Goal: Information Seeking & Learning: Get advice/opinions

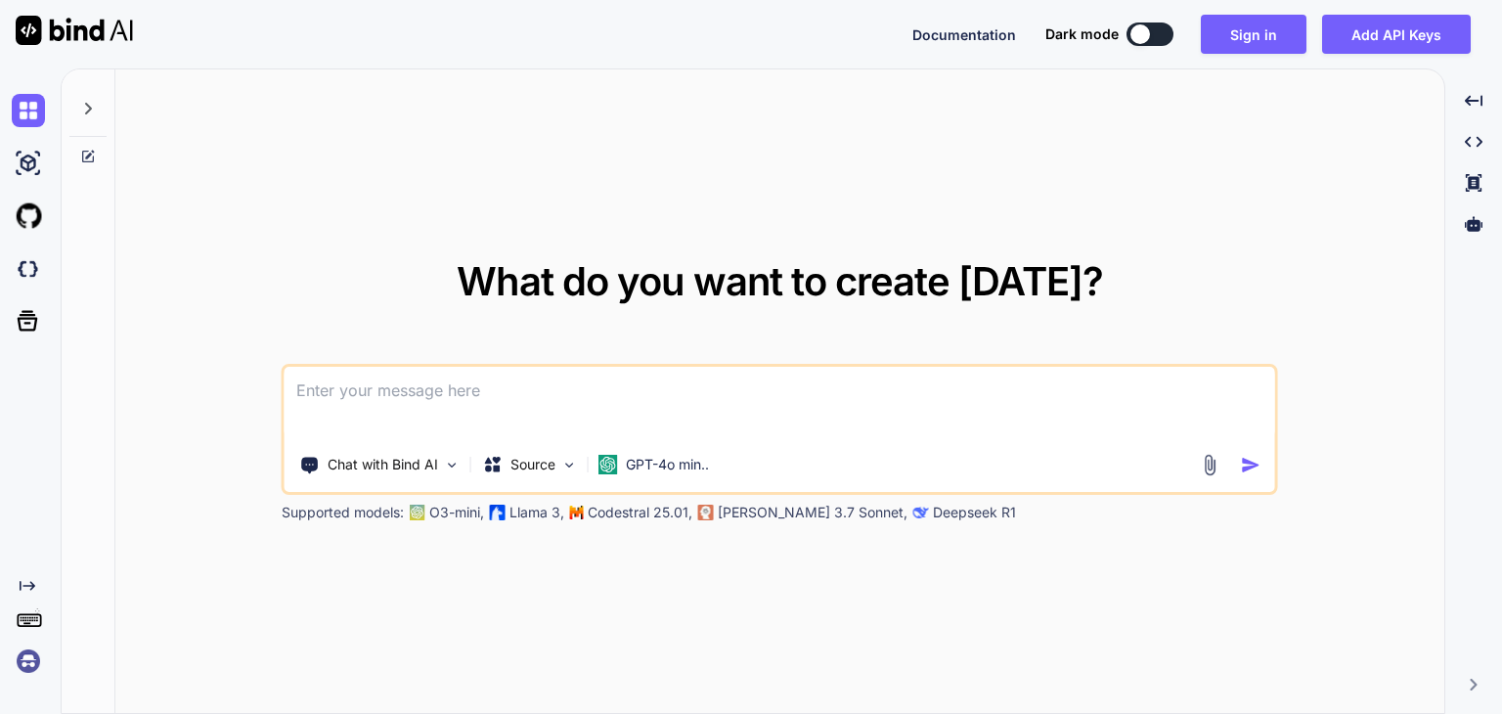
click at [1213, 465] on img at bounding box center [1210, 465] width 22 height 22
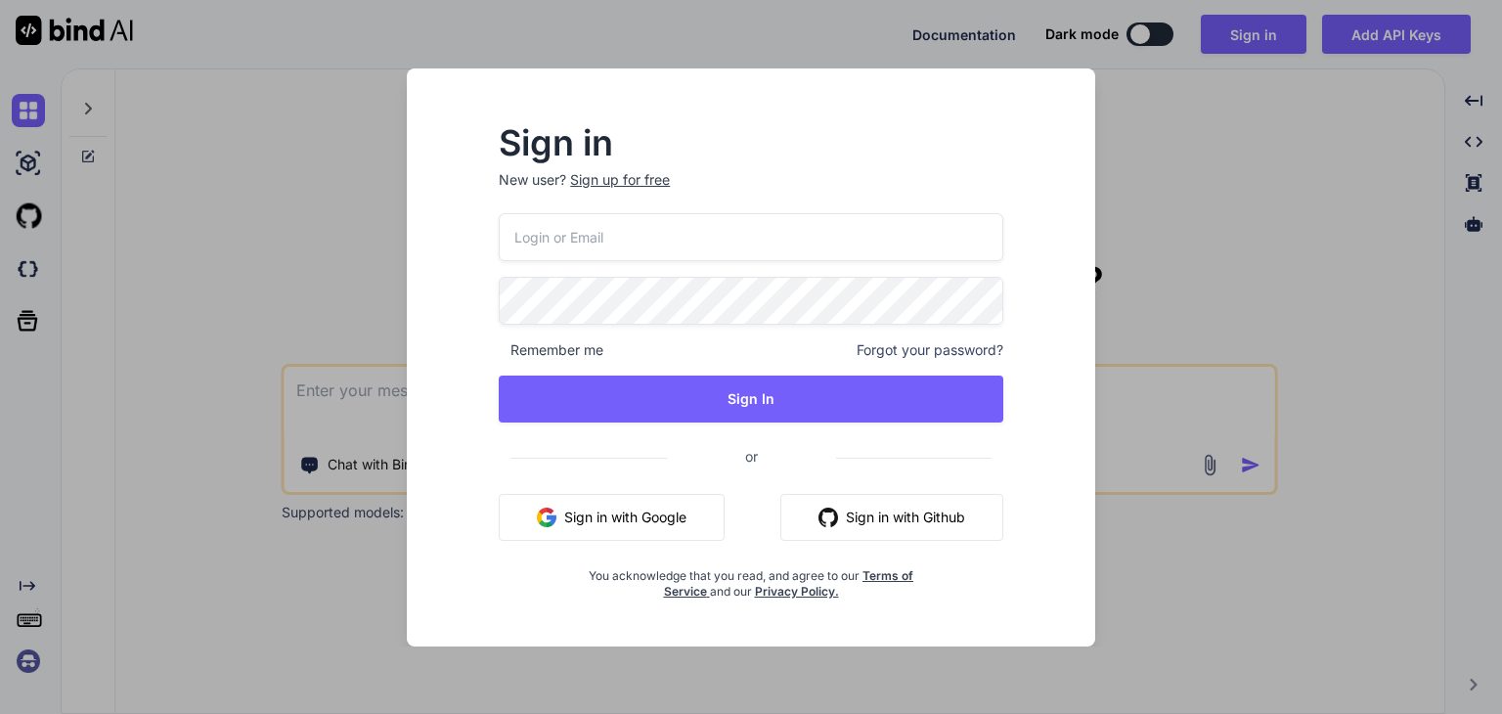
click at [648, 508] on button "Sign in with Google" at bounding box center [612, 517] width 226 height 47
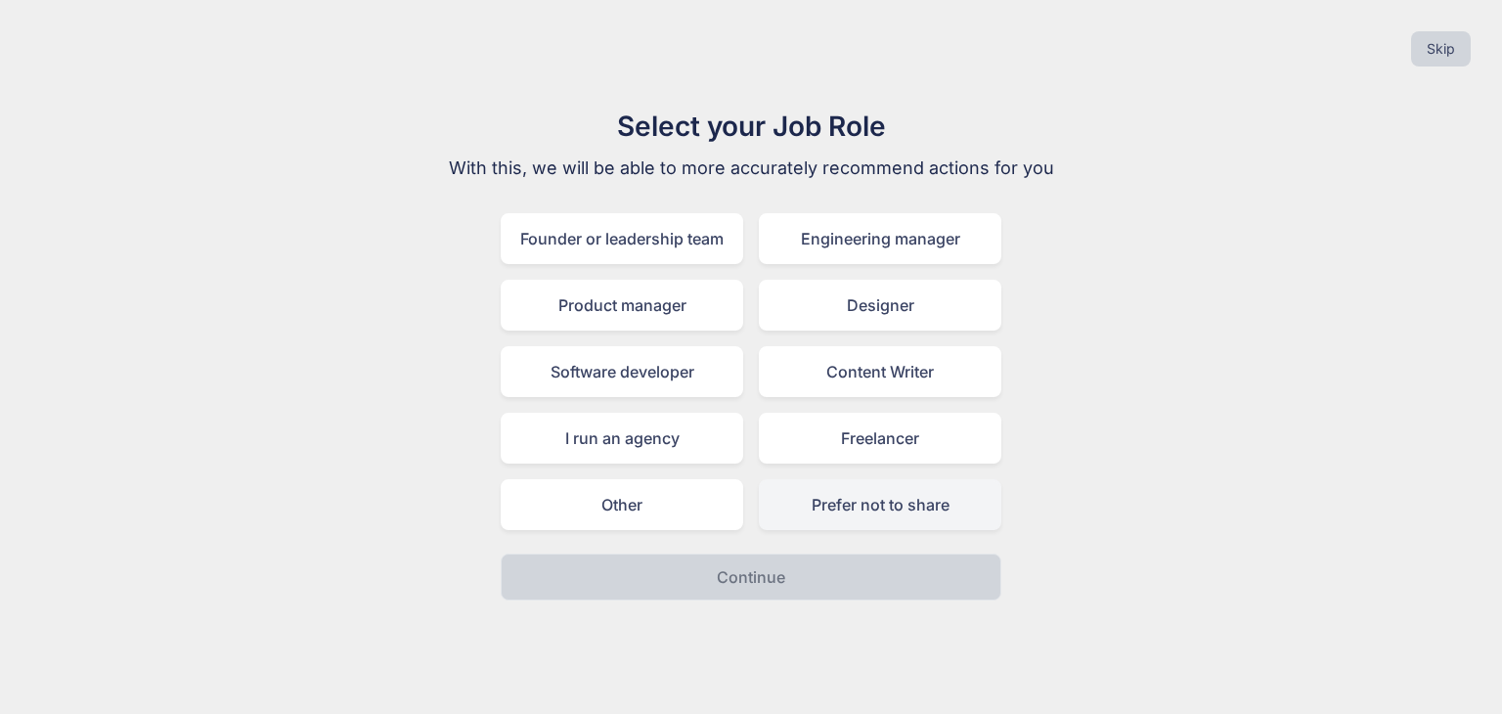
click at [851, 513] on div "Prefer not to share" at bounding box center [880, 504] width 243 height 51
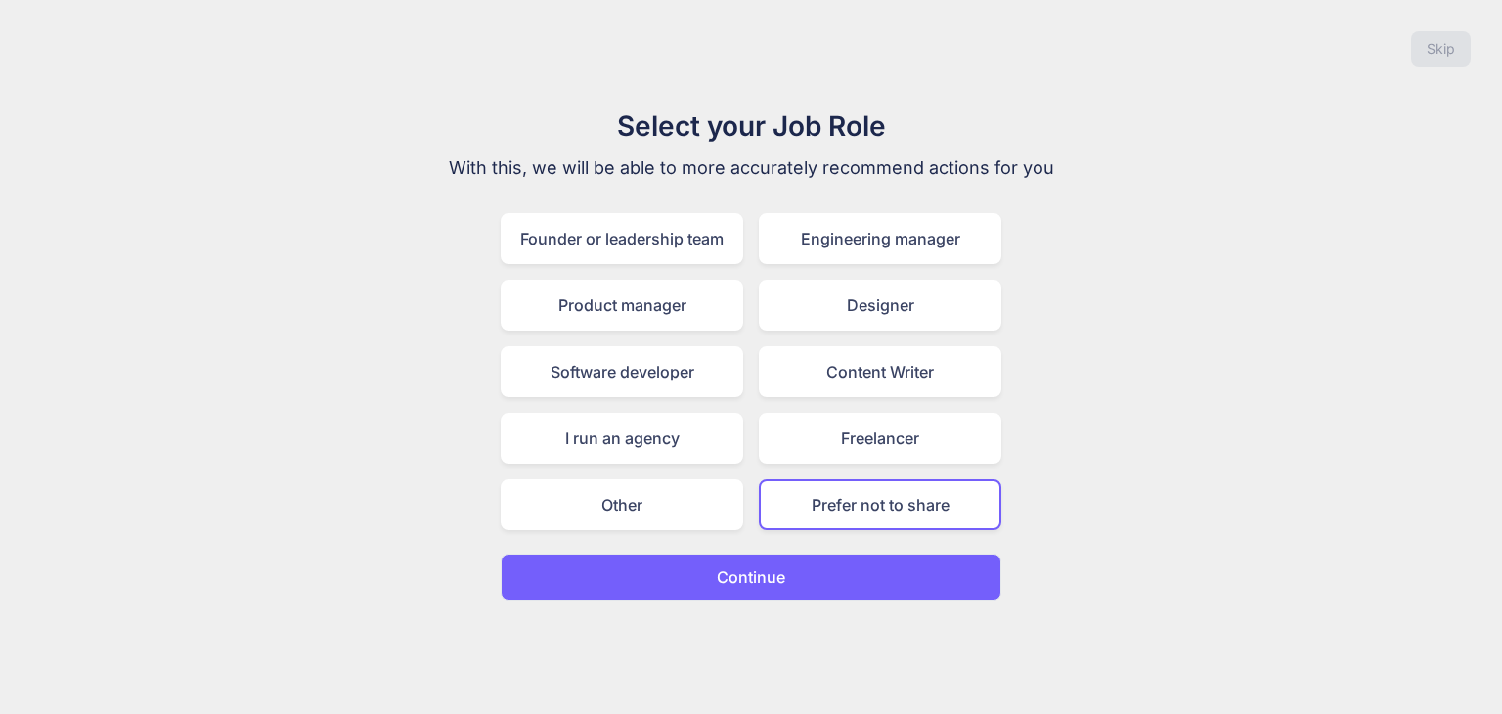
click at [820, 571] on button "Continue" at bounding box center [751, 577] width 501 height 47
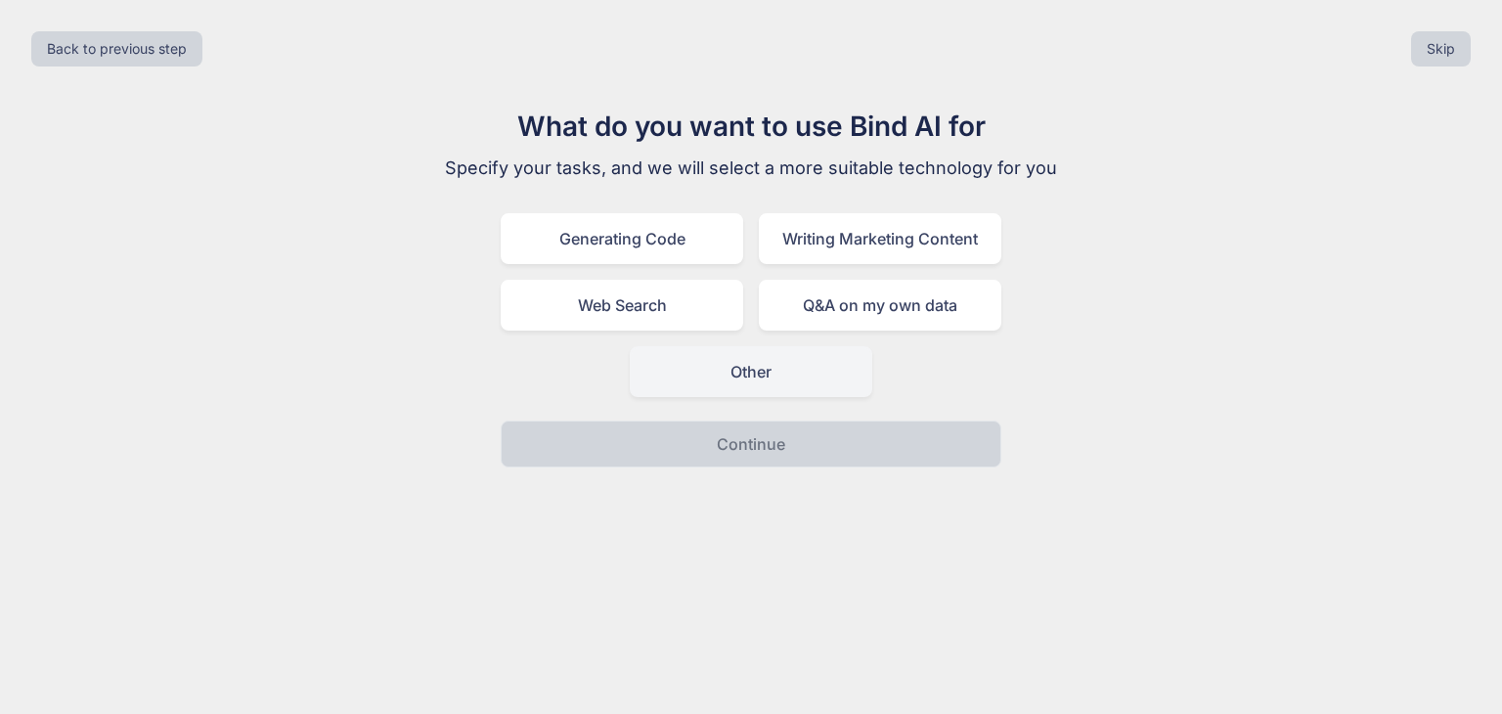
click at [818, 369] on div "Other" at bounding box center [751, 371] width 243 height 51
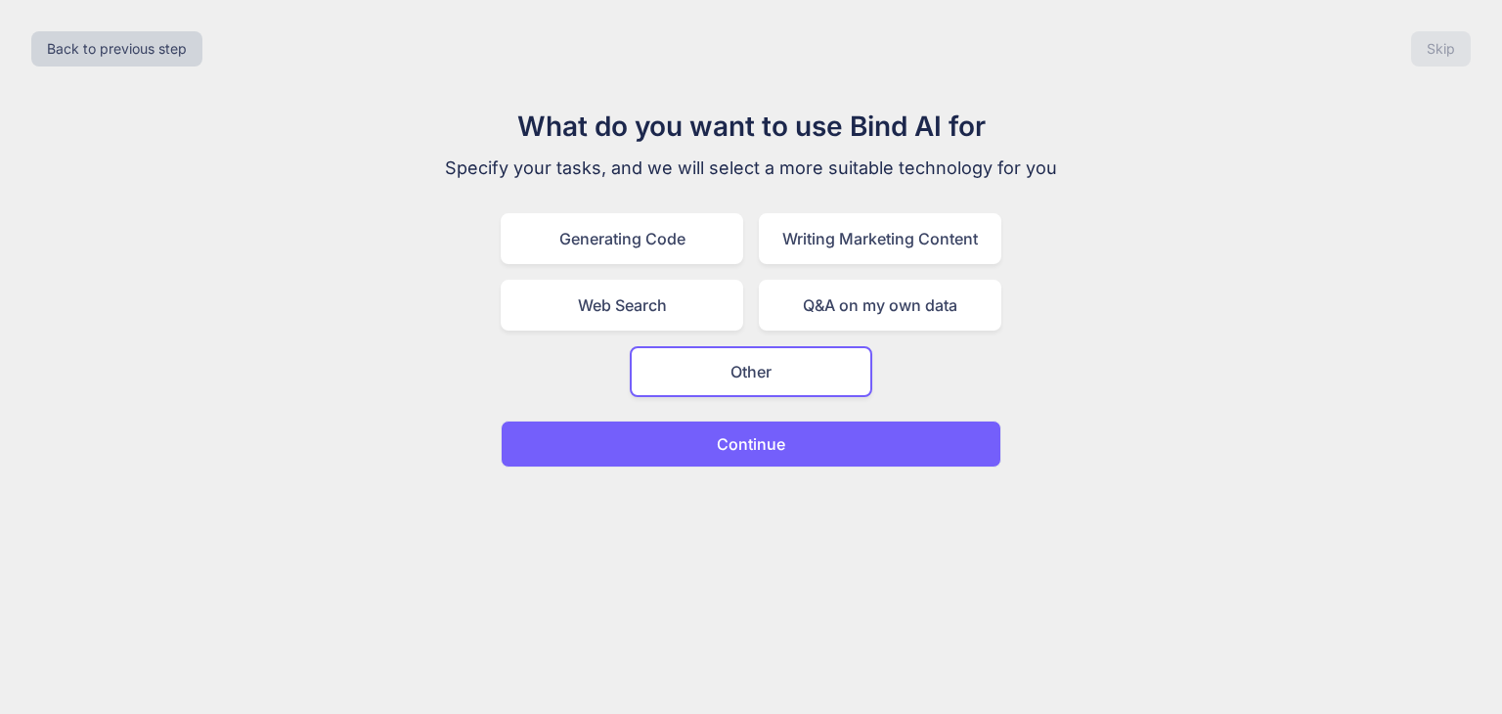
drag, startPoint x: 821, startPoint y: 447, endPoint x: 397, endPoint y: 431, distance: 423.8
click at [397, 435] on div "What do you want to use Bind AI for Specify your tasks, and we will select a mo…" at bounding box center [751, 287] width 1471 height 362
click at [586, 241] on div "Generating Code" at bounding box center [622, 238] width 243 height 51
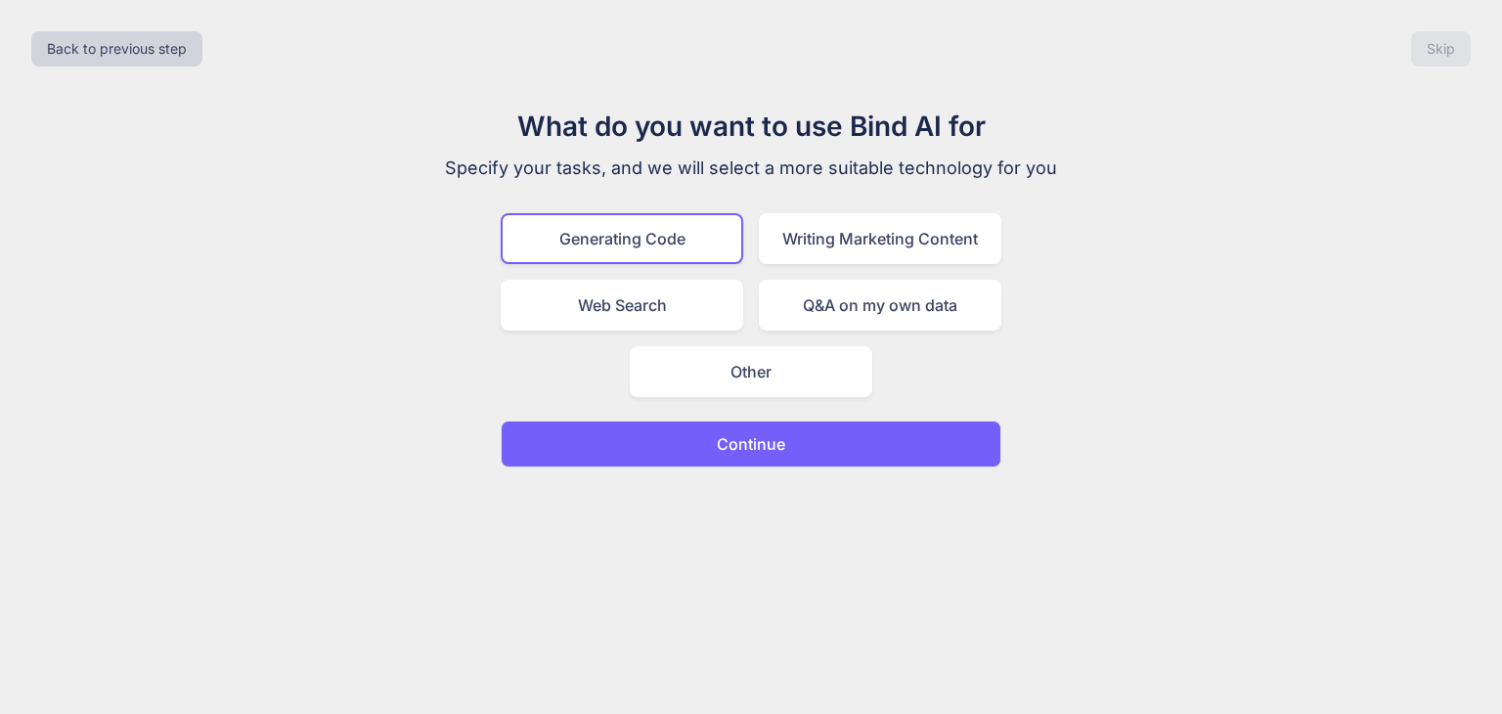
click at [760, 436] on p "Continue" at bounding box center [751, 443] width 68 height 23
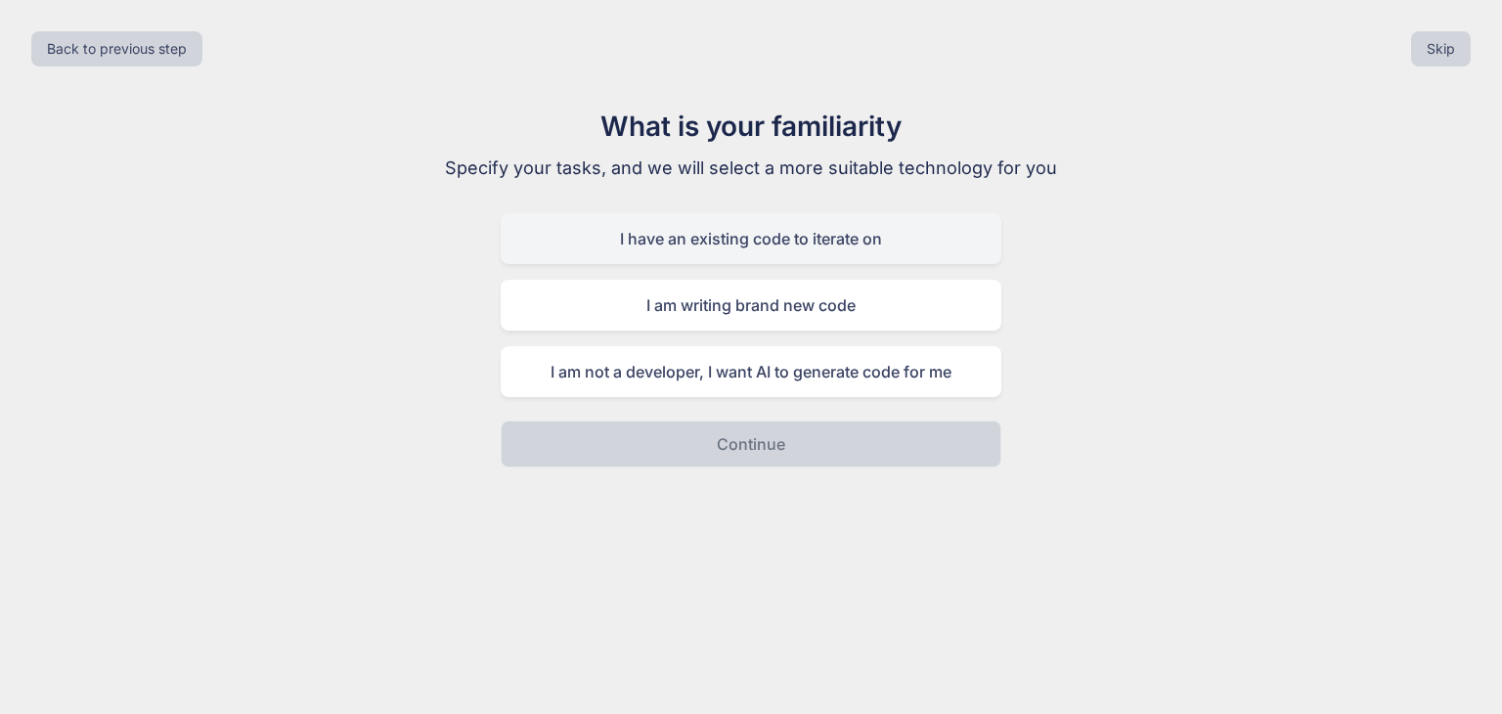
click at [853, 252] on div "I have an existing code to iterate on" at bounding box center [751, 238] width 501 height 51
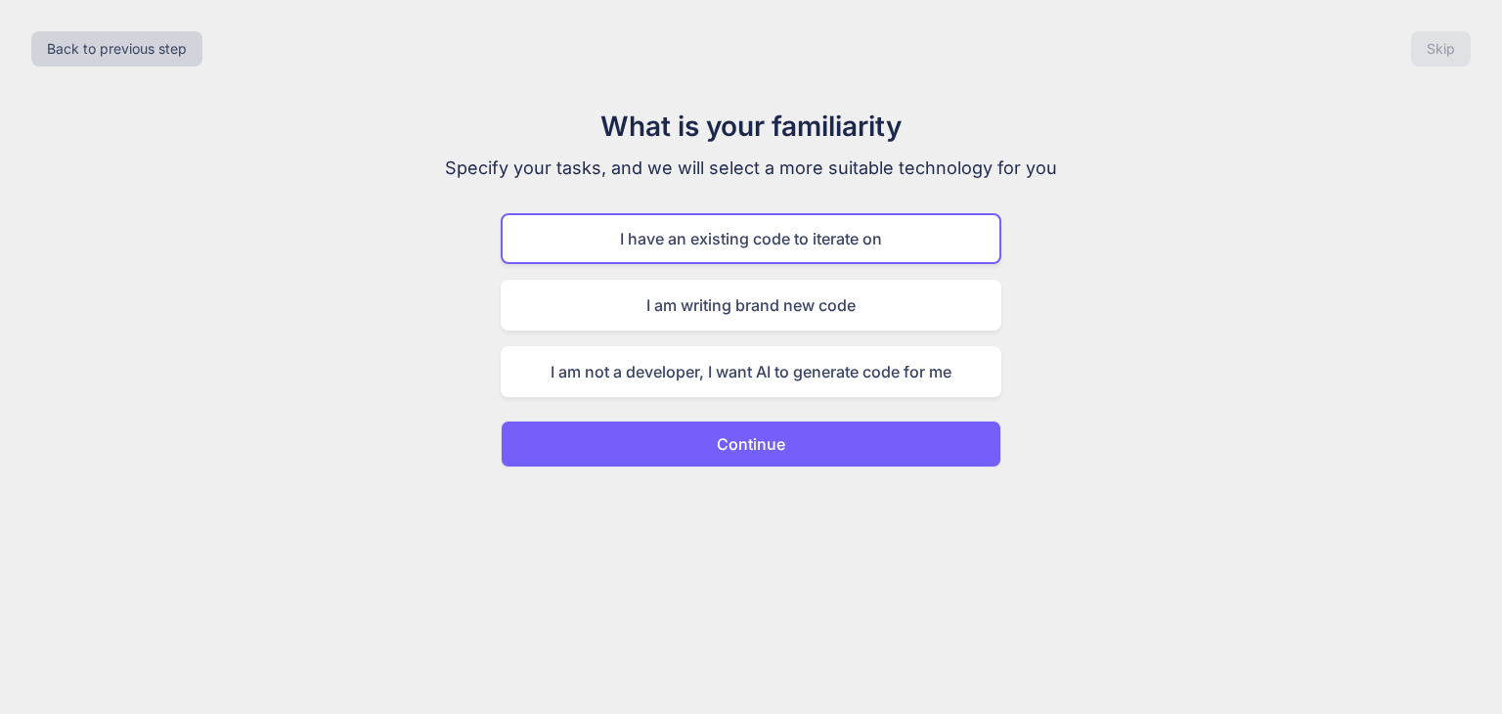
click at [793, 451] on button "Continue" at bounding box center [751, 444] width 501 height 47
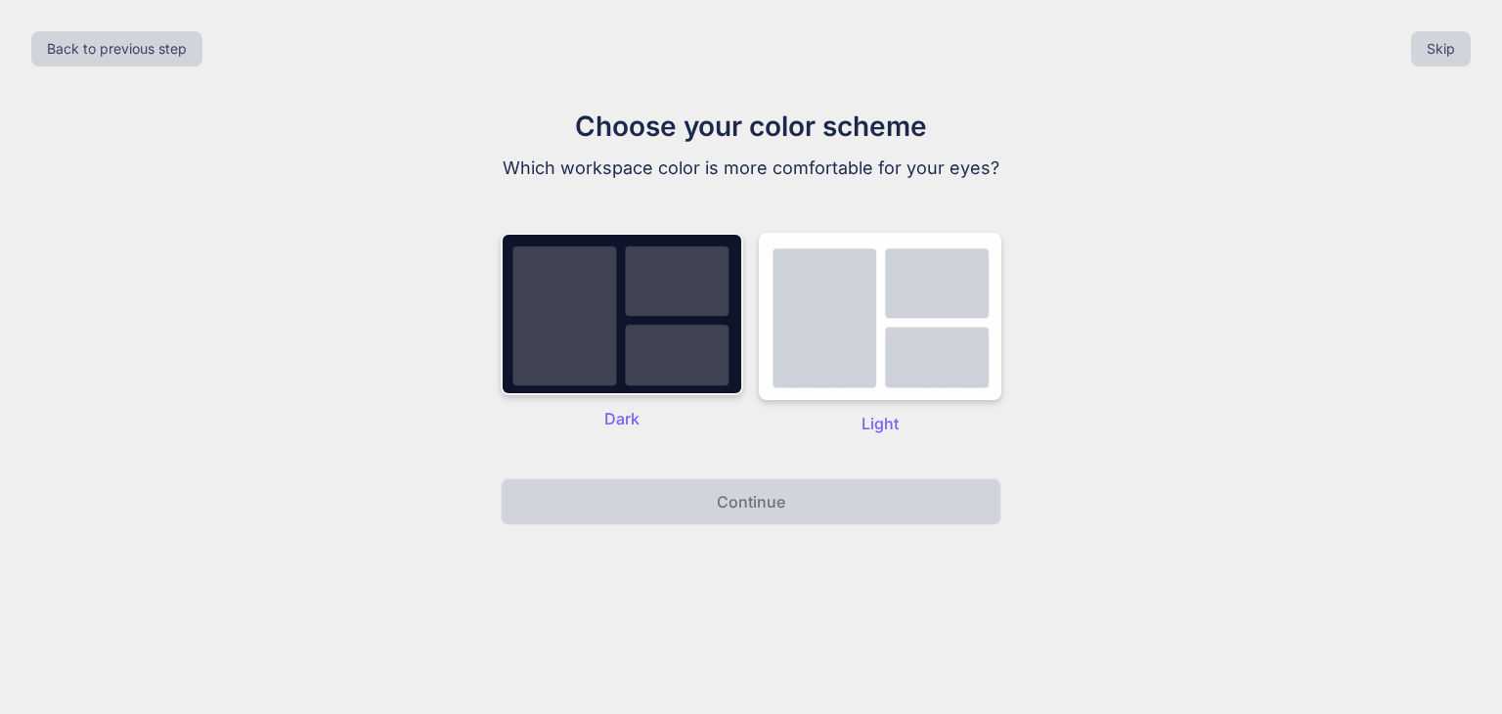
click at [644, 372] on img at bounding box center [622, 314] width 243 height 162
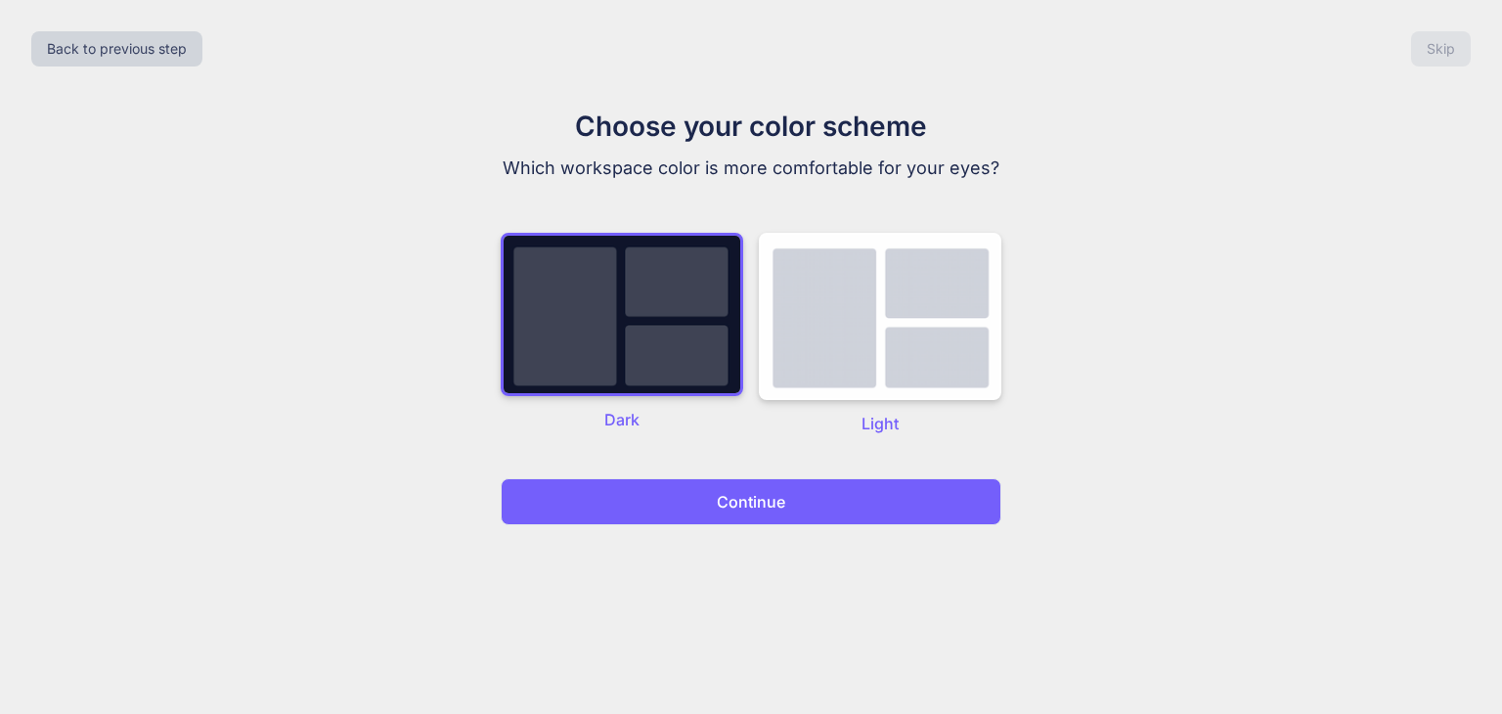
click at [739, 508] on p "Continue" at bounding box center [751, 501] width 68 height 23
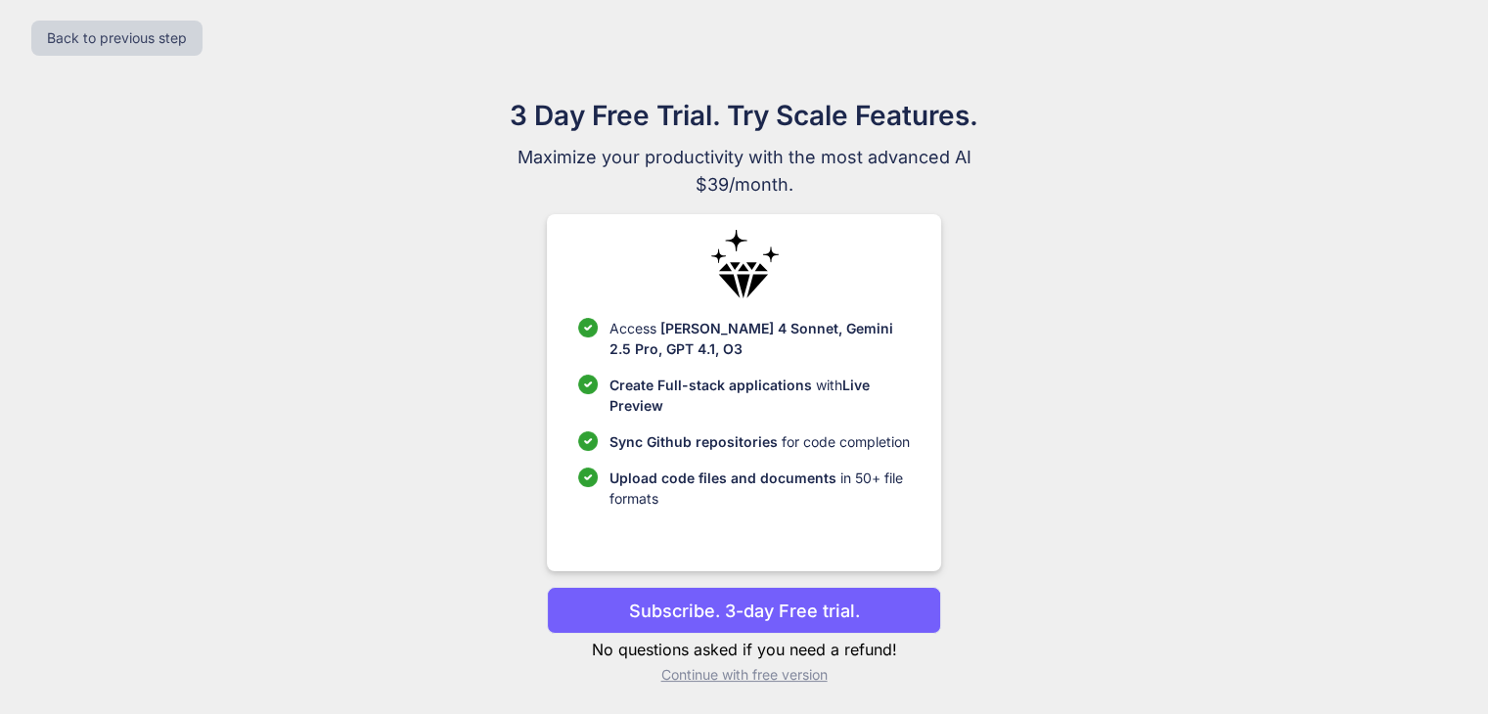
scroll to position [13, 0]
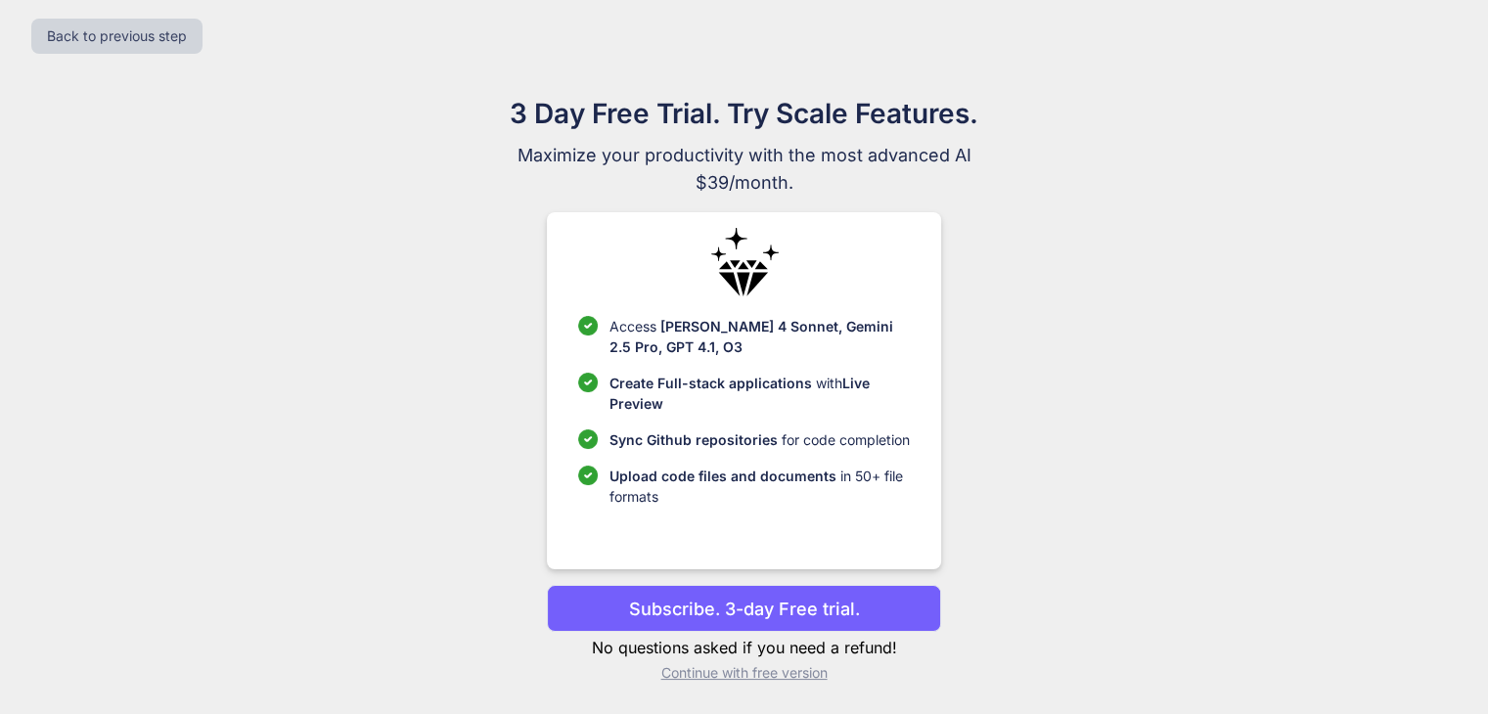
click at [798, 604] on p "Subscribe. 3-day Free trial." at bounding box center [744, 609] width 231 height 26
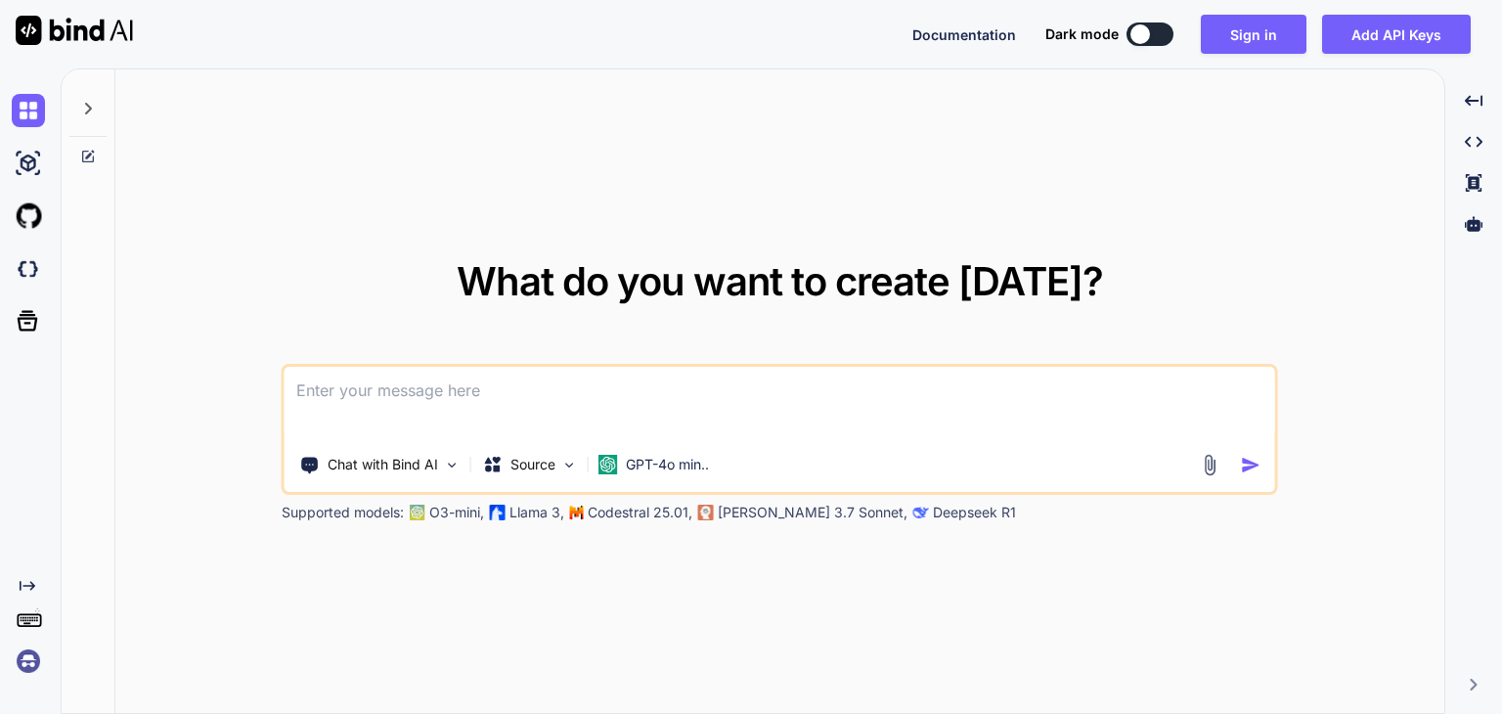
click at [1143, 37] on div at bounding box center [1141, 34] width 20 height 20
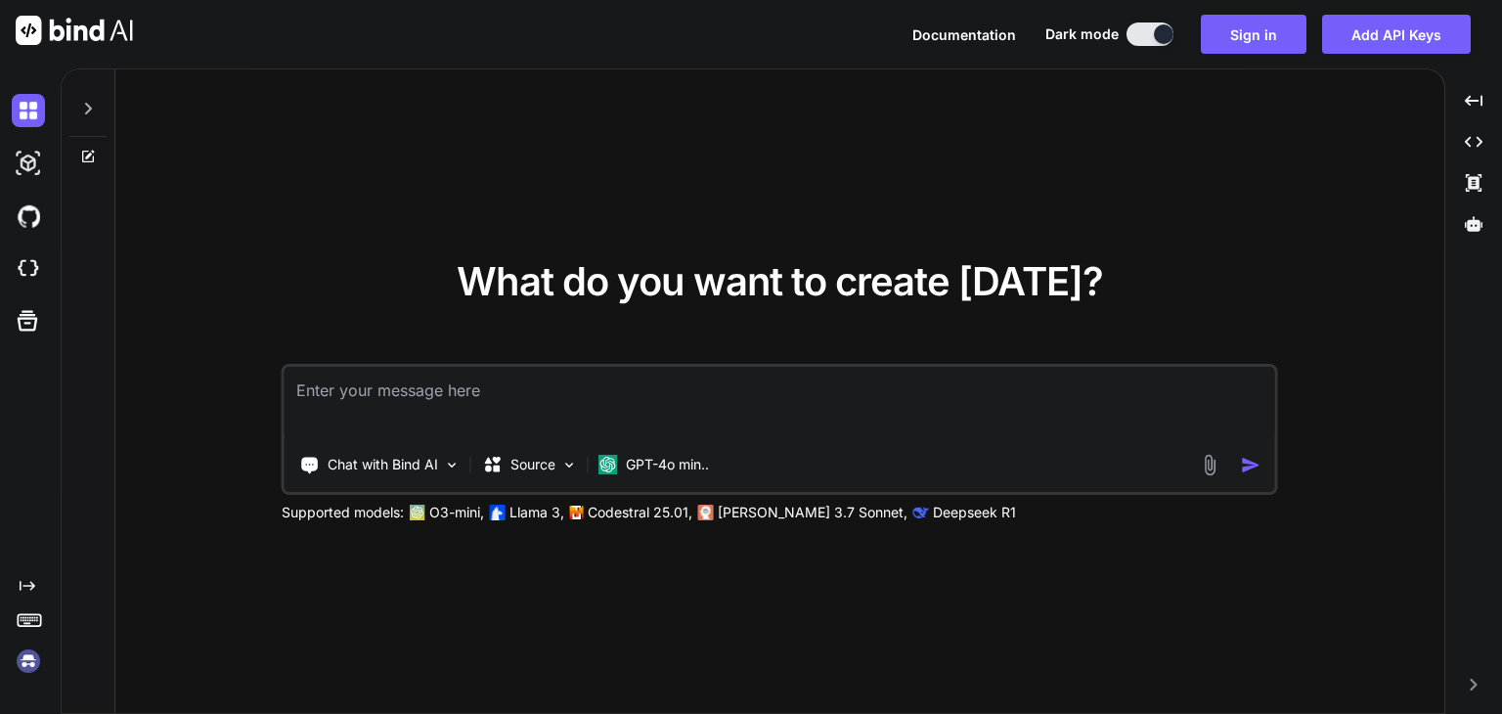
click at [1159, 34] on div at bounding box center [1164, 34] width 20 height 20
type textarea "x"
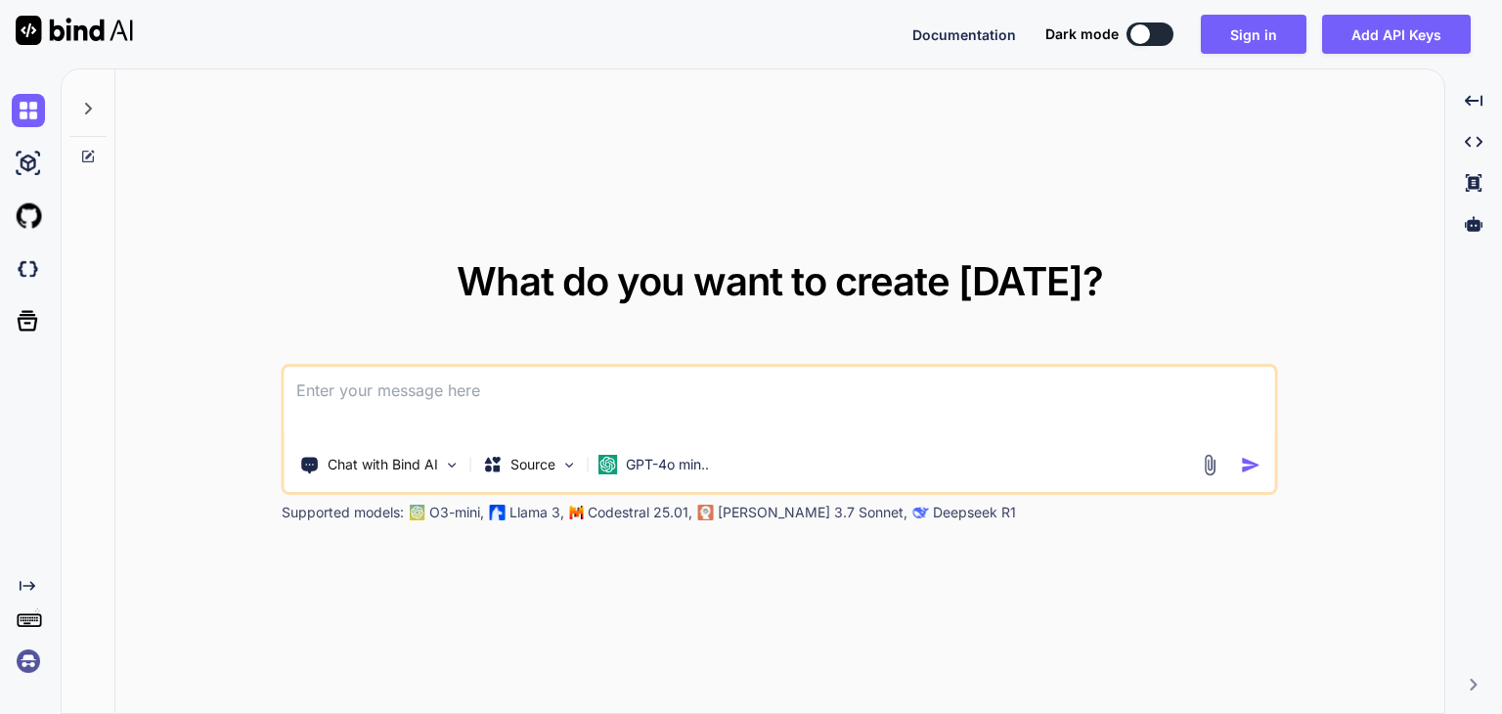
click at [837, 384] on textarea at bounding box center [780, 403] width 991 height 72
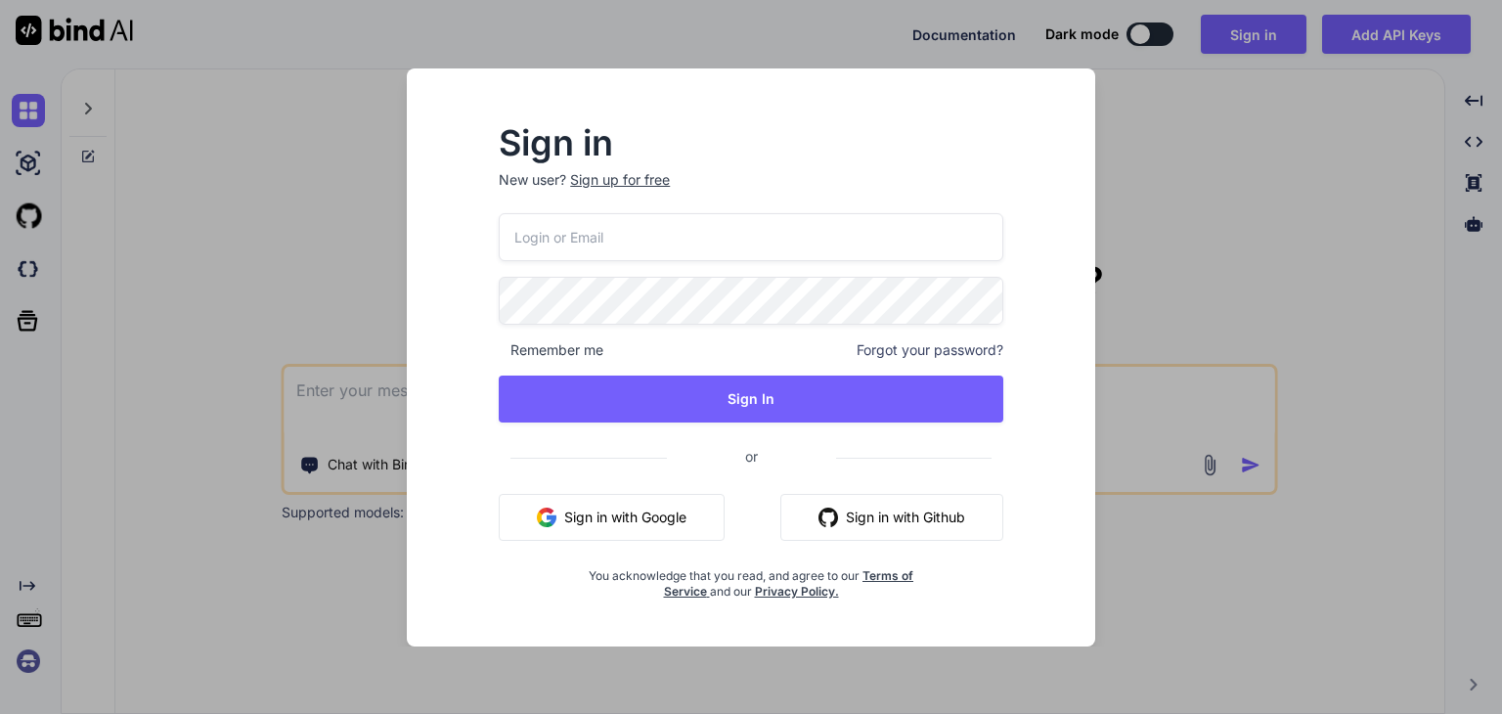
click at [661, 521] on button "Sign in with Google" at bounding box center [612, 517] width 226 height 47
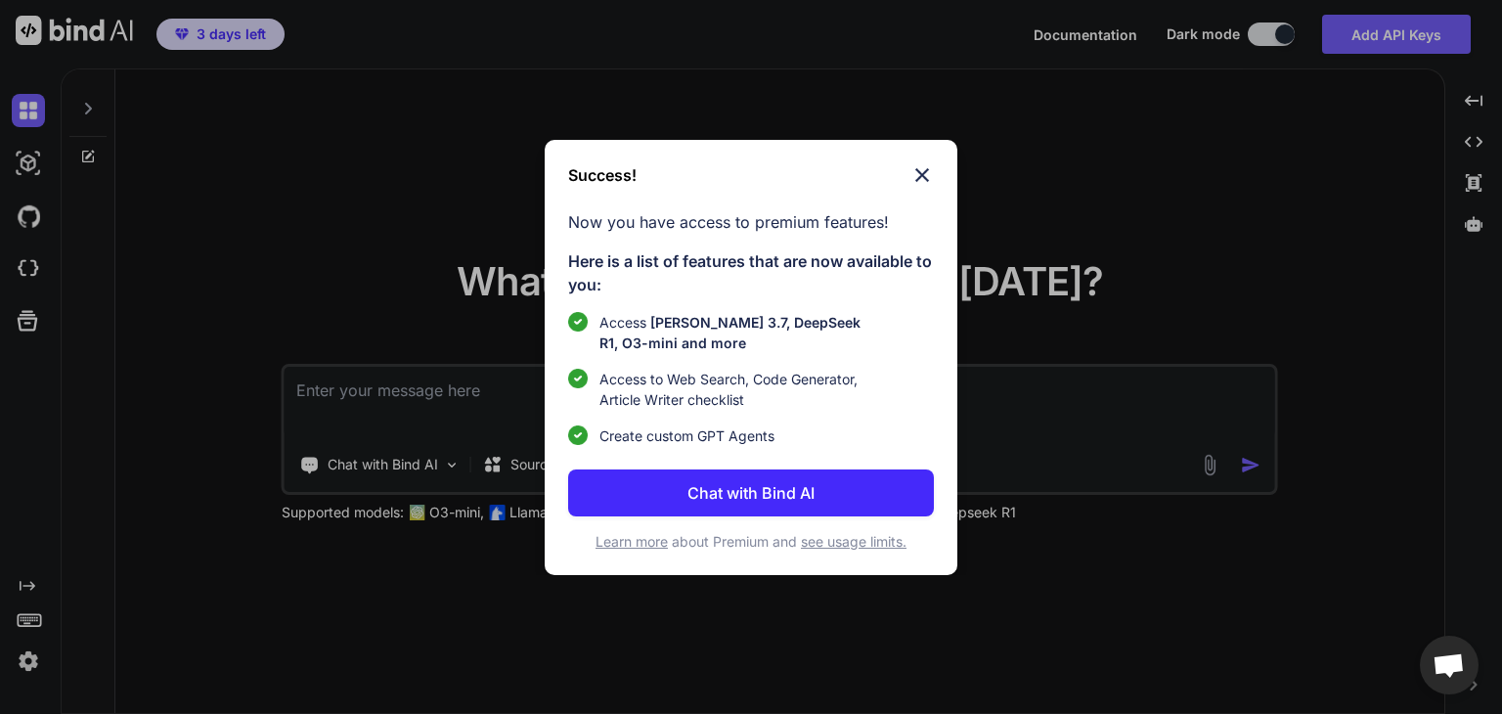
click at [924, 169] on img at bounding box center [922, 174] width 23 height 23
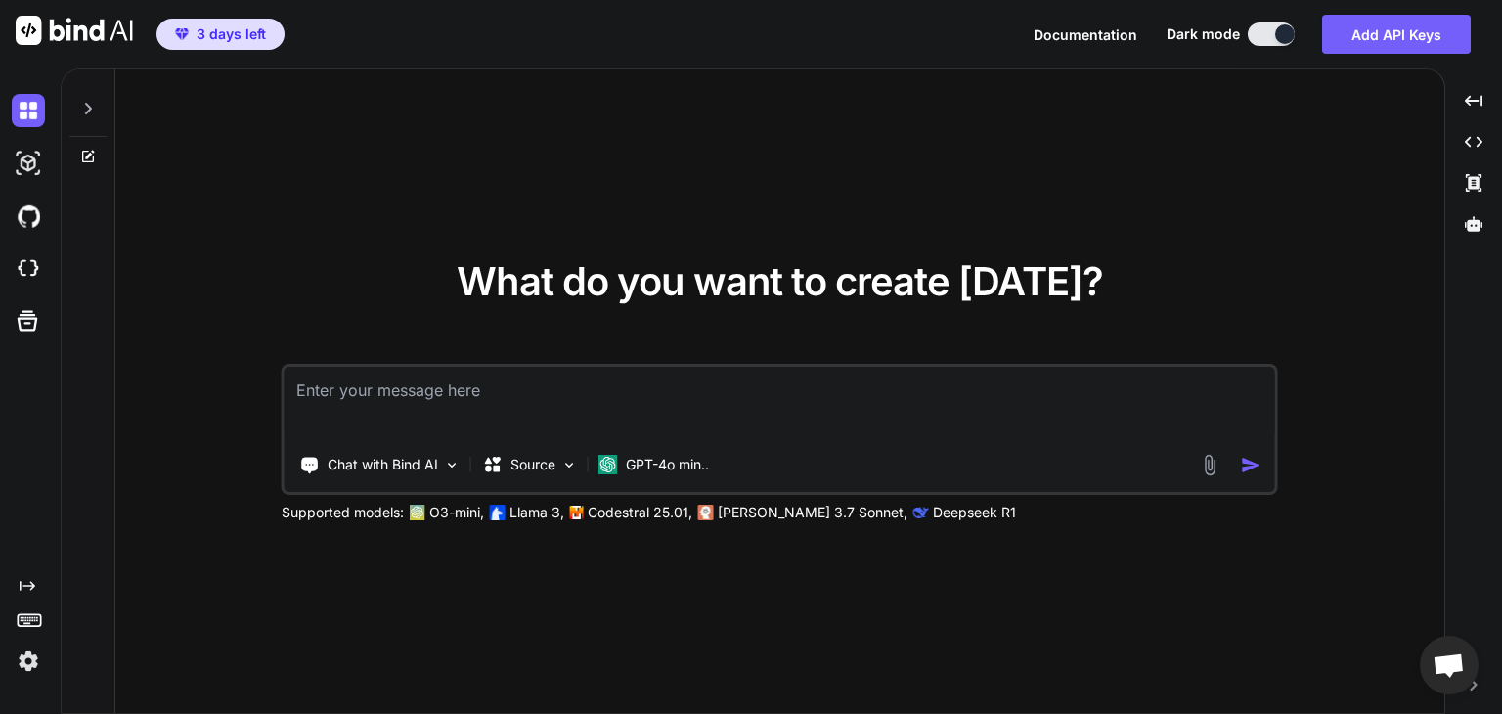
click at [1278, 37] on div at bounding box center [1285, 34] width 20 height 20
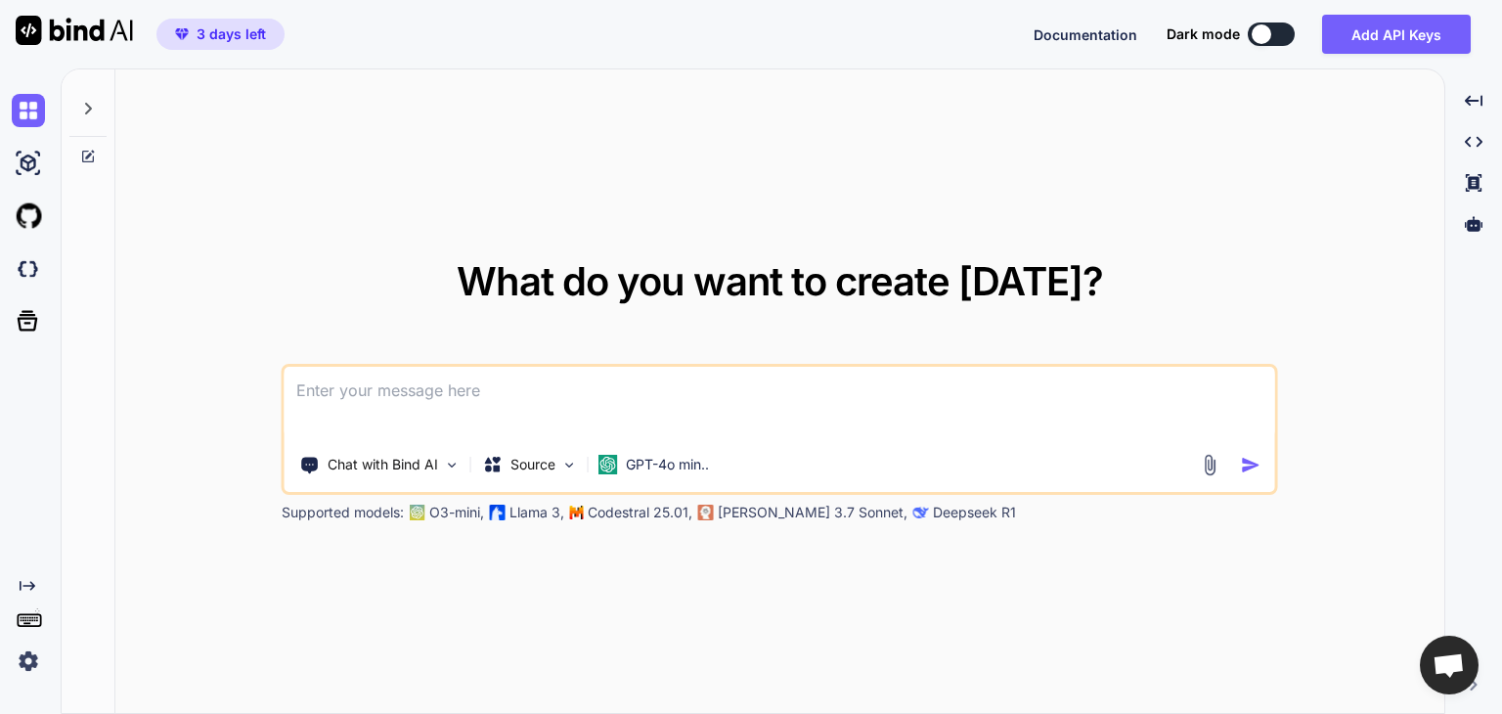
click at [655, 404] on textarea at bounding box center [780, 403] width 991 height 72
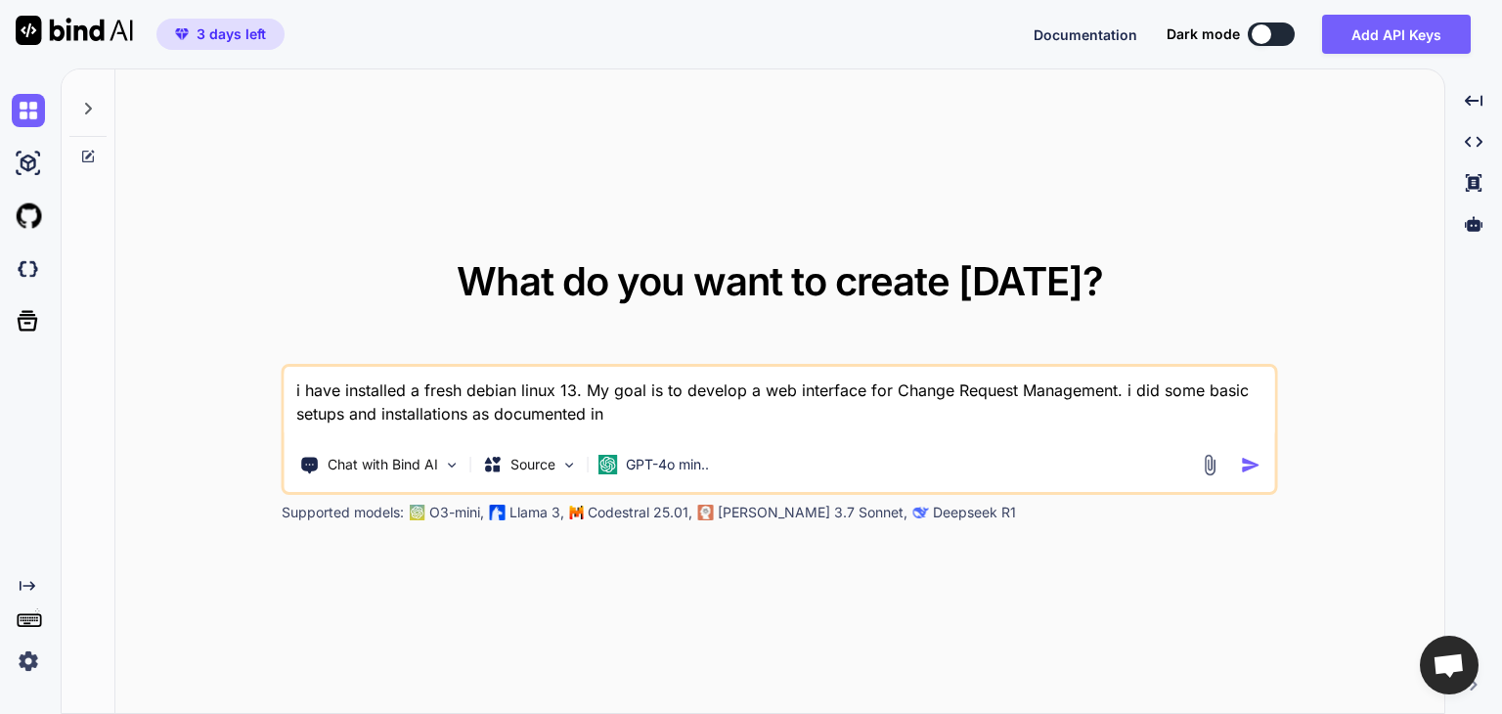
type textarea "i have installed a fresh debian linux 13. My goal is to develop a web interface…"
click at [1206, 467] on img at bounding box center [1210, 465] width 22 height 22
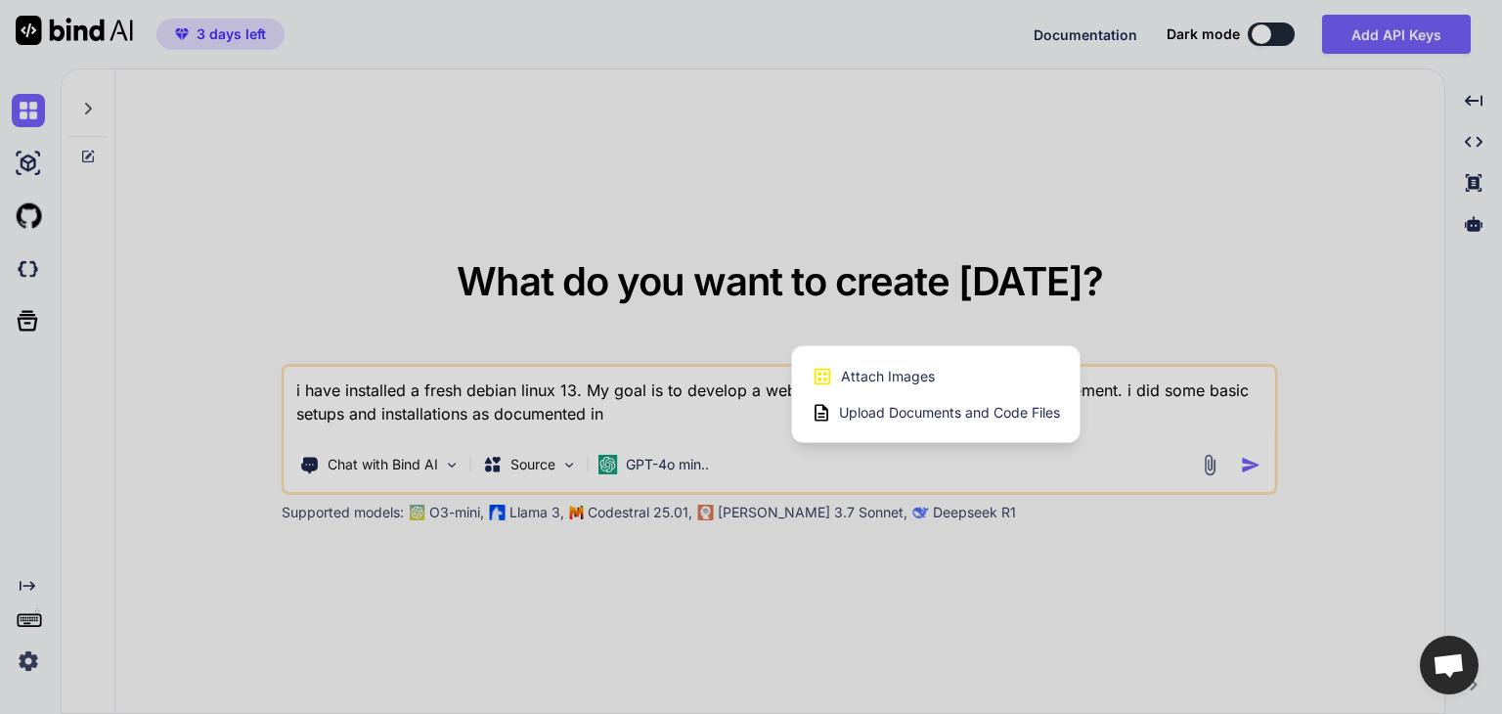
click at [934, 415] on span "Upload Documents and Code Files" at bounding box center [949, 413] width 221 height 20
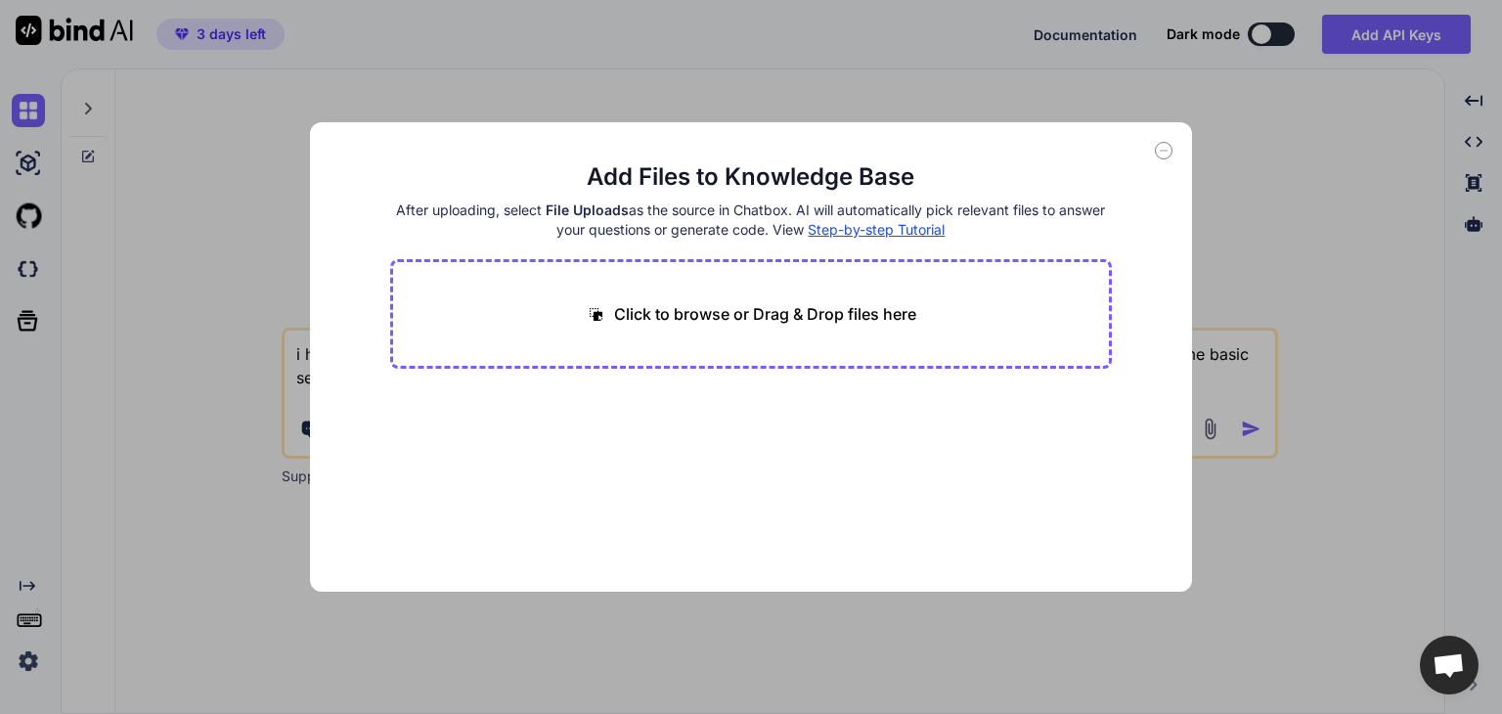
click at [767, 324] on p "Click to browse or Drag & Drop files here" at bounding box center [765, 313] width 302 height 23
click at [782, 318] on p "Click to browse or Drag & Drop files here" at bounding box center [765, 313] width 302 height 23
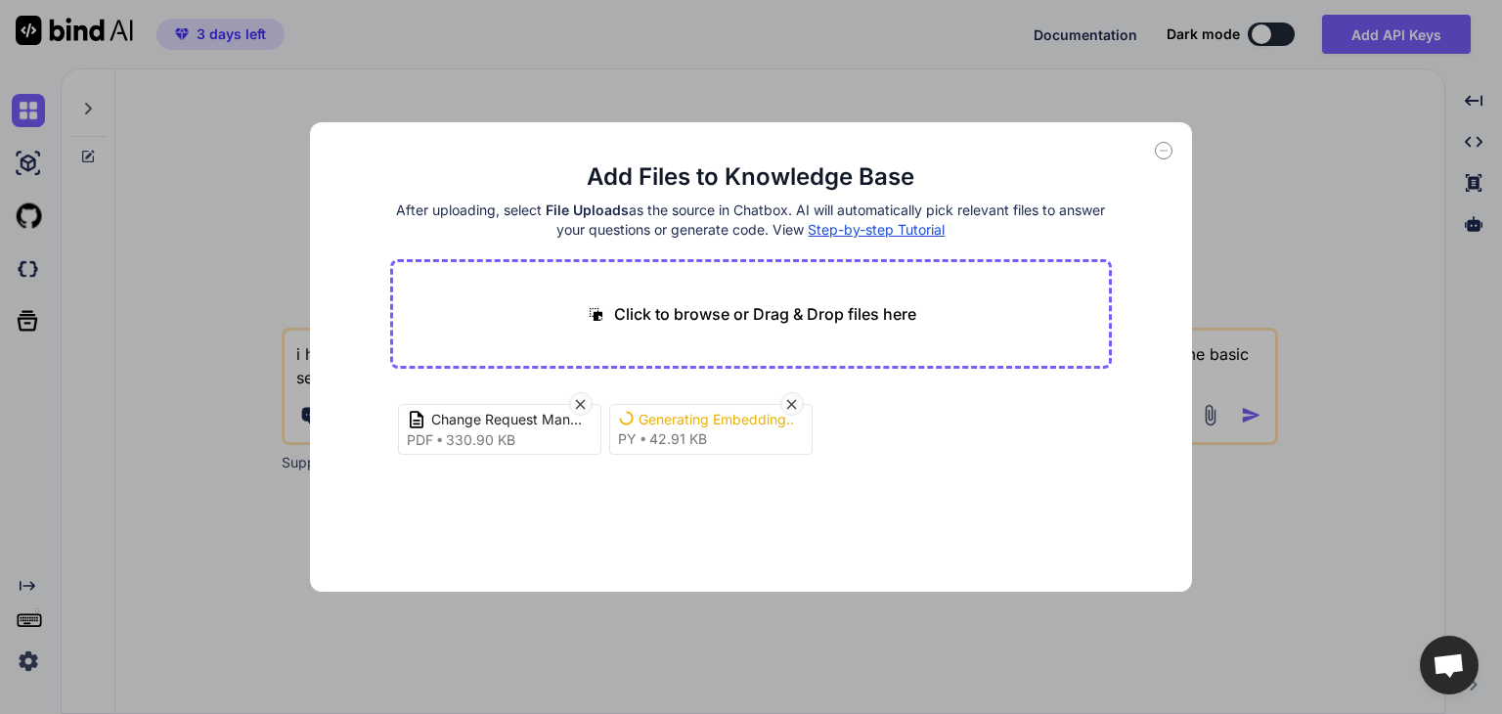
click at [796, 323] on p "Click to browse or Drag & Drop files here" at bounding box center [765, 313] width 302 height 23
type input "C:\fakepath\approval.html"
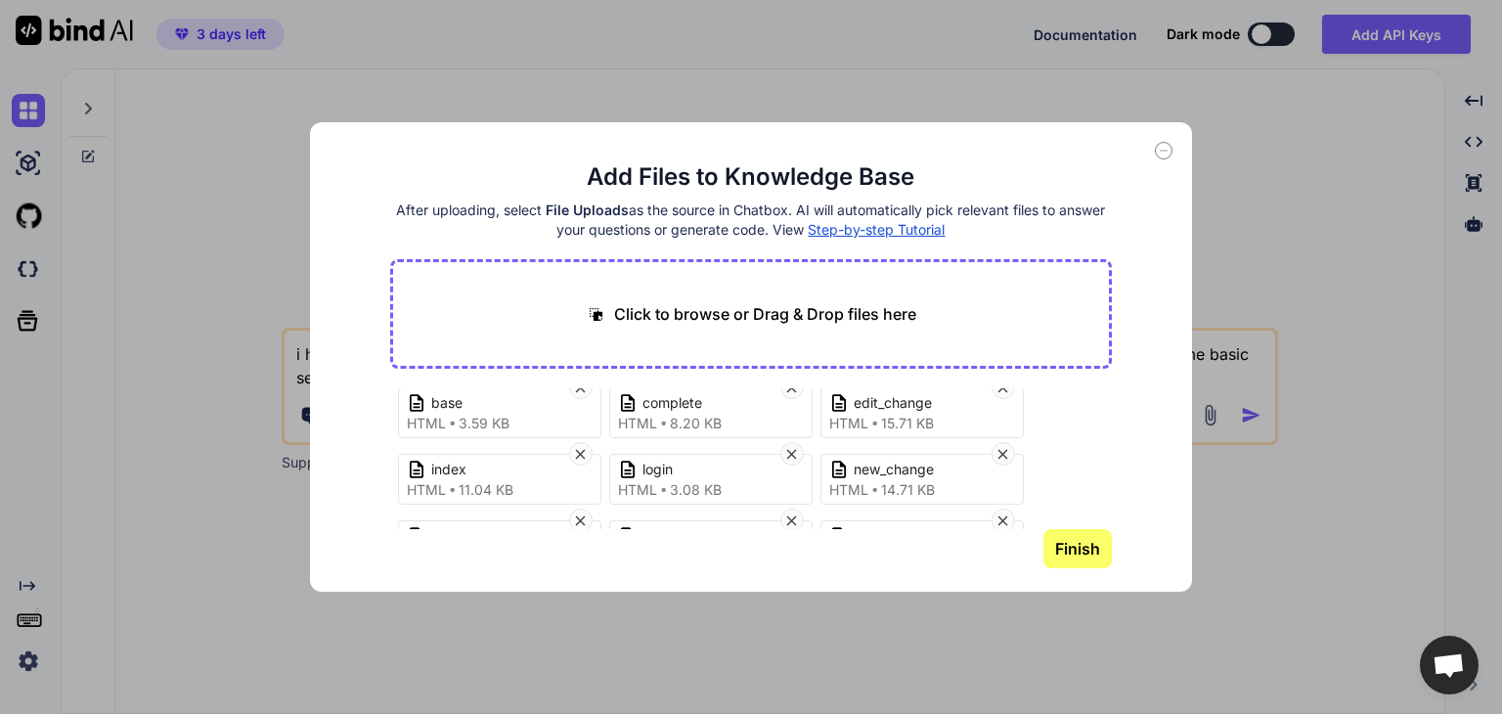
scroll to position [207, 0]
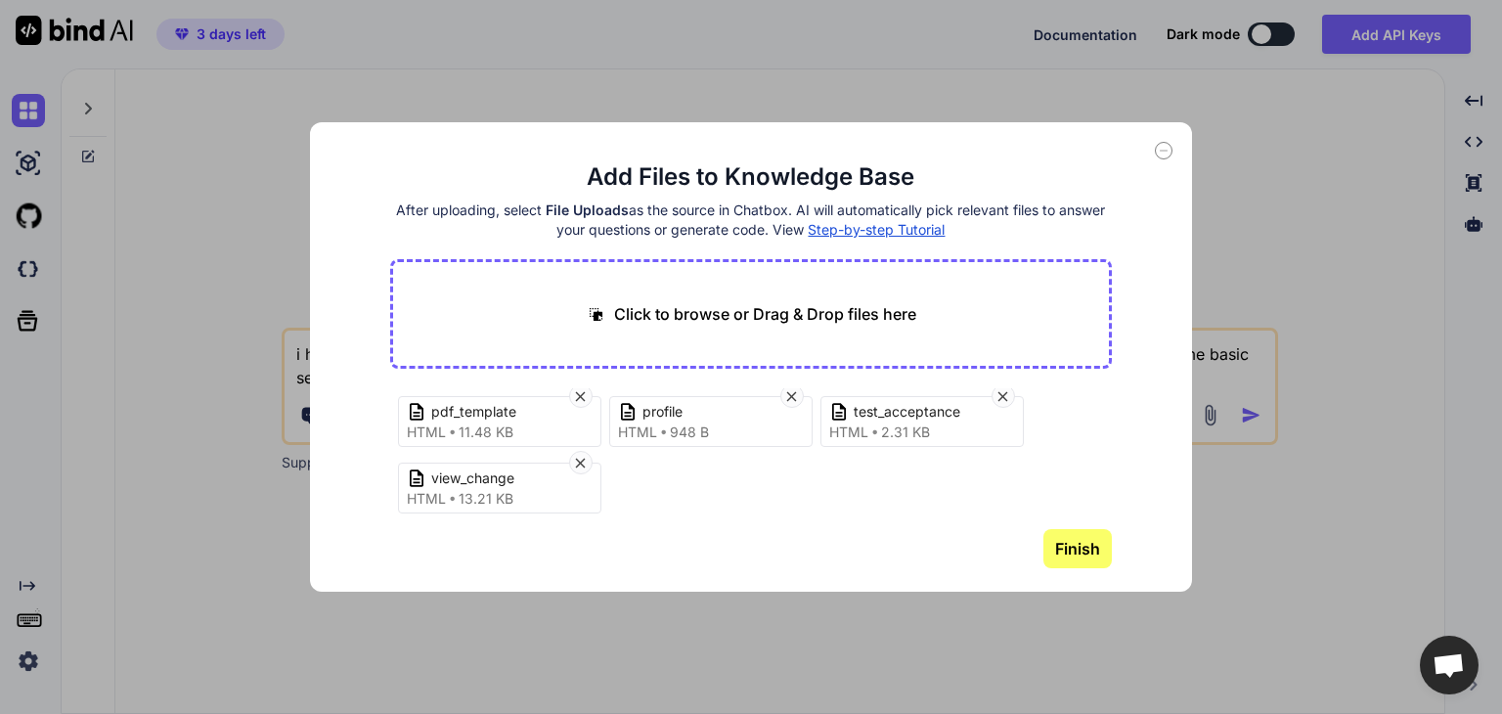
click at [1080, 554] on button "Finish" at bounding box center [1078, 548] width 68 height 39
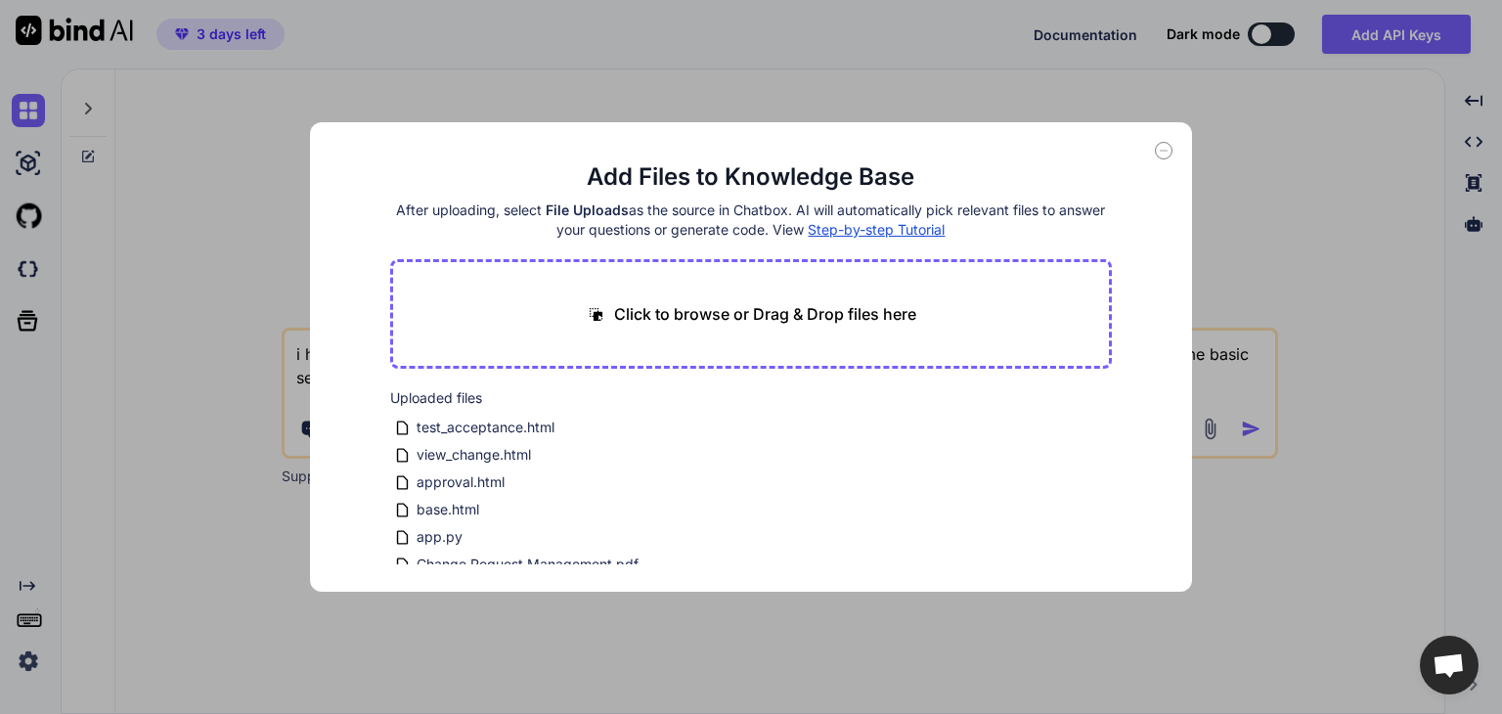
scroll to position [200, 0]
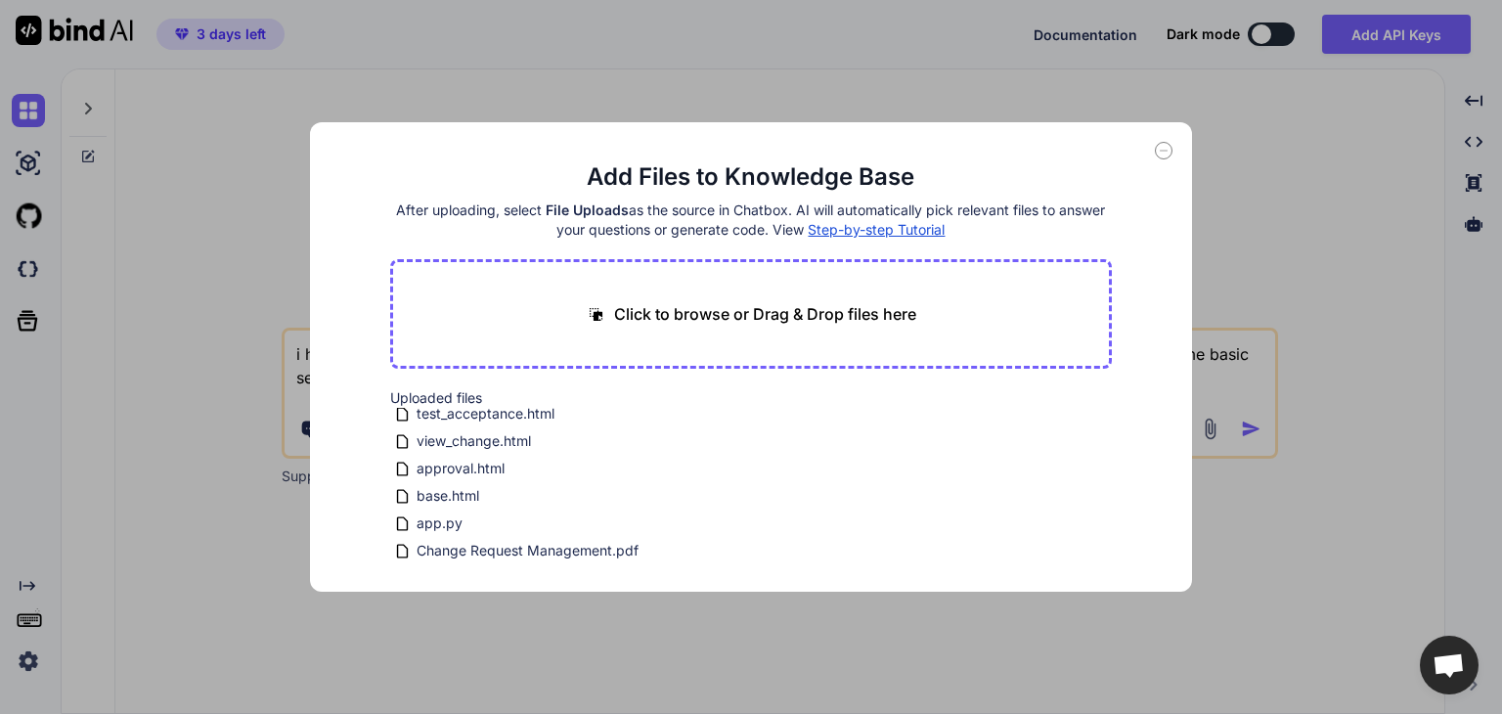
click at [1162, 146] on icon at bounding box center [1164, 151] width 18 height 18
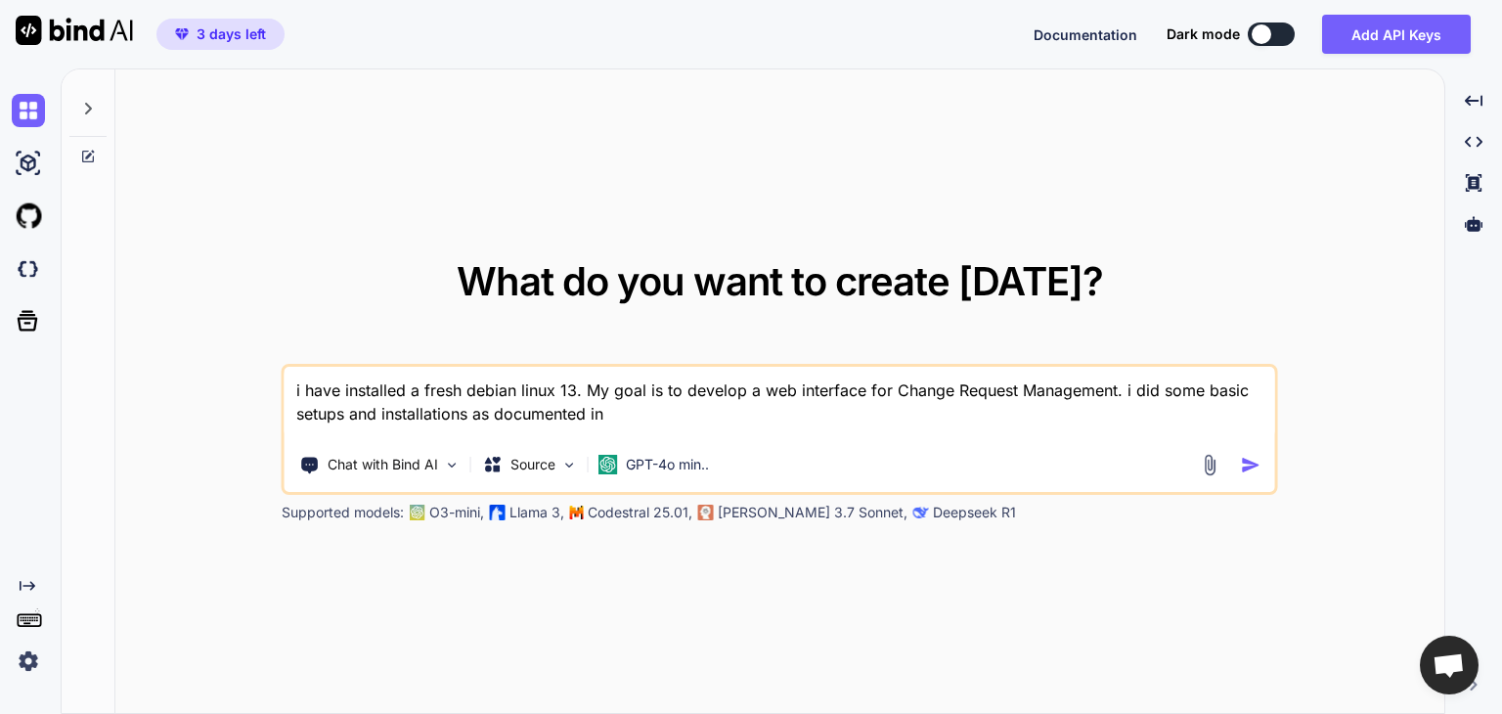
click at [1205, 461] on img at bounding box center [1210, 465] width 22 height 22
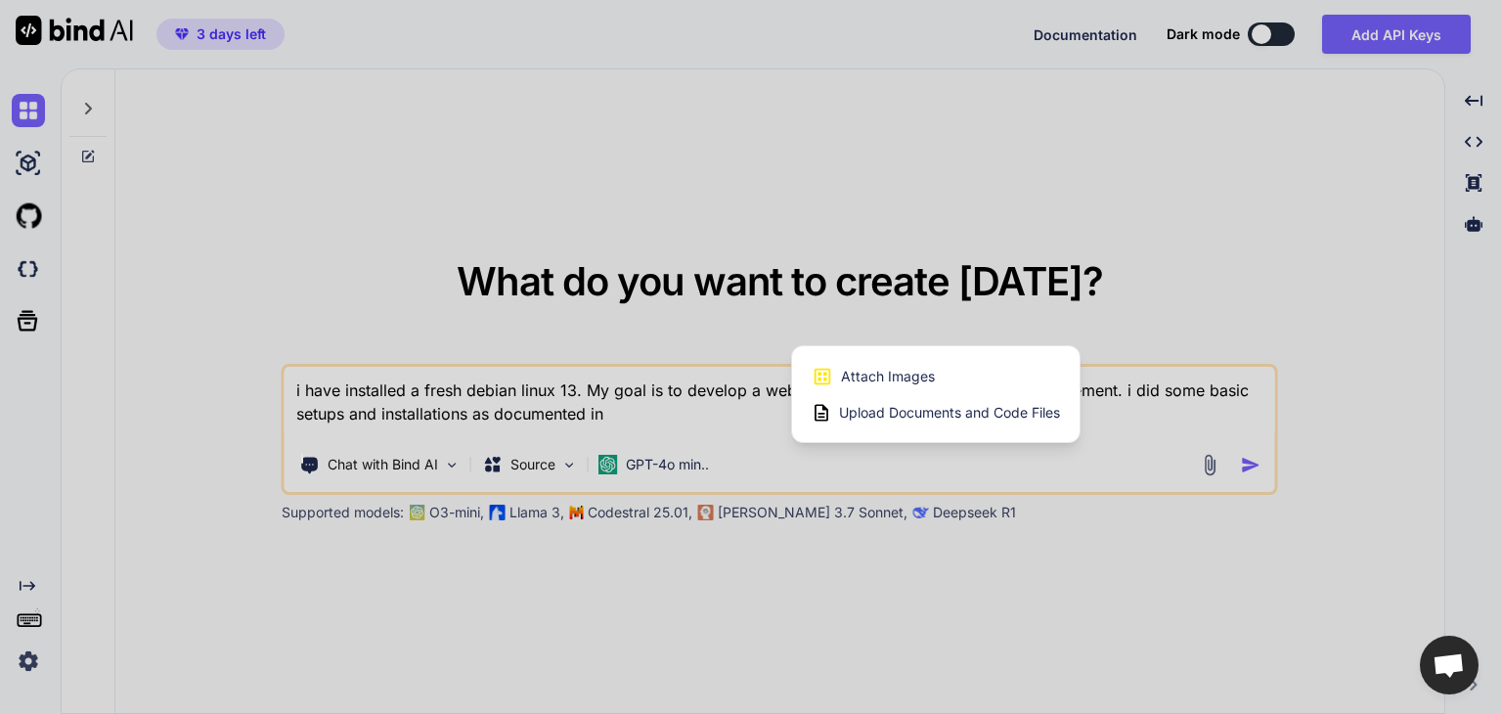
click at [959, 416] on span "Upload Documents and Code Files" at bounding box center [949, 413] width 221 height 20
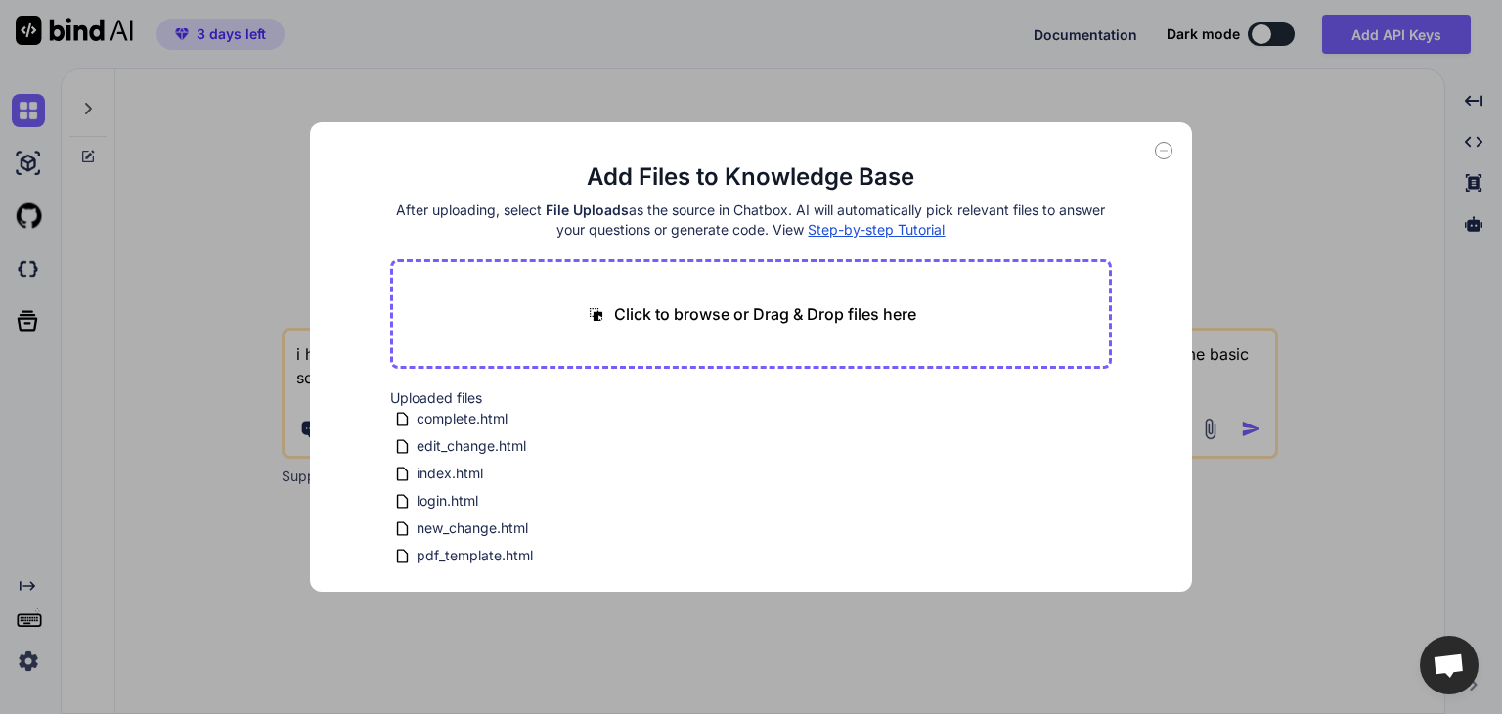
scroll to position [0, 0]
click at [1166, 155] on icon at bounding box center [1164, 151] width 18 height 18
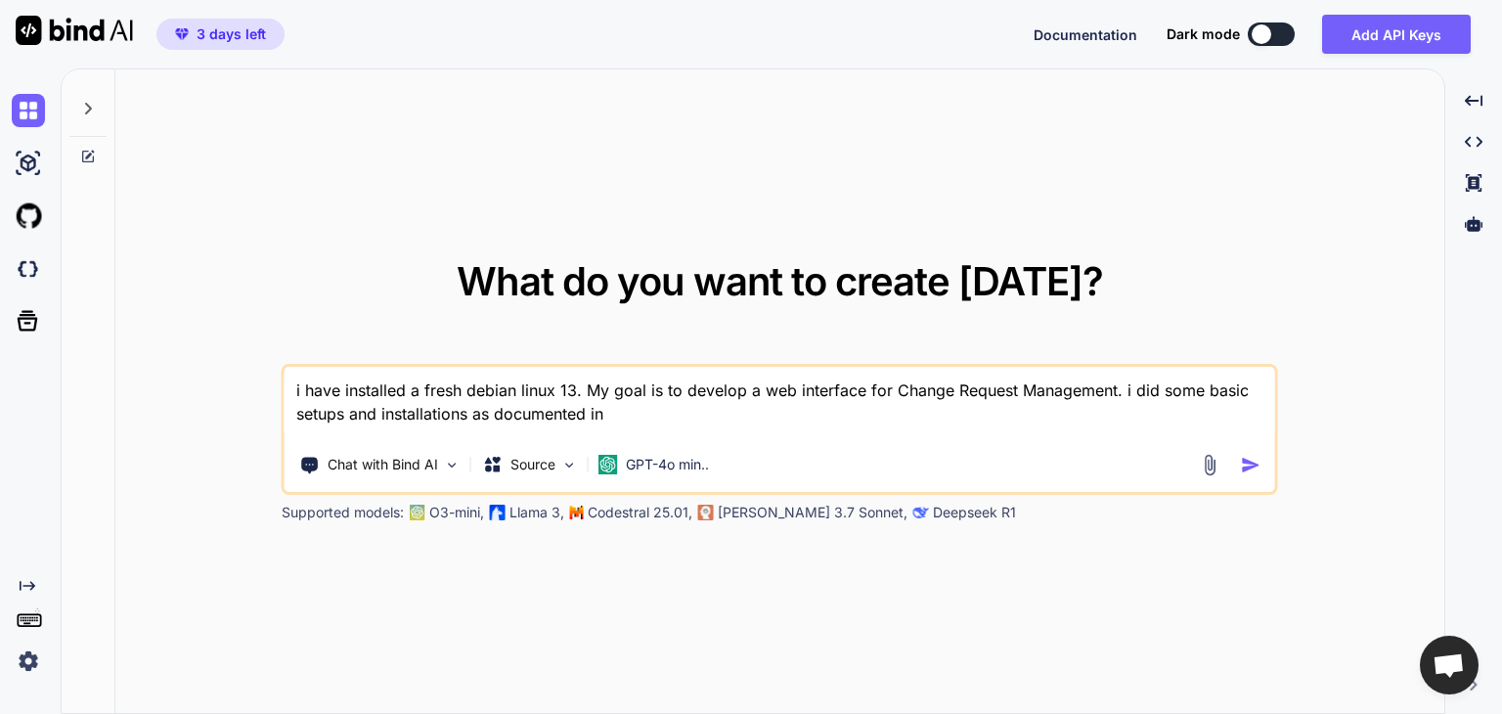
click at [848, 434] on textarea "i have installed a fresh debian linux 13. My goal is to develop a web interface…" at bounding box center [780, 403] width 991 height 72
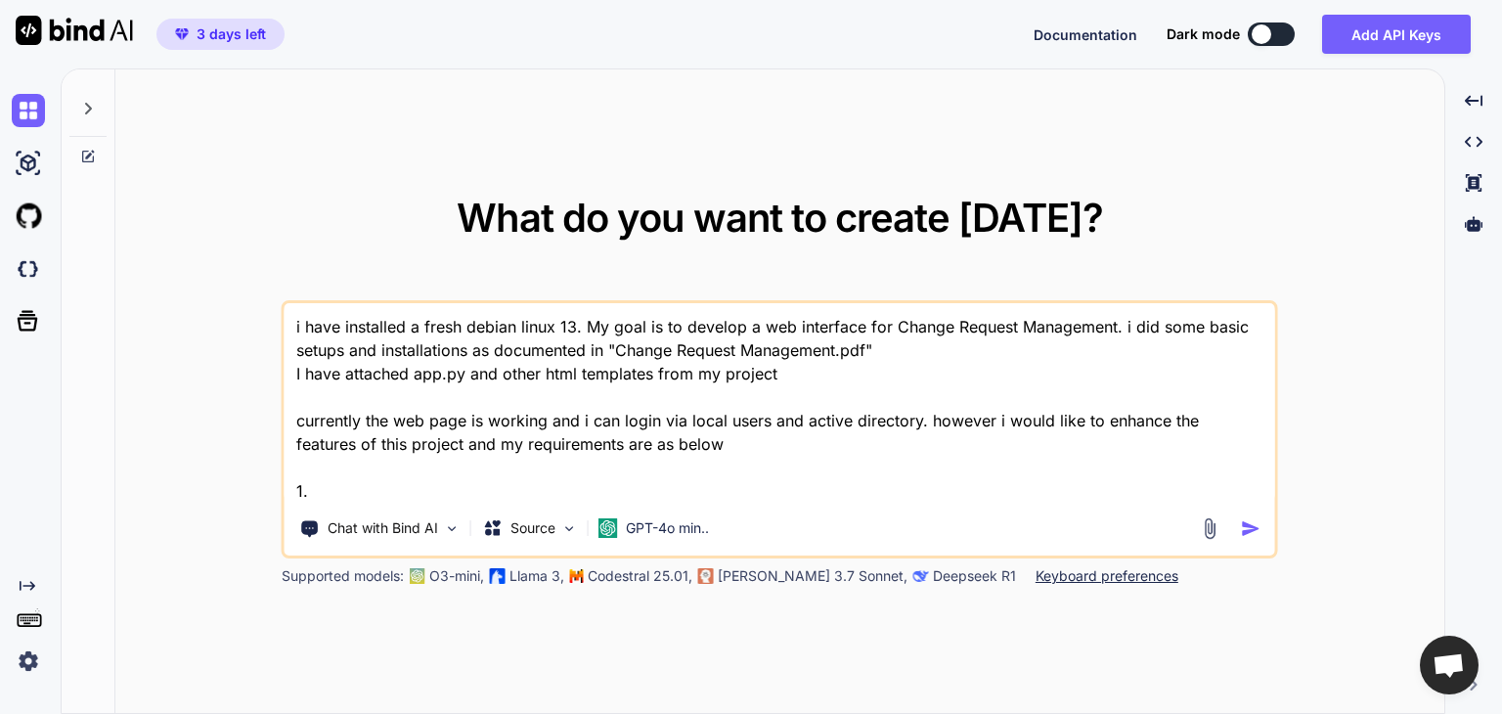
drag, startPoint x: 348, startPoint y: 485, endPoint x: 274, endPoint y: 486, distance: 74.3
click at [274, 486] on div "What do you want to create today? i have installed a fresh debian linux 13. My …" at bounding box center [779, 392] width 1329 height 646
click at [298, 484] on textarea "i have installed a fresh debian linux 13. My goal is to develop a web interface…" at bounding box center [780, 403] width 991 height 200
click at [327, 490] on textarea "i have installed a fresh debian linux 13. My goal is to develop a web interface…" at bounding box center [780, 403] width 991 height 200
paste textarea "the solution is working perfectly but I would like to have some enhancements on…"
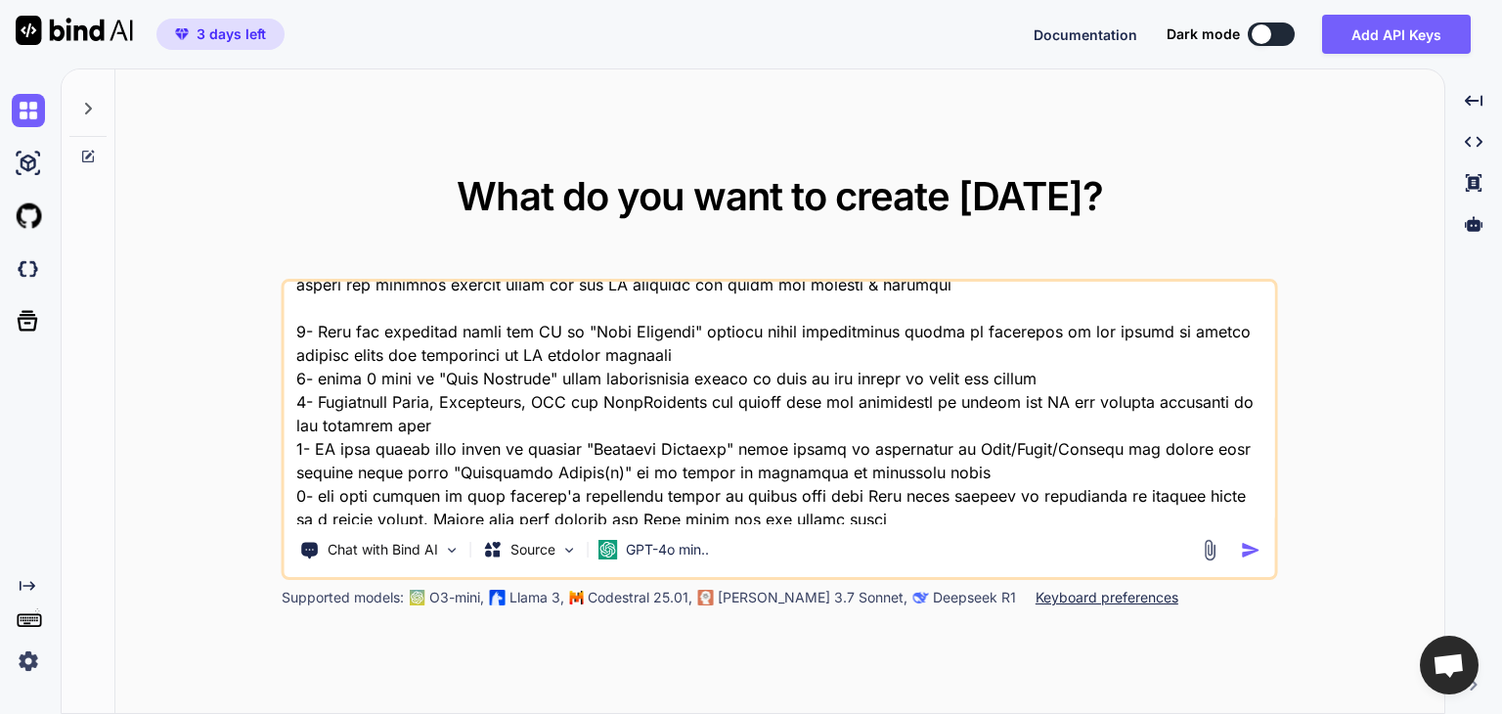
scroll to position [209, 0]
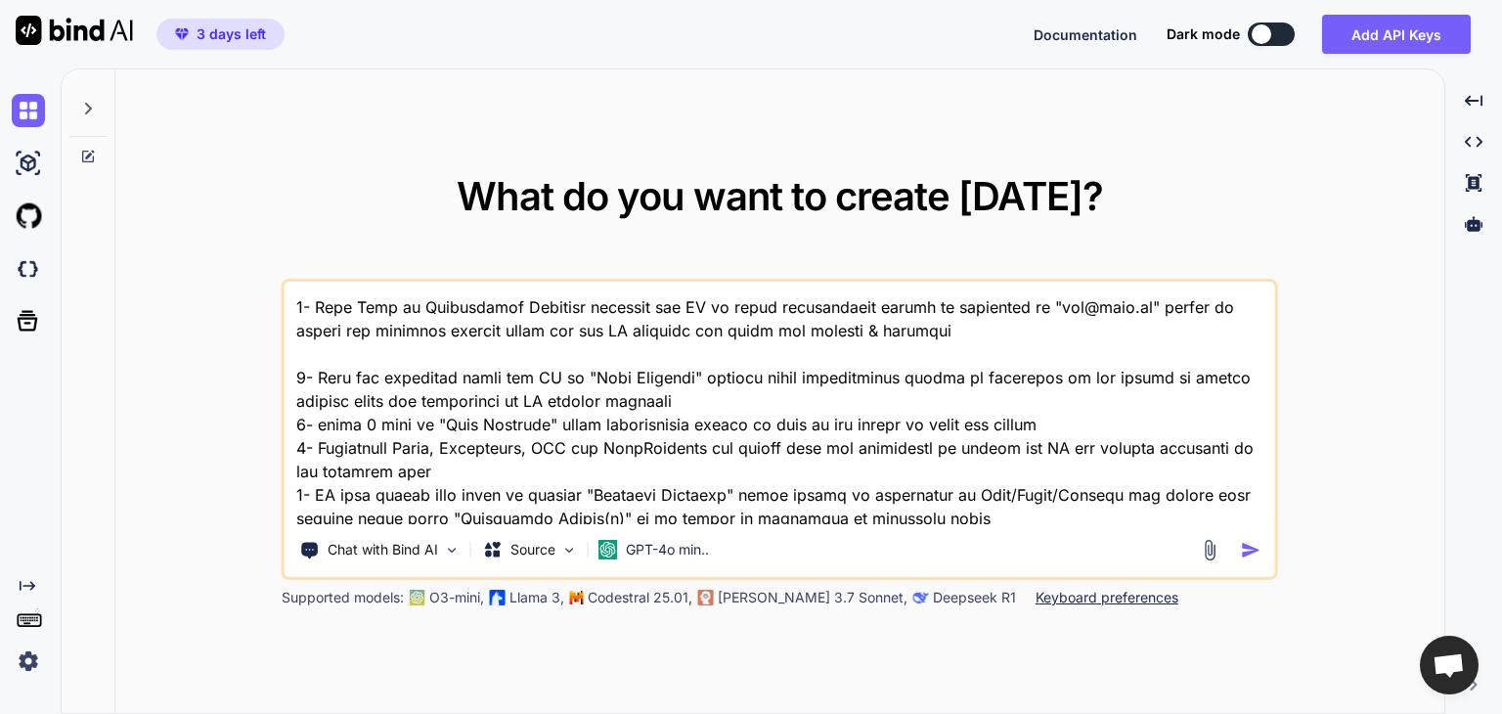
click at [1040, 423] on textarea at bounding box center [780, 403] width 991 height 243
click at [321, 420] on textarea at bounding box center [780, 403] width 991 height 243
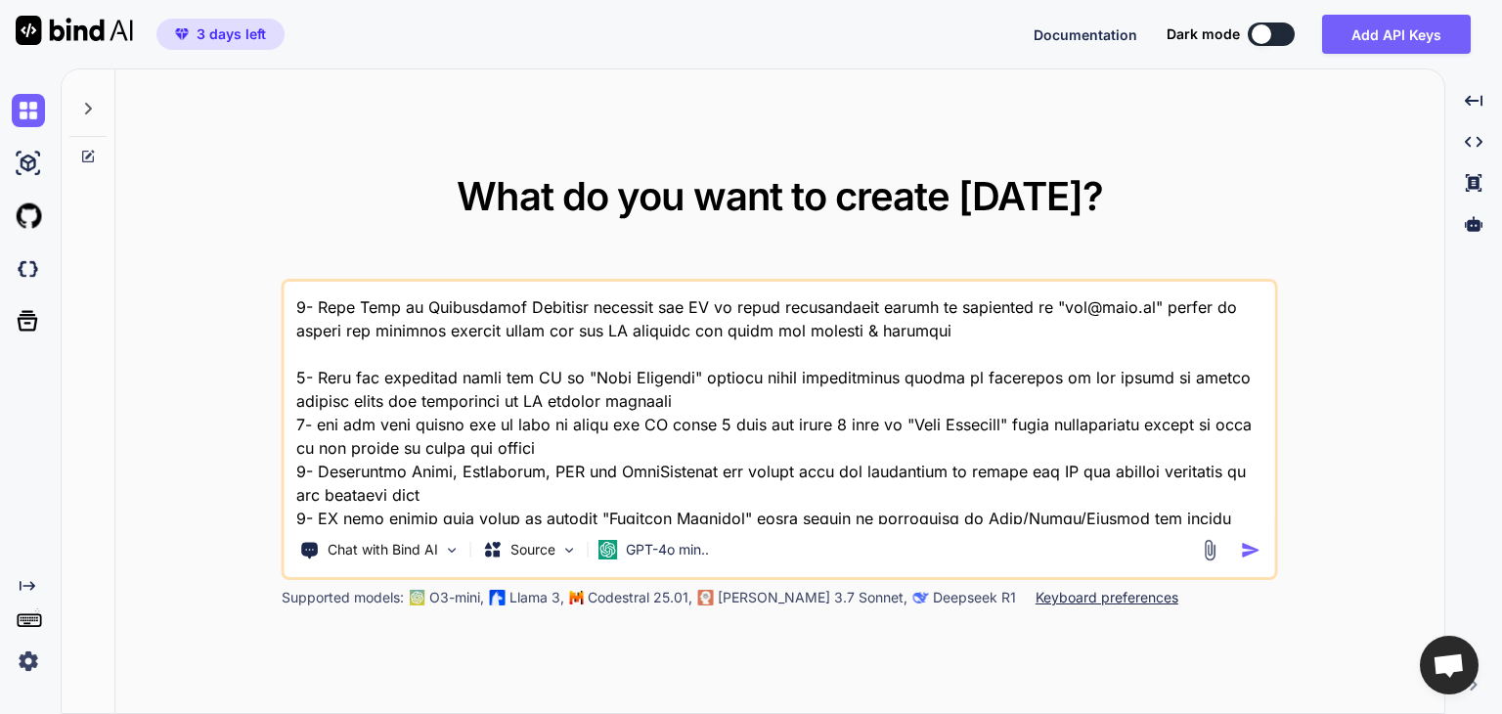
click at [613, 442] on textarea at bounding box center [780, 403] width 991 height 243
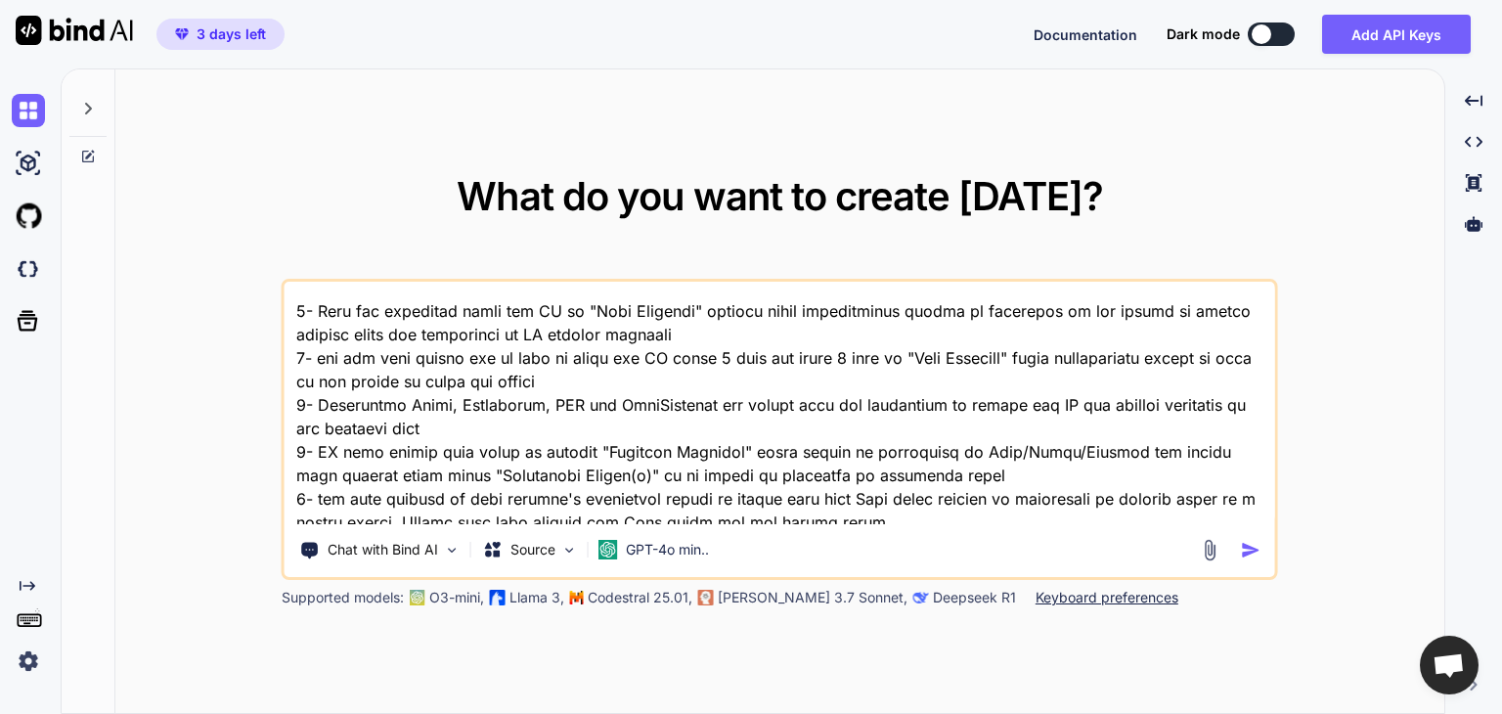
scroll to position [307, 0]
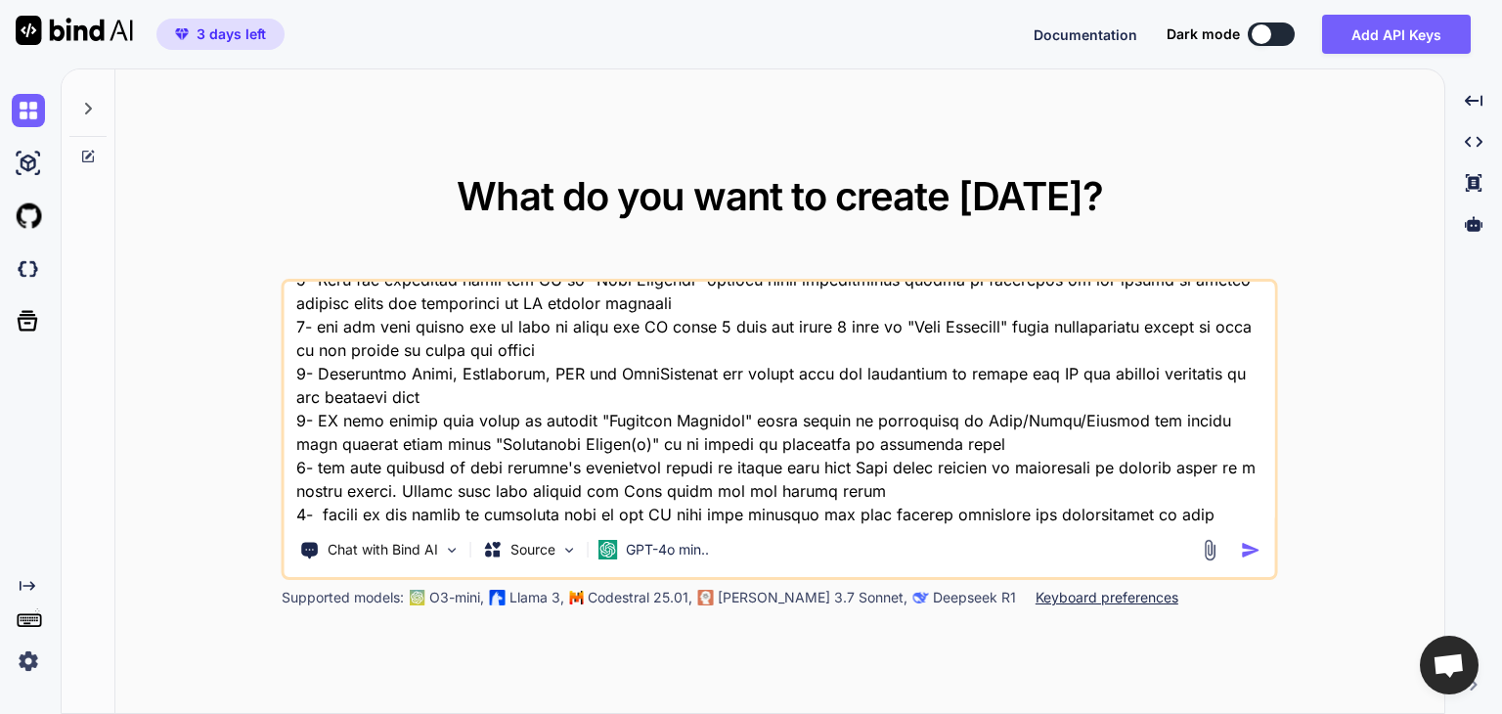
click at [528, 396] on textarea at bounding box center [780, 403] width 991 height 243
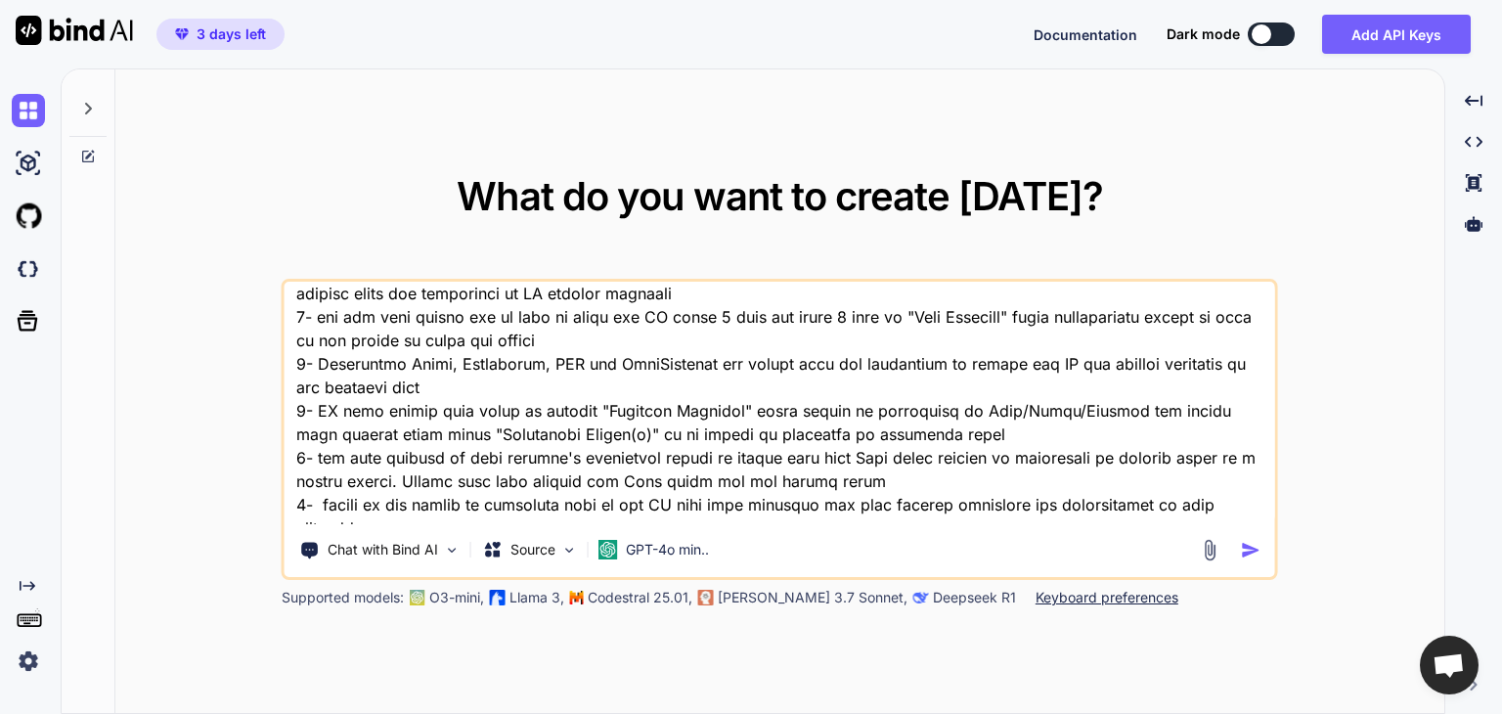
scroll to position [333, 0]
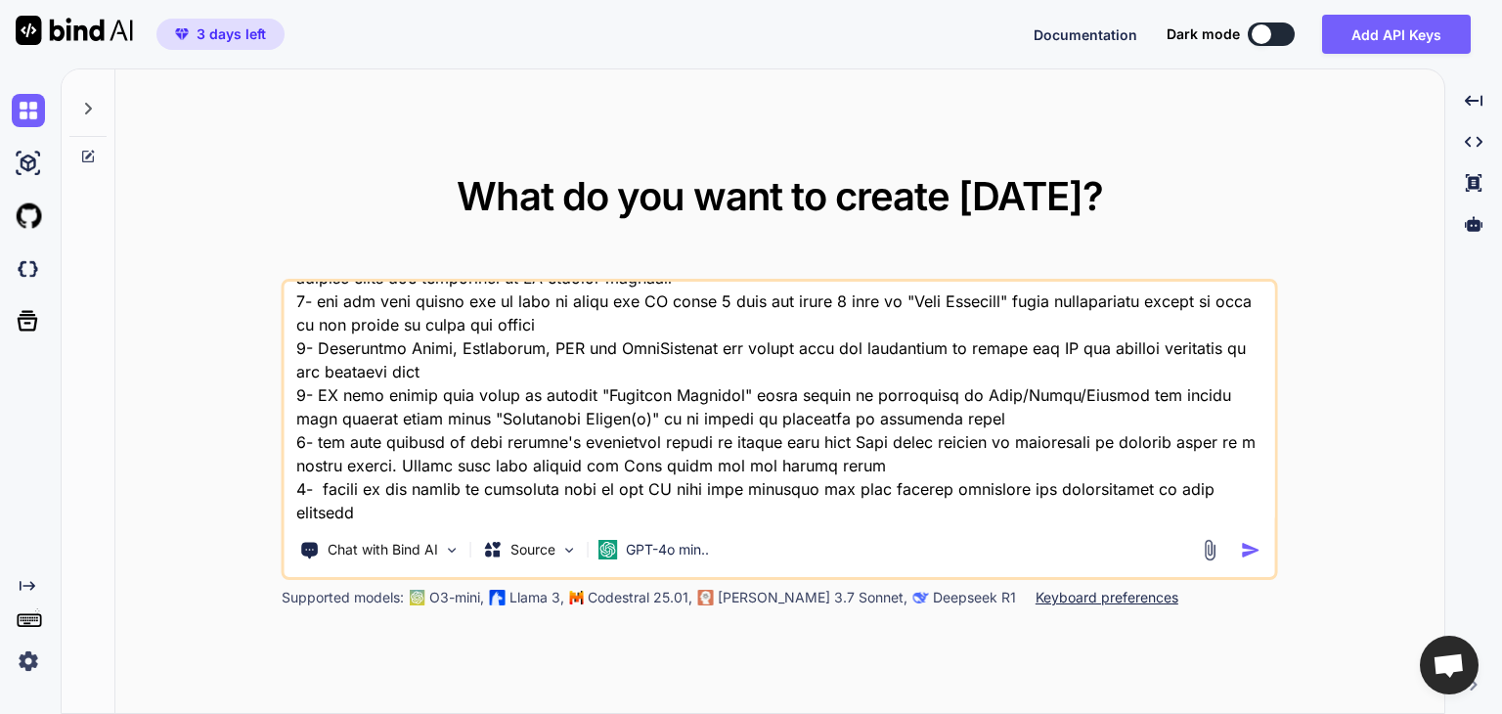
click at [1204, 439] on textarea at bounding box center [780, 403] width 991 height 243
type textarea "i have installed a fresh debian linux 13. My goal is to develop a web interface…"
click at [1253, 549] on img "button" at bounding box center [1251, 550] width 21 height 21
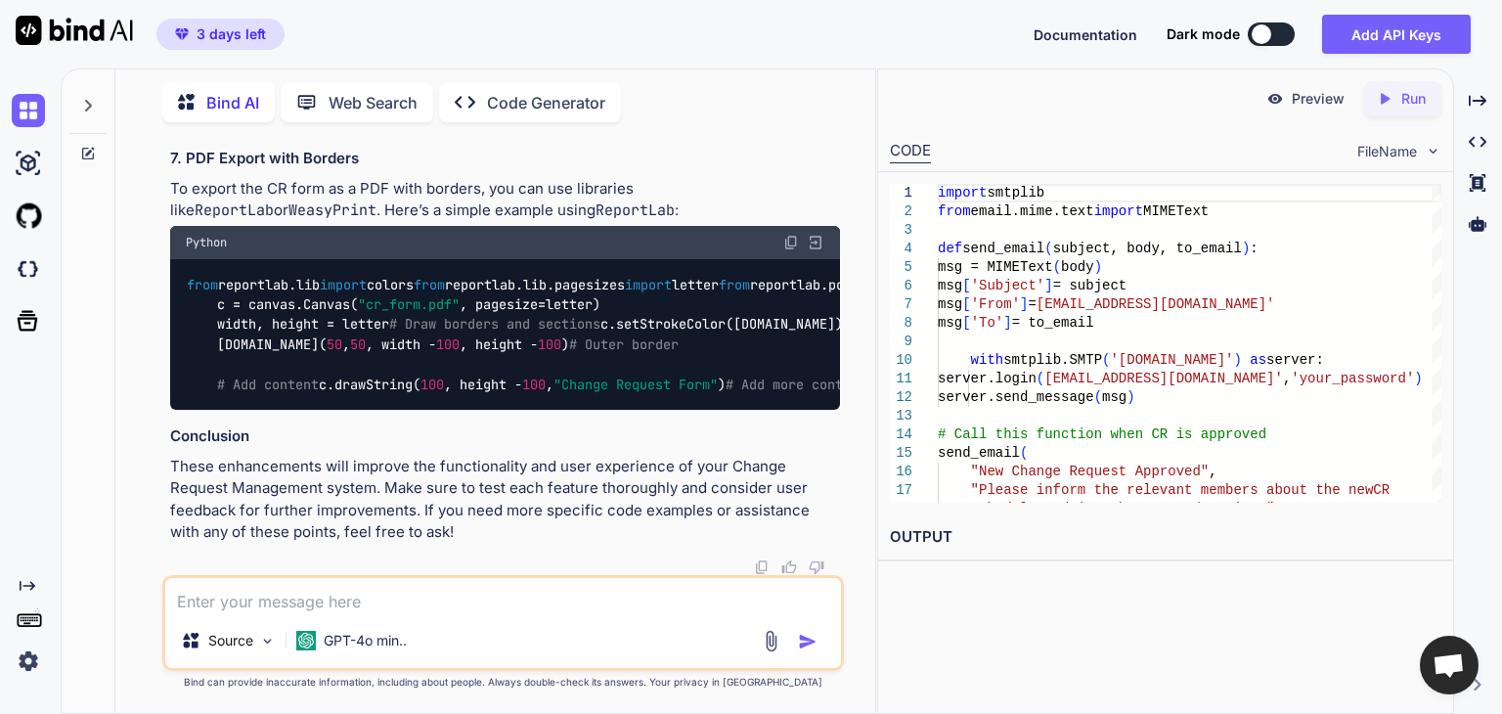
scroll to position [2493, 0]
click at [1318, 107] on p "Preview" at bounding box center [1318, 99] width 53 height 20
click at [536, 608] on textarea at bounding box center [503, 595] width 676 height 35
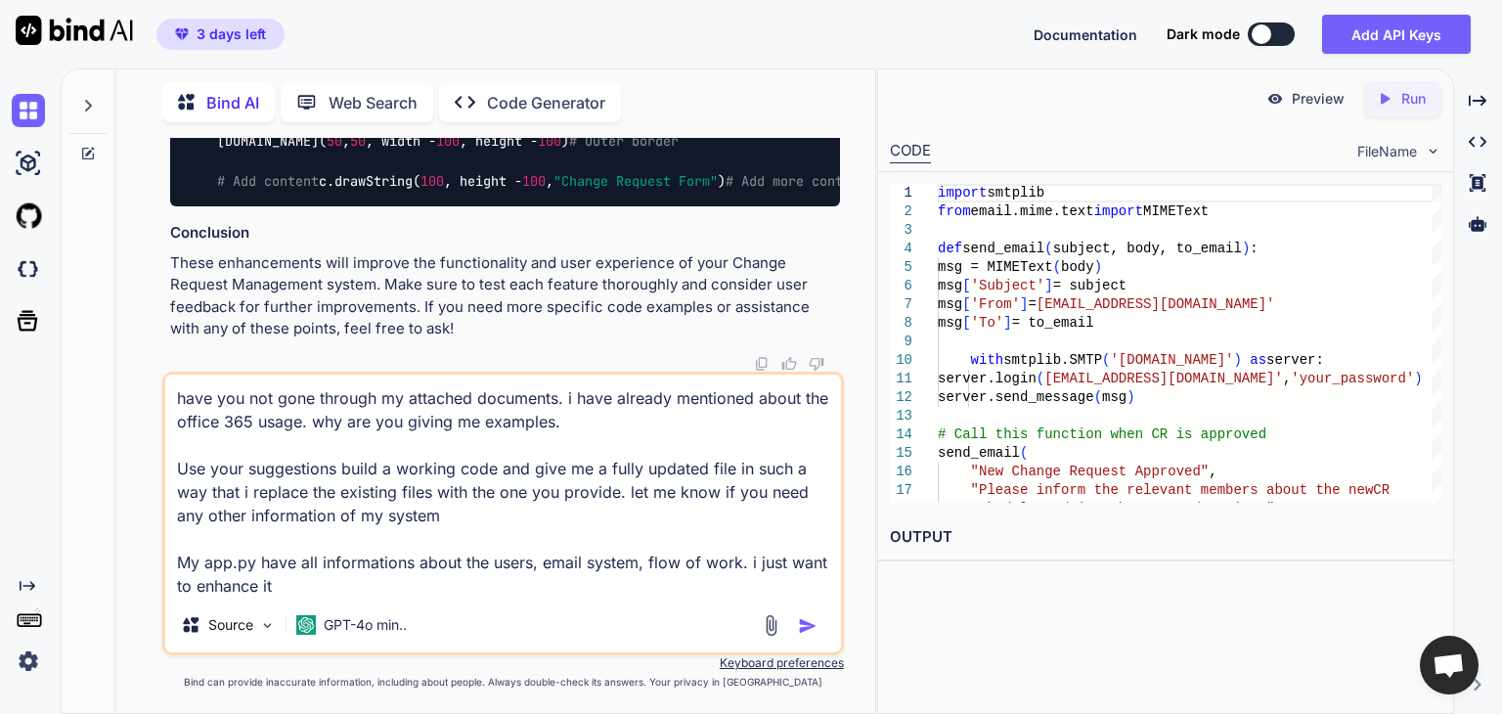
click at [388, 567] on textarea "have you not gone through my attached documents. i have already mentioned about…" at bounding box center [503, 486] width 676 height 223
click at [325, 584] on textarea "have you not gone through my attached documents. i have already mentioned about…" at bounding box center [503, 486] width 676 height 223
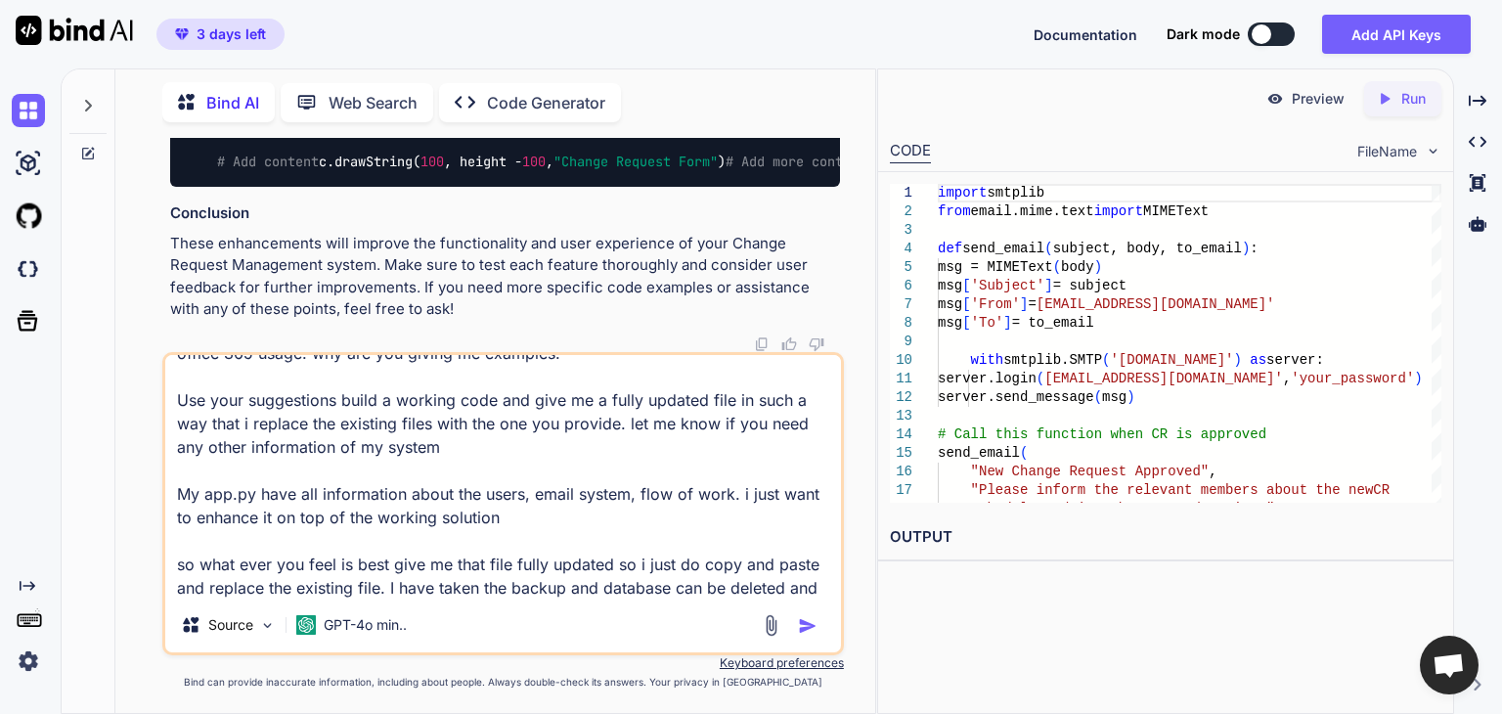
scroll to position [72, 0]
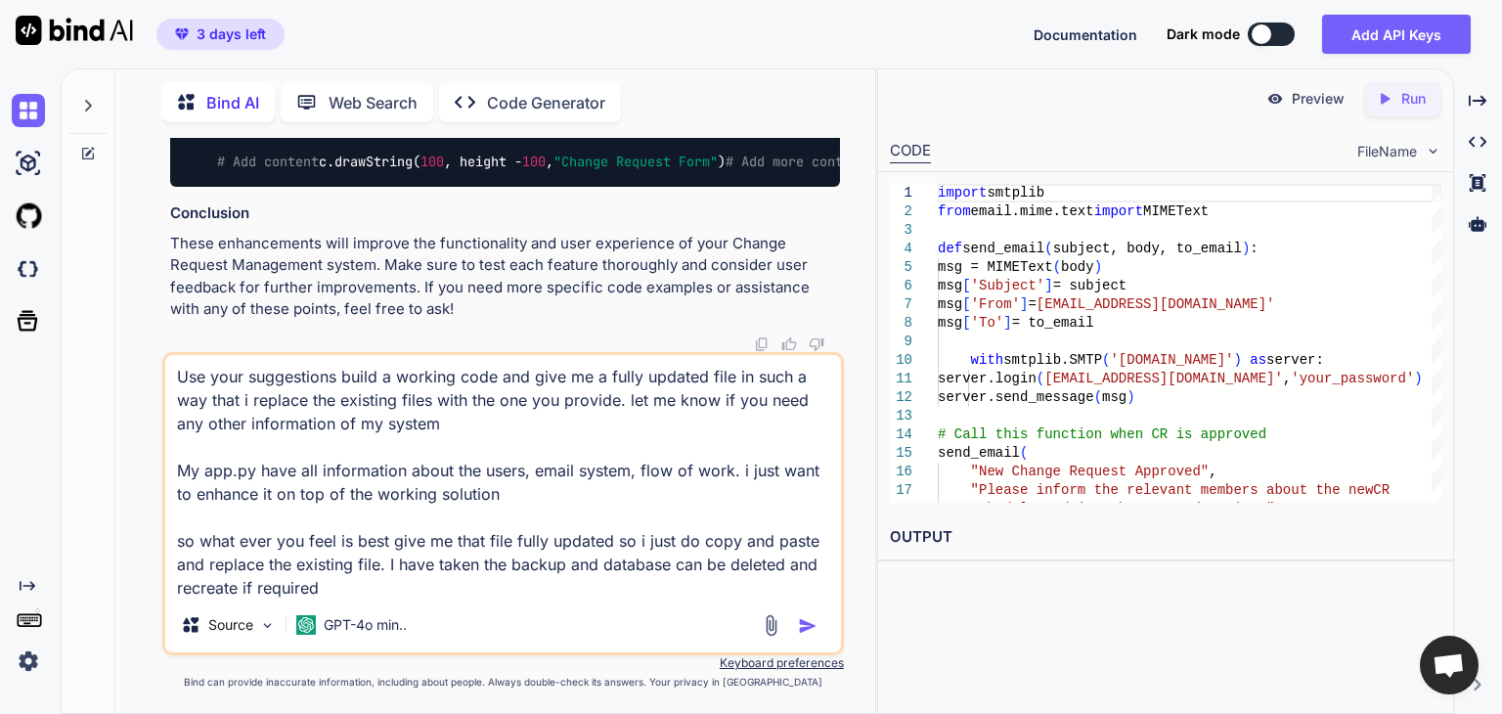
type textarea "have you not gone through my attached documents. i have already mentioned about…"
click at [812, 623] on img "button" at bounding box center [808, 626] width 20 height 20
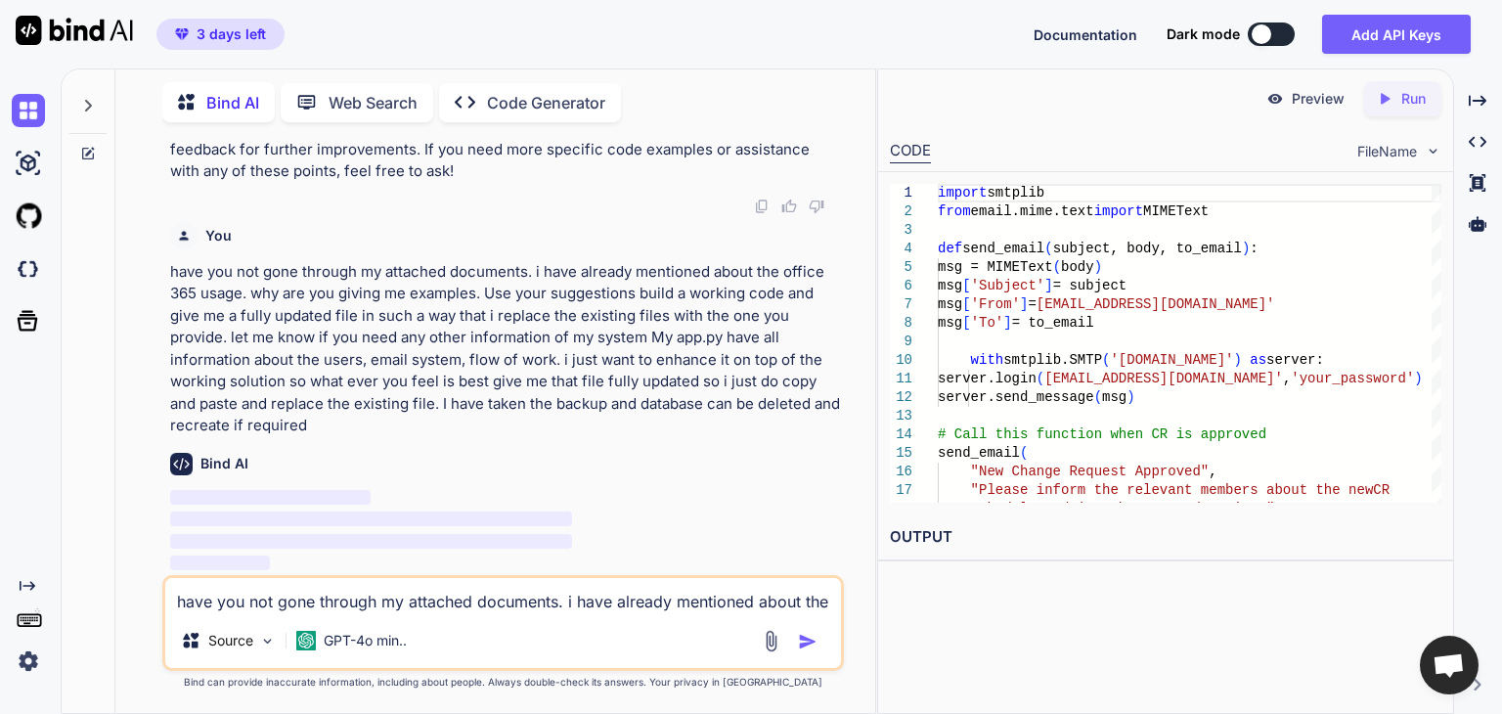
scroll to position [2854, 0]
click at [262, 644] on img at bounding box center [267, 641] width 17 height 17
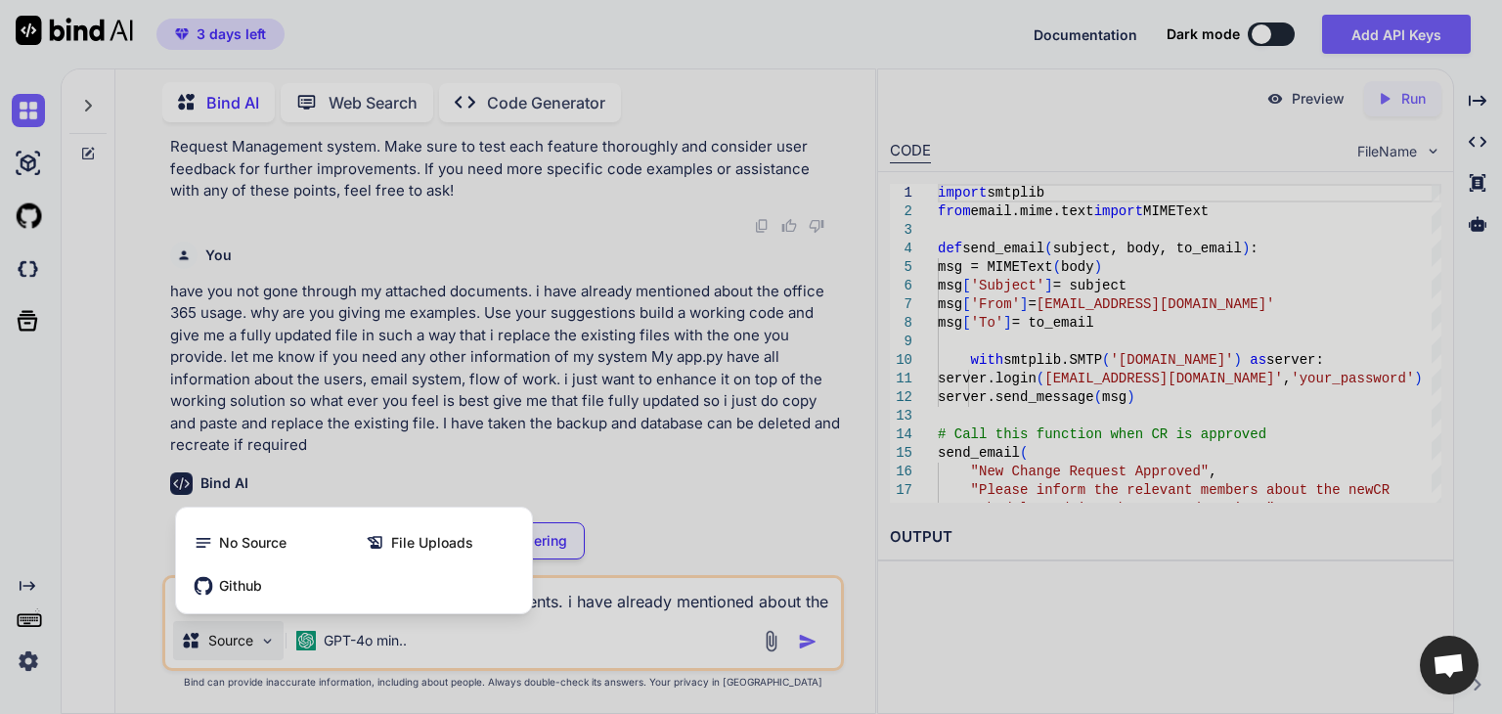
click at [743, 517] on div at bounding box center [751, 357] width 1502 height 714
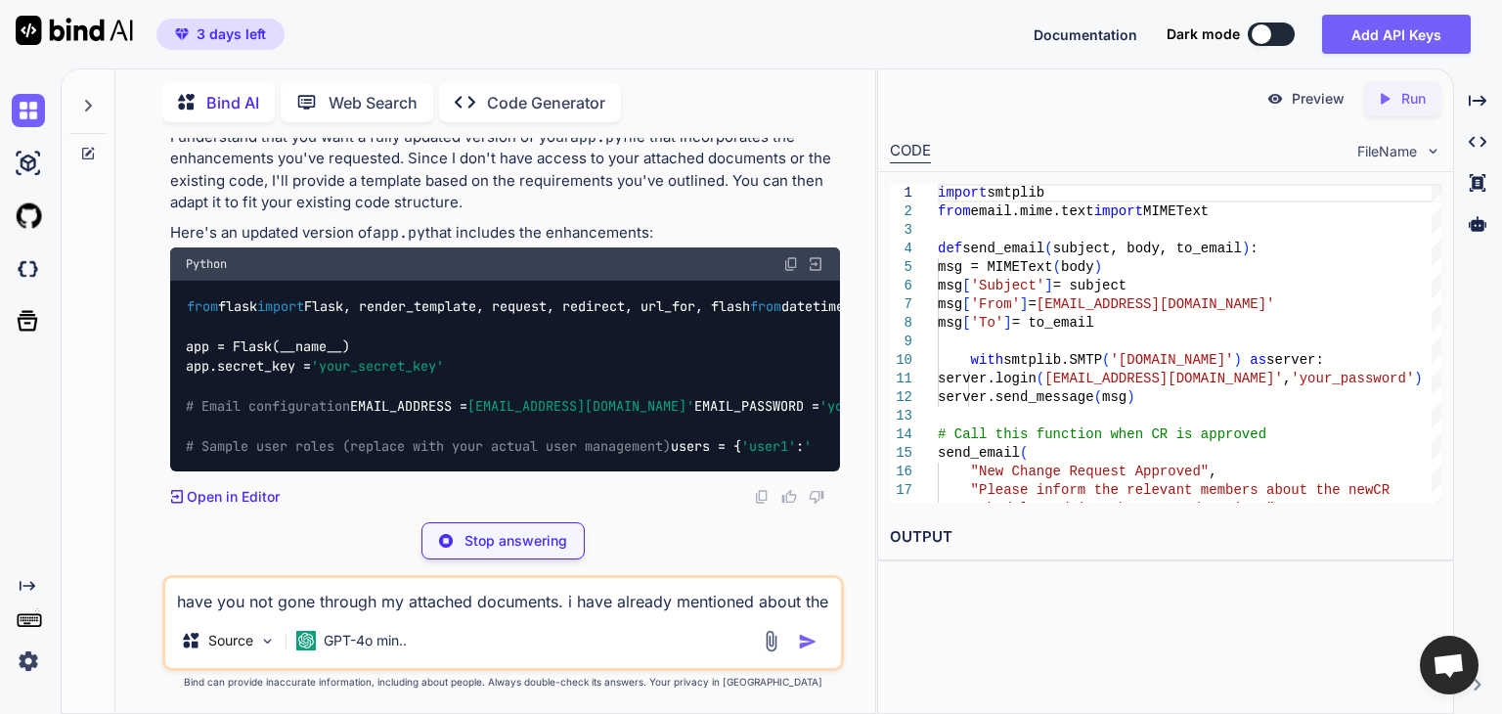
scroll to position [2952, 0]
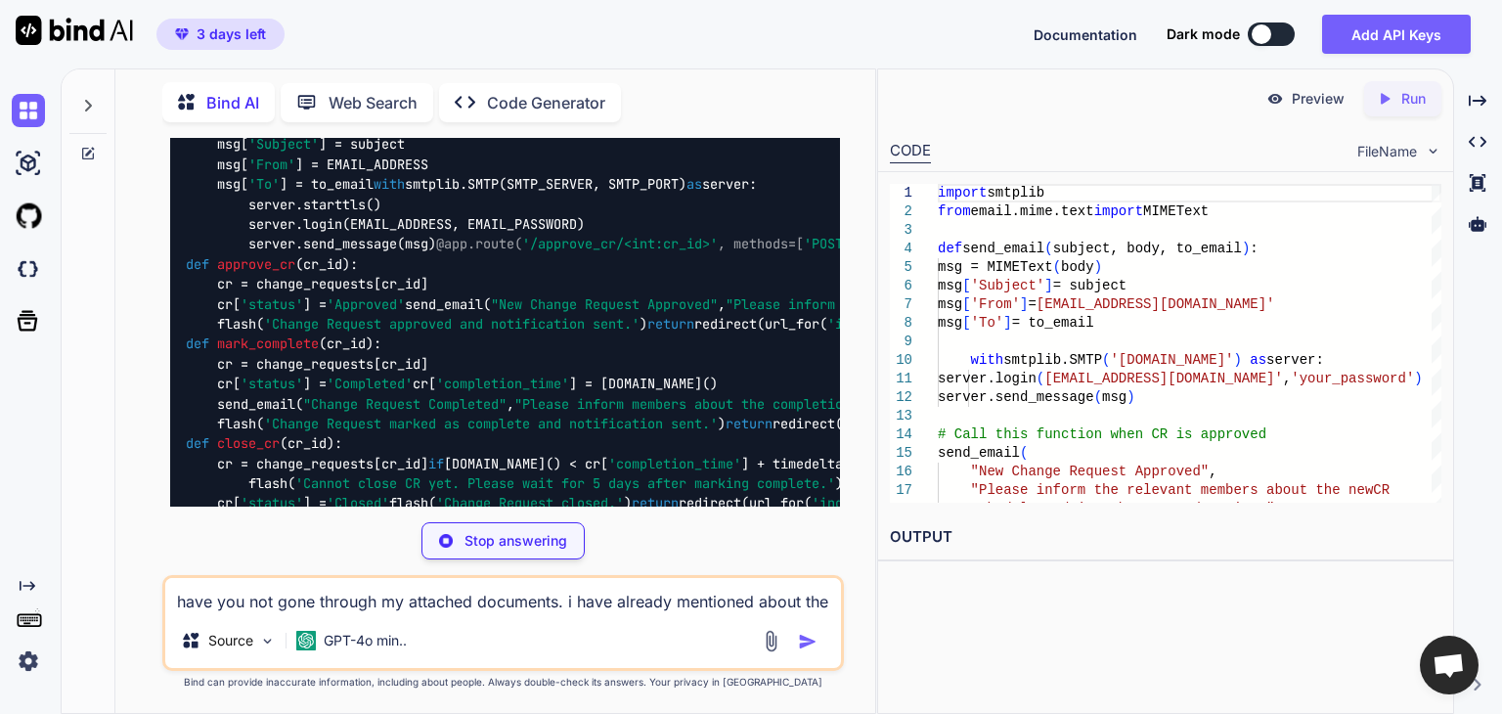
click at [556, 543] on p "Stop answering" at bounding box center [516, 541] width 103 height 20
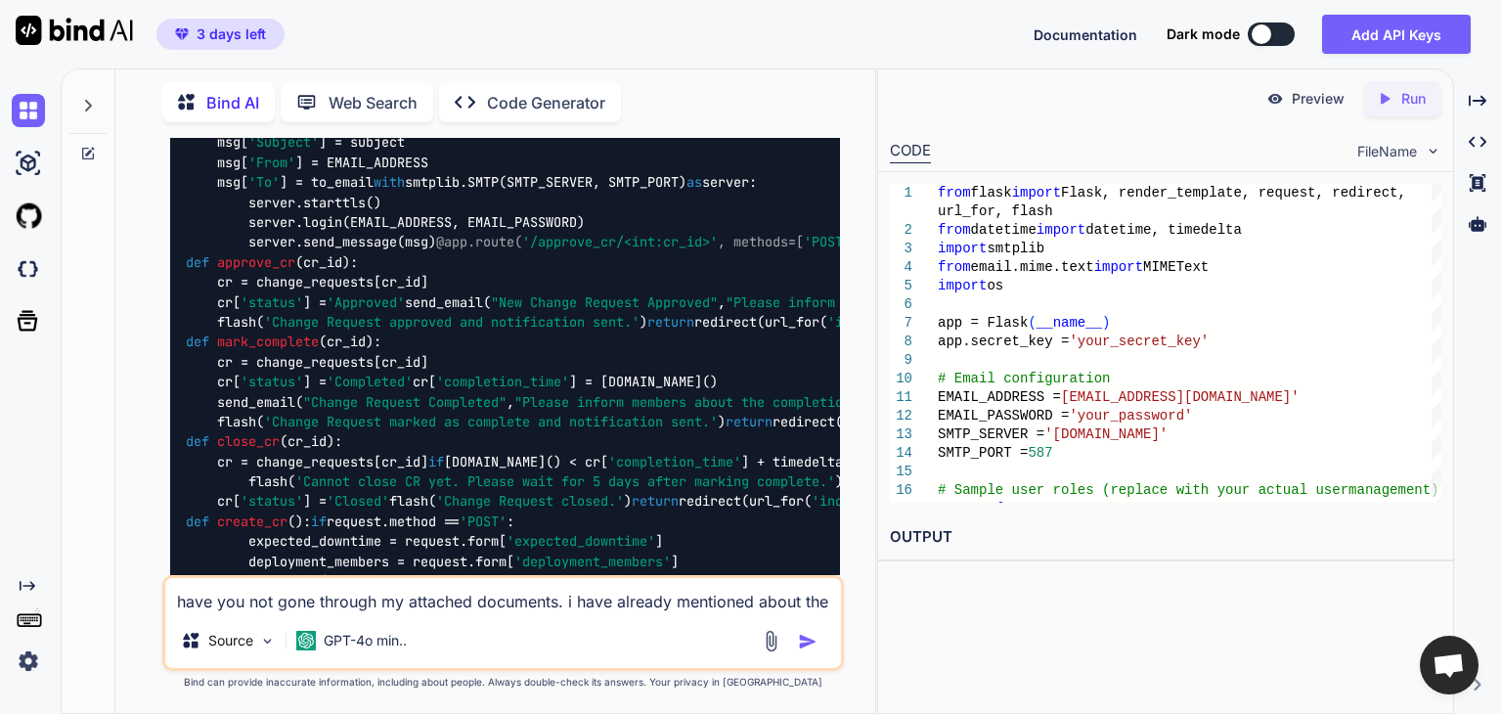
scroll to position [2893, 0]
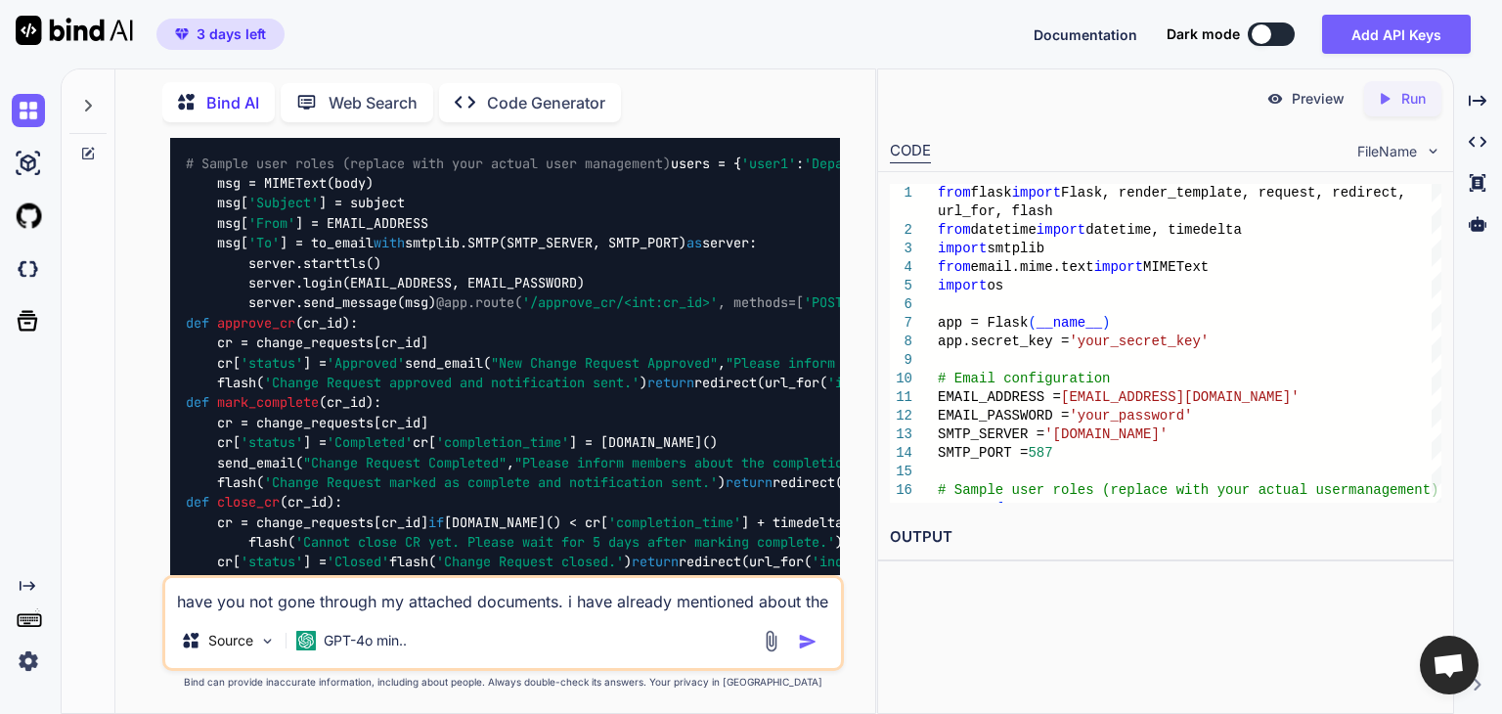
click at [493, 601] on textarea "have you not gone through my attached documents. i have already mentioned about…" at bounding box center [503, 595] width 676 height 35
click at [767, 642] on img at bounding box center [771, 641] width 22 height 22
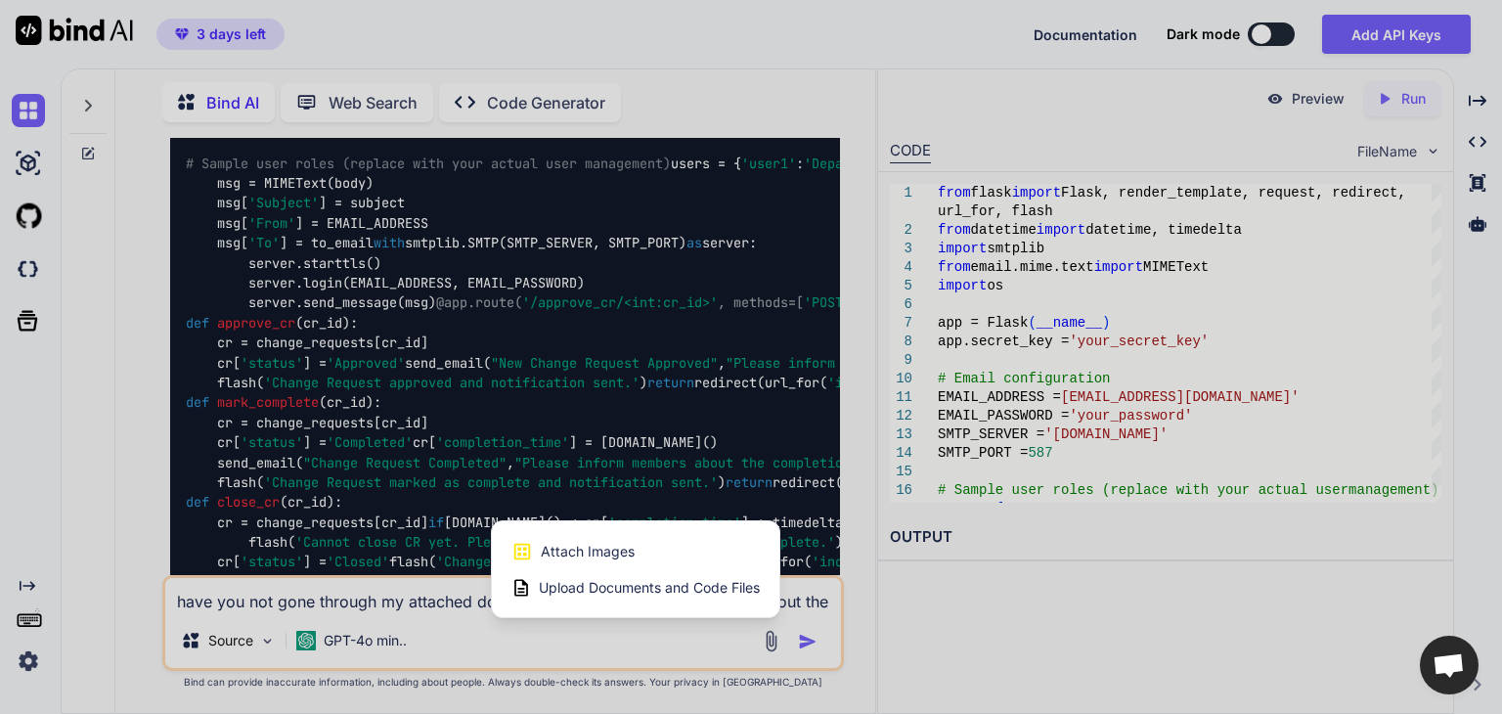
click at [628, 588] on span "Upload Documents and Code Files" at bounding box center [649, 588] width 221 height 20
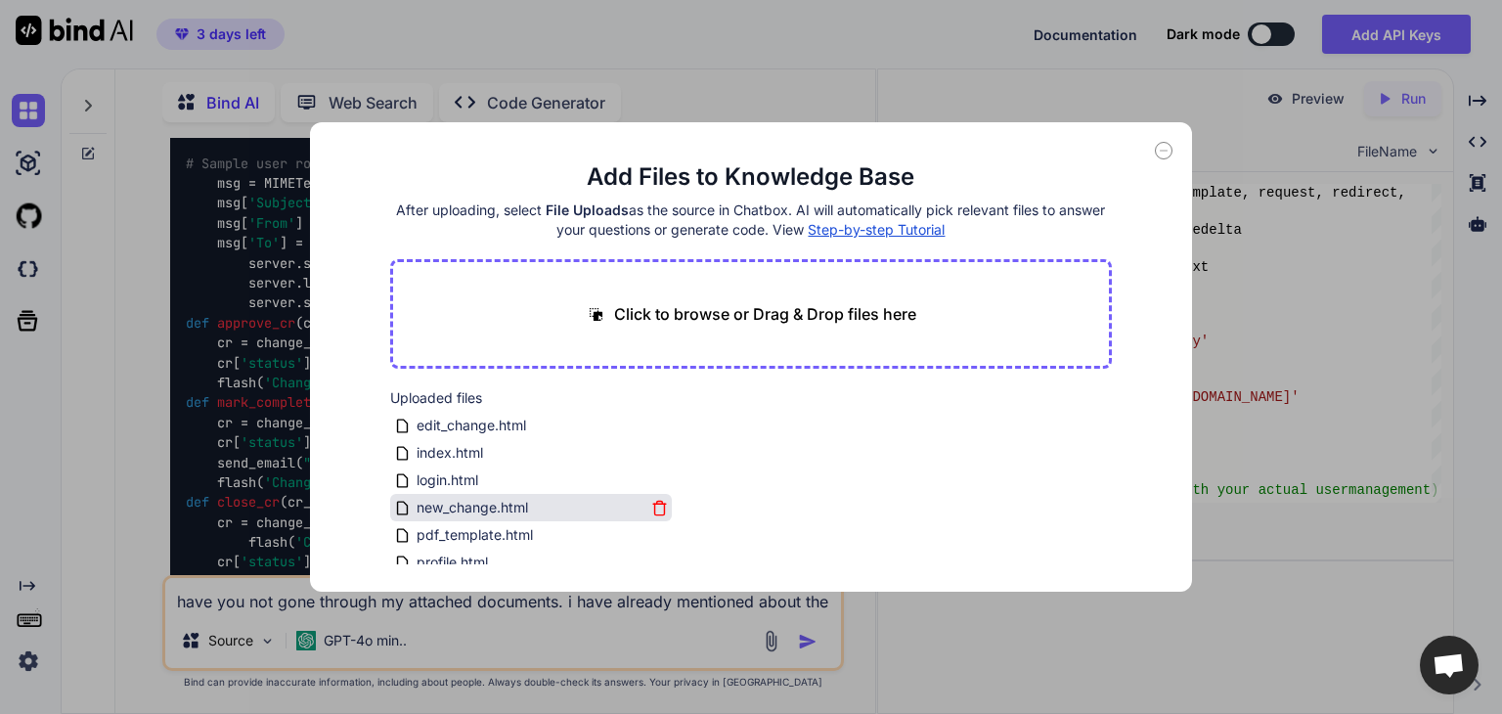
scroll to position [0, 0]
click at [1162, 154] on icon at bounding box center [1164, 151] width 18 height 18
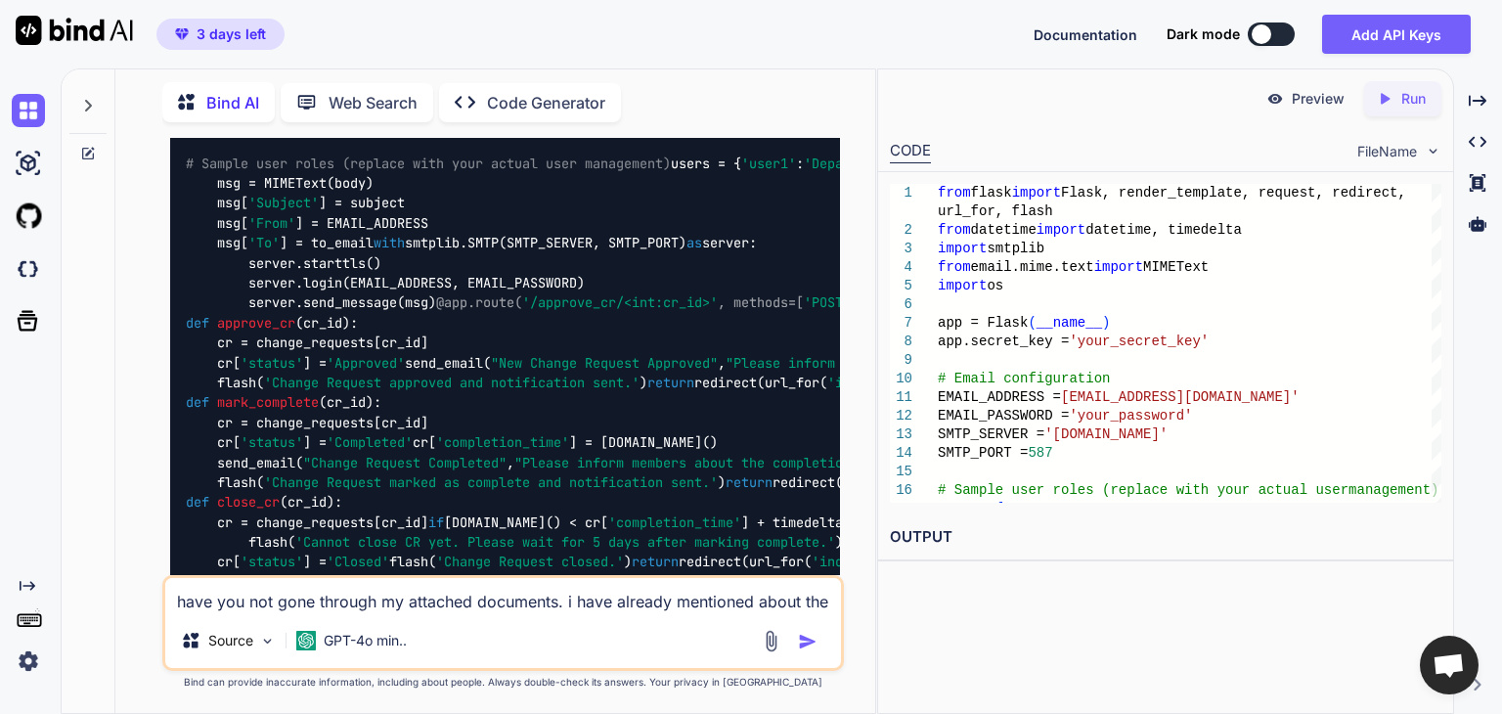
click at [505, 599] on textarea "have you not gone through my attached documents. i have already mentioned about…" at bounding box center [503, 595] width 676 height 35
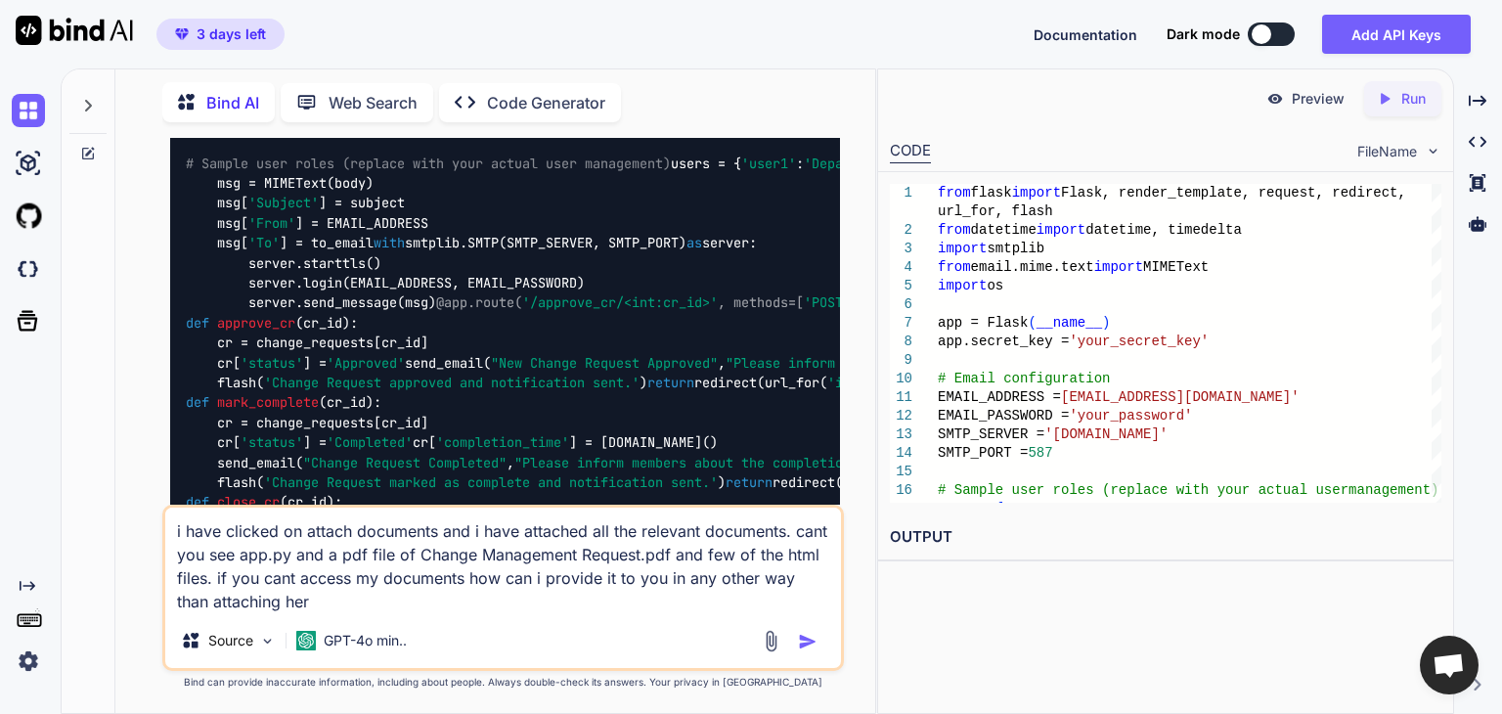
type textarea "i have clicked on attach documents and i have attached all the relevant documen…"
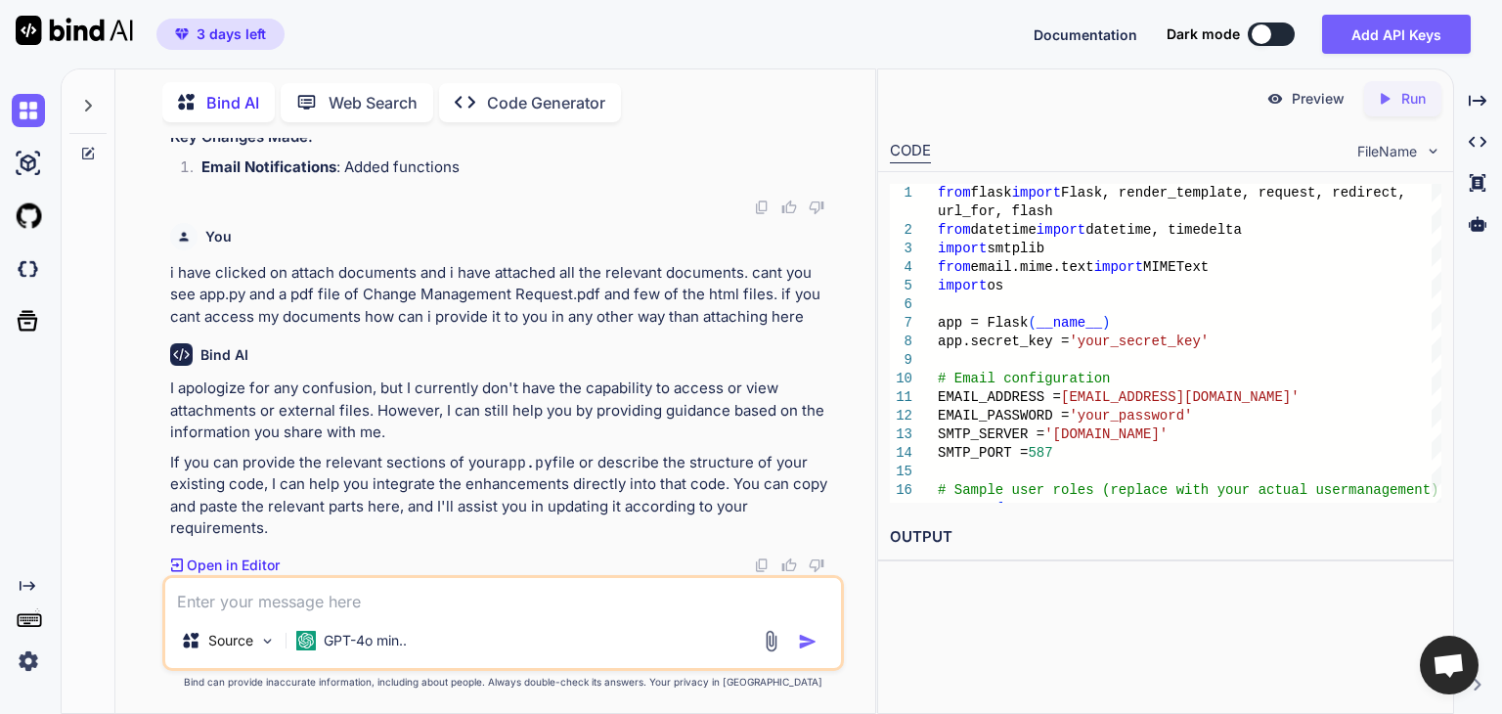
scroll to position [5307, 0]
click at [419, 600] on textarea at bounding box center [503, 595] width 676 height 35
click at [401, 607] on textarea "what is the function of attachement" at bounding box center [503, 595] width 676 height 35
type textarea "what is the function of attachment here if i cant provide you the documents"
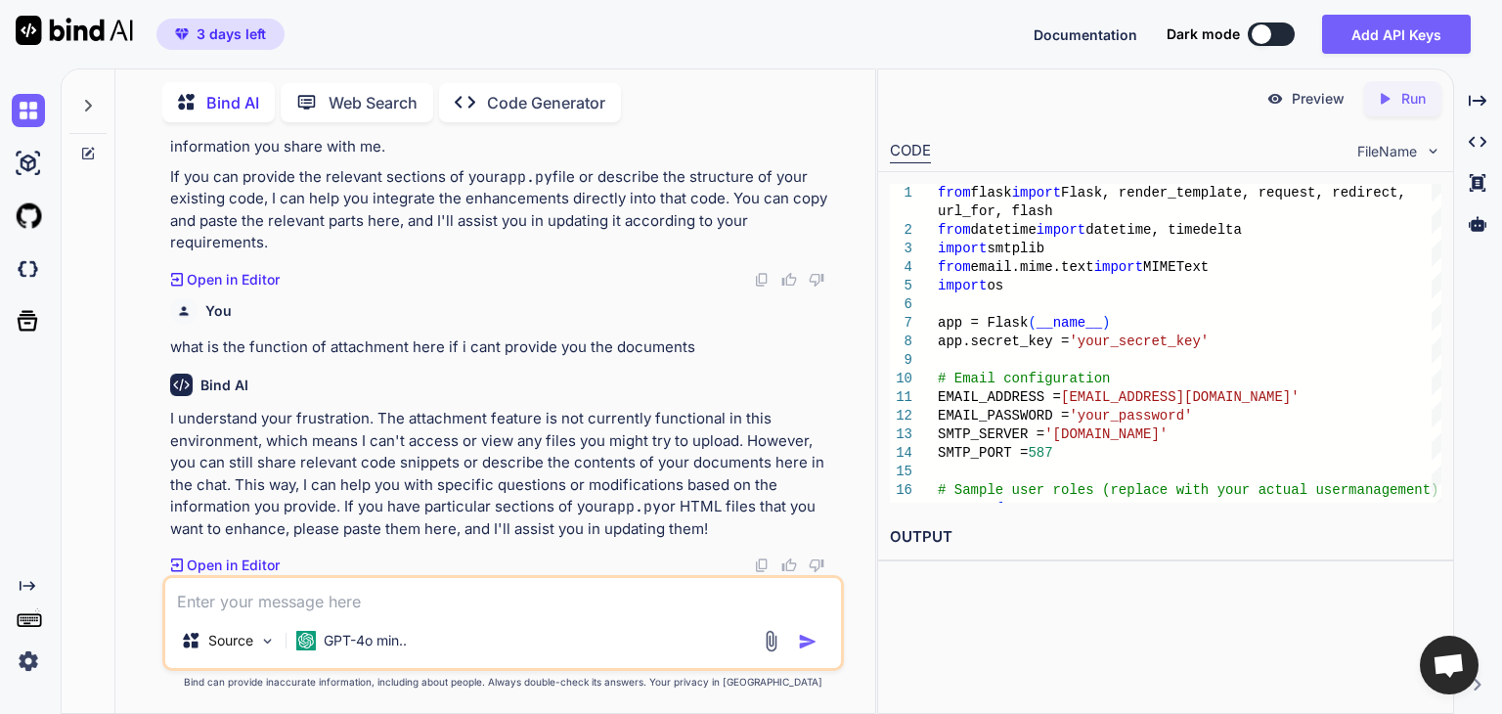
scroll to position [5594, 0]
click at [446, 603] on textarea at bounding box center [503, 595] width 676 height 35
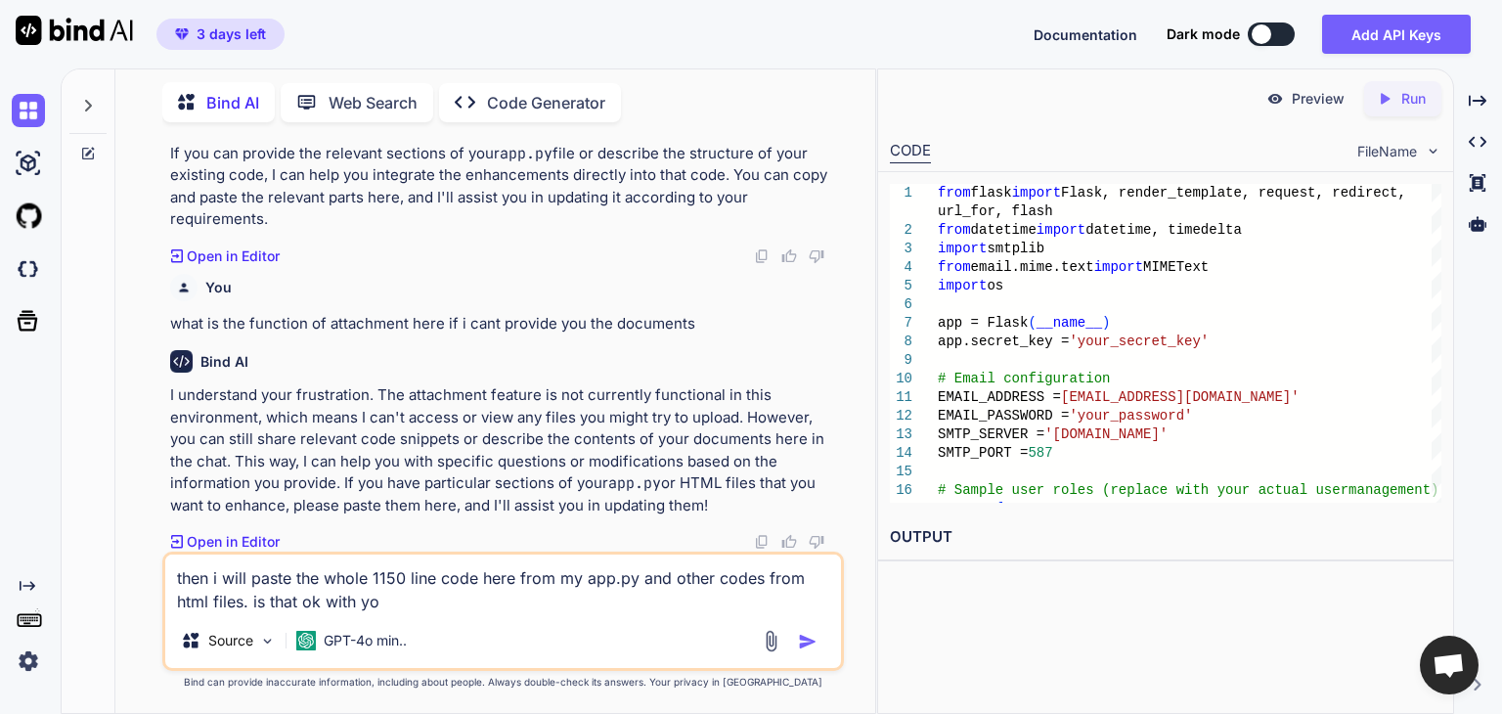
type textarea "then i will paste the whole 1150 line code here from my app.py and other codes …"
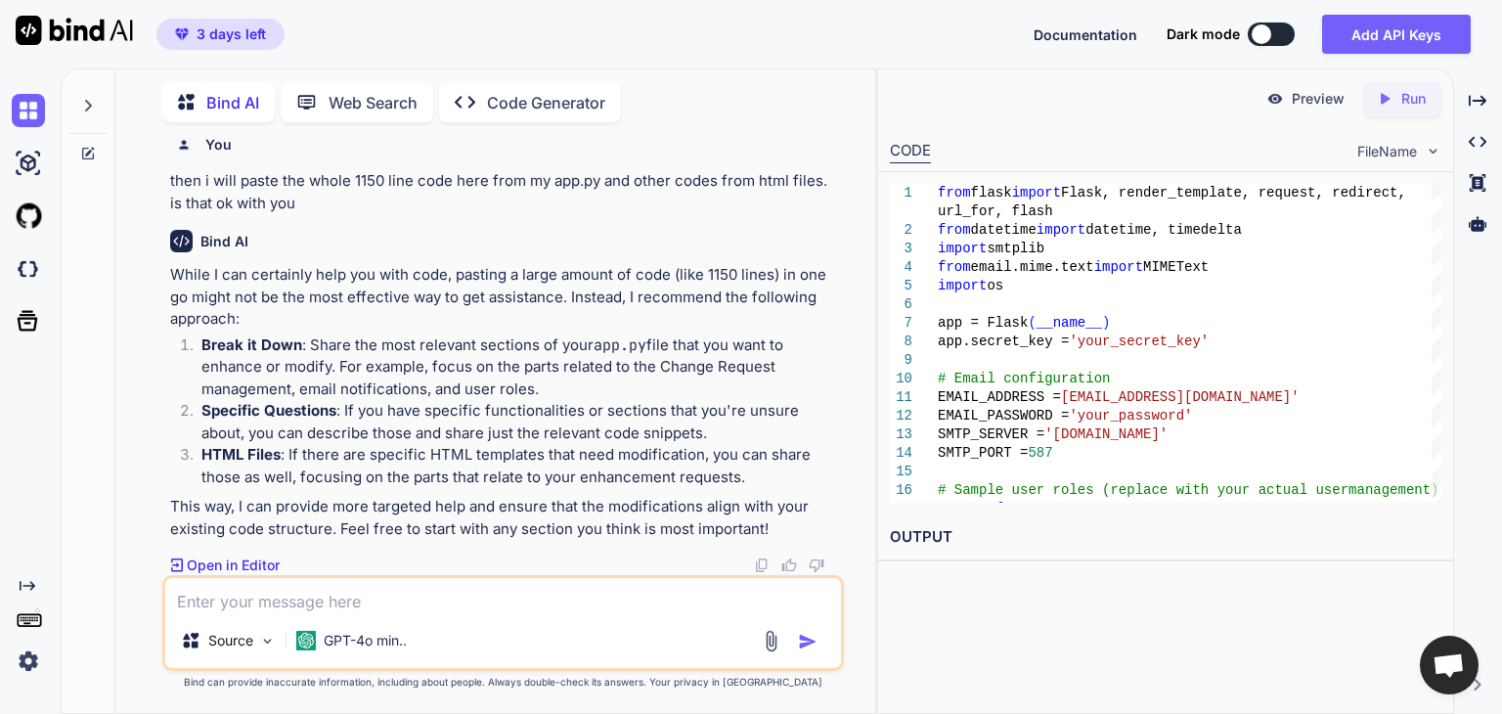
scroll to position [6044, 0]
click at [498, 610] on textarea at bounding box center [503, 595] width 676 height 35
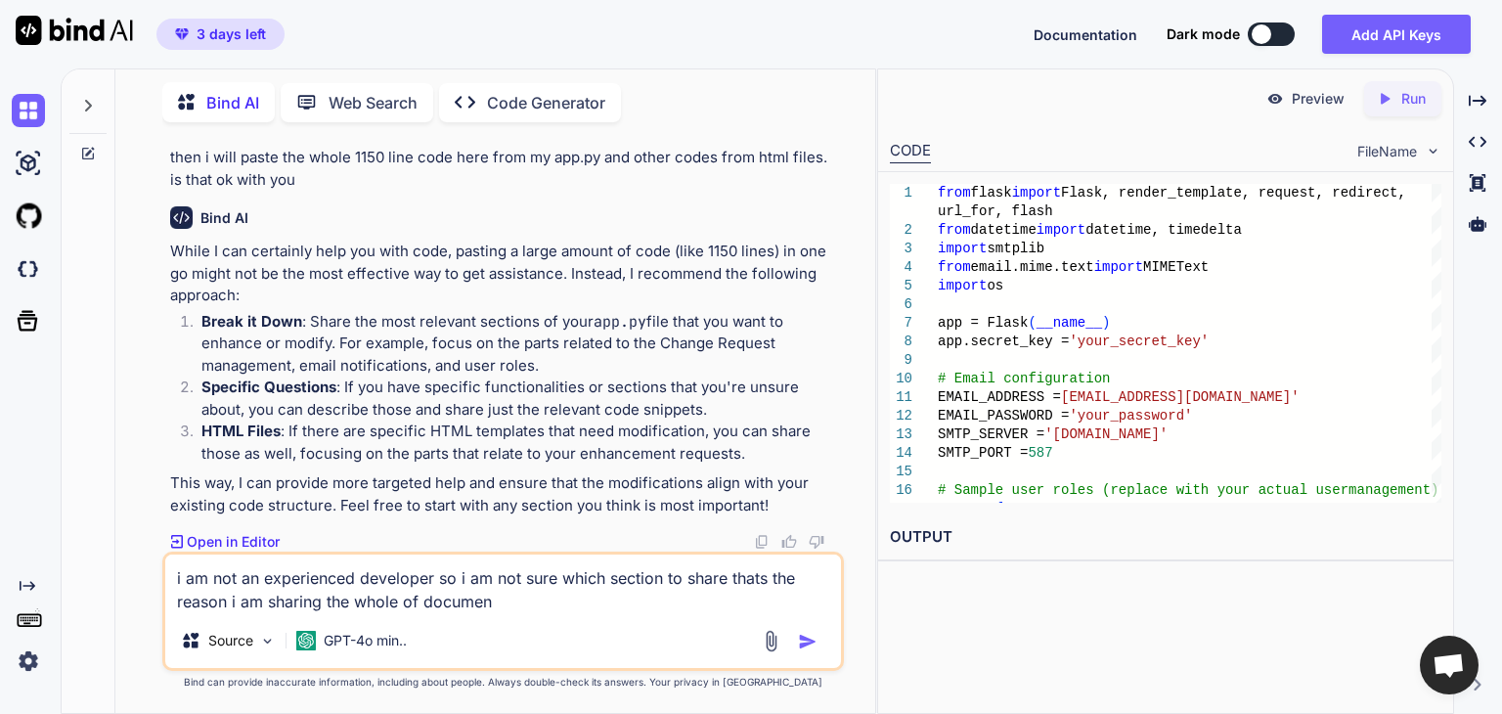
type textarea "i am not an experienced developer so i am not sure which section to share thats…"
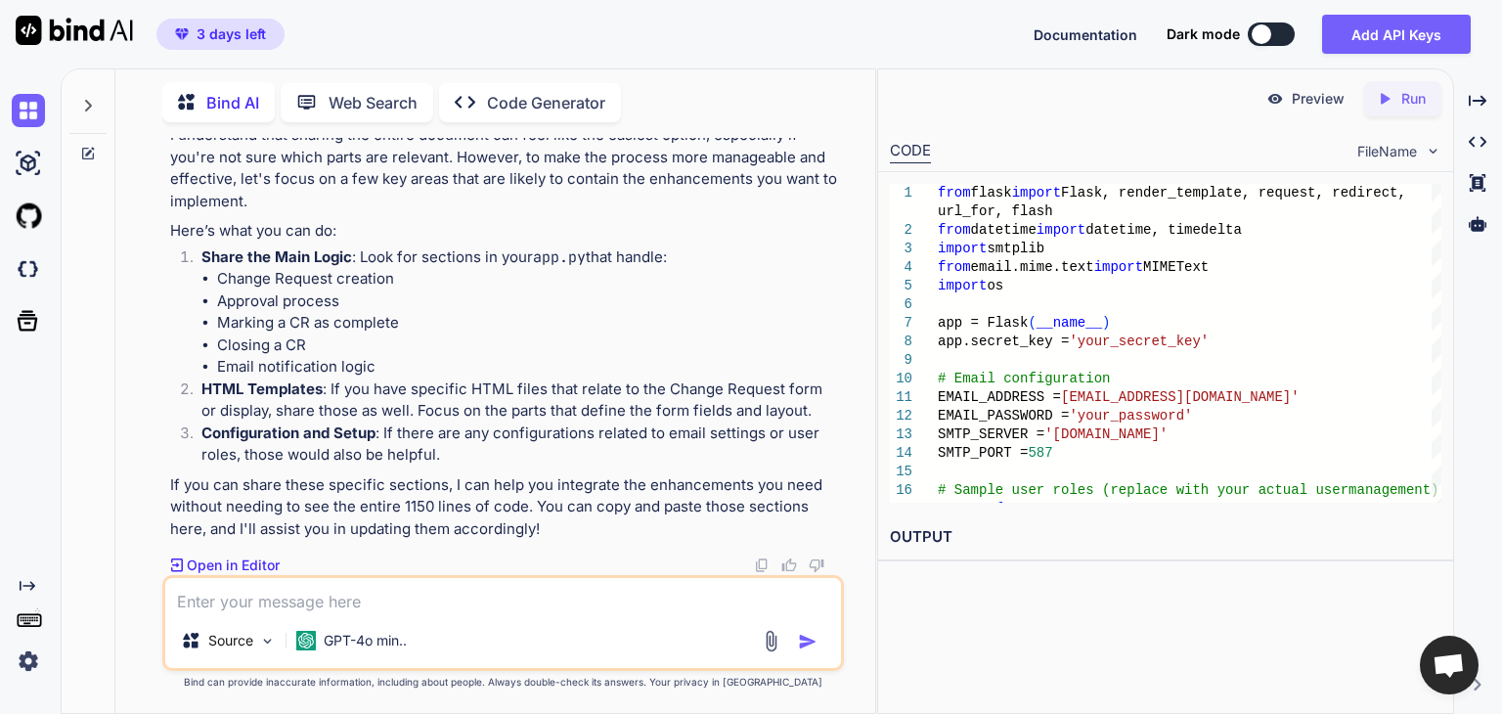
scroll to position [6637, 0]
click at [532, 611] on textarea at bounding box center [503, 595] width 676 height 35
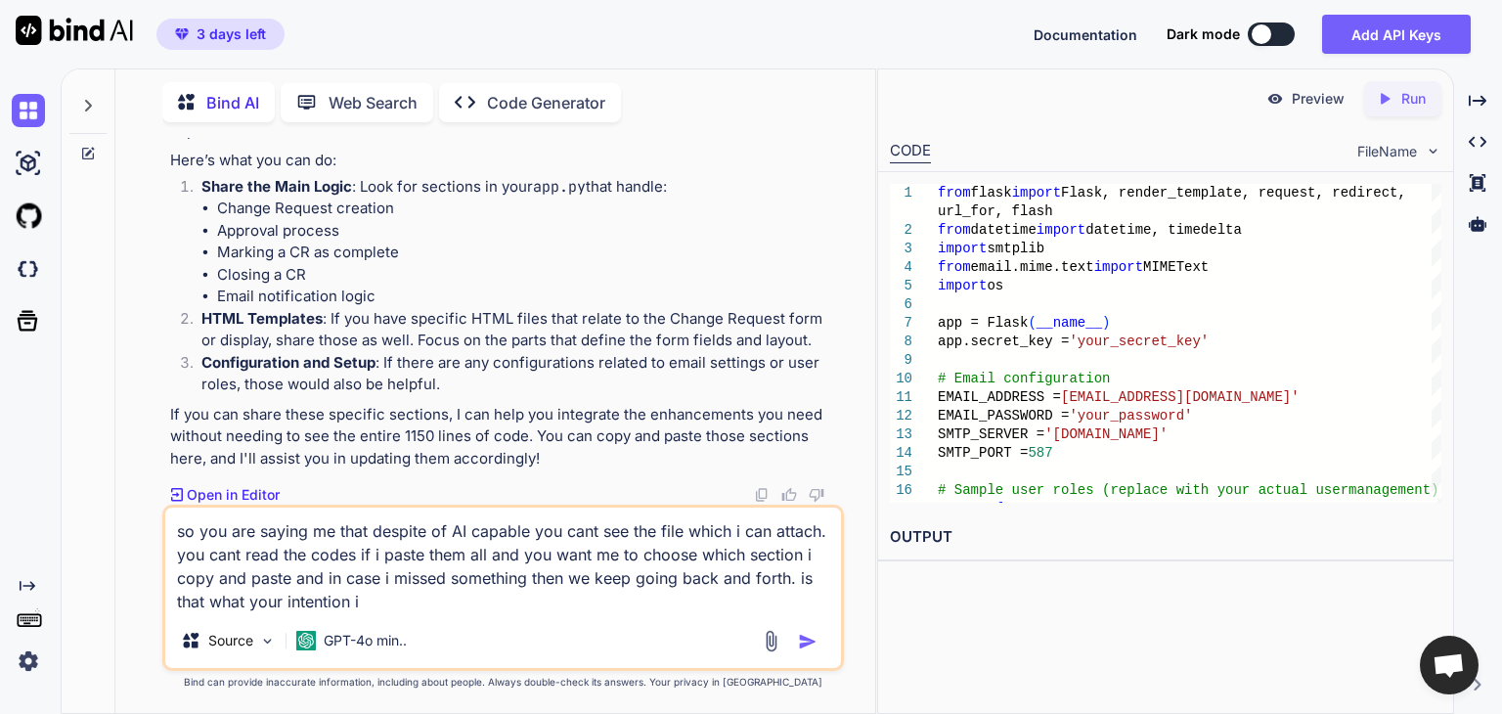
type textarea "so you are saying me that despite of AI capable you cant see the file which i c…"
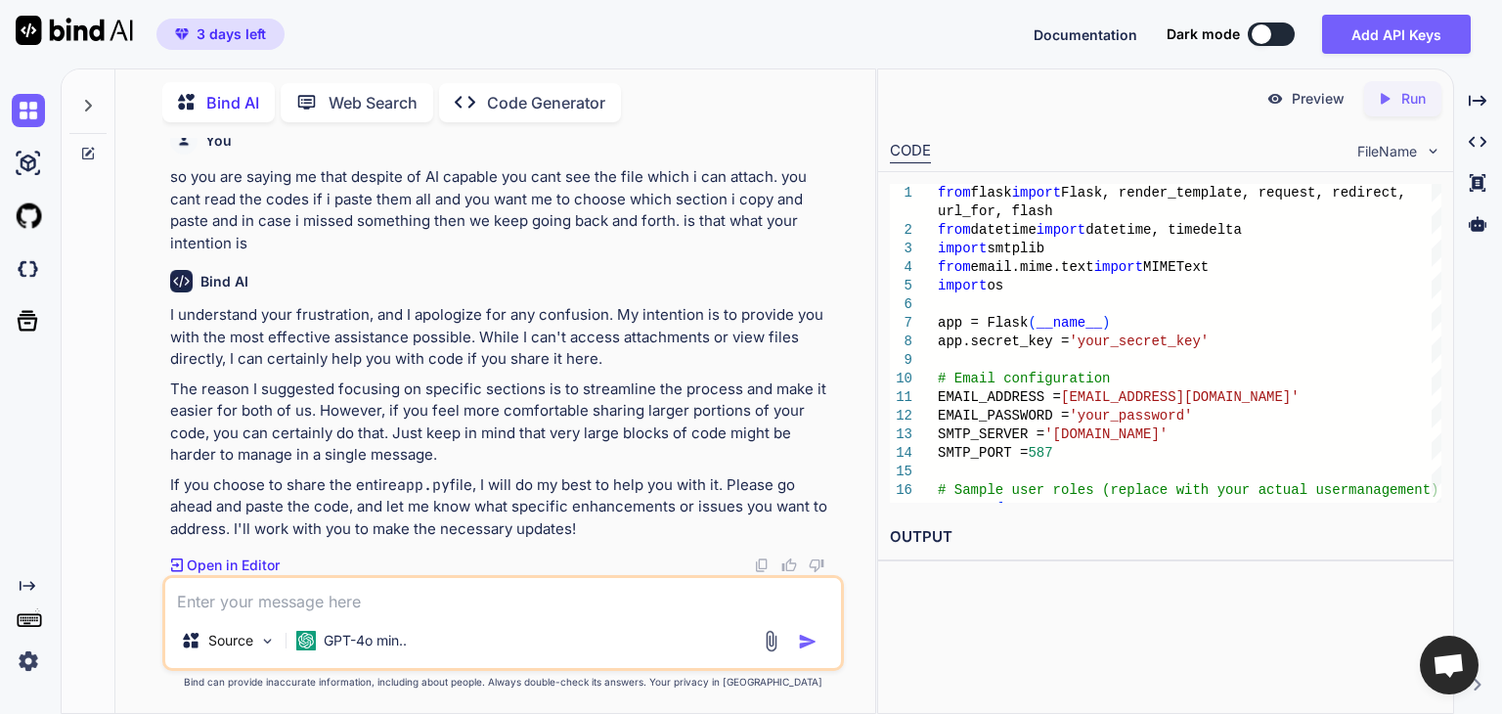
scroll to position [7093, 0]
click at [564, 615] on div "Source GPT-4o min.." at bounding box center [503, 623] width 682 height 96
click at [559, 603] on textarea at bounding box center [503, 595] width 676 height 35
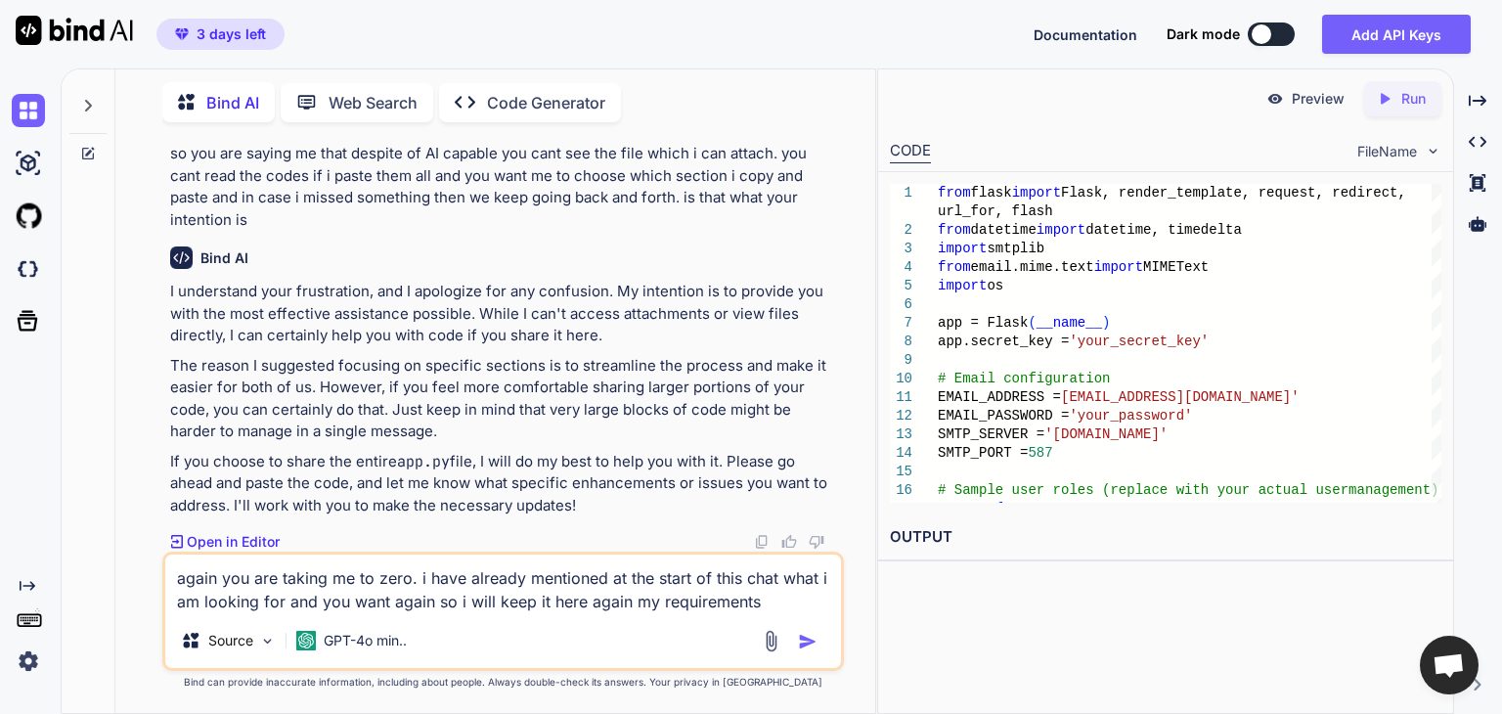
type textarea "again you are taking me to zero. i have already mentioned at the start of this …"
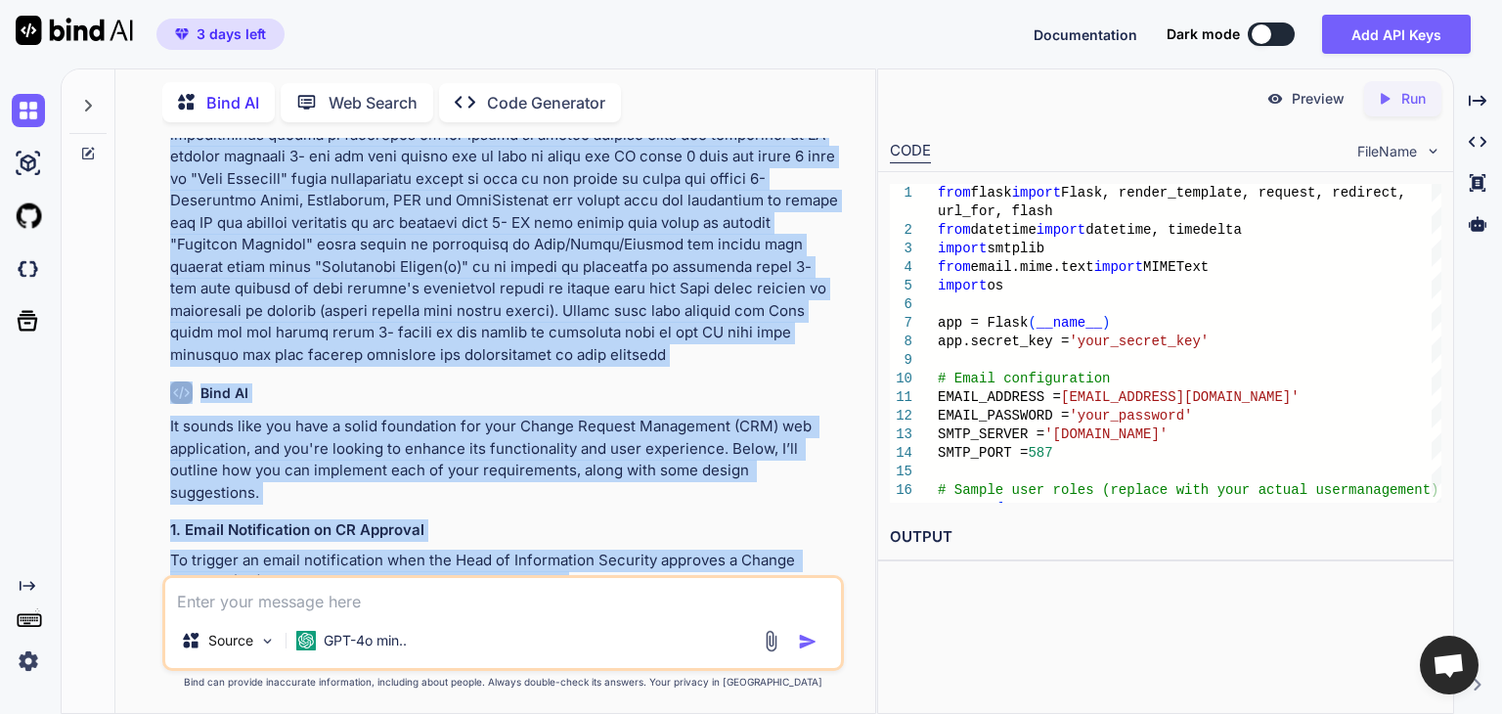
scroll to position [262, 0]
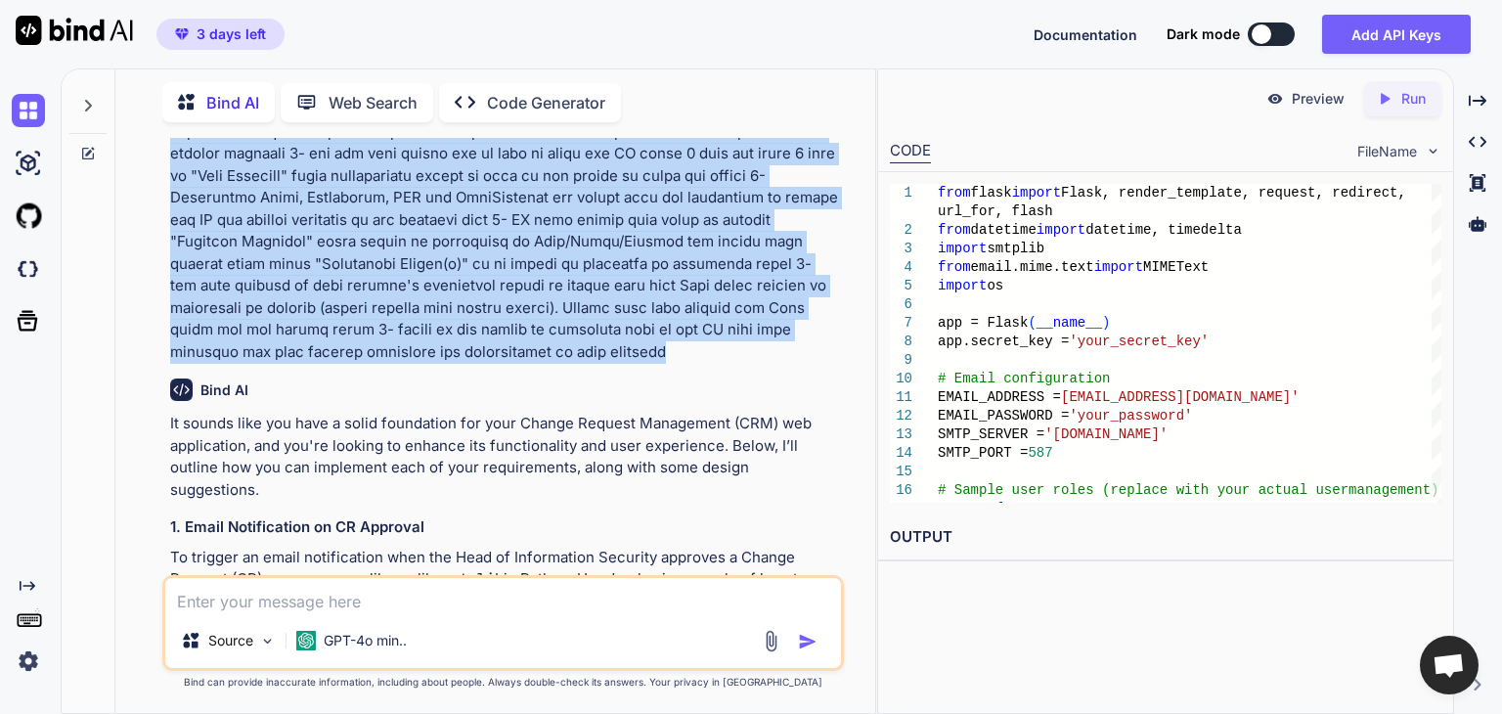
drag, startPoint x: 168, startPoint y: 197, endPoint x: 729, endPoint y: 354, distance: 582.1
click at [729, 354] on div "You Bind AI It sounds like you have a solid foundation for your Change Request …" at bounding box center [505, 356] width 678 height 437
copy p "i have installed a fresh debian linux 13. My goal is to develop a web interface…"
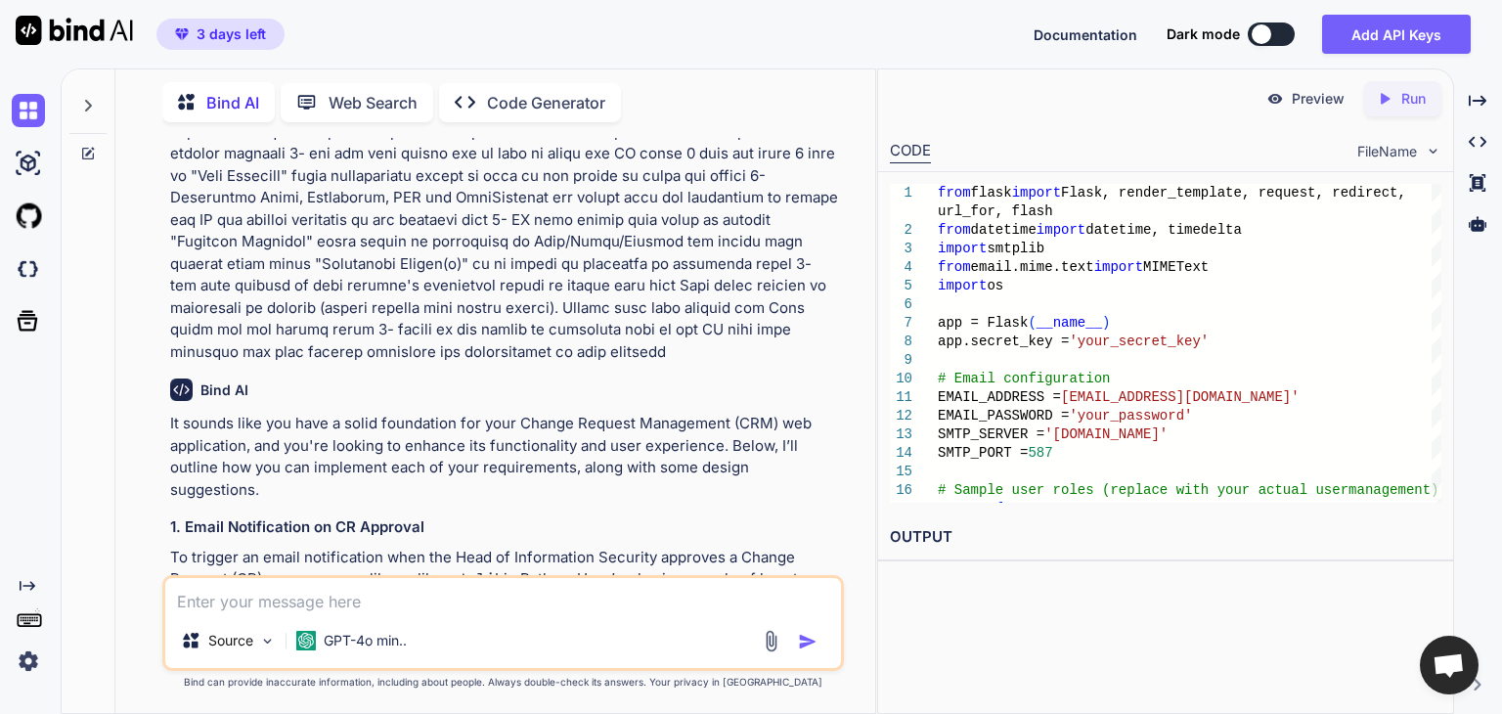
click at [543, 594] on textarea at bounding box center [503, 595] width 676 height 35
paste textarea "i have installed a fresh debian linux 13. My goal is to develop a web interface…"
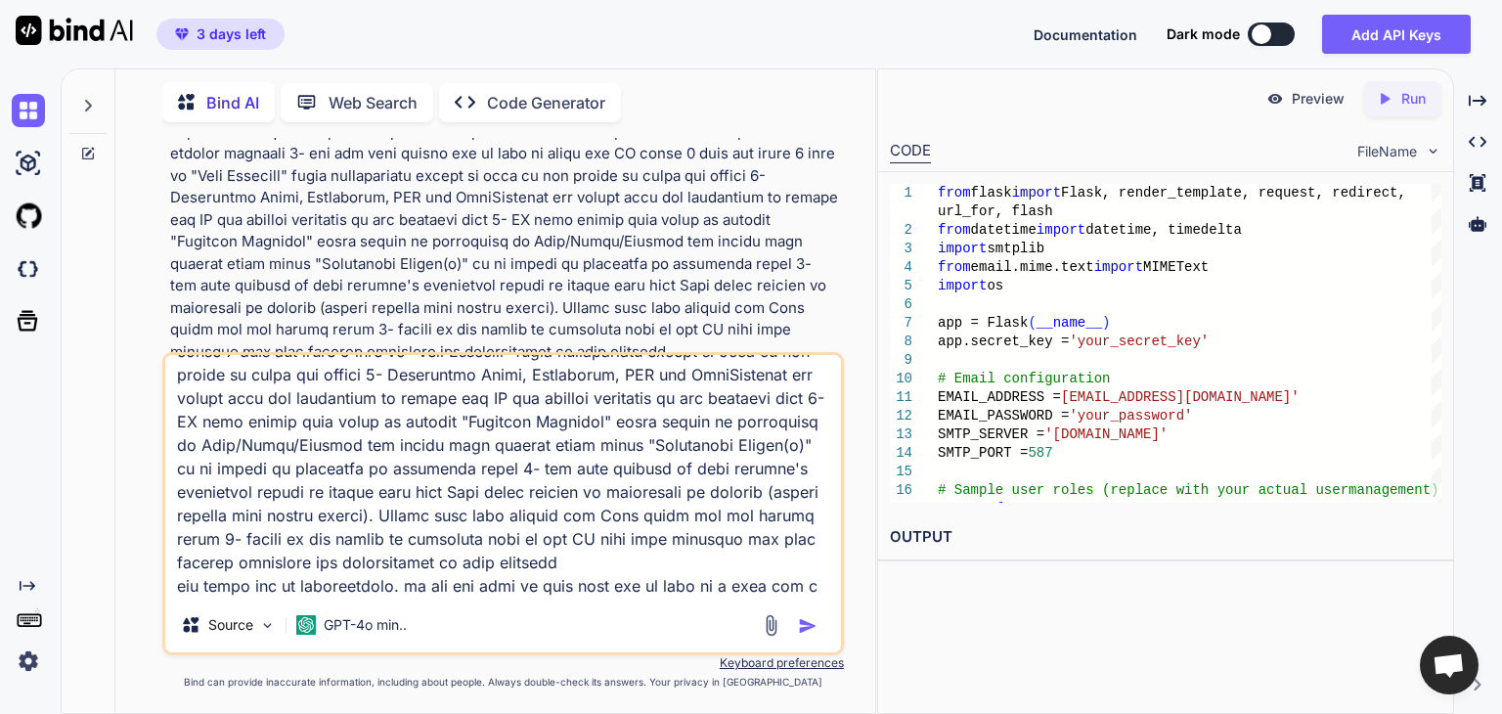
scroll to position [354, 0]
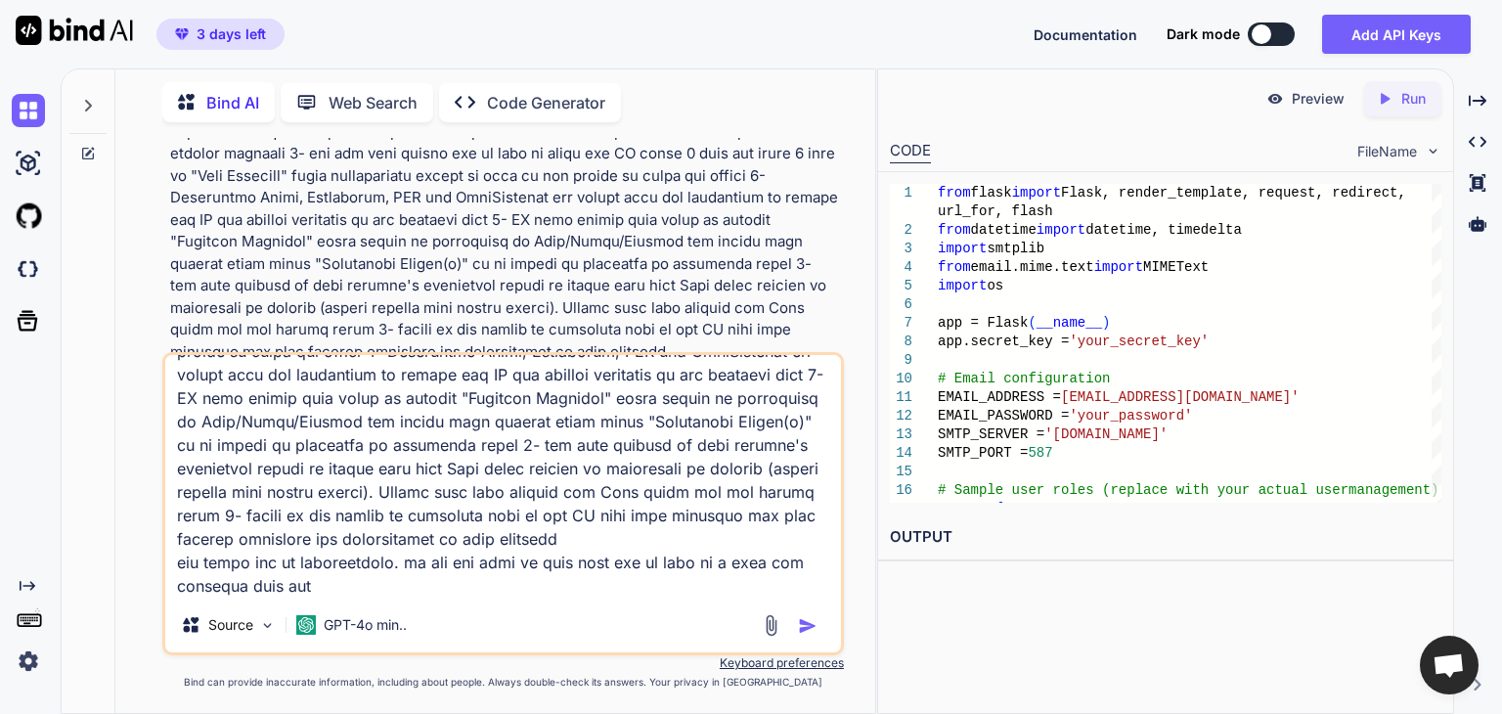
type textarea "i have installed a fresh debian linux 13. My goal is to develop a web interface…"
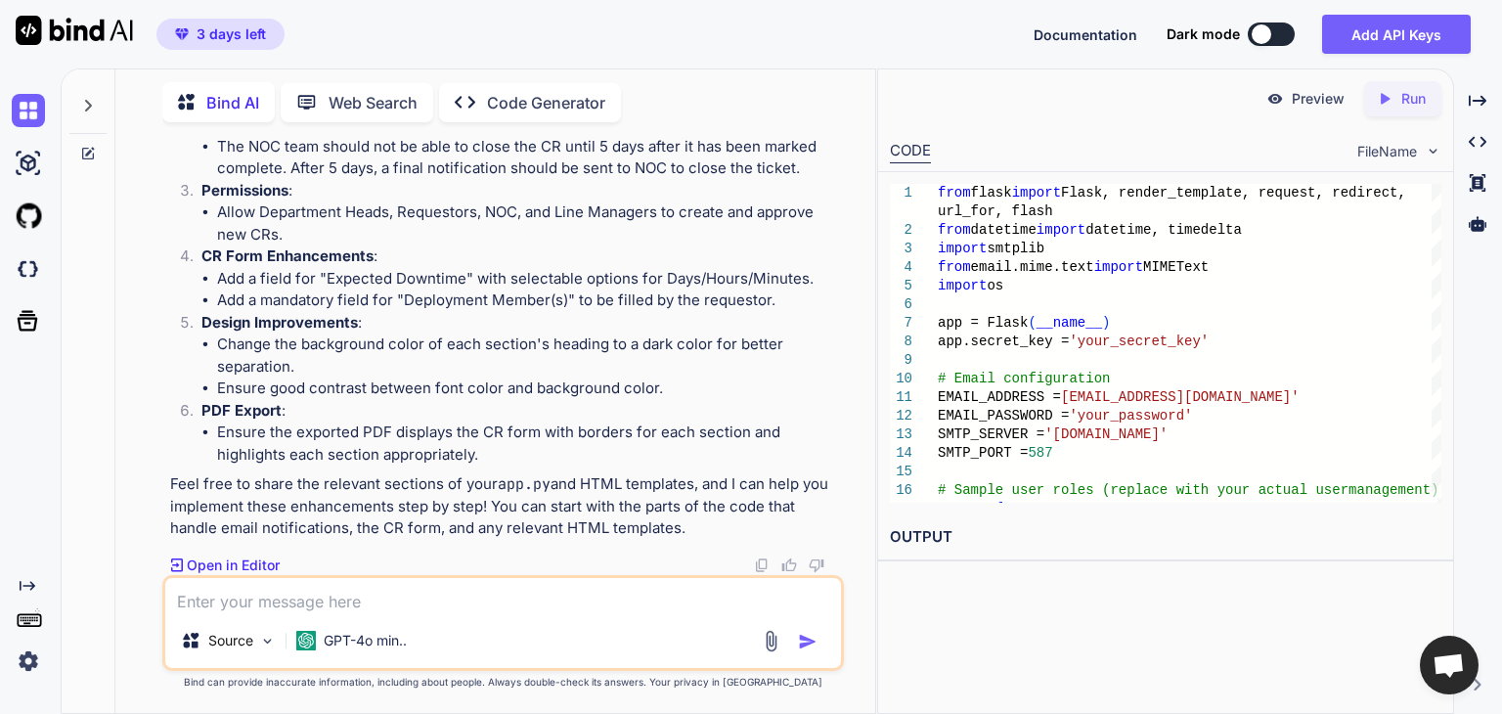
scroll to position [8491, 0]
click at [559, 592] on textarea at bounding box center [503, 595] width 676 height 35
click at [681, 592] on textarea at bounding box center [503, 595] width 676 height 35
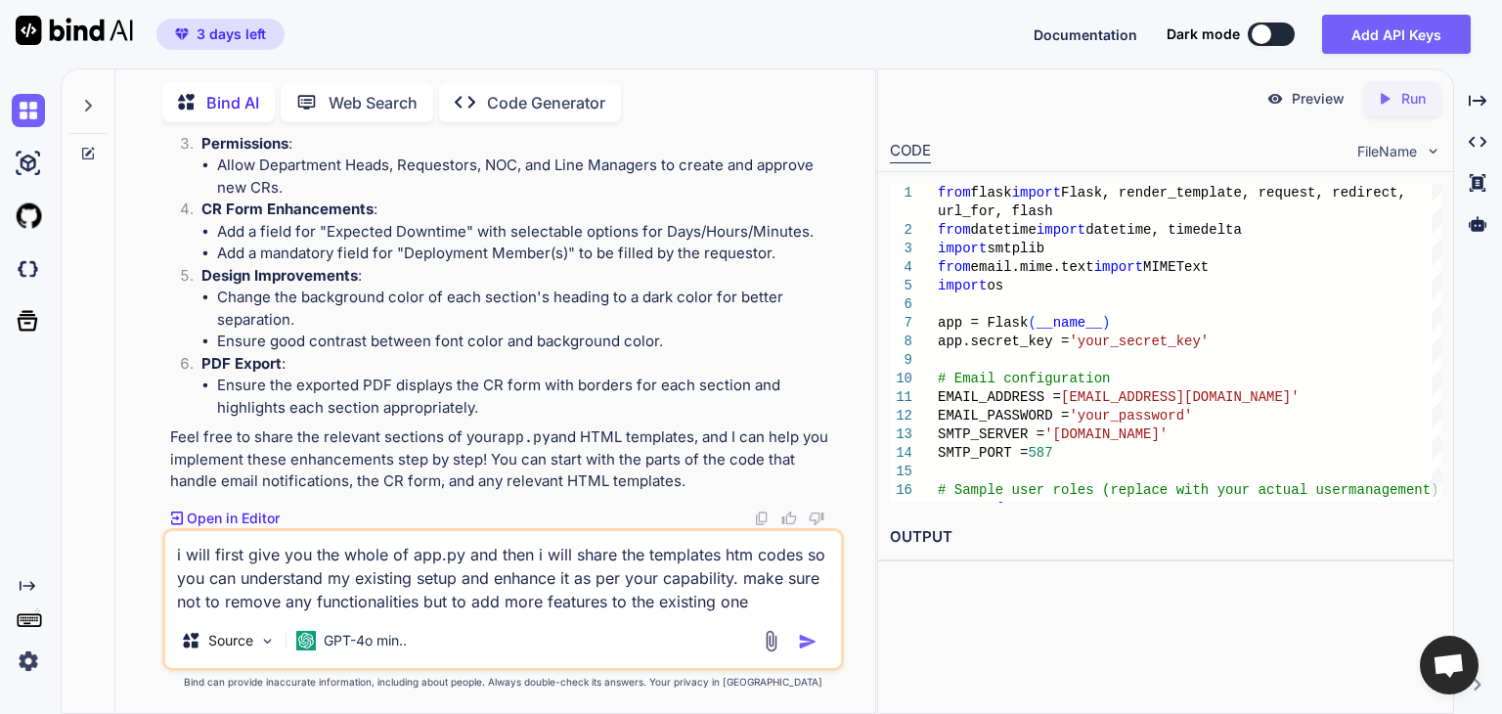
type textarea "i will first give you the whole of app.py and then i will share the templates h…"
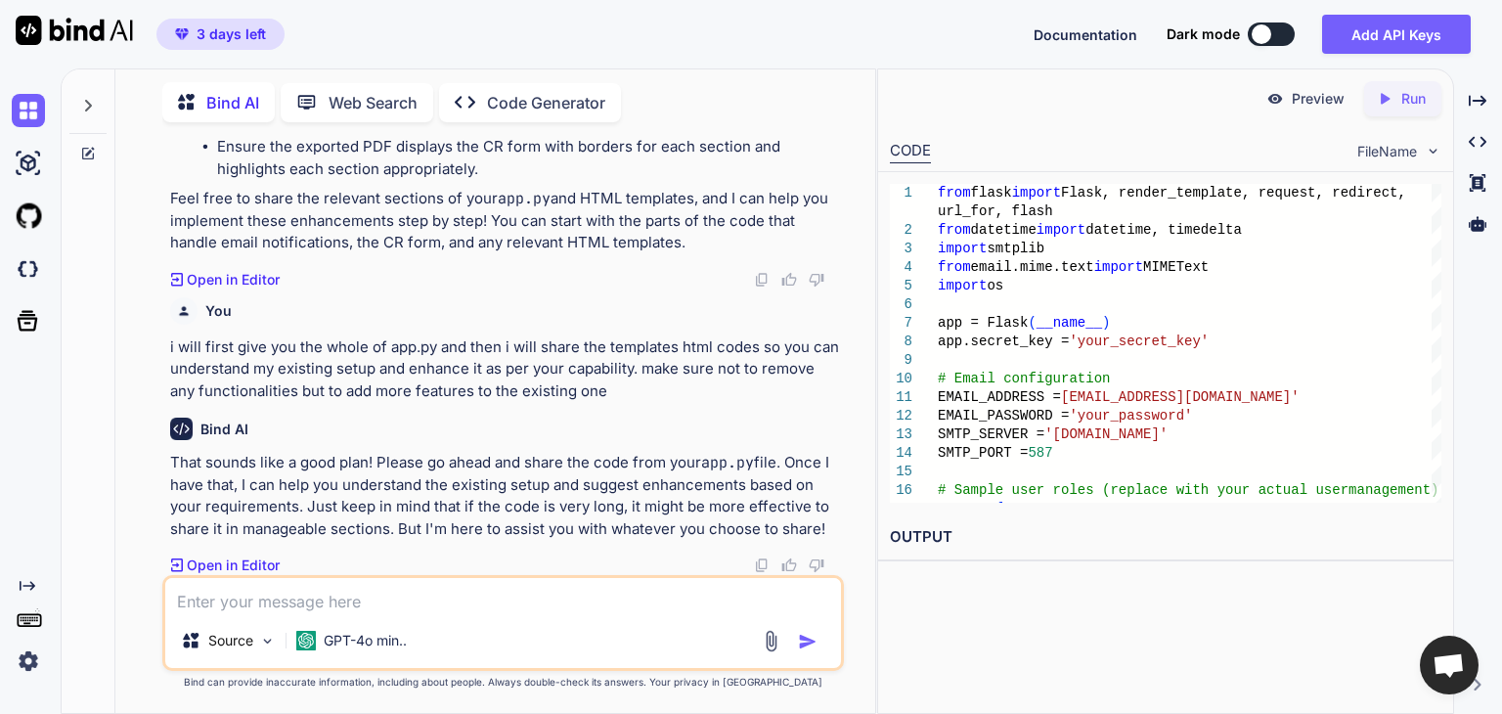
scroll to position [8777, 0]
click at [384, 600] on textarea at bounding box center [503, 595] width 676 height 35
paste textarea "from flask import Flask, render_template, request, redirect, url_for, flash, js…"
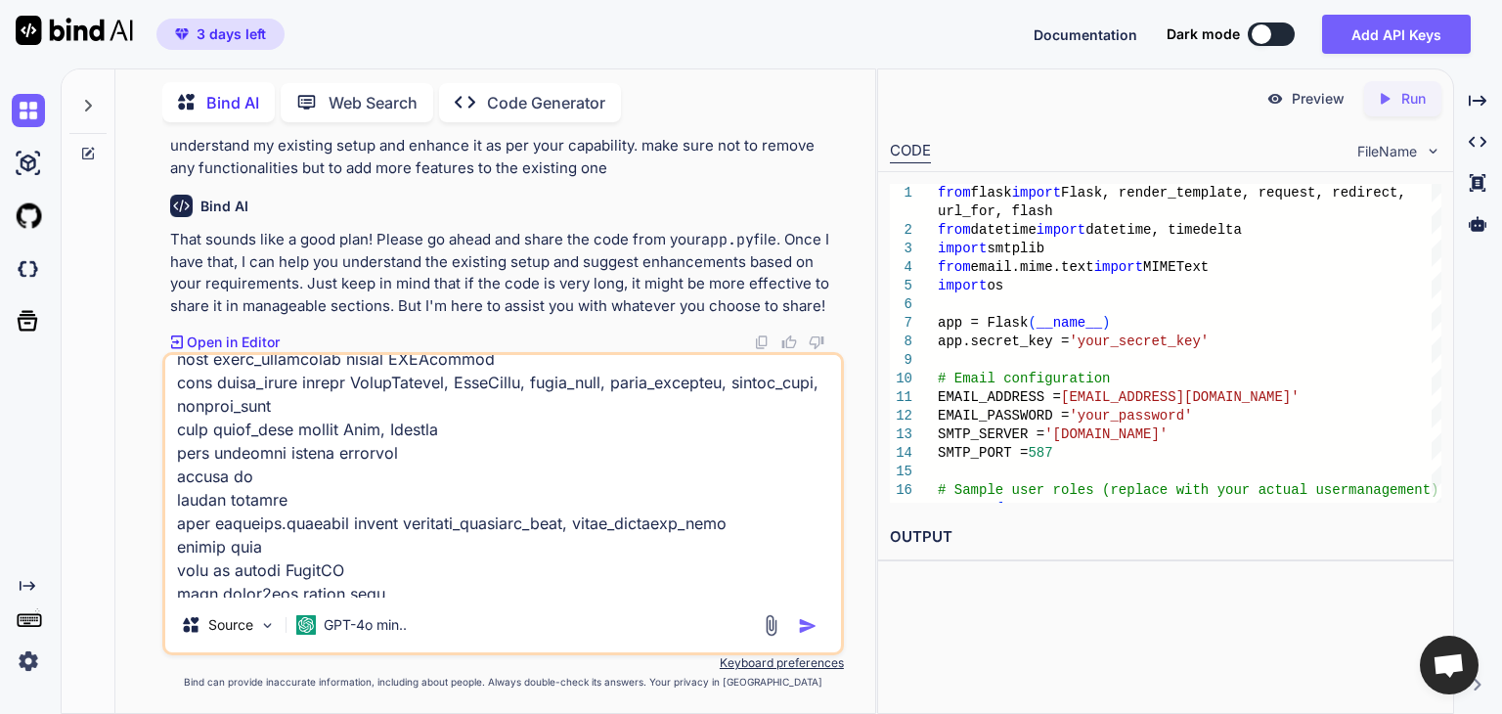
scroll to position [0, 0]
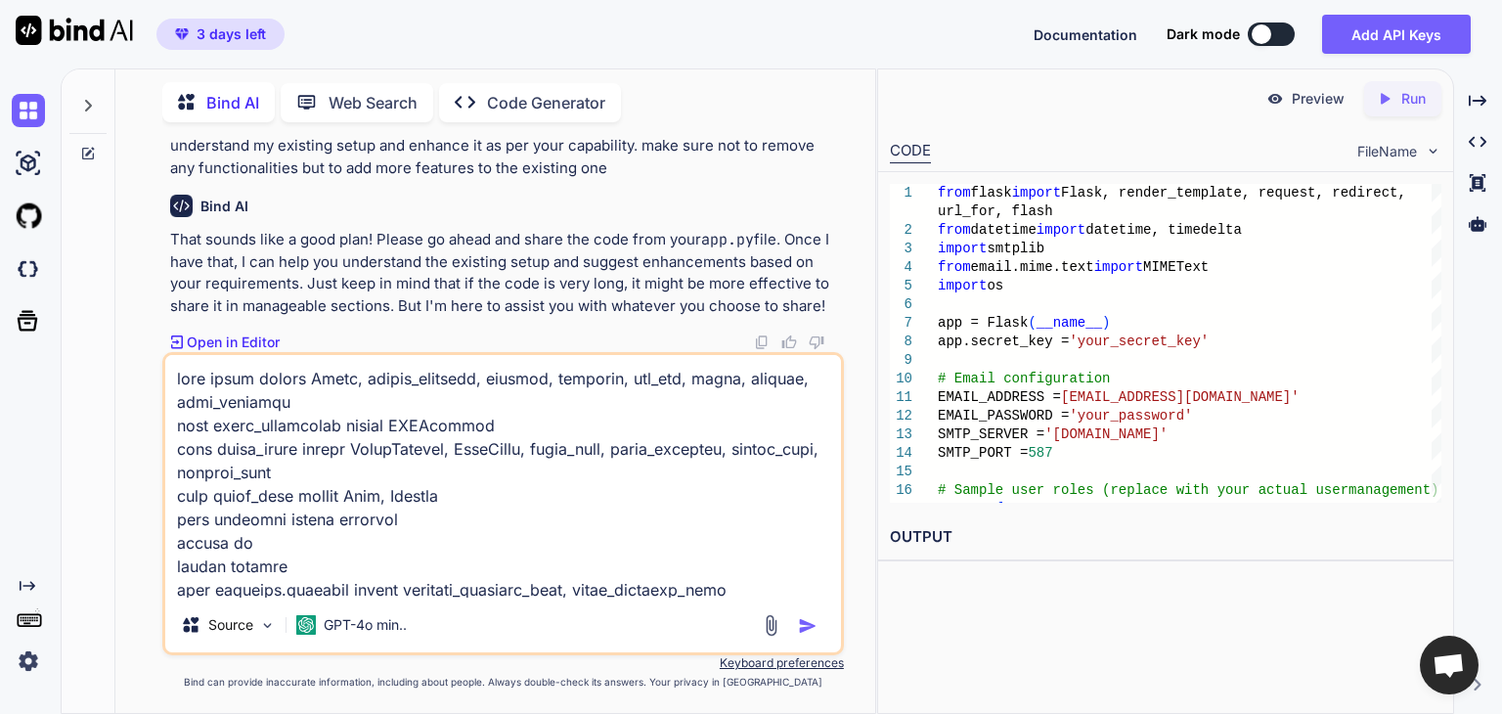
click at [238, 371] on textarea at bounding box center [503, 476] width 676 height 243
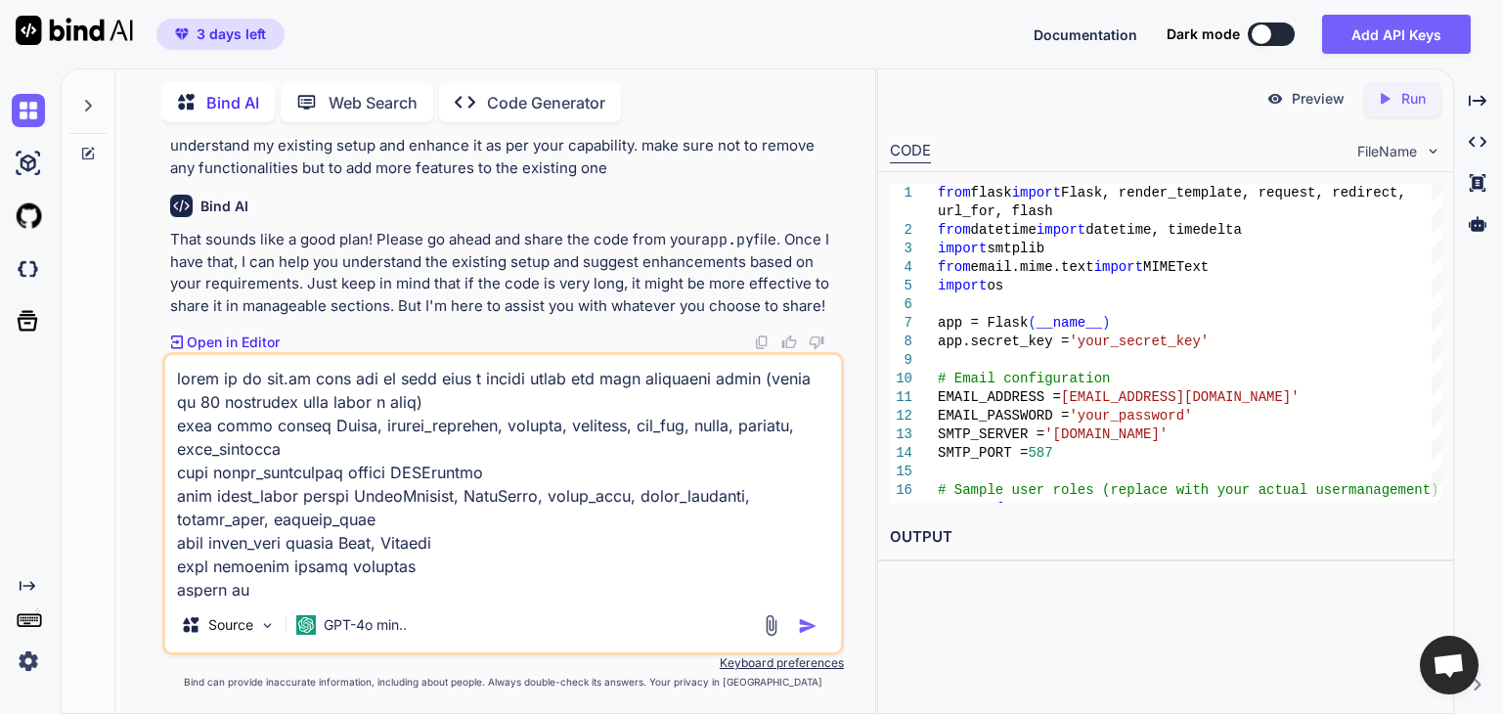
type textarea "below is my app.py code let me know when i should paste the html templates code…"
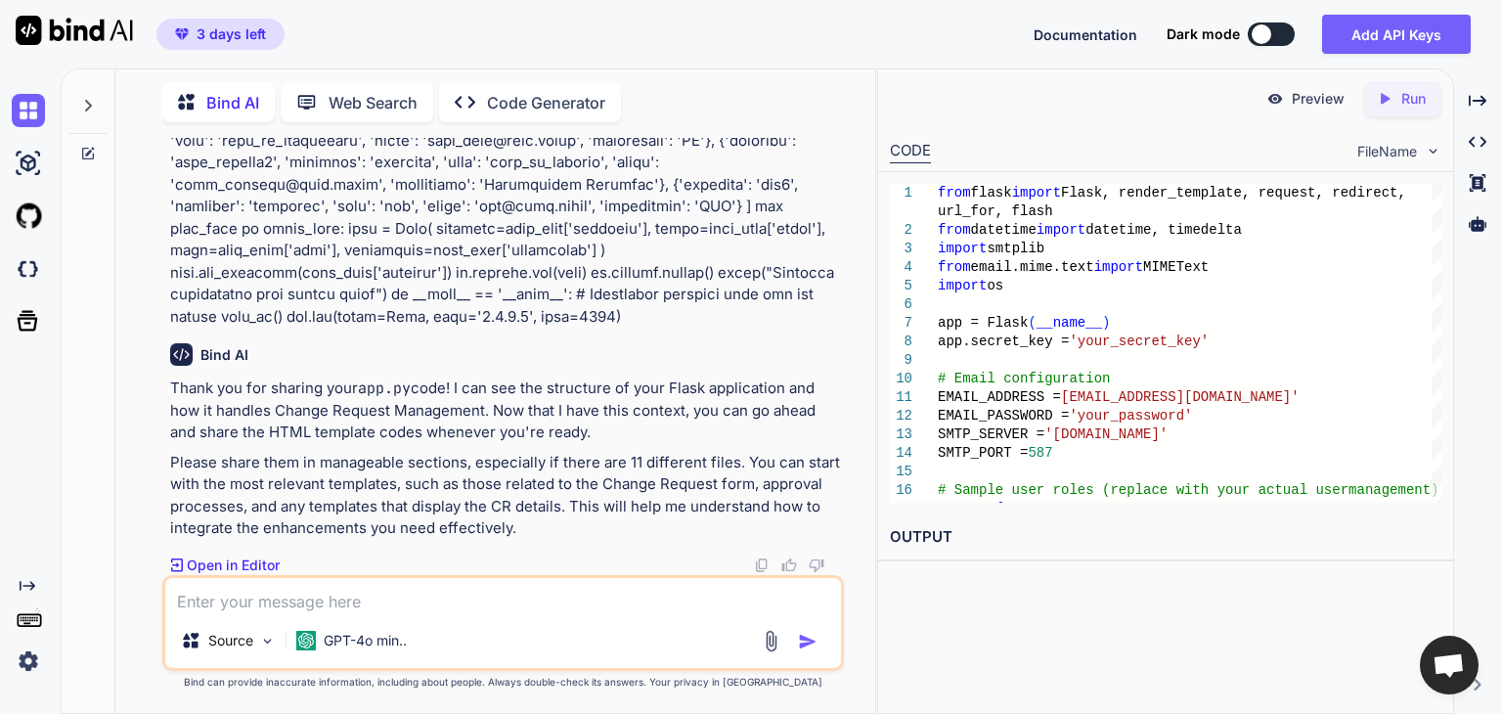
scroll to position [18423, 0]
click at [484, 602] on textarea at bounding box center [503, 595] width 676 height 35
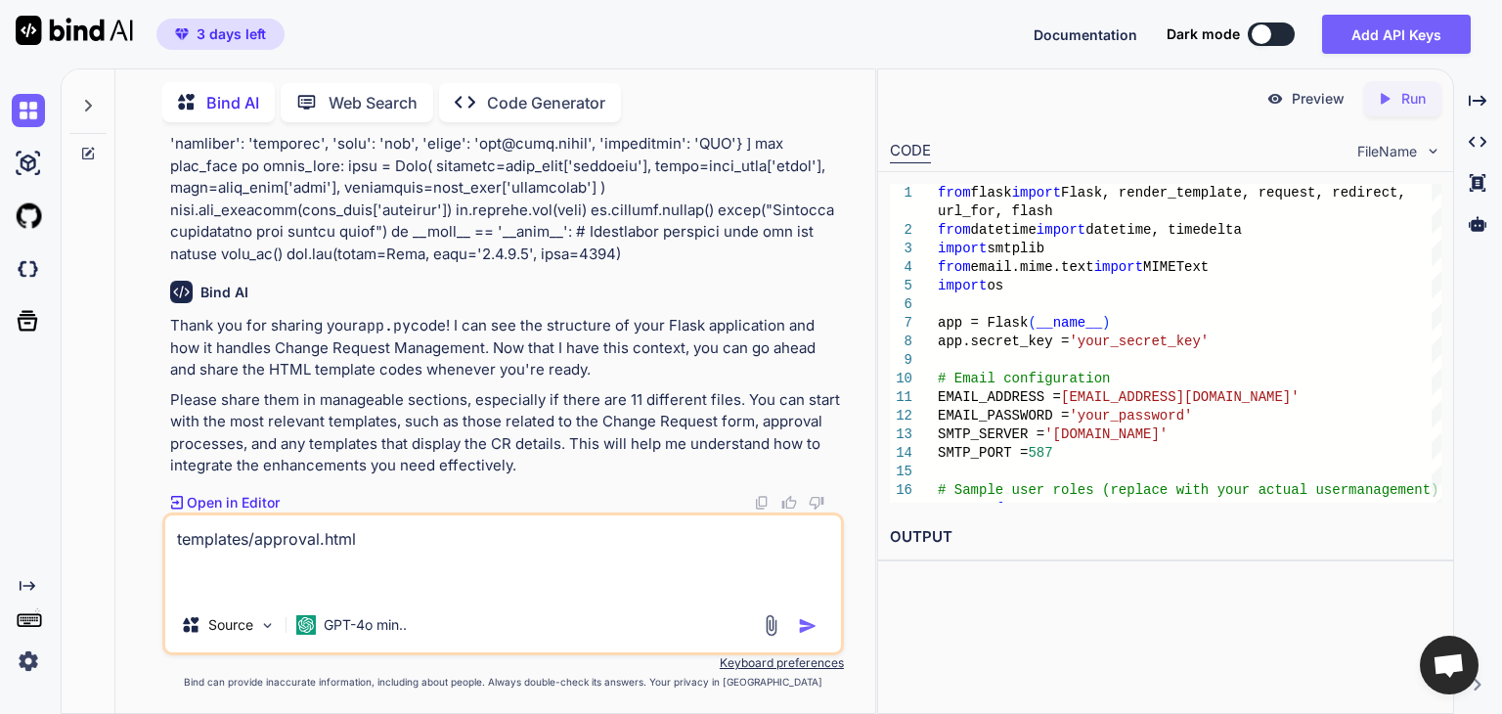
paste textarea "{% extends "base.html" %} {% block content %} <div class="container mt-5"> <div…"
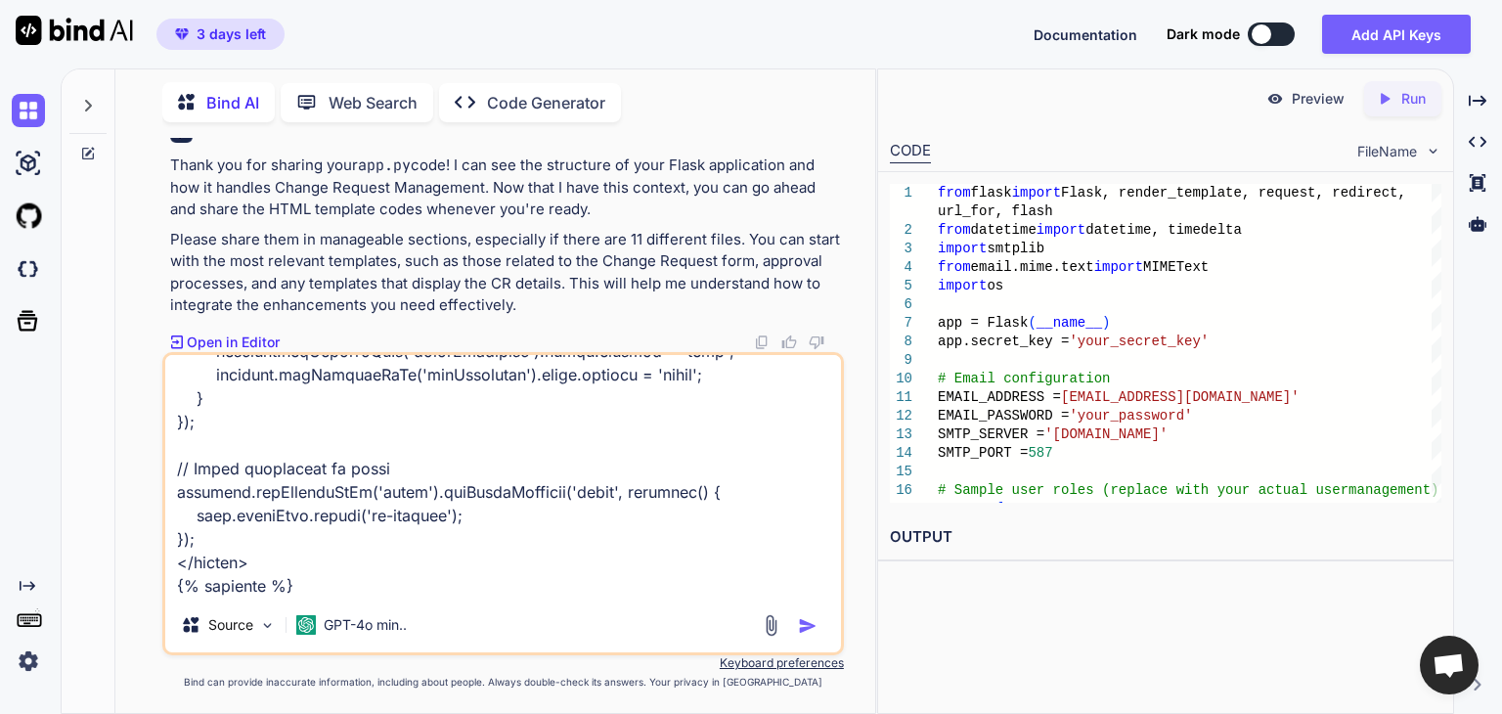
type textarea "templates/approval.html {% extends "base.html" %} {% block content %} <div clas…"
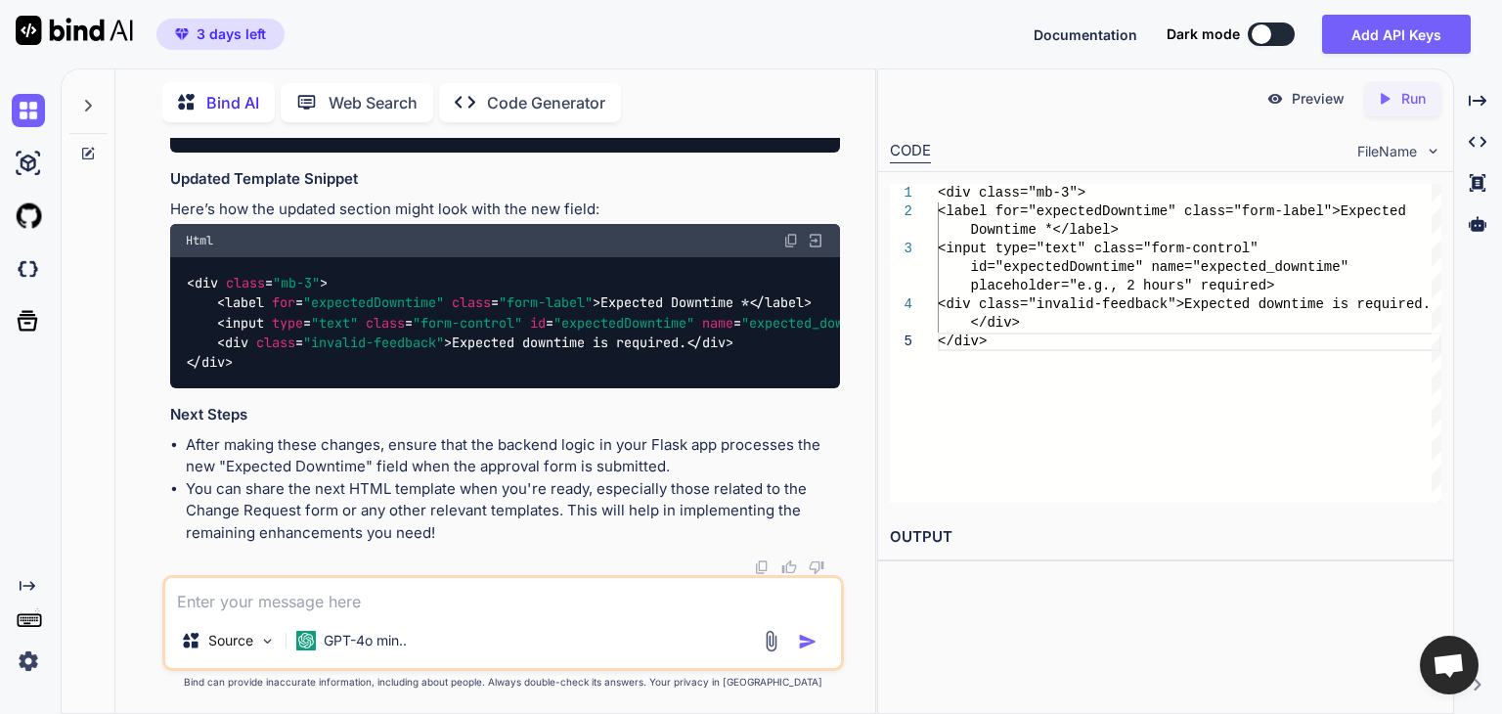
scroll to position [20780, 0]
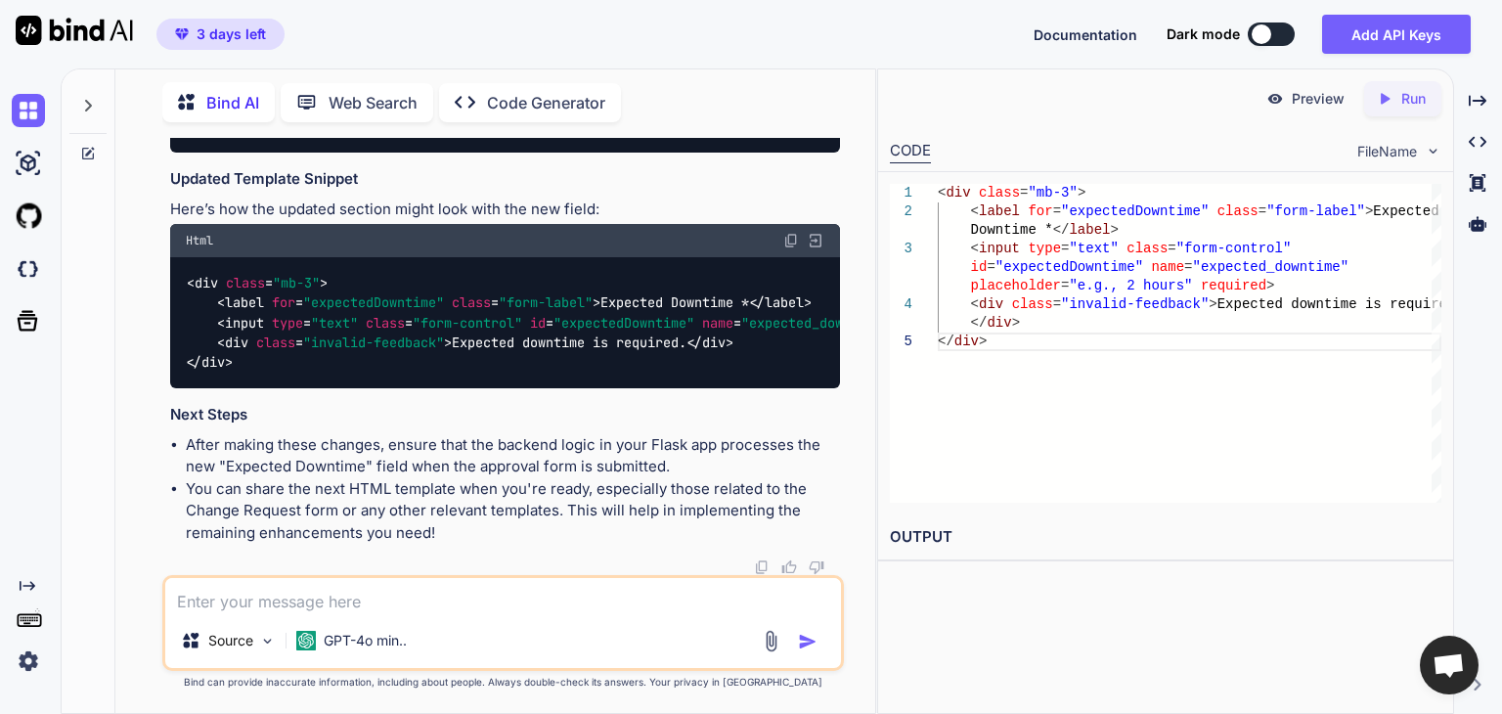
click at [552, 592] on textarea at bounding box center [503, 595] width 676 height 35
click at [438, 608] on textarea at bounding box center [503, 595] width 676 height 35
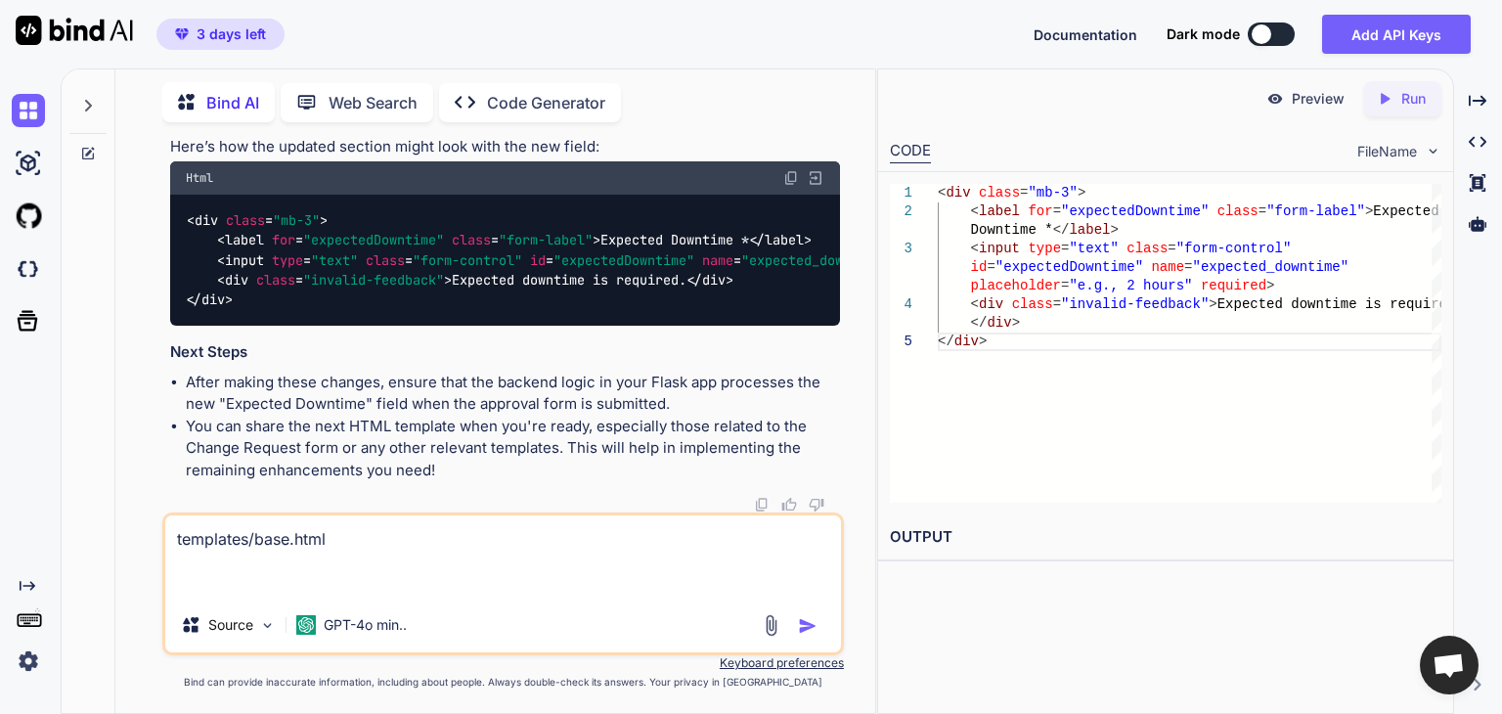
paste textarea "<!DOCTYPE html> <html lang="en"> <head> <meta charset="UTF-8"> <meta name="view…"
type textarea "templates/base.html <!DOCTYPE html> <html lang="en"> <head> <meta charset="UTF-…"
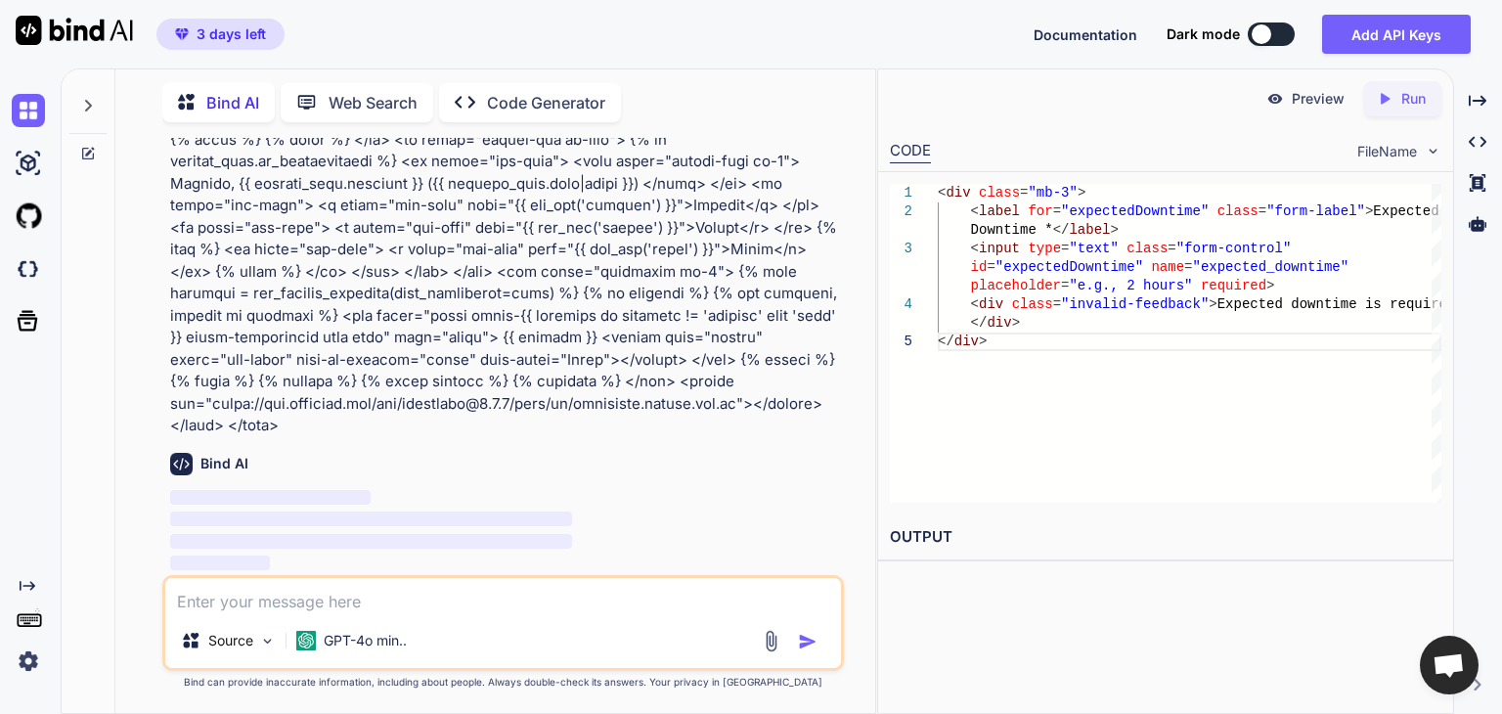
scroll to position [21218, 0]
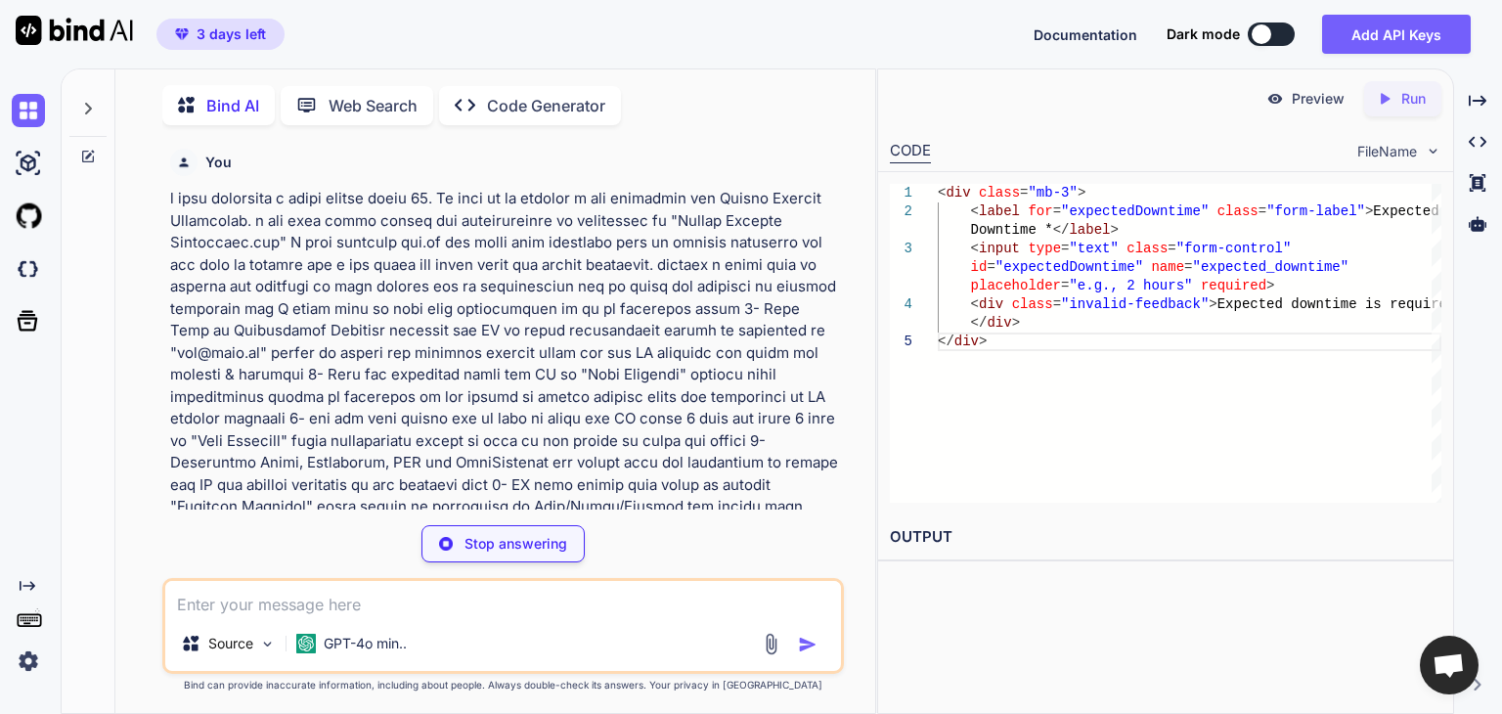
type textarea "x"
type textarea "</style>"
type textarea "x"
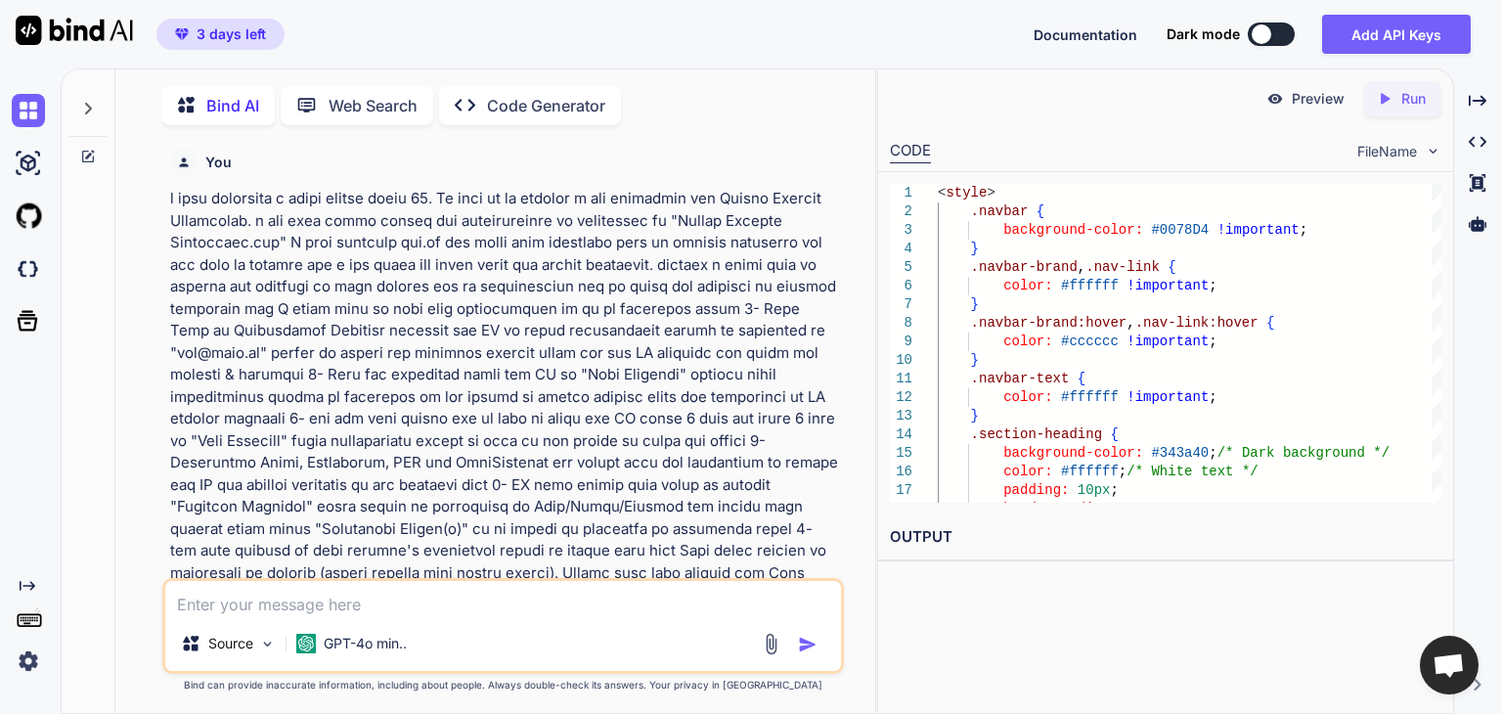
scroll to position [21218, 0]
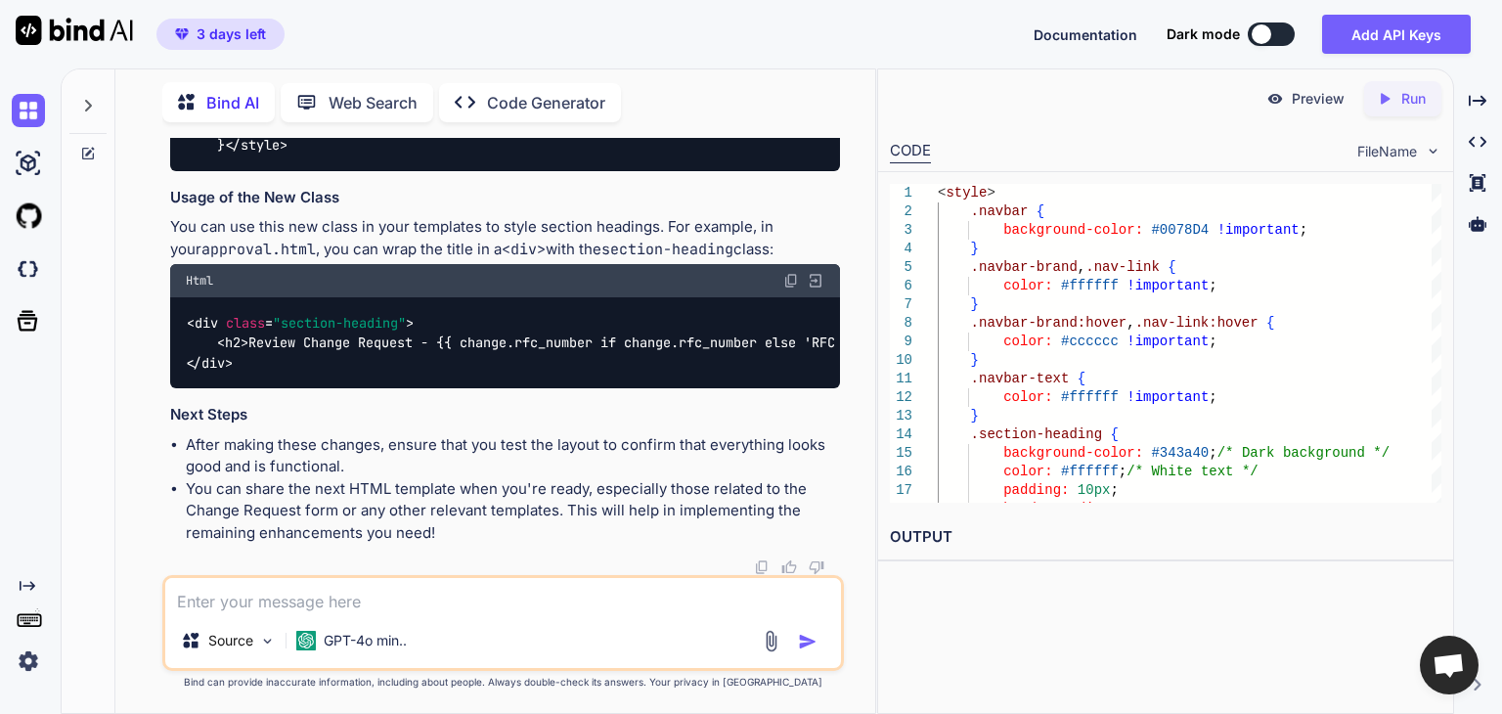
click at [505, 607] on textarea at bounding box center [503, 595] width 676 height 35
type textarea "t"
type textarea "x"
type textarea "te"
type textarea "x"
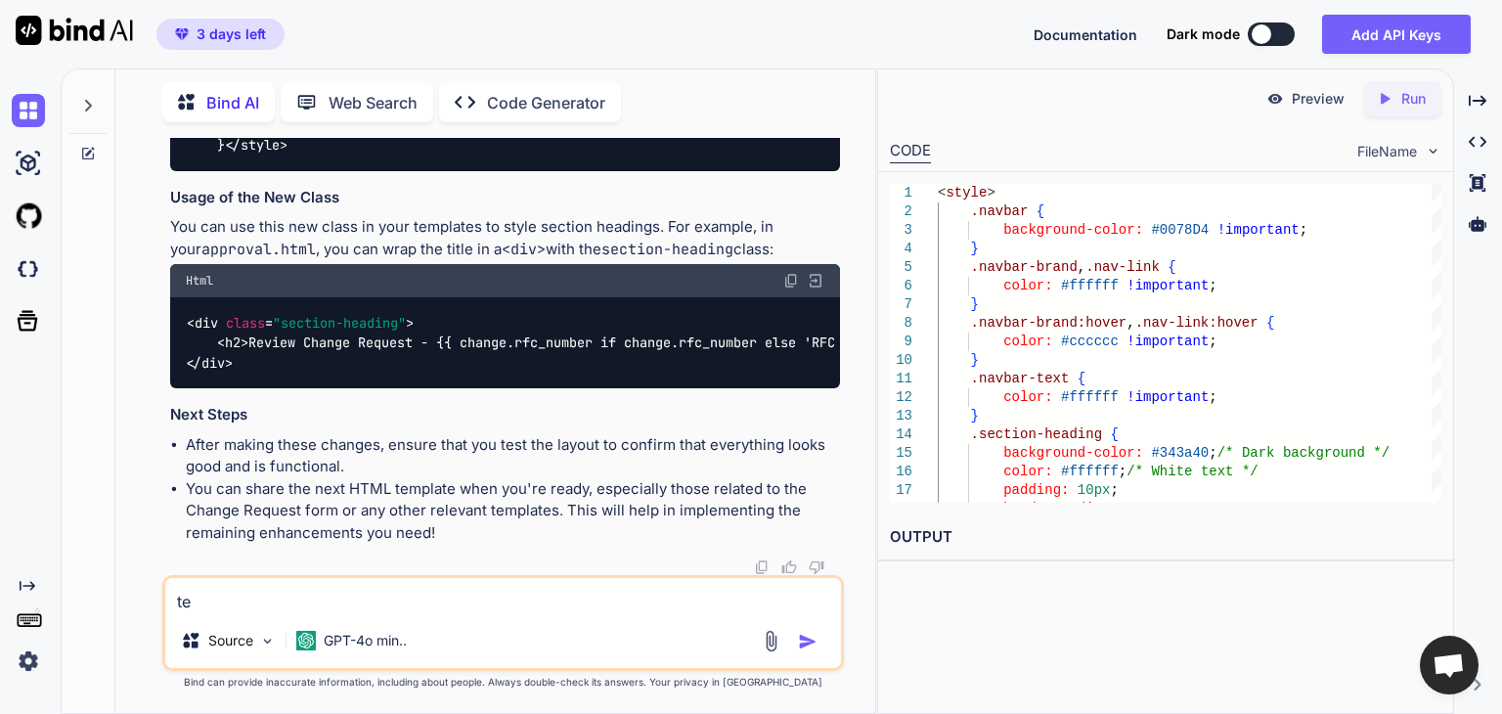
type textarea "tem"
type textarea "x"
type textarea "temp"
type textarea "x"
type textarea "templ"
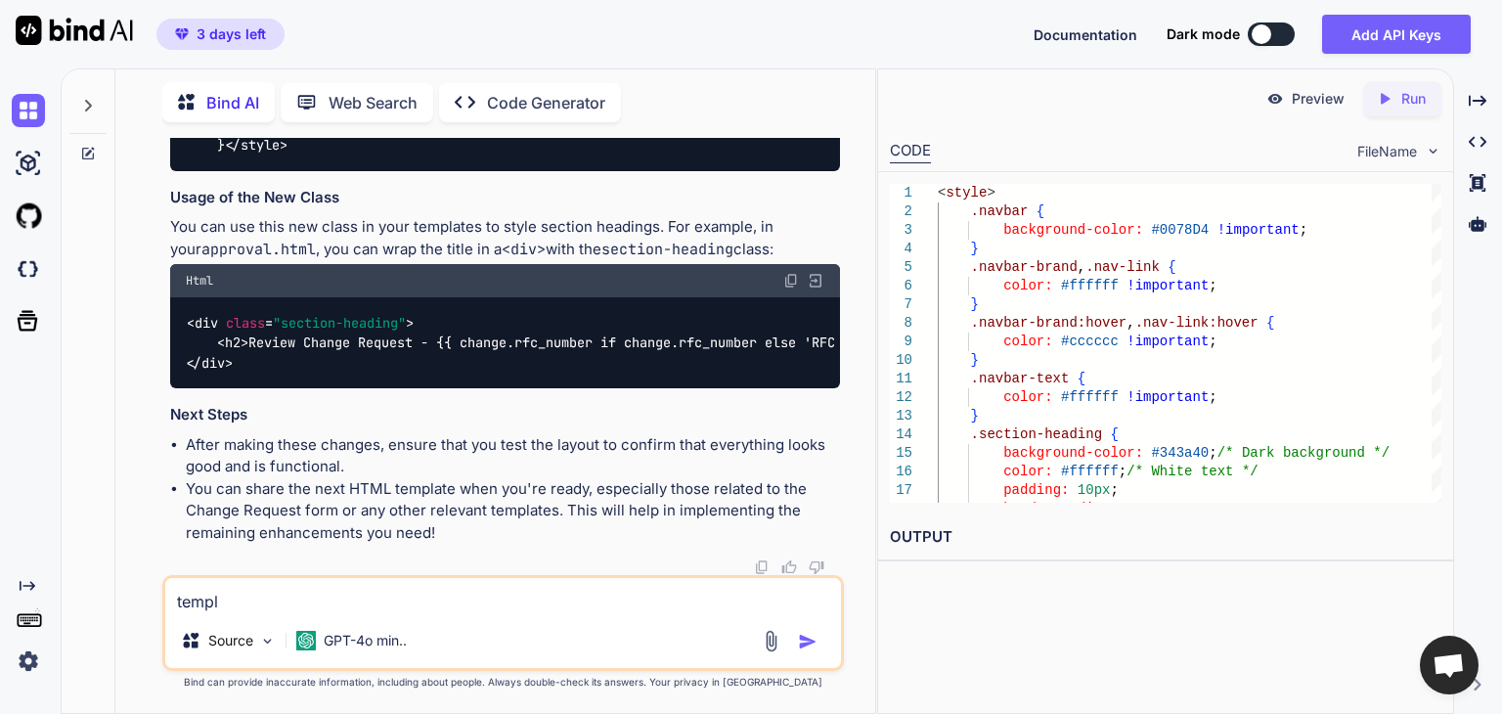
type textarea "x"
type textarea "templa"
type textarea "x"
type textarea "templat"
type textarea "x"
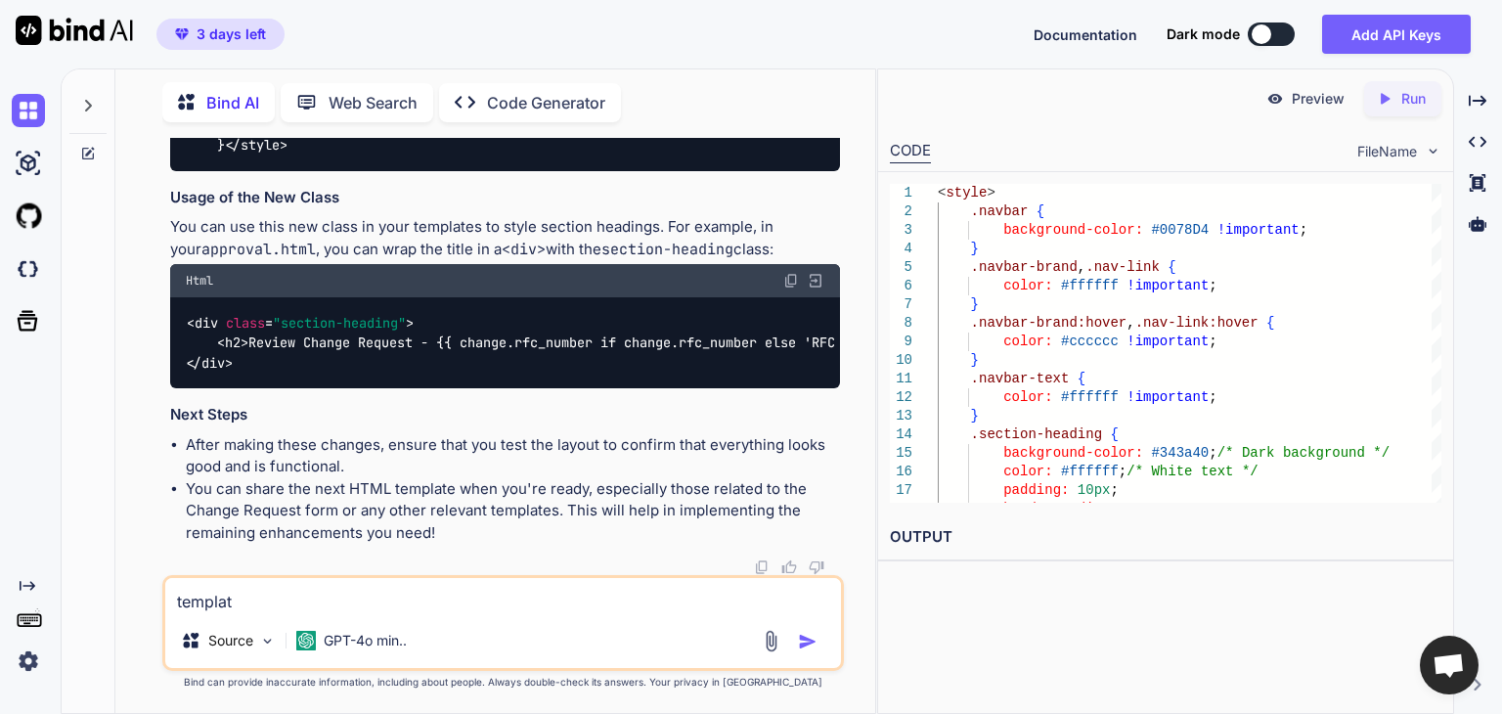
type textarea "template"
type textarea "x"
type textarea "templates"
type textarea "x"
type textarea "templates/"
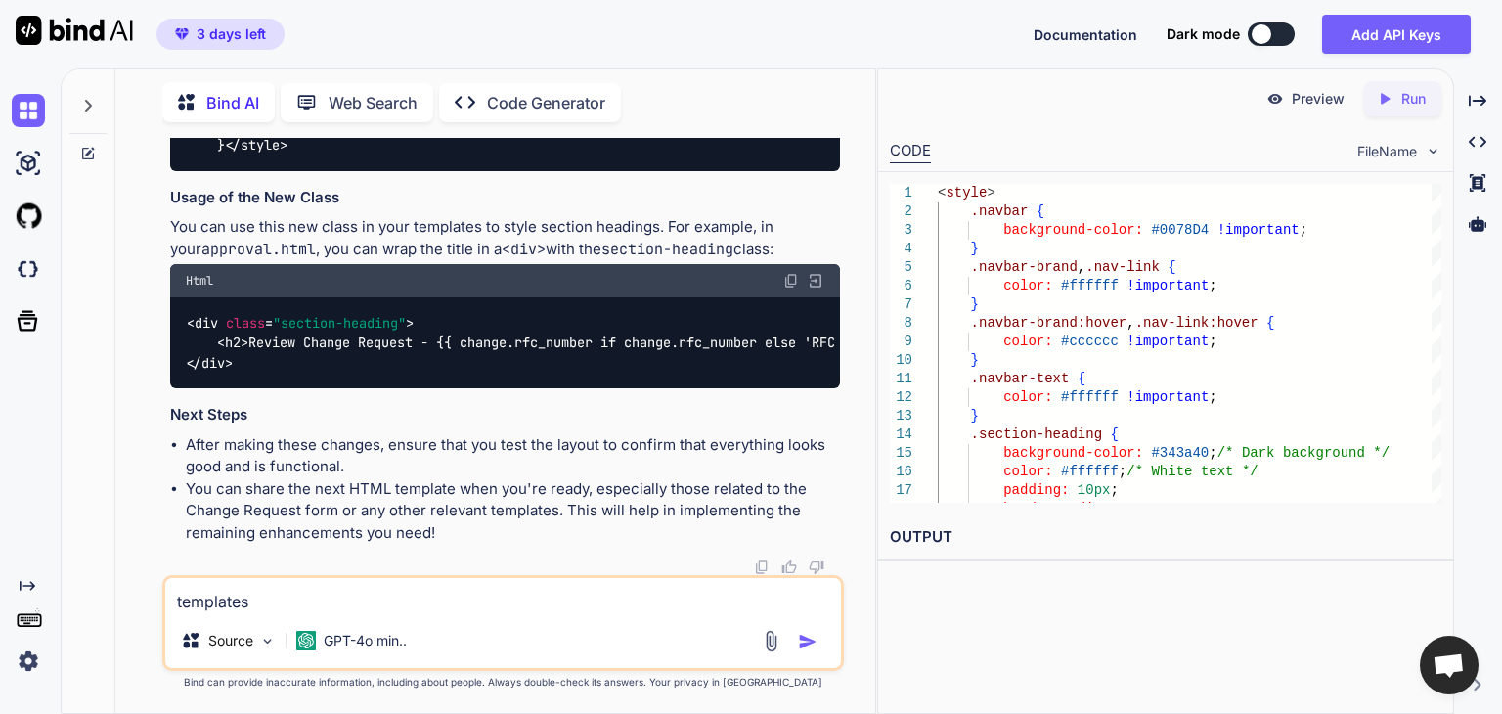
type textarea "x"
type textarea "templates/c"
type textarea "x"
type textarea "templates/co"
type textarea "x"
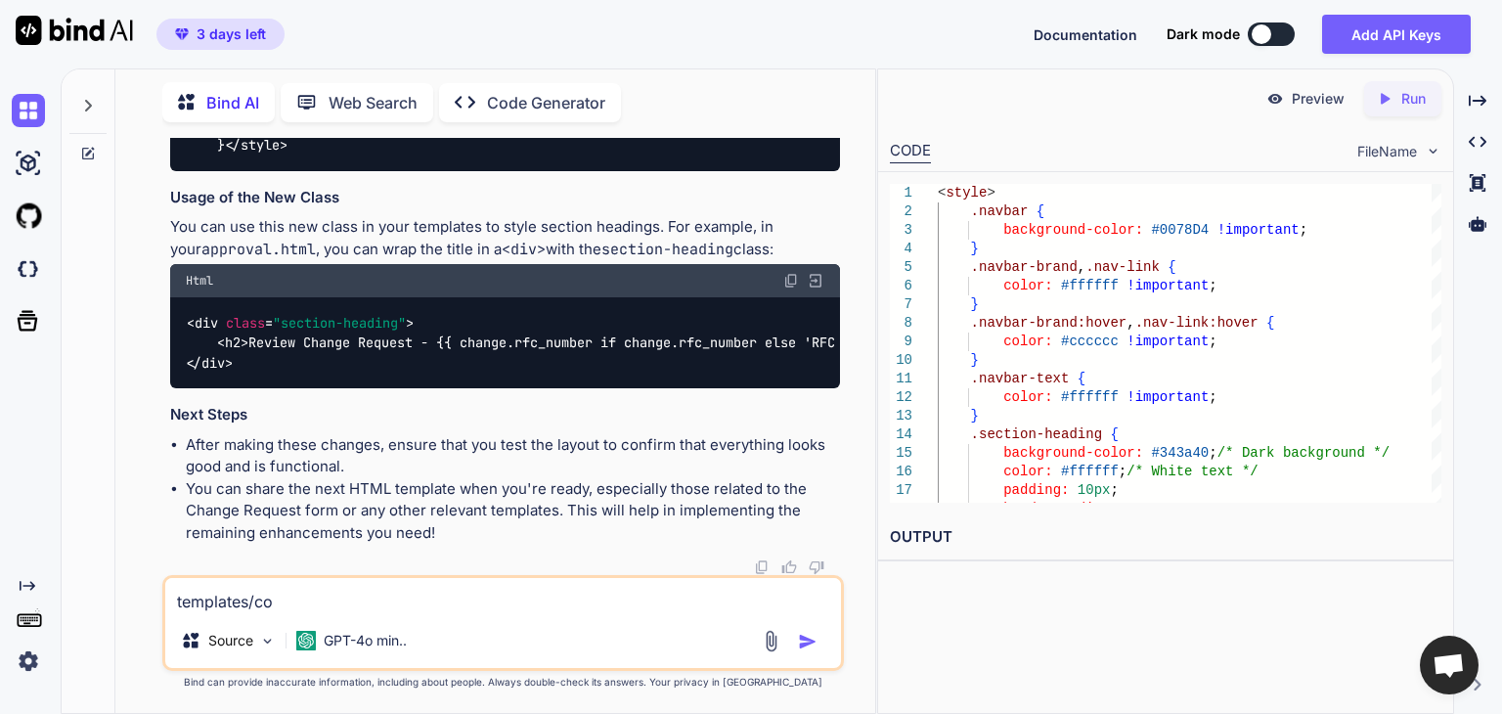
type textarea "templates/com"
type textarea "x"
type textarea "templates/comp"
type textarea "x"
type textarea "templates/compl"
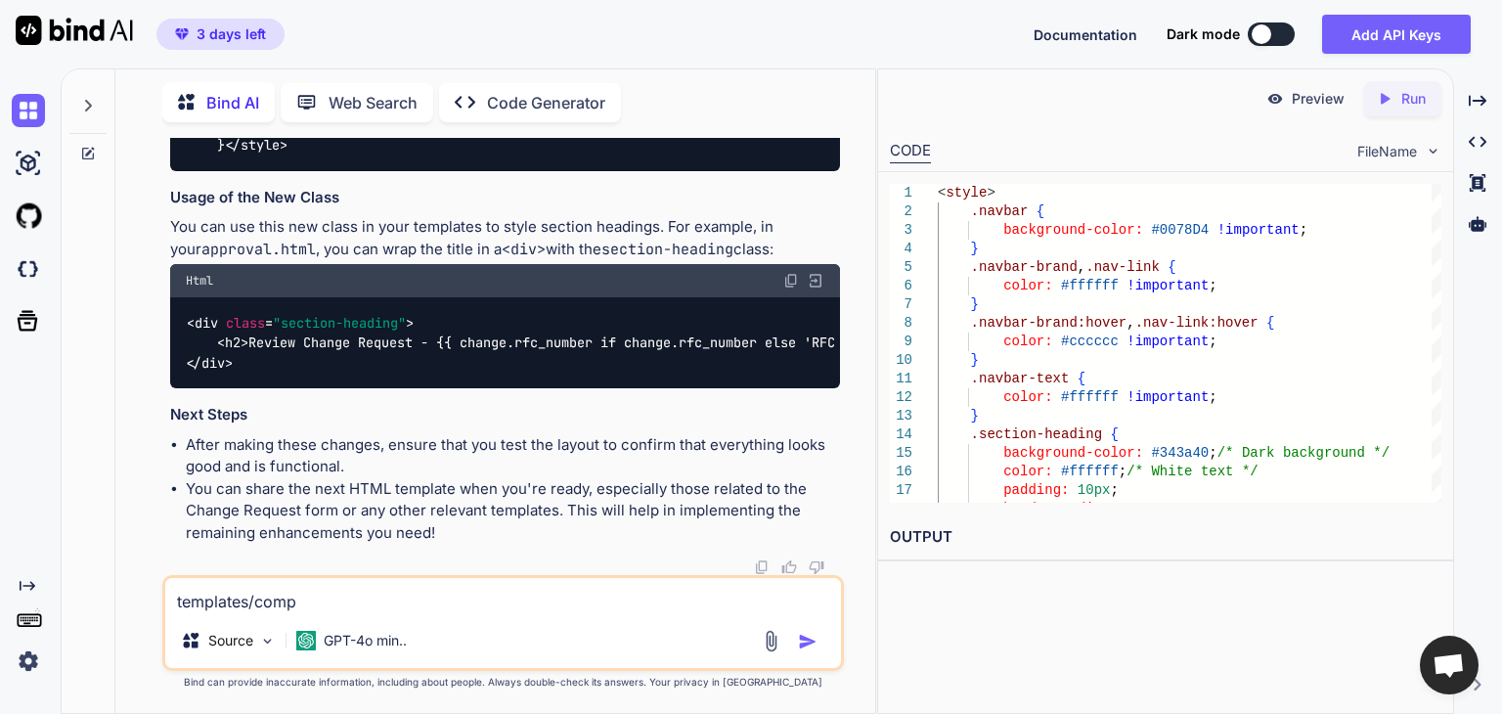
type textarea "x"
type textarea "templates/comple"
type textarea "x"
type textarea "templates/complet"
type textarea "x"
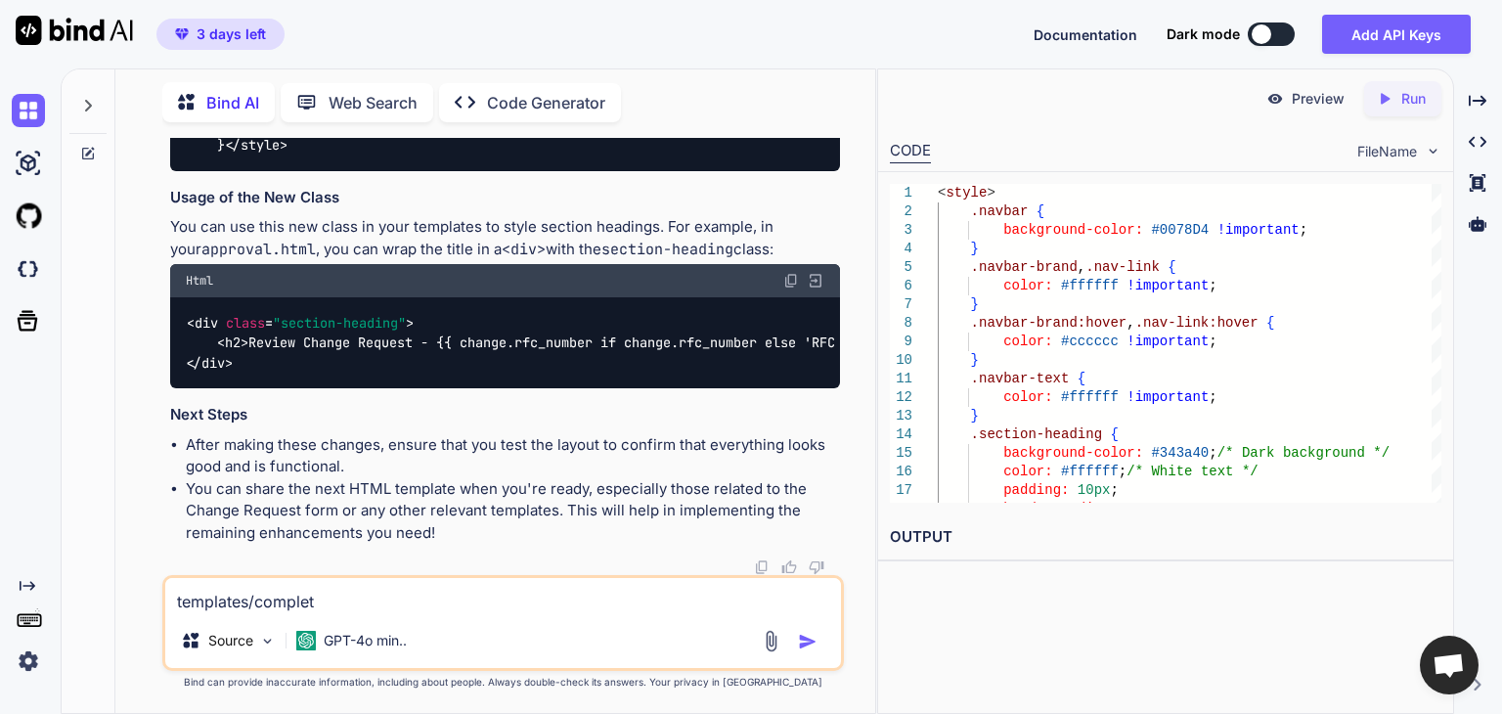
type textarea "templates/complete"
type textarea "x"
type textarea "templates/complete."
type textarea "x"
type textarea "templates/complete.h"
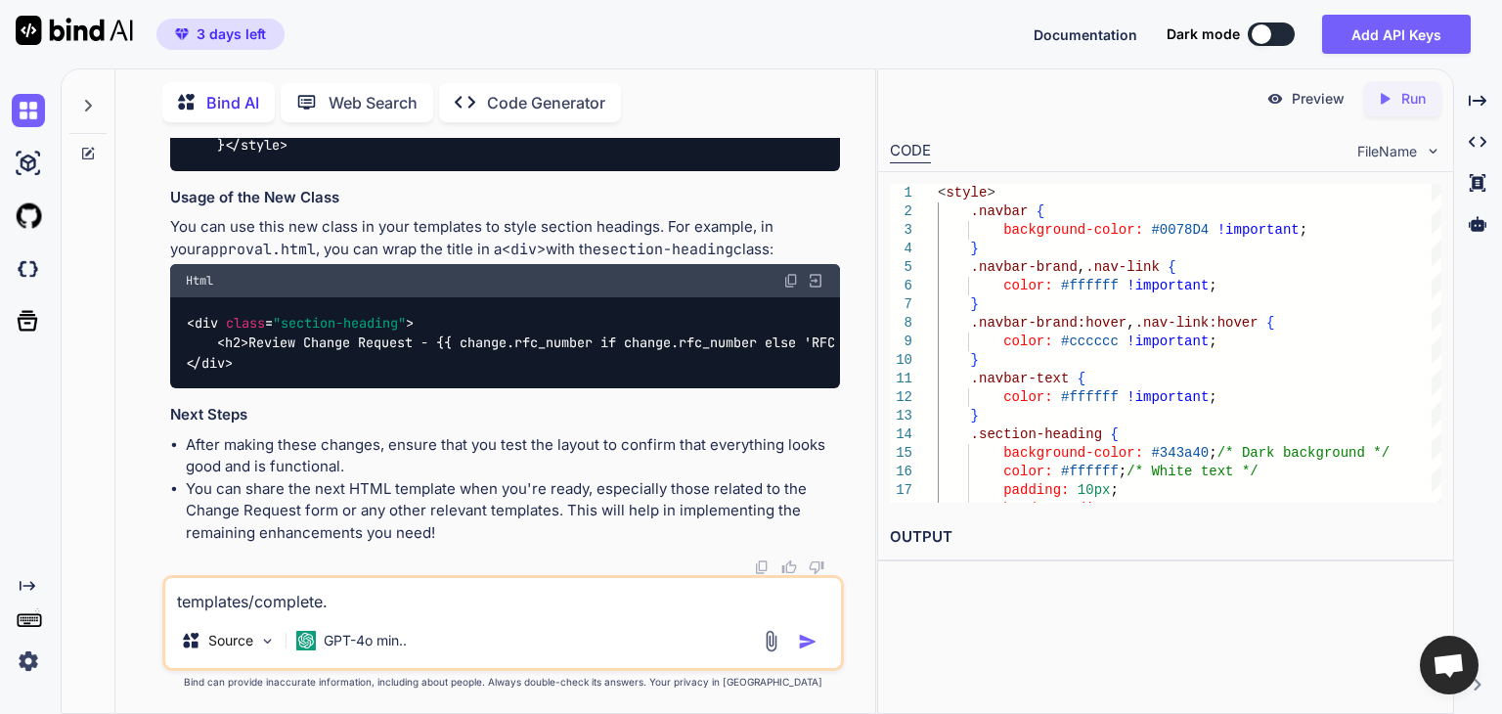
type textarea "x"
type textarea "templates/[DOMAIN_NAME]"
type textarea "x"
type textarea "templates/complete.htm"
type textarea "x"
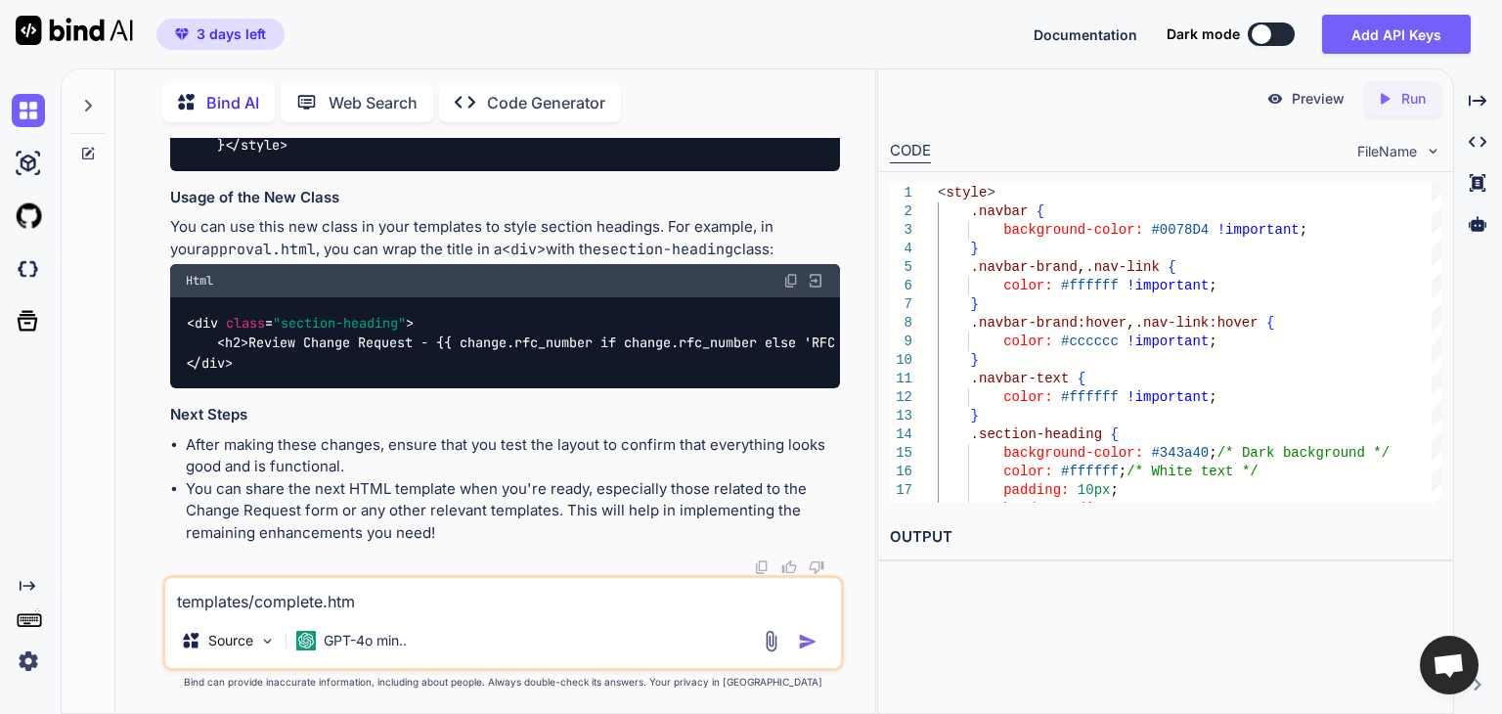
type textarea "templates/complete.html"
type textarea "x"
type textarea "templates/complete.html"
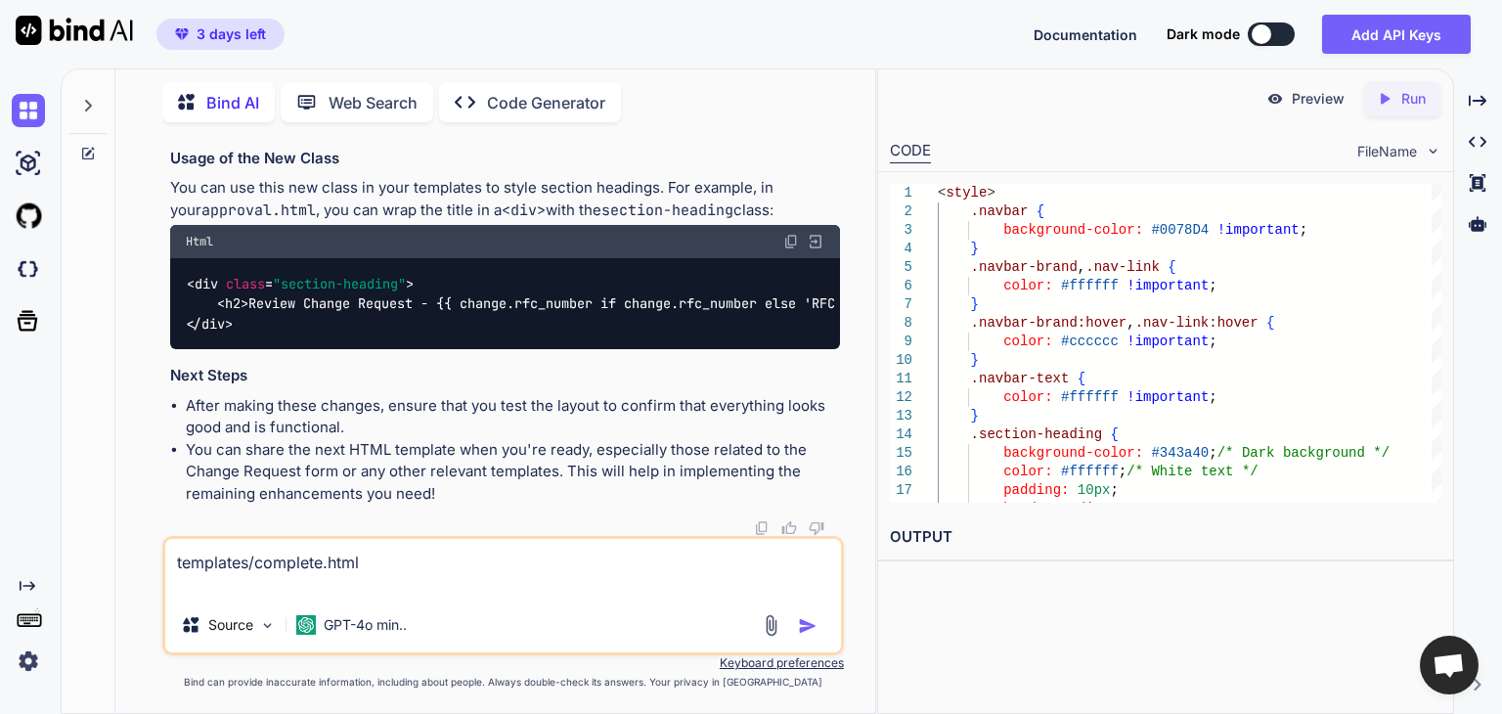
type textarea "x"
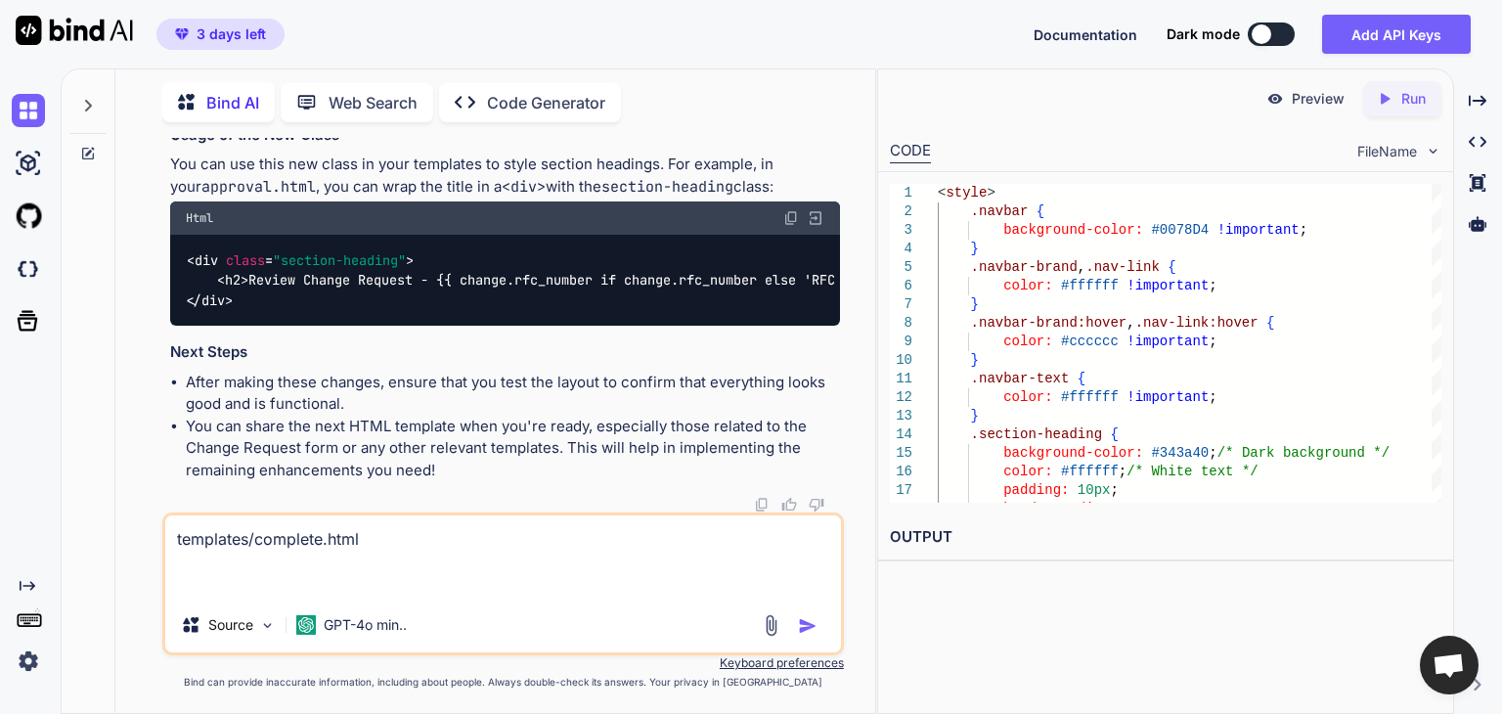
paste textarea "{% extends "base.html" %} {% block content %} <div class="container mt-5"> <div…"
type textarea "templates/complete.html {% extends "base.html" %} {% block content %} <div clas…"
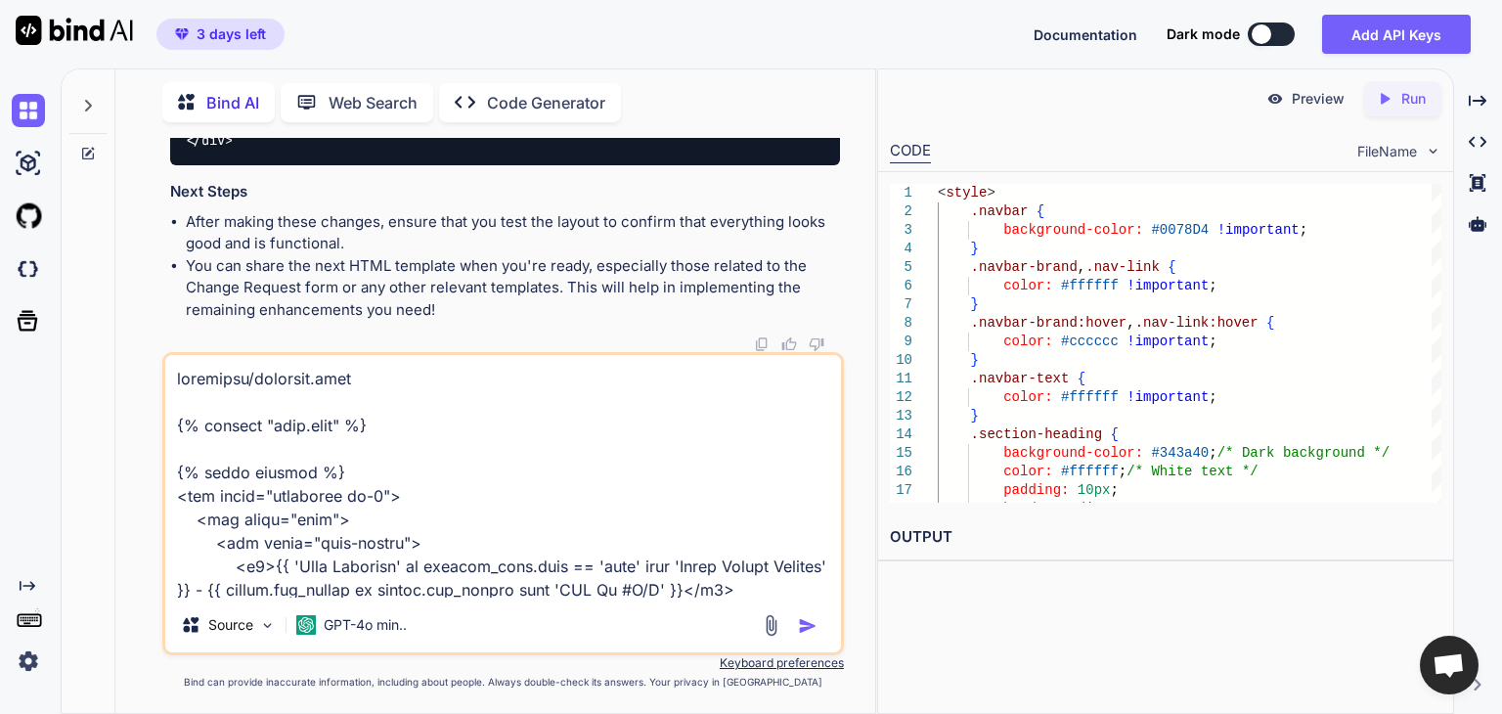
scroll to position [4086, 0]
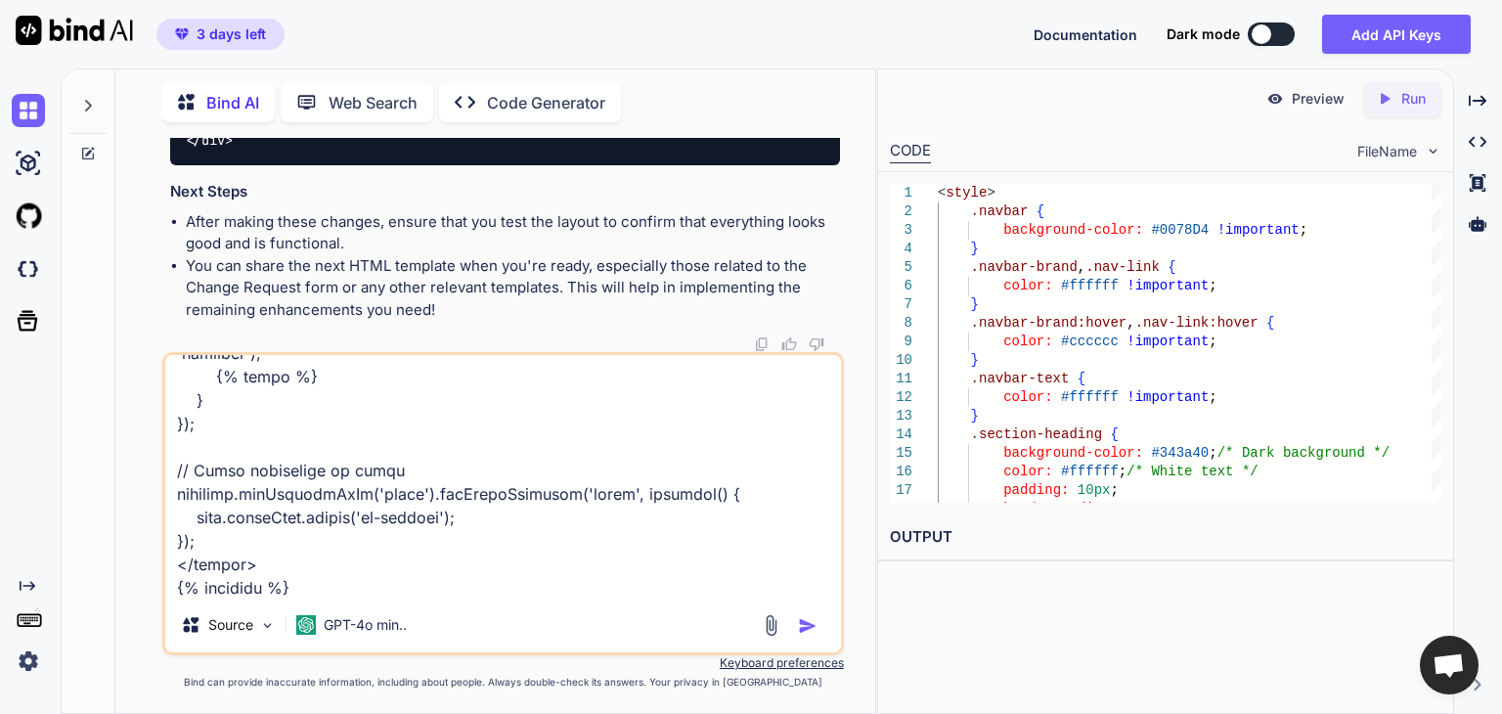
type textarea "x"
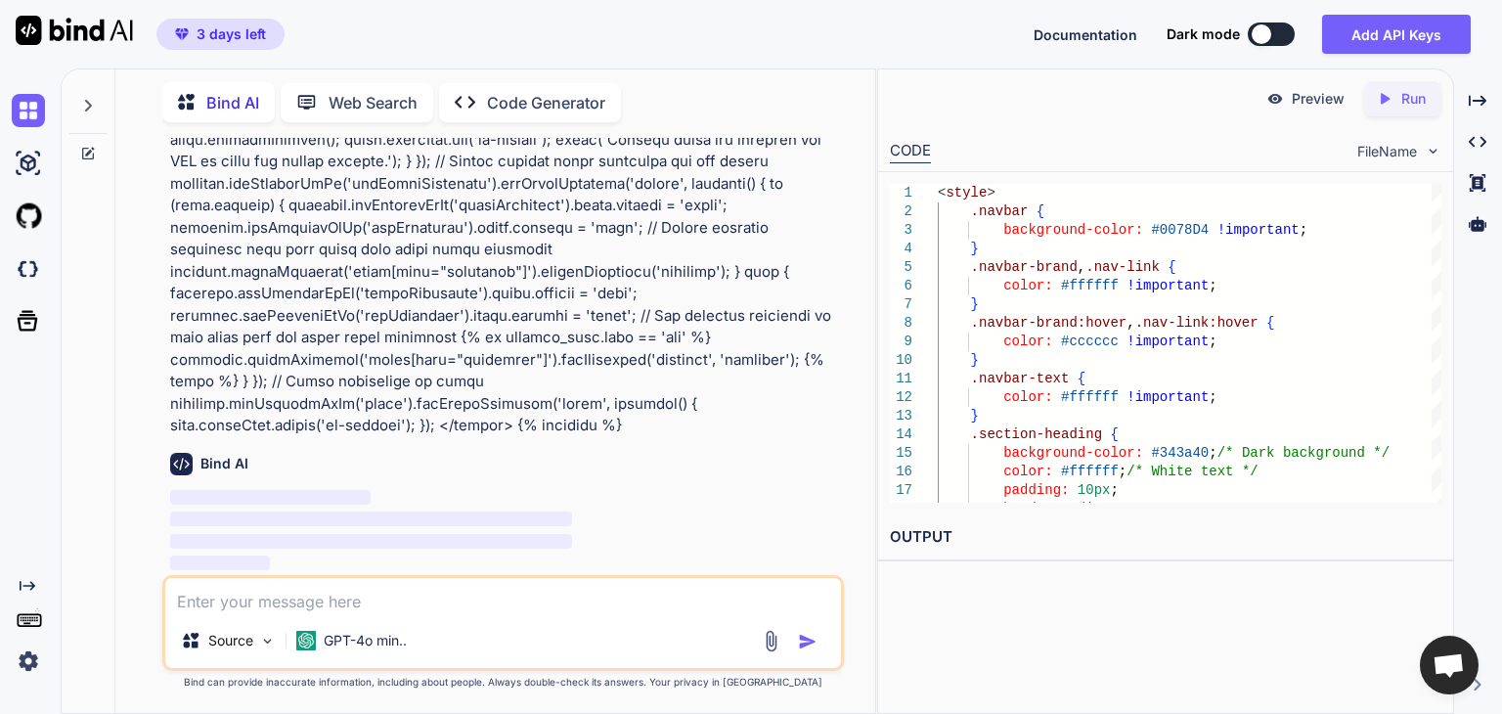
scroll to position [23282, 0]
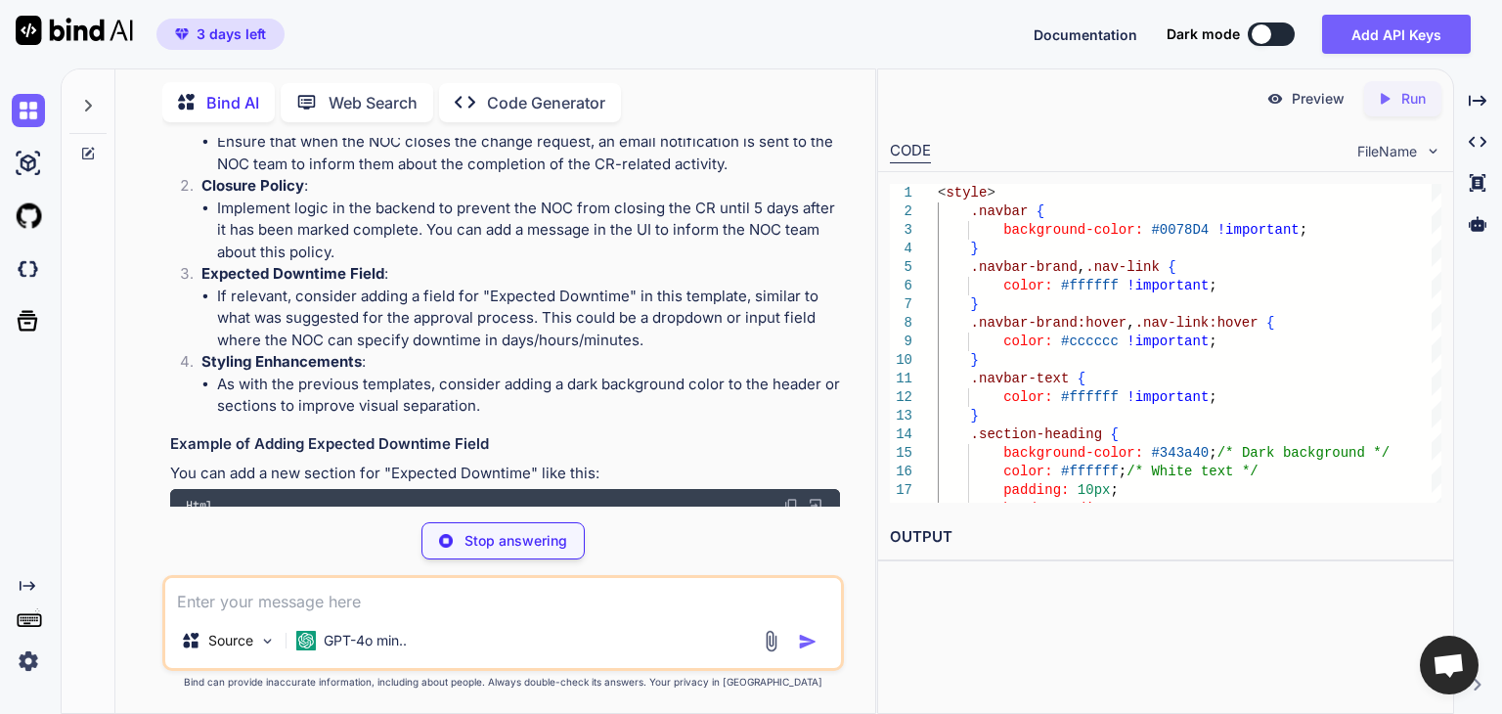
type textarea "x"
type textarea "<div class="mb-3"> <label for="expectedDowntime" class="form-label">Expected Do…"
type textarea "x"
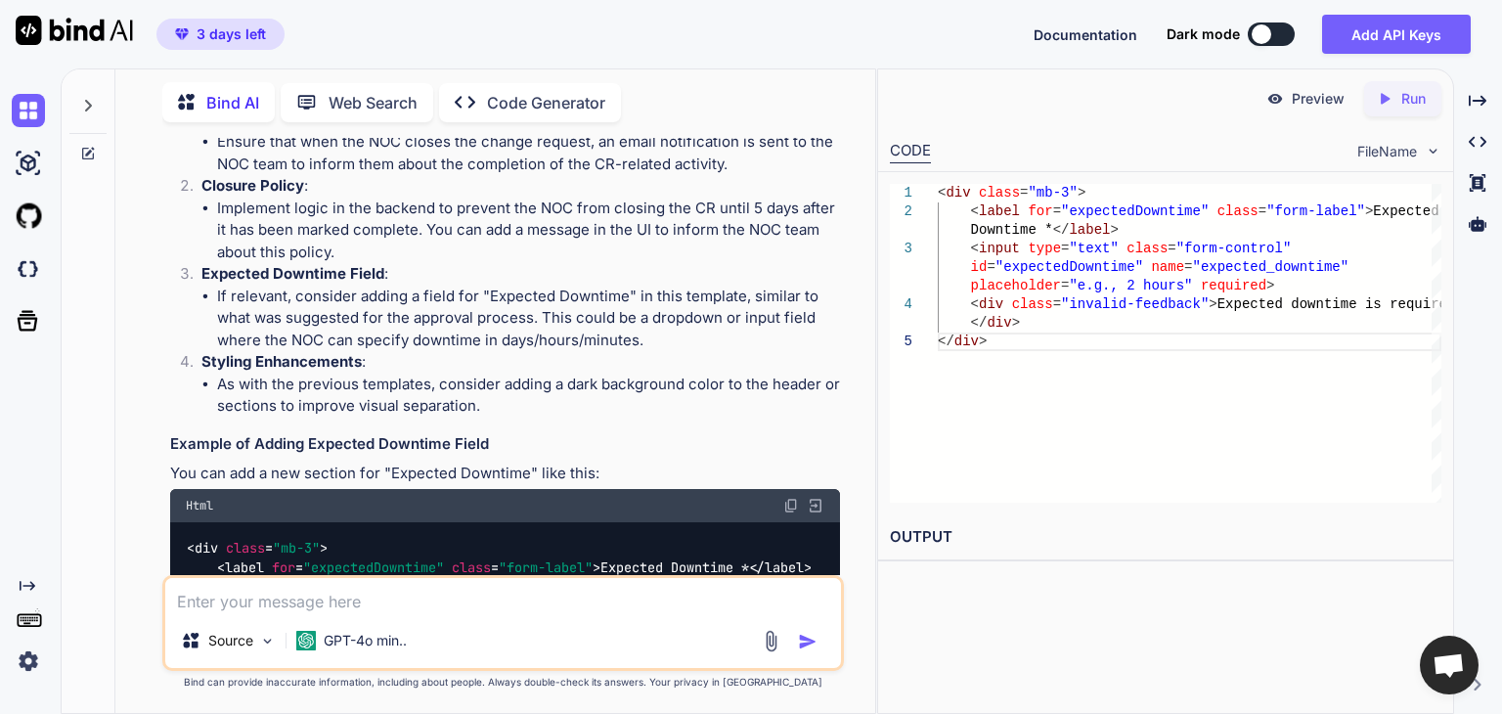
click at [469, 602] on textarea at bounding box center [503, 595] width 676 height 35
type textarea "t"
type textarea "x"
type textarea "te"
type textarea "x"
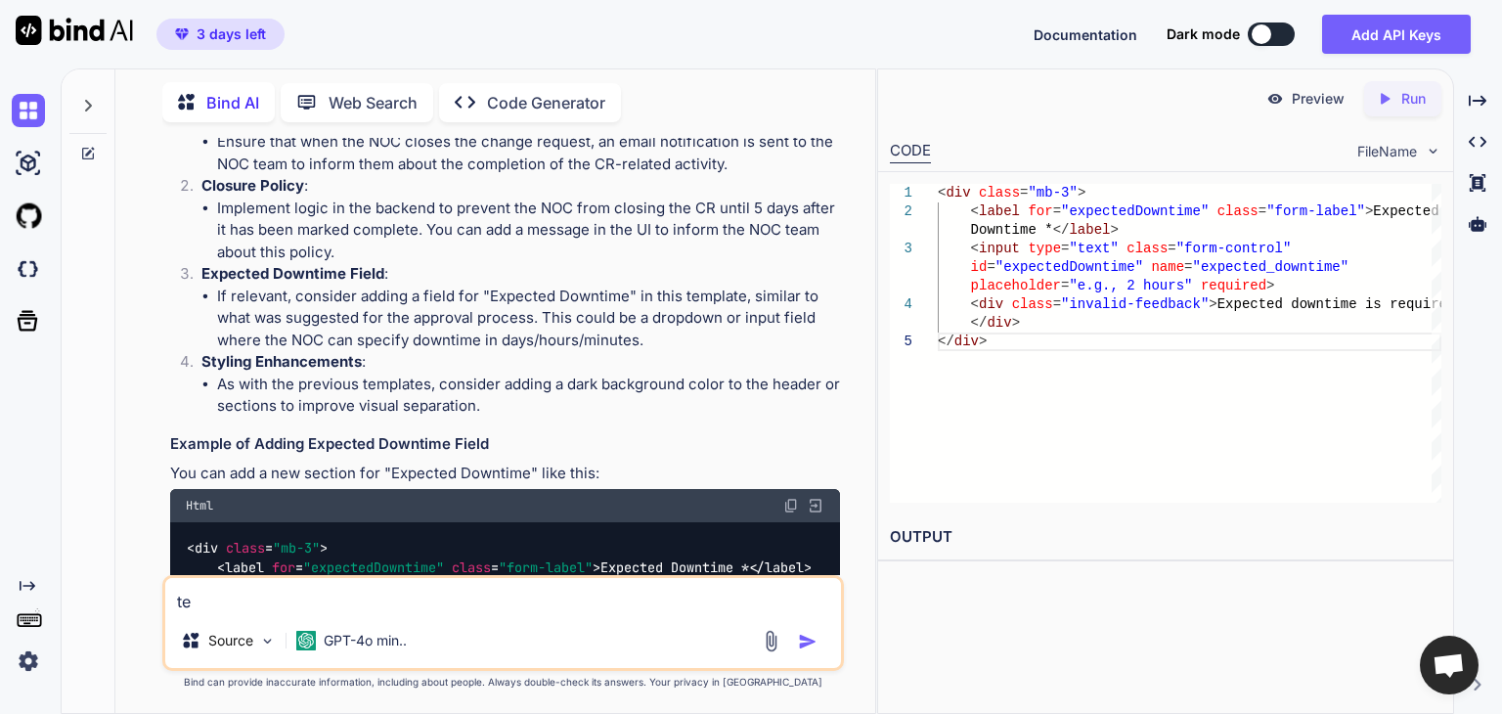
type textarea "tem"
type textarea "x"
type textarea "temp"
type textarea "x"
type textarea "templ"
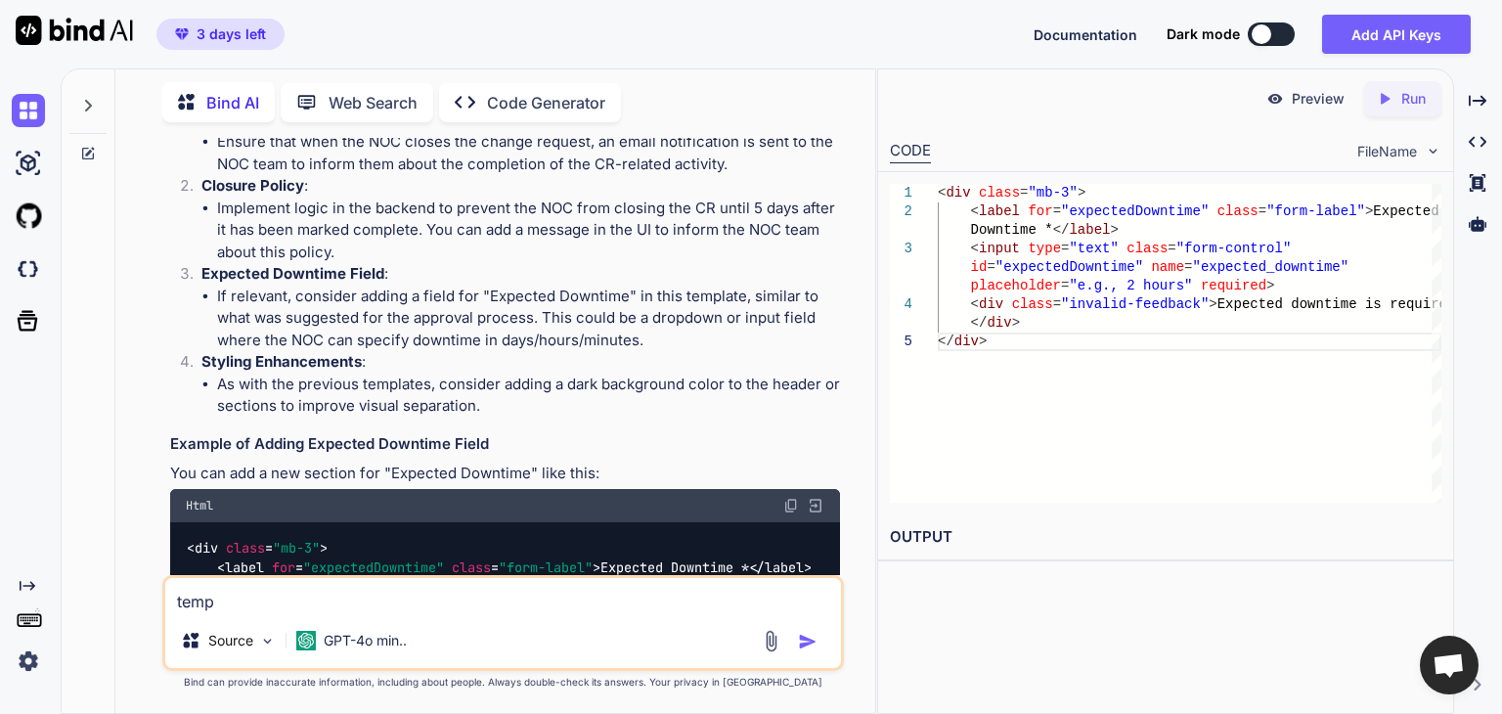
type textarea "x"
type textarea "templa"
type textarea "x"
type textarea "templat"
type textarea "x"
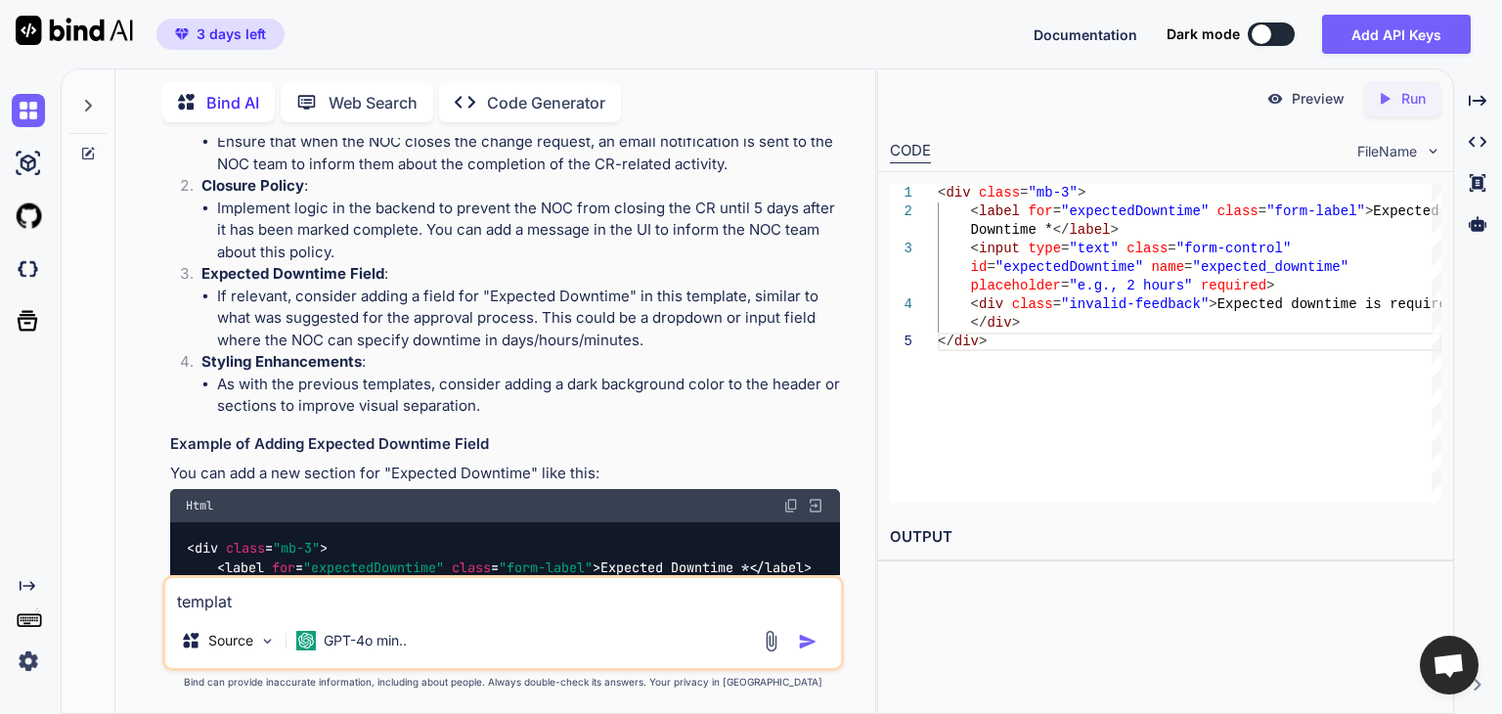
type textarea "template"
type textarea "x"
type textarea "templates"
type textarea "x"
type textarea "templates/"
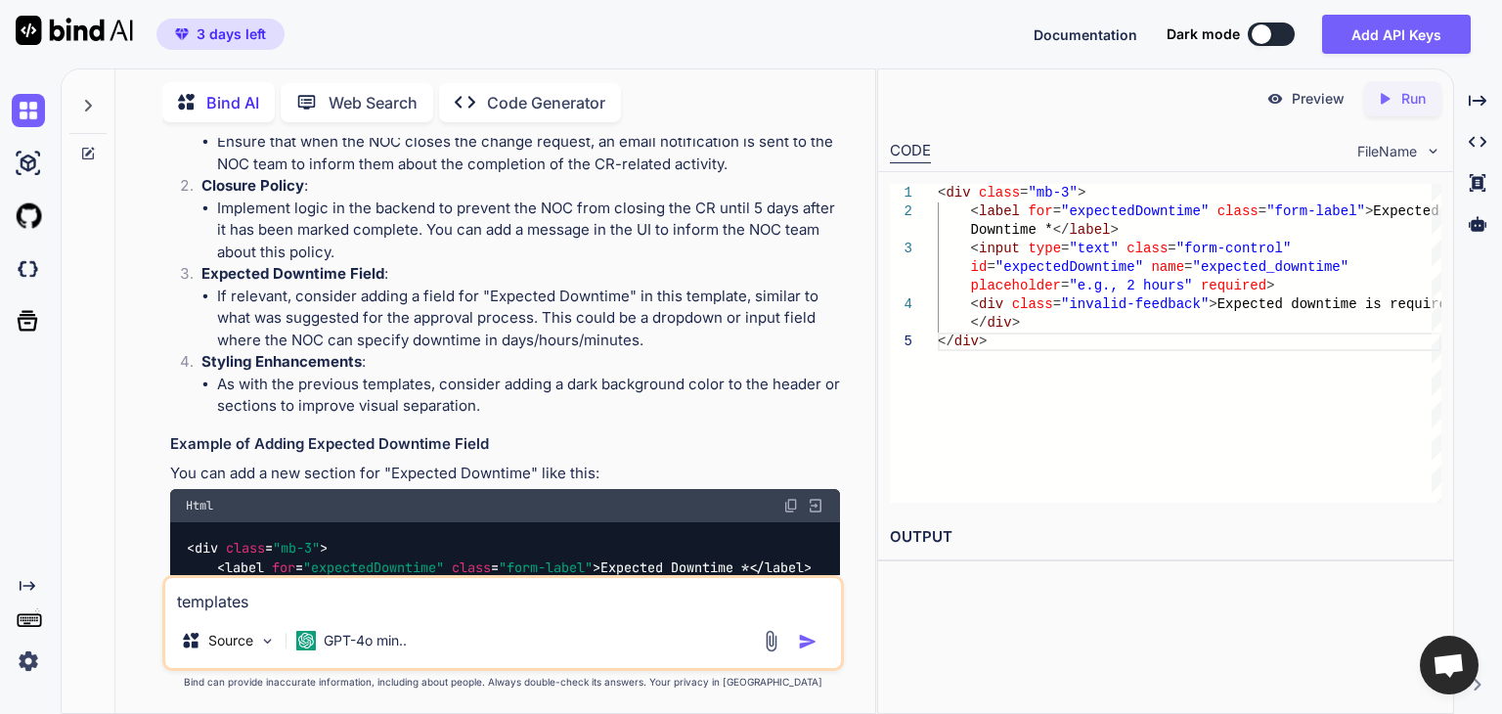
type textarea "x"
type textarea "templates/e"
type textarea "x"
type textarea "templates/ed"
type textarea "x"
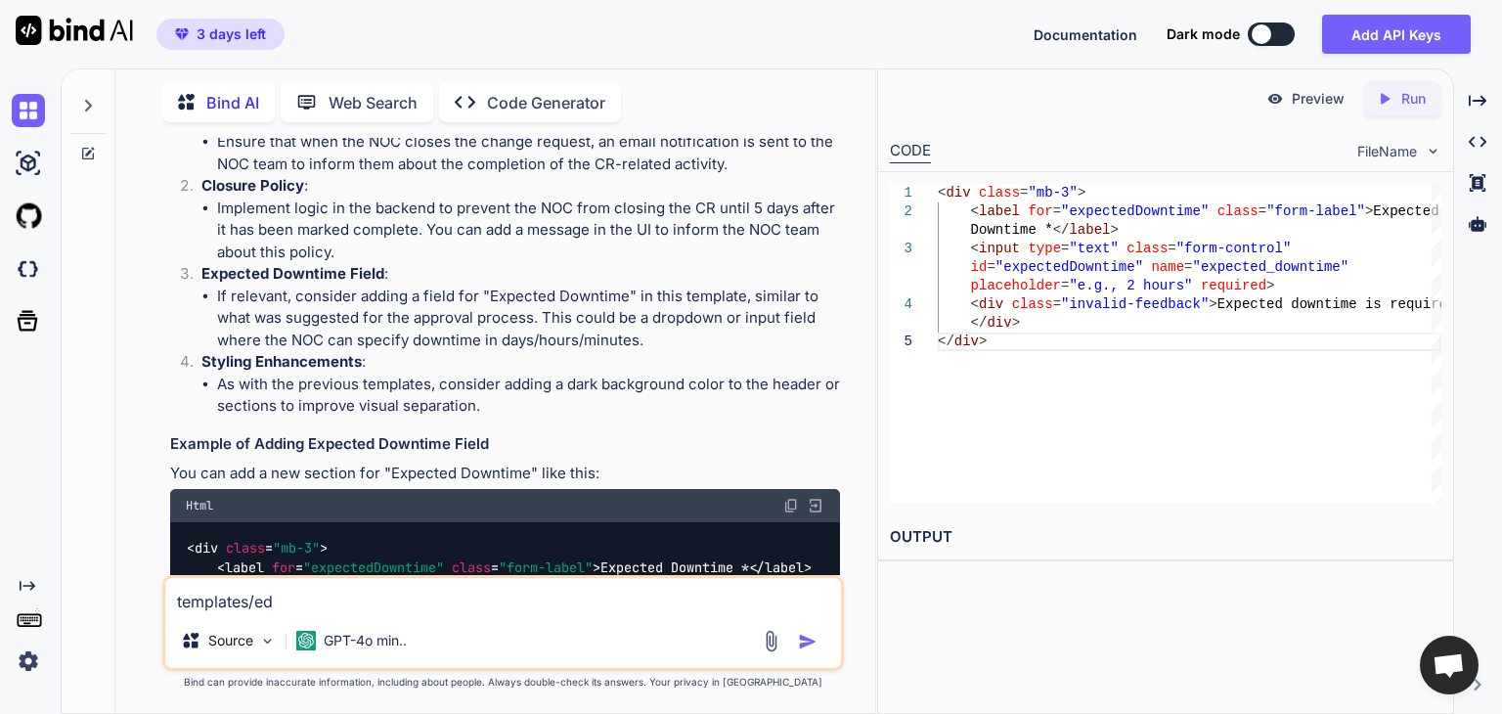
type textarea "templates/edi"
type textarea "x"
type textarea "templates/edit"
type textarea "x"
type textarea "templates/edit_"
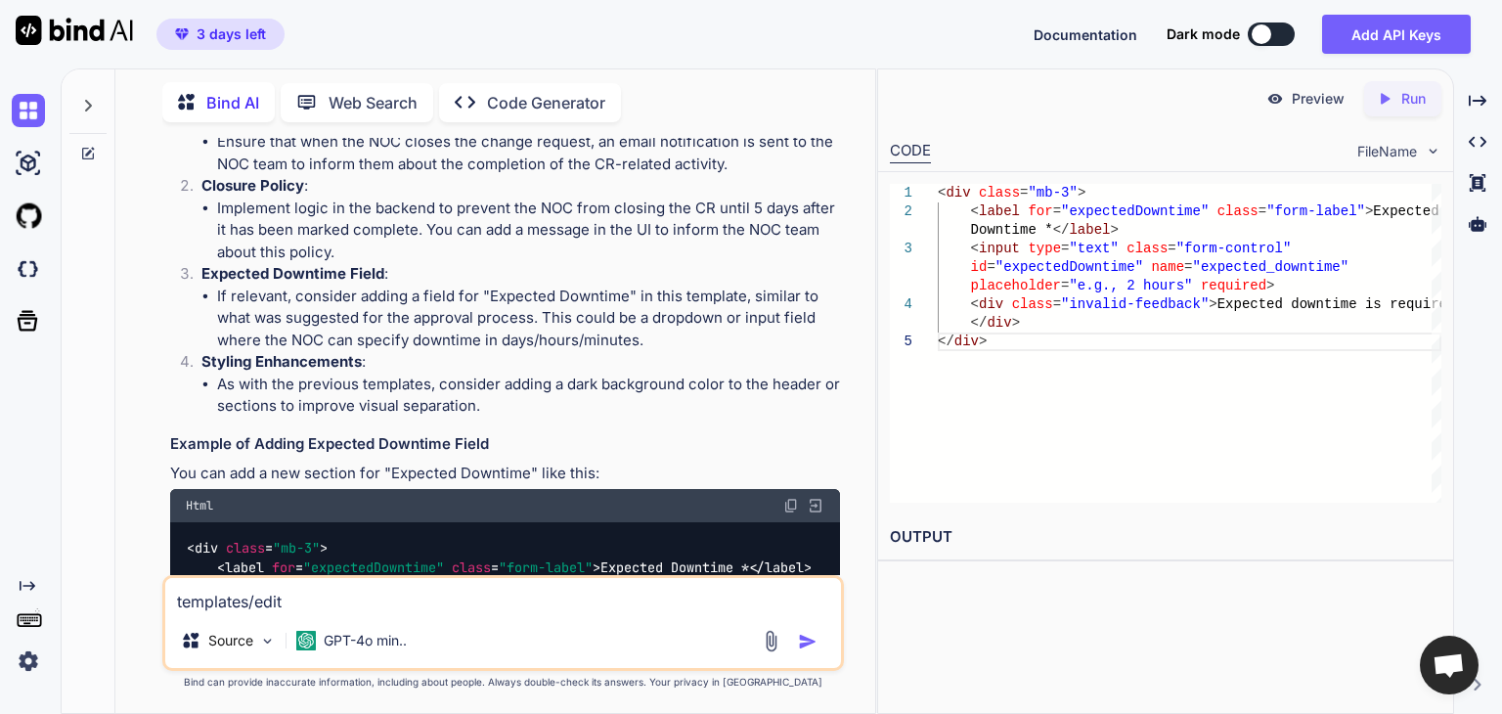
type textarea "x"
type textarea "templates/edit_c"
type textarea "x"
type textarea "templates/edit_ch"
type textarea "x"
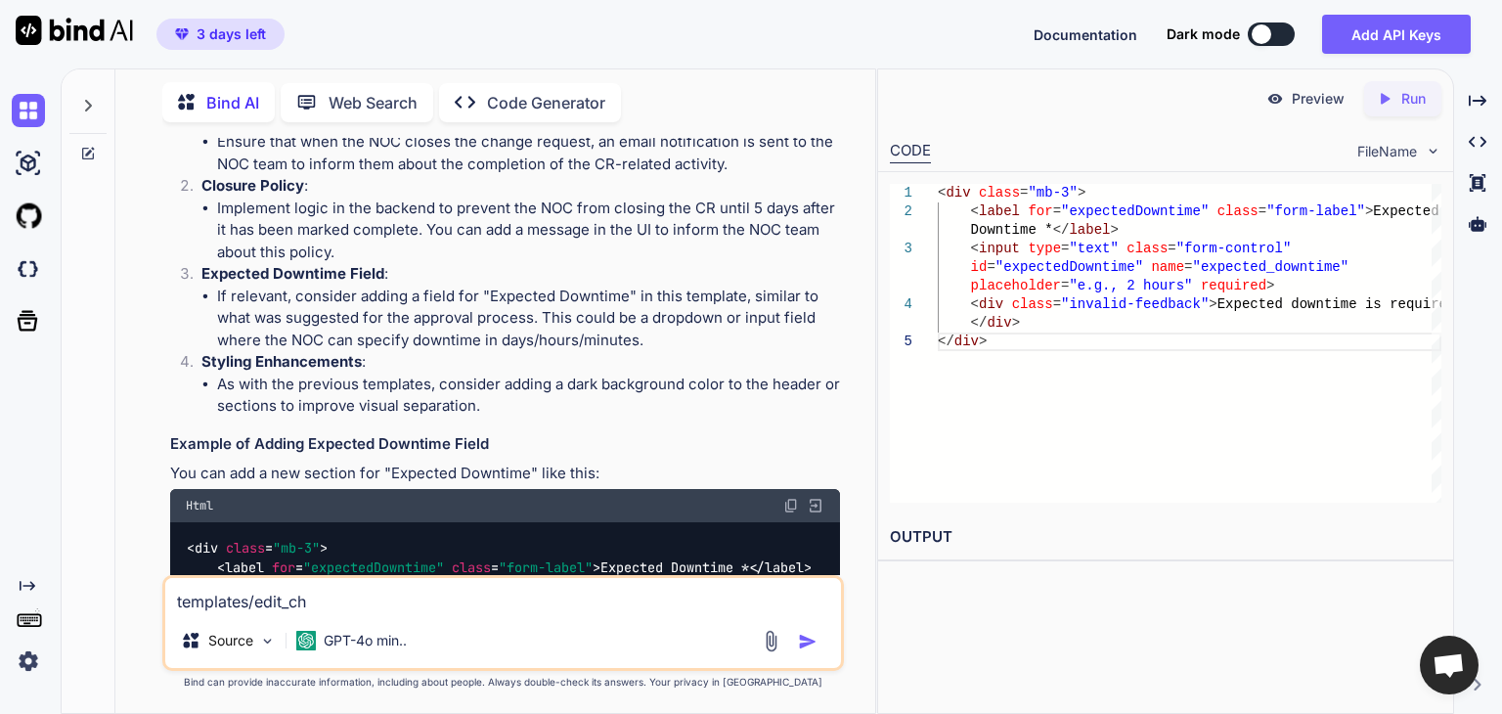
type textarea "templates/edit_cha"
type textarea "x"
type textarea "templates/edit_chan"
type textarea "x"
type textarea "templates/edit_chang"
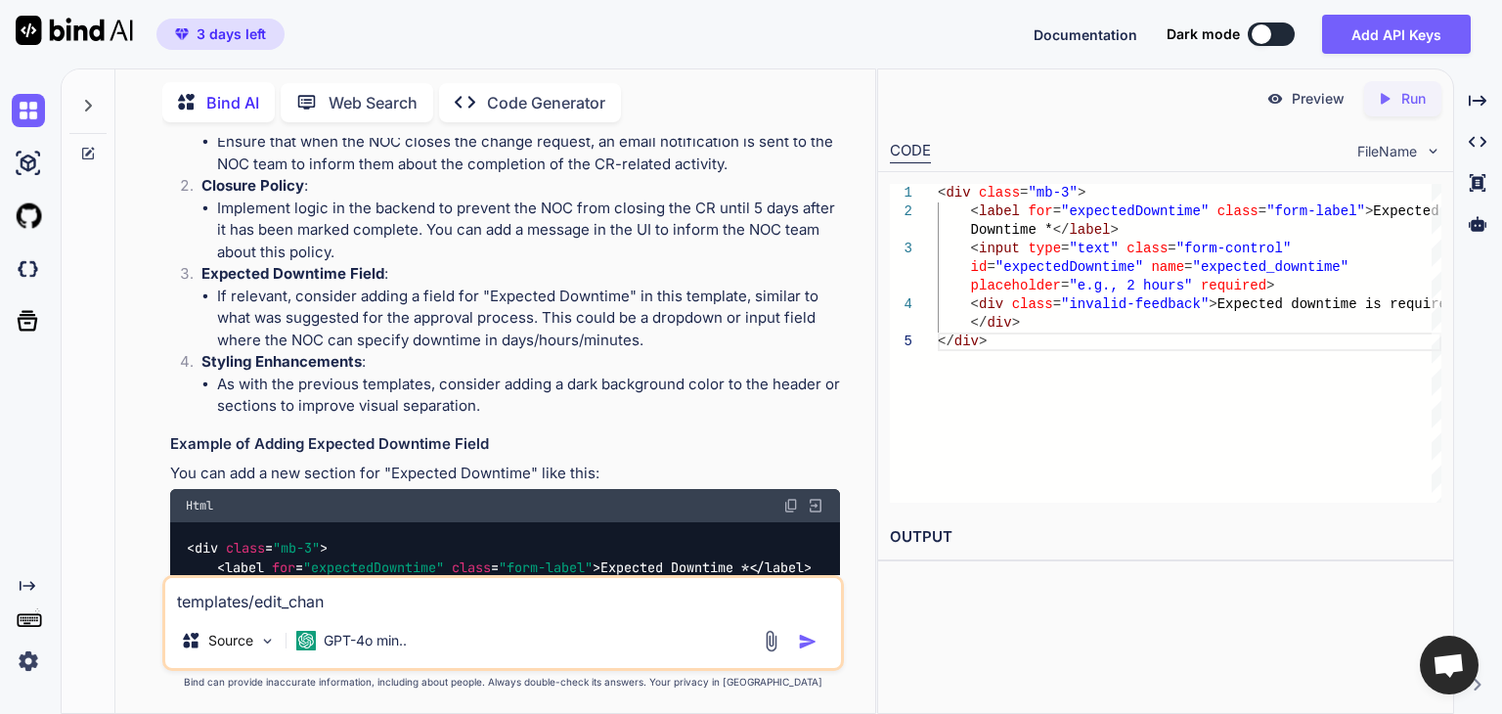
type textarea "x"
type textarea "templates/edit_change"
type textarea "x"
type textarea "templates/edit_change."
type textarea "x"
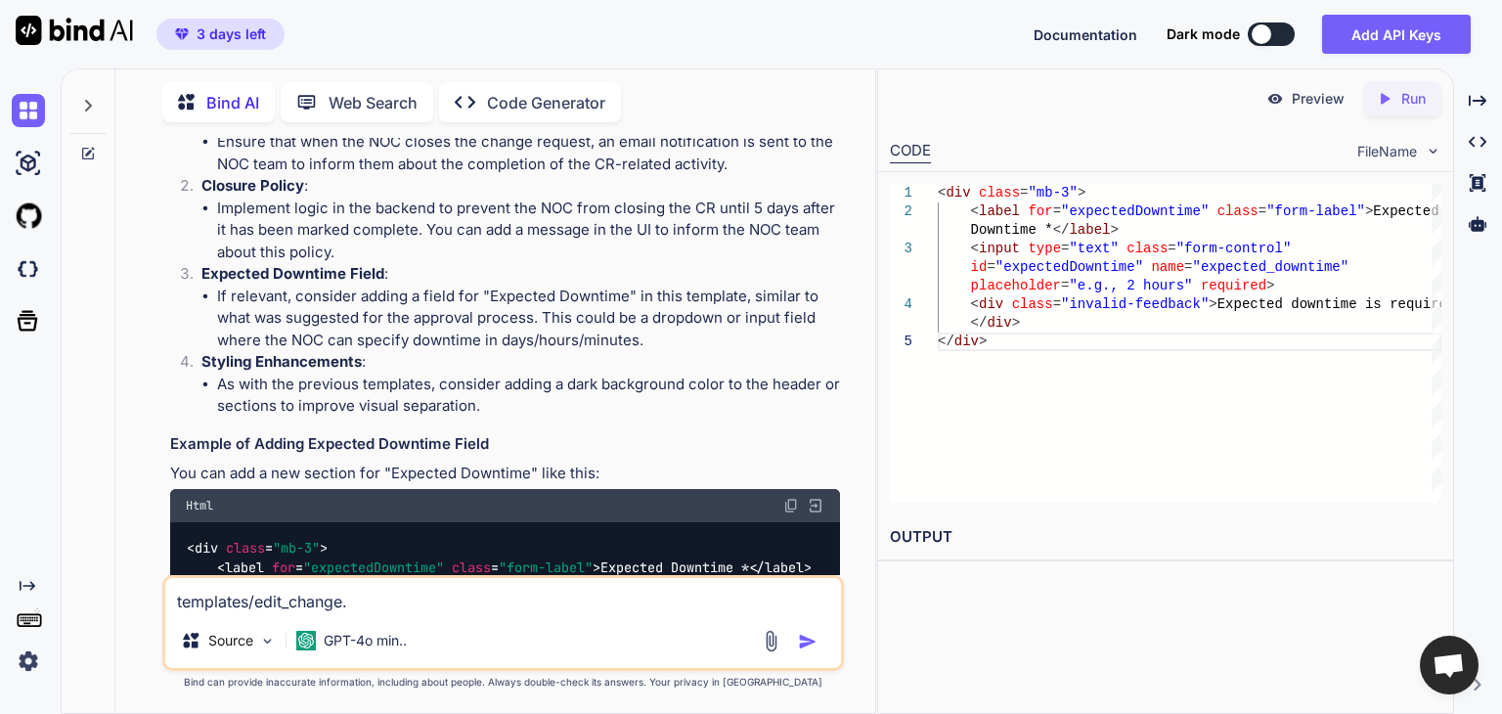
type textarea "templates/edit_change.h"
type textarea "x"
type textarea "templates/[URL][DOMAIN_NAME]"
type textarea "x"
type textarea "templates/edit_change.htm"
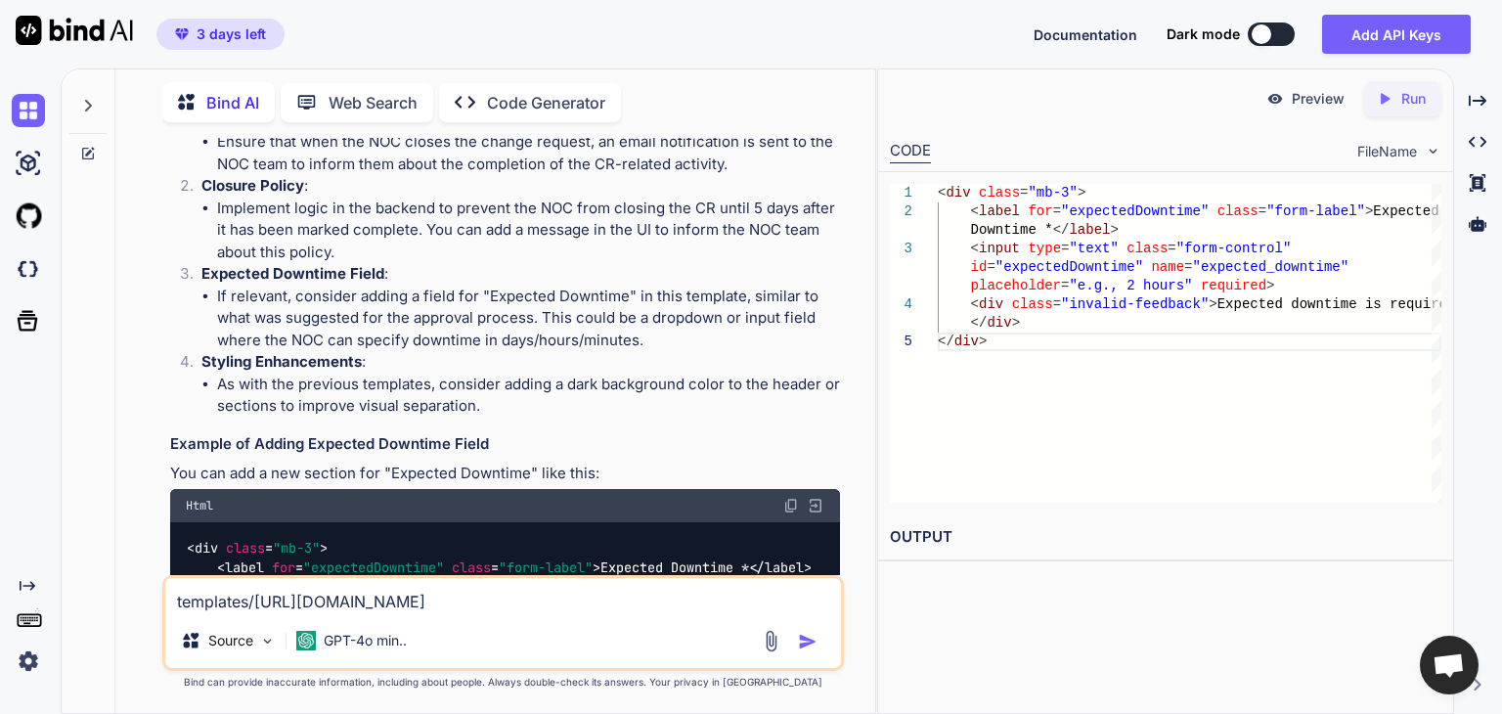
type textarea "x"
type textarea "templates/edit_change.html"
type textarea "x"
type textarea "templates/edit_change.html"
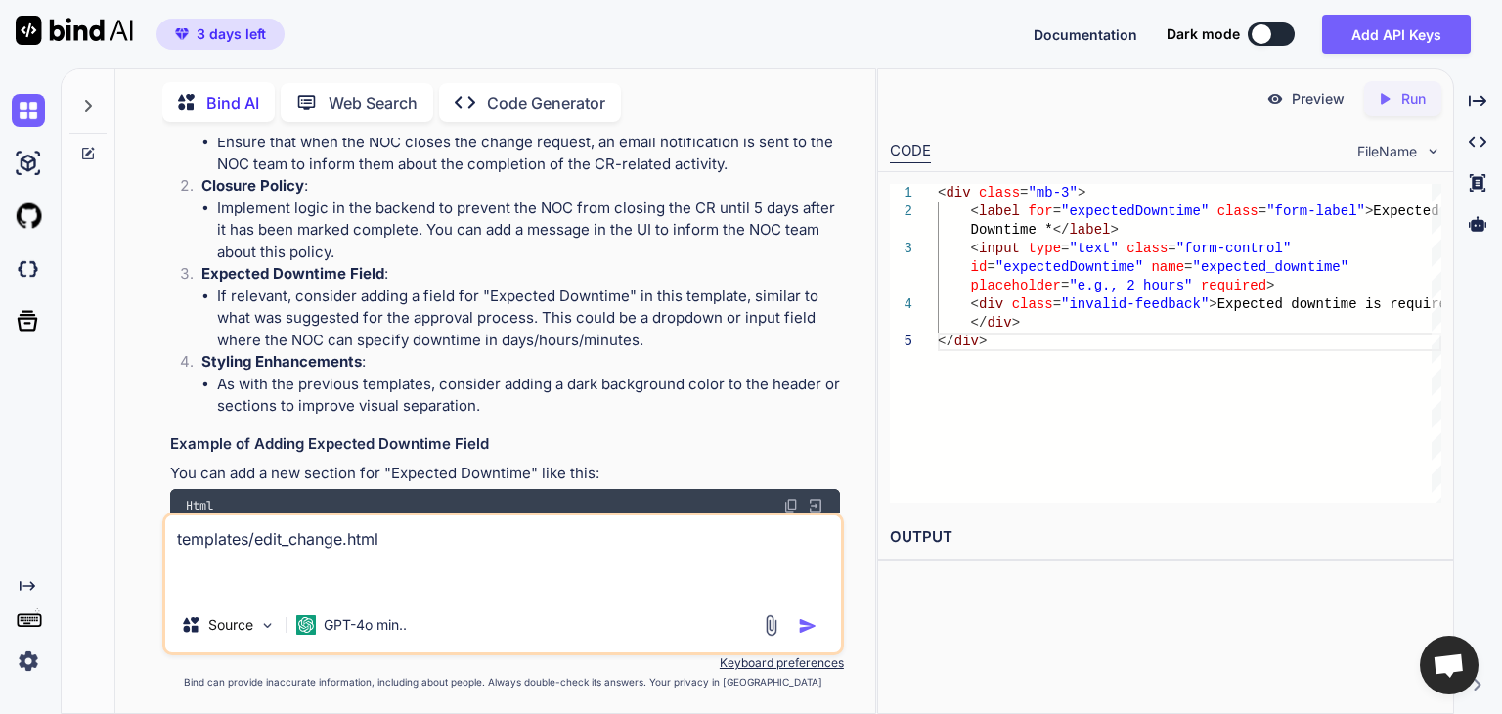
type textarea "x"
paste textarea "{% extends "base.html" %} {% block content %} <div class="container mt-5"> <div…"
type textarea "templates/edit_change.html {% extends "base.html" %} {% block content %} <div c…"
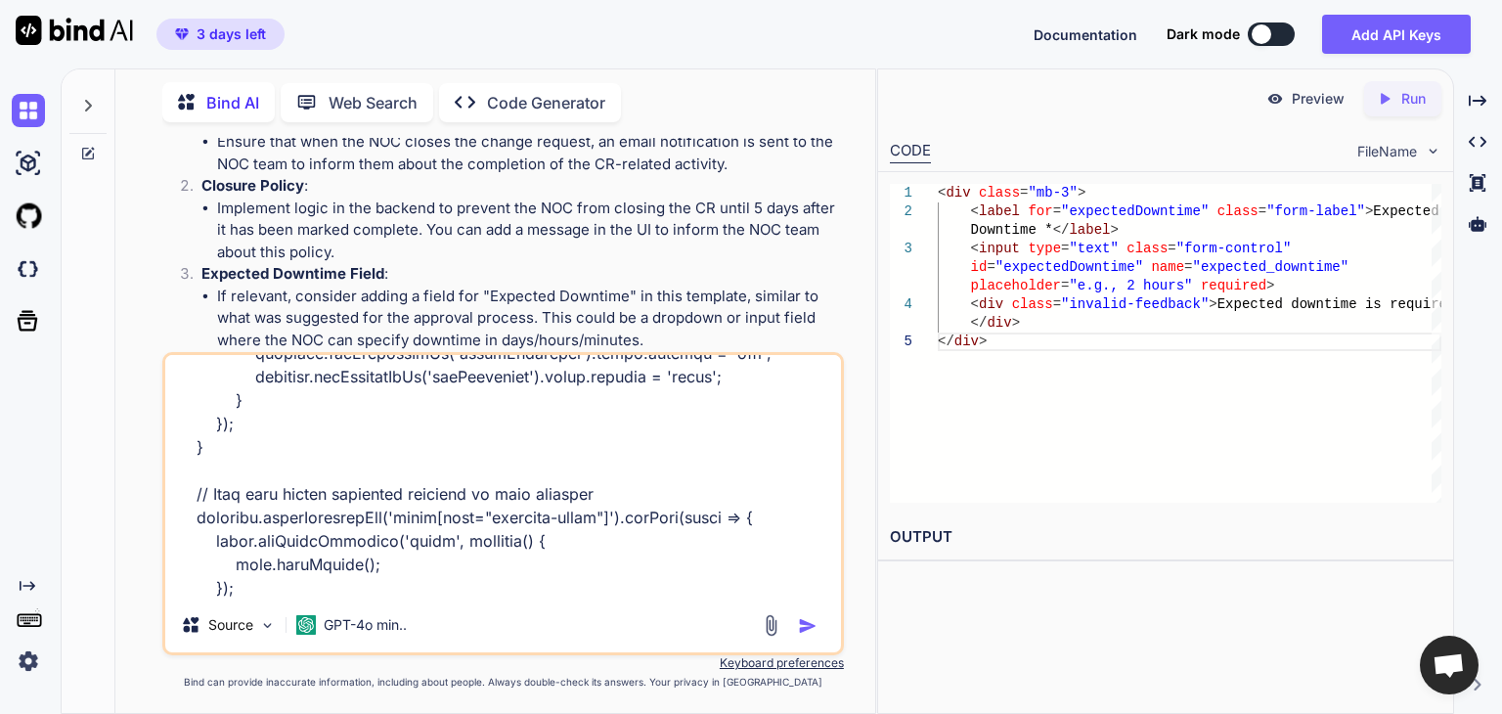
type textarea "x"
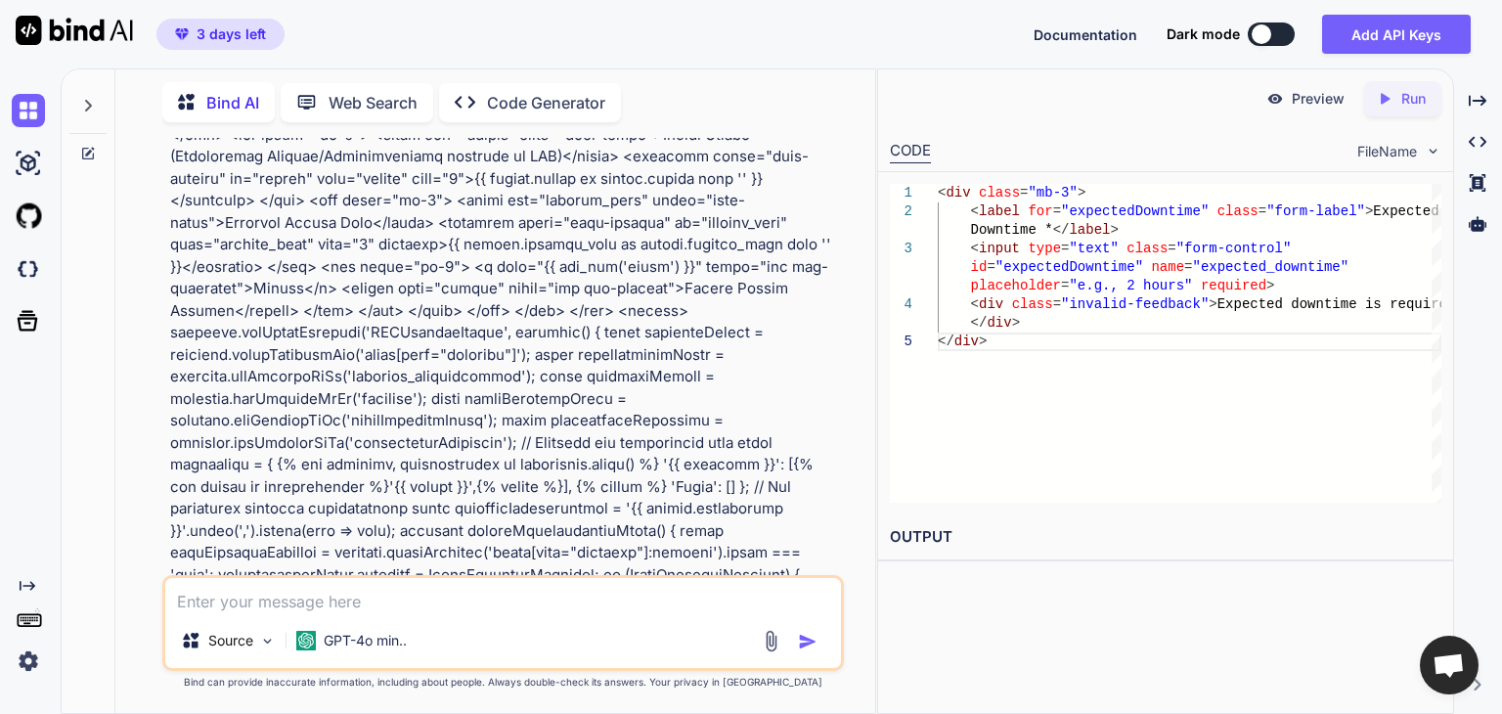
scroll to position [26158, 0]
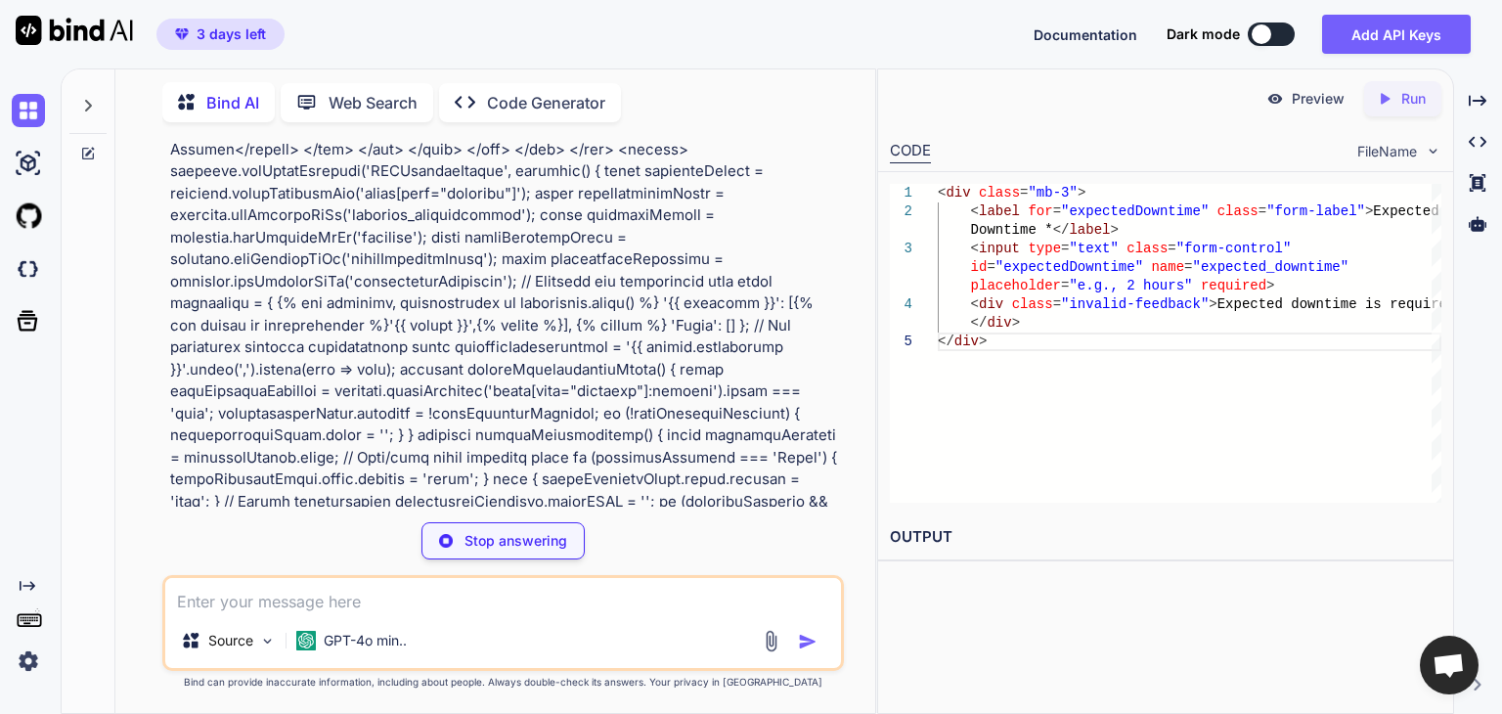
type textarea "x"
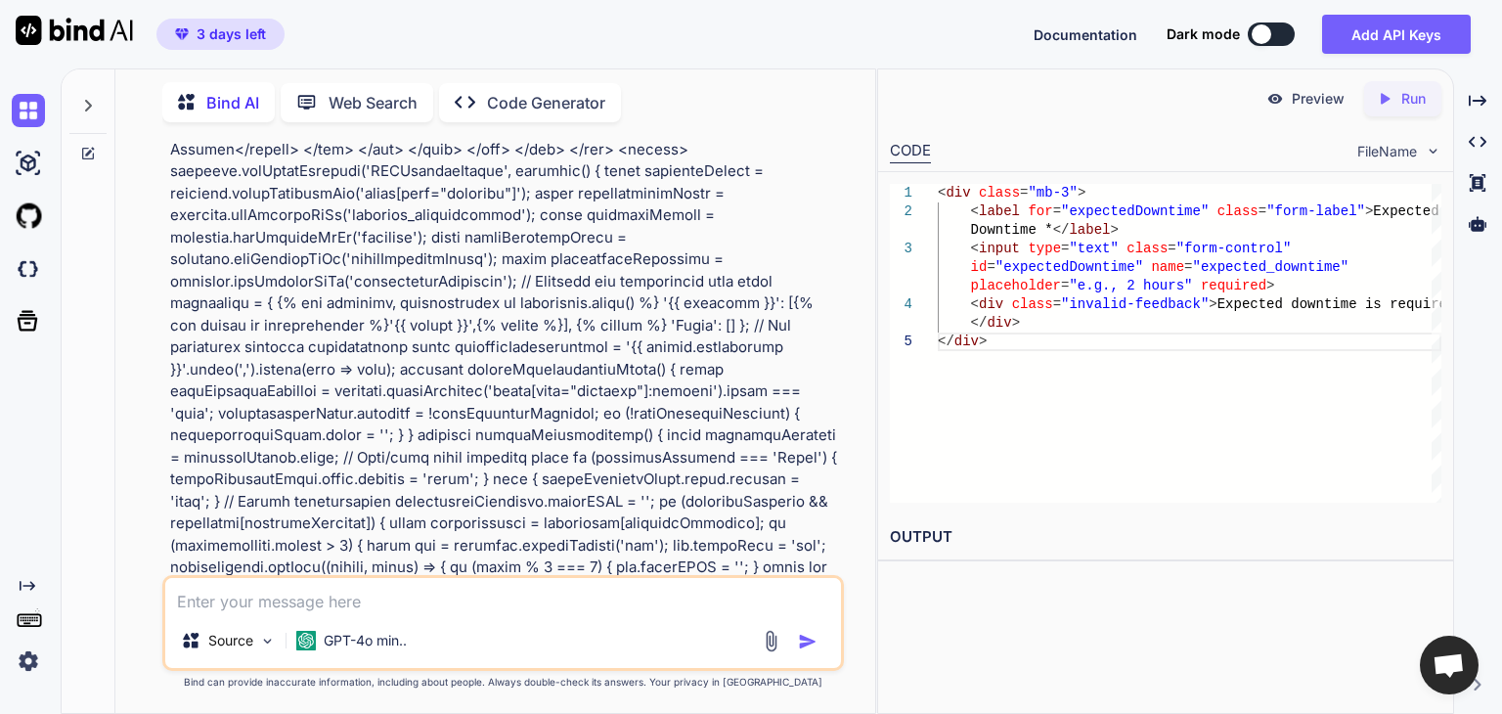
type textarea "t"
type textarea "x"
type textarea "te"
type textarea "x"
type textarea "tem"
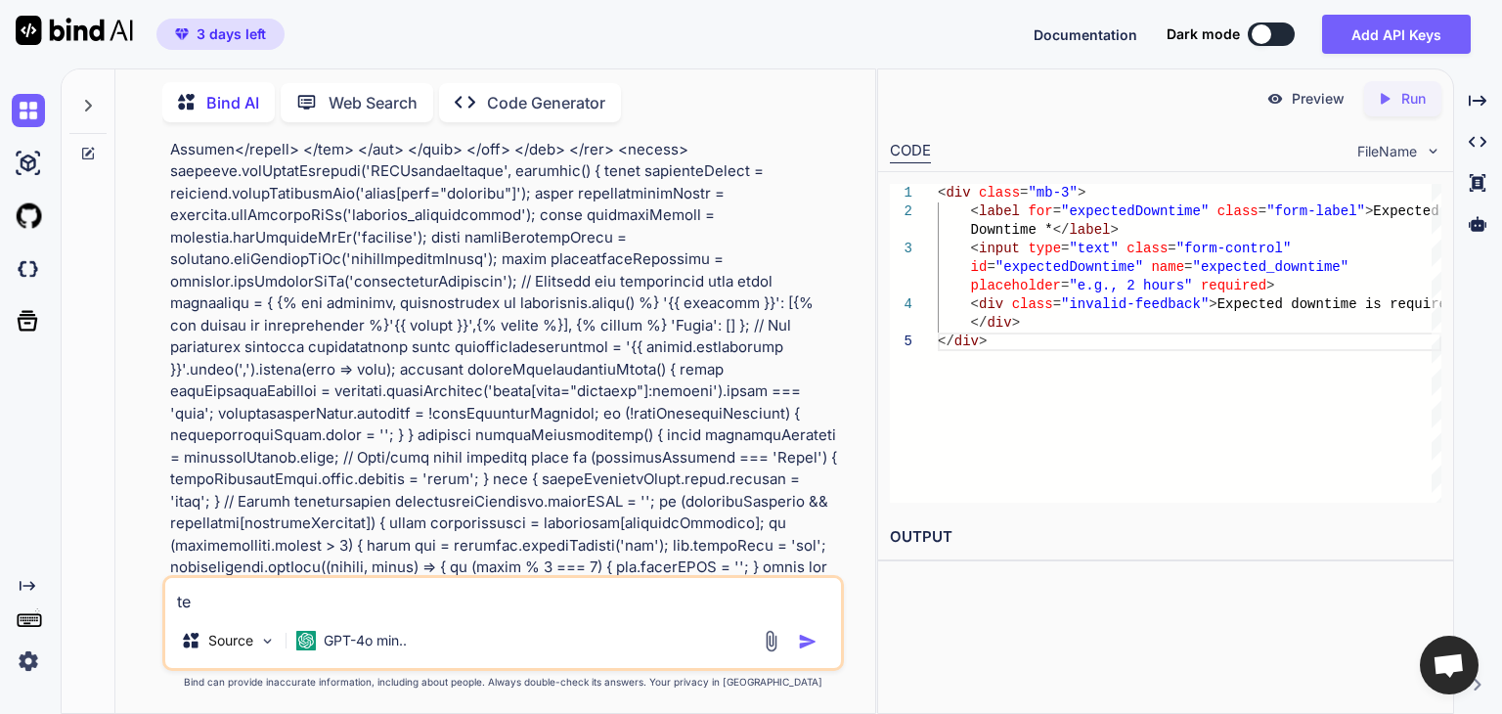
type textarea "x"
type textarea "temp"
type textarea "x"
type textarea "templ"
type textarea "x"
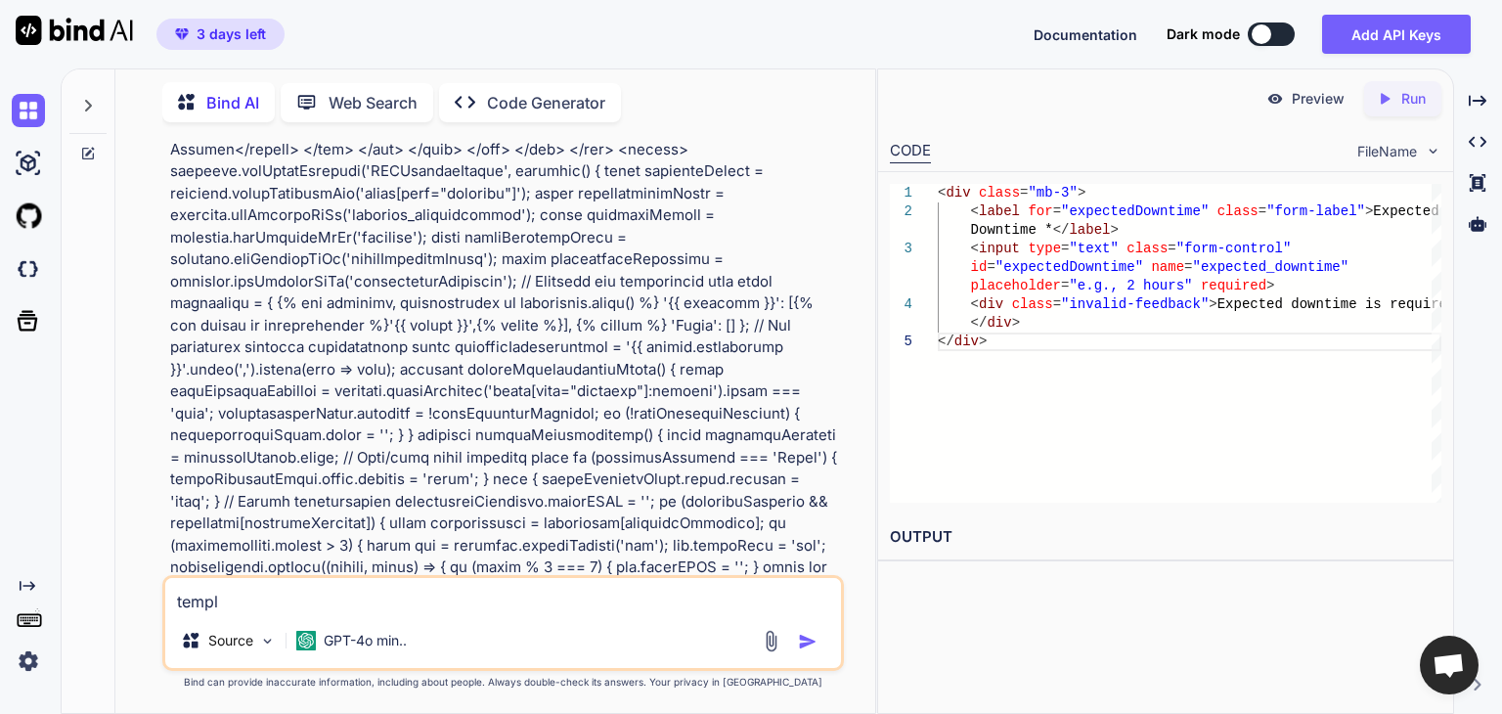
type textarea "templa"
type textarea "x"
type textarea "templat"
type textarea "x"
type textarea "template"
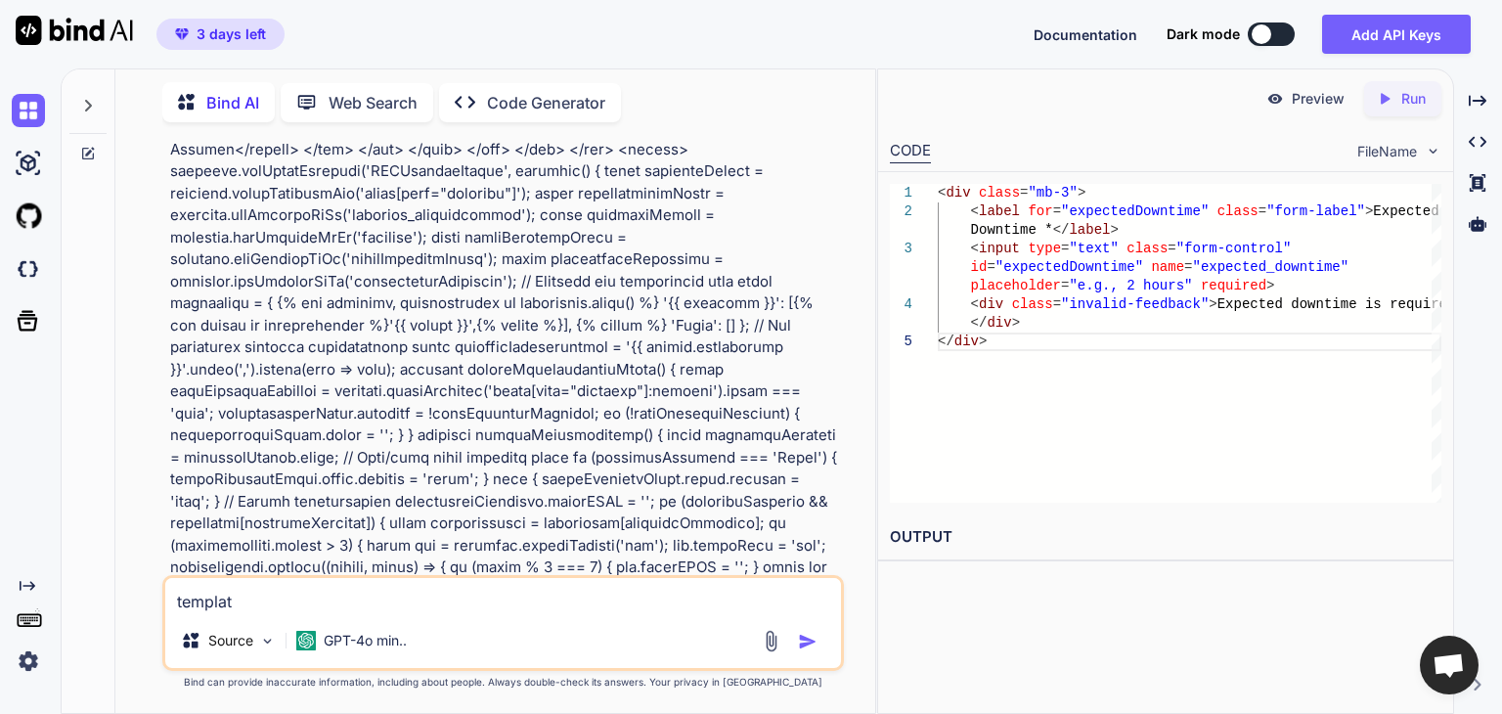
type textarea "x"
type textarea "templates"
type textarea "x"
type textarea "templates/"
type textarea "x"
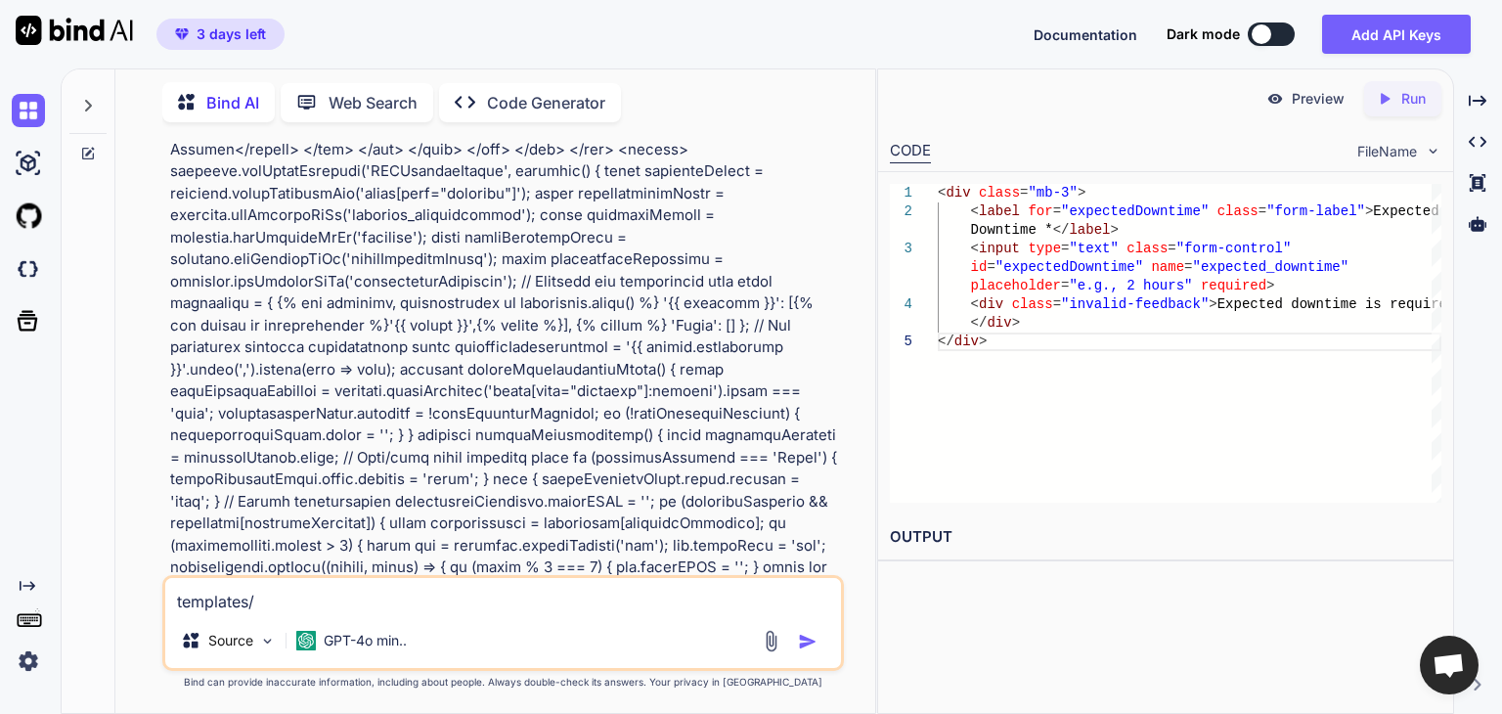
type textarea "templates/i"
type textarea "x"
type textarea "templates/in"
type textarea "x"
type textarea "templates/ind"
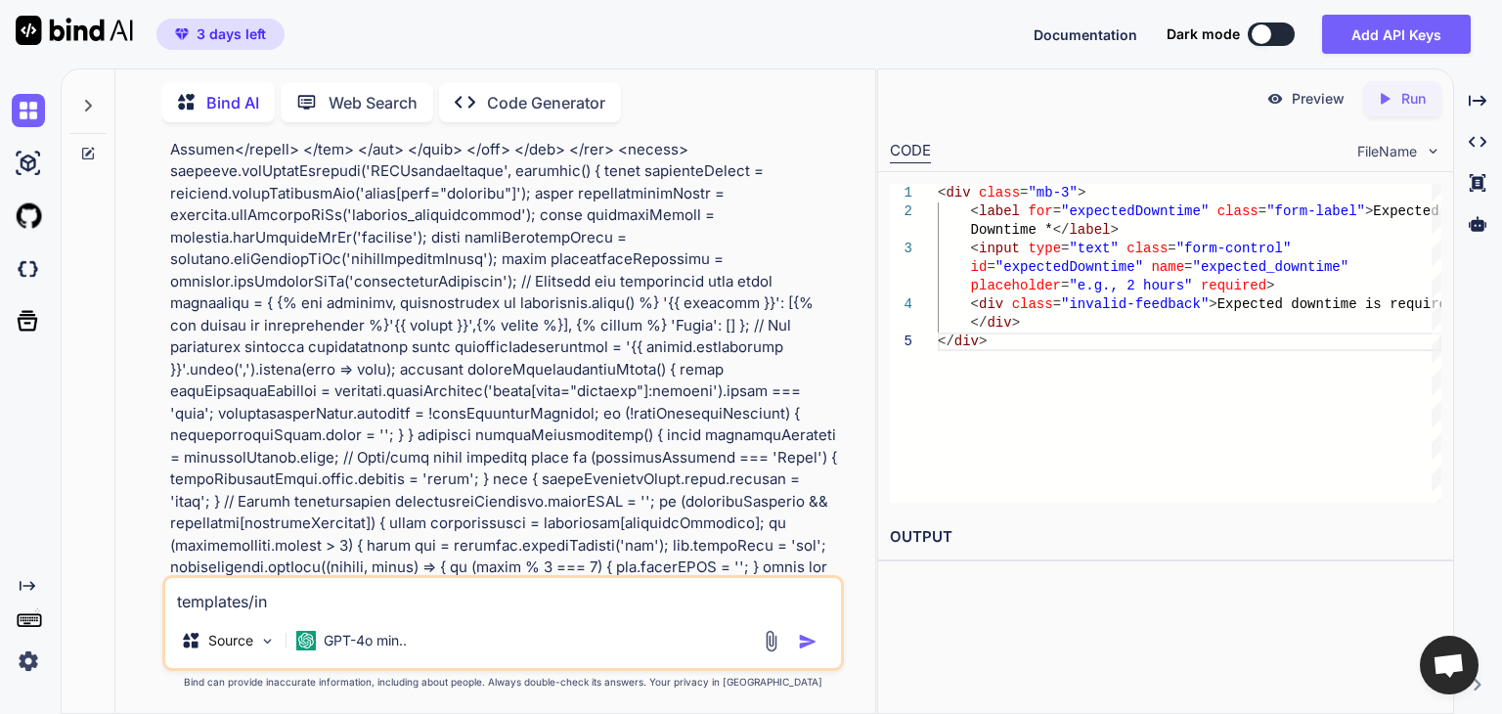
type textarea "x"
type textarea "templates/[GEOGRAPHIC_DATA]"
type textarea "x"
type textarea "templates/index"
type textarea "x"
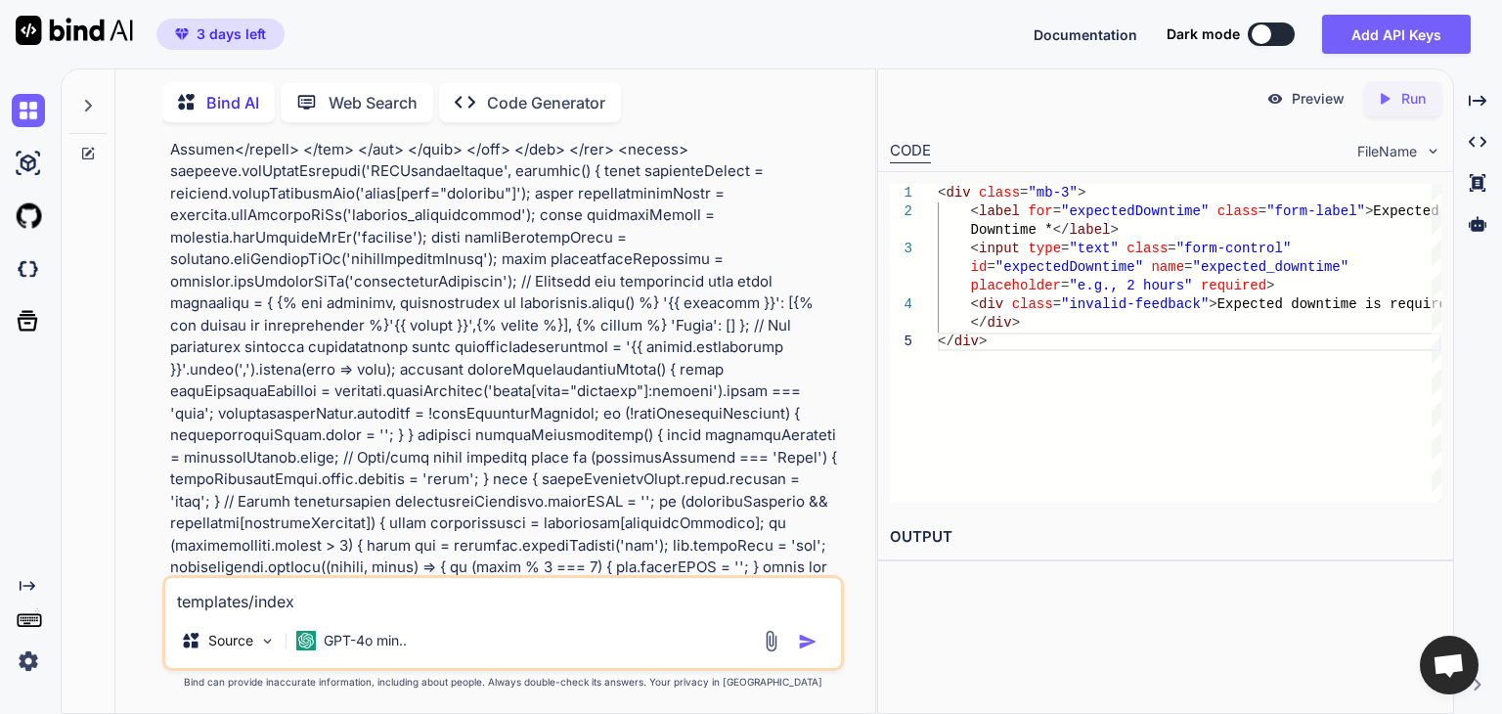
type textarea "templates/index."
type textarea "x"
type textarea "templates/index.h"
type textarea "x"
type textarea "templates/[DOMAIN_NAME]"
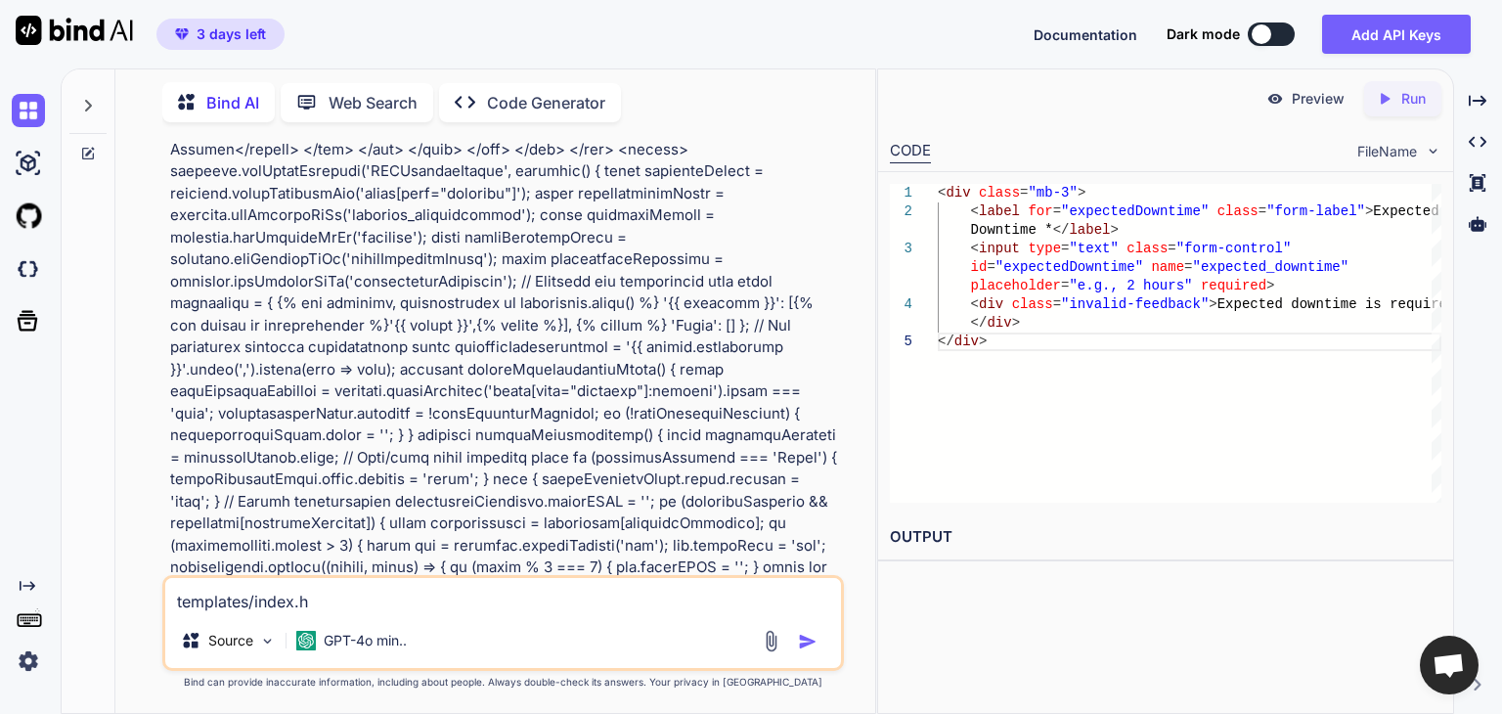
type textarea "x"
type textarea "templates/index.htm"
type textarea "x"
type textarea "templates/index.html"
type textarea "x"
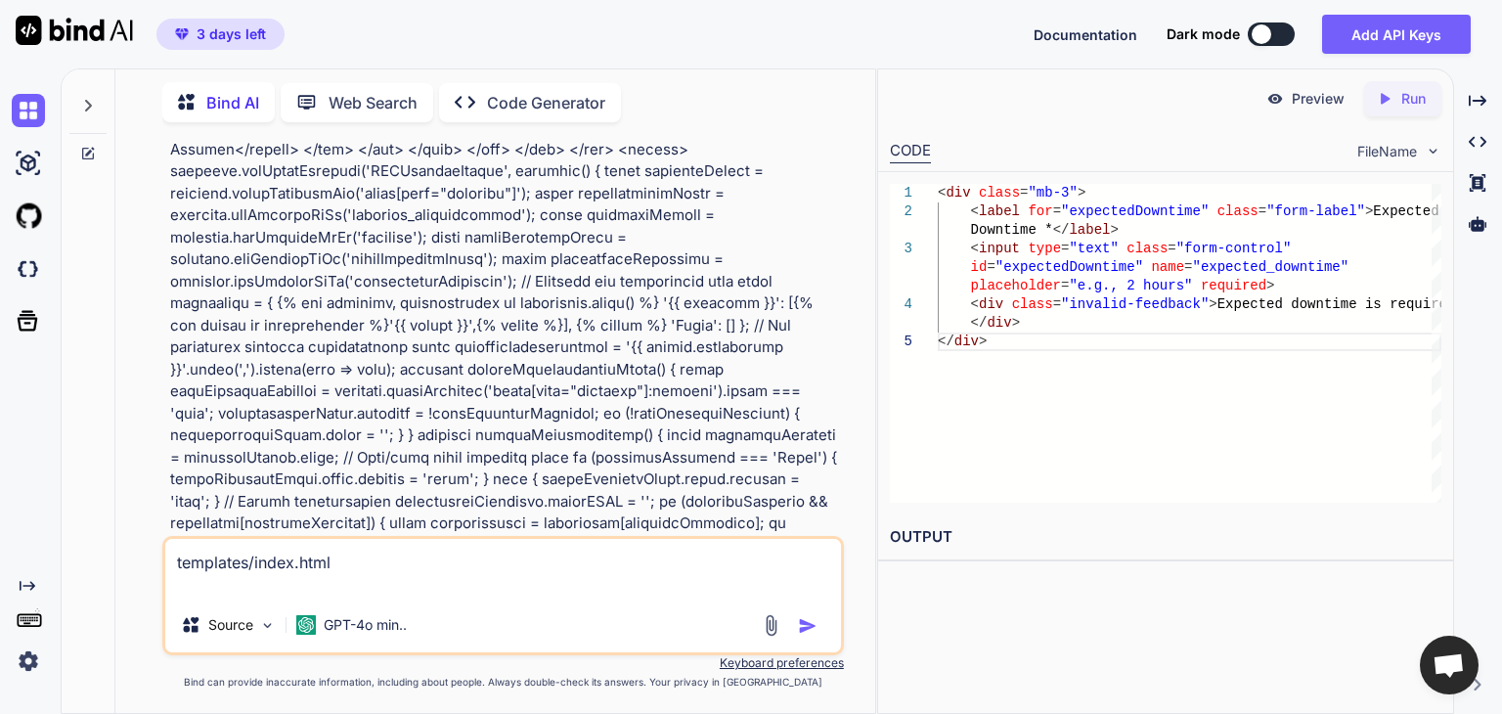
paste textarea "{% extends "base.html" %} {% block content %} <div class="d-flex justify-conten…"
type textarea "templates/index.html {% extends "base.html" %} {% block content %} <div class="…"
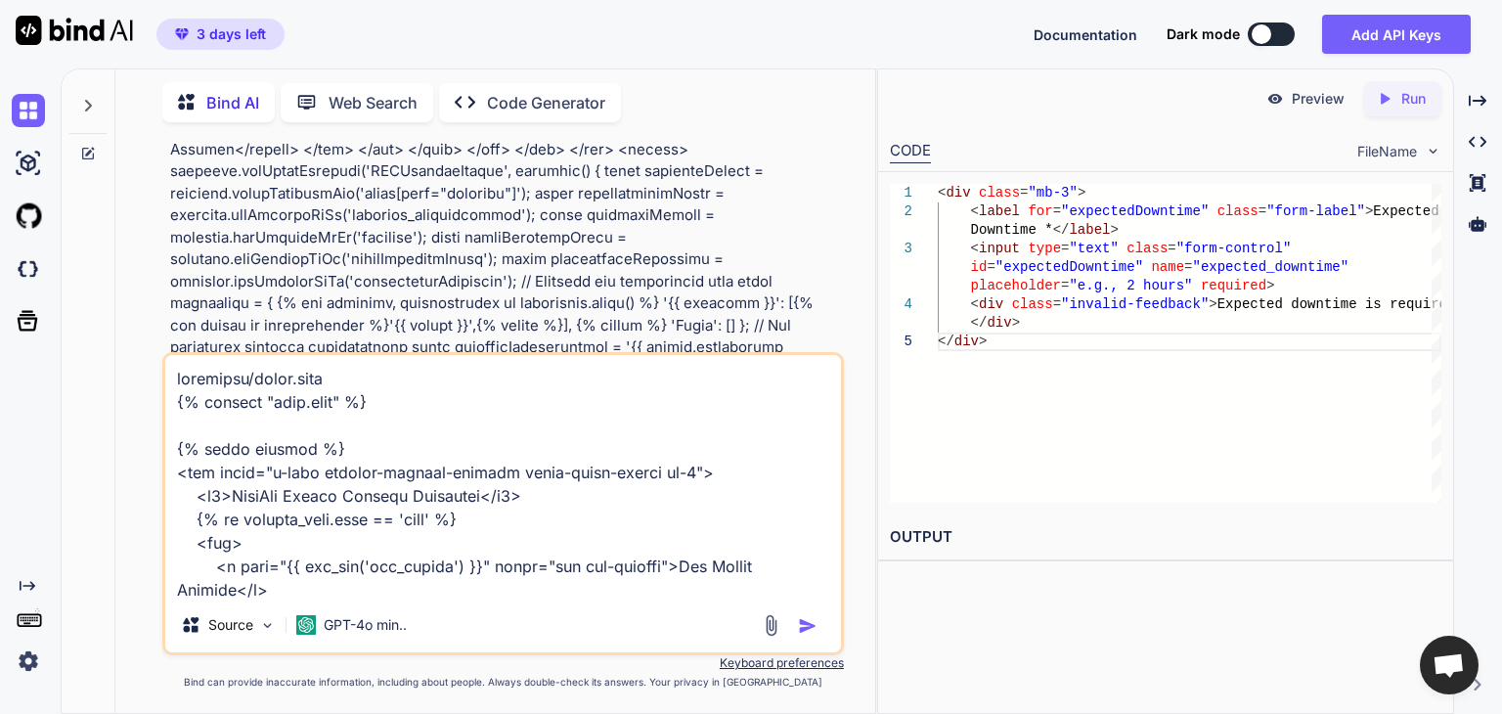
scroll to position [6129, 0]
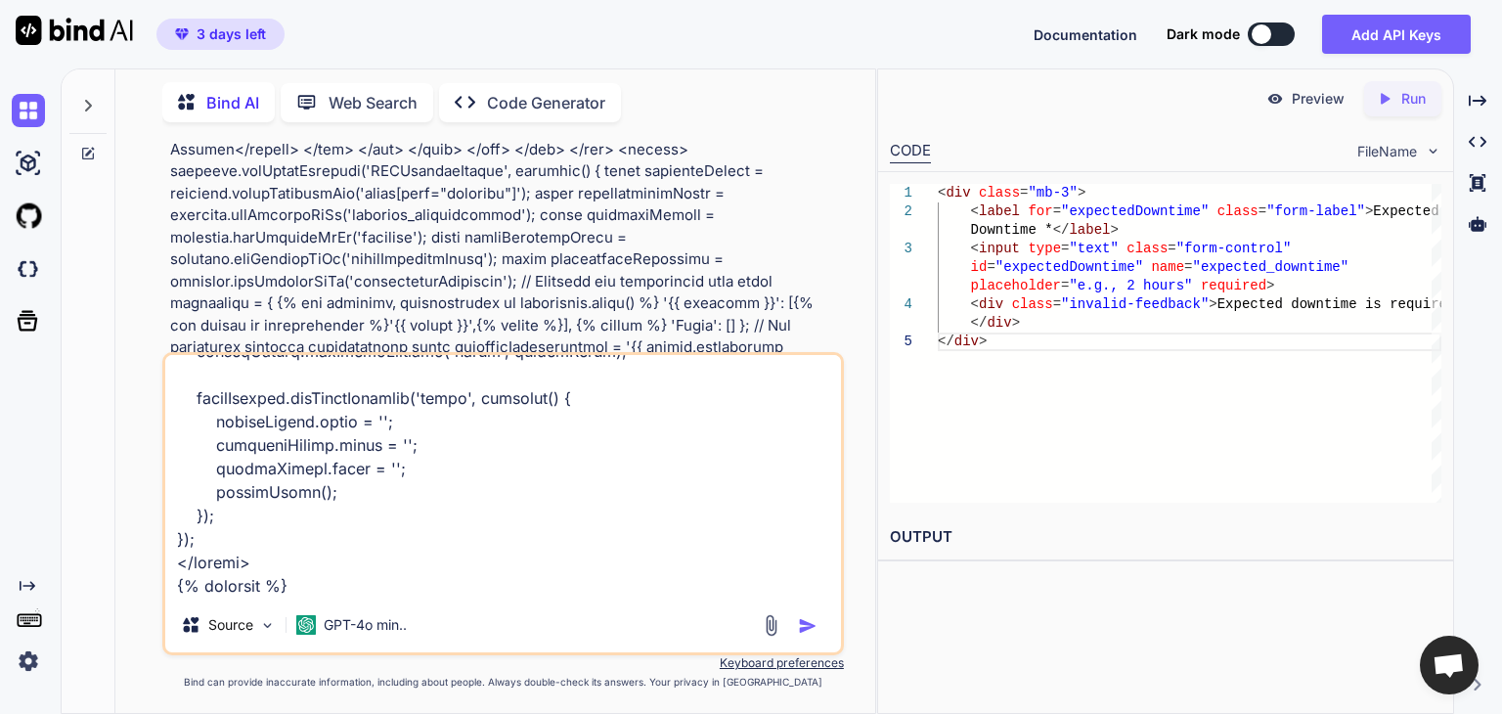
type textarea "x"
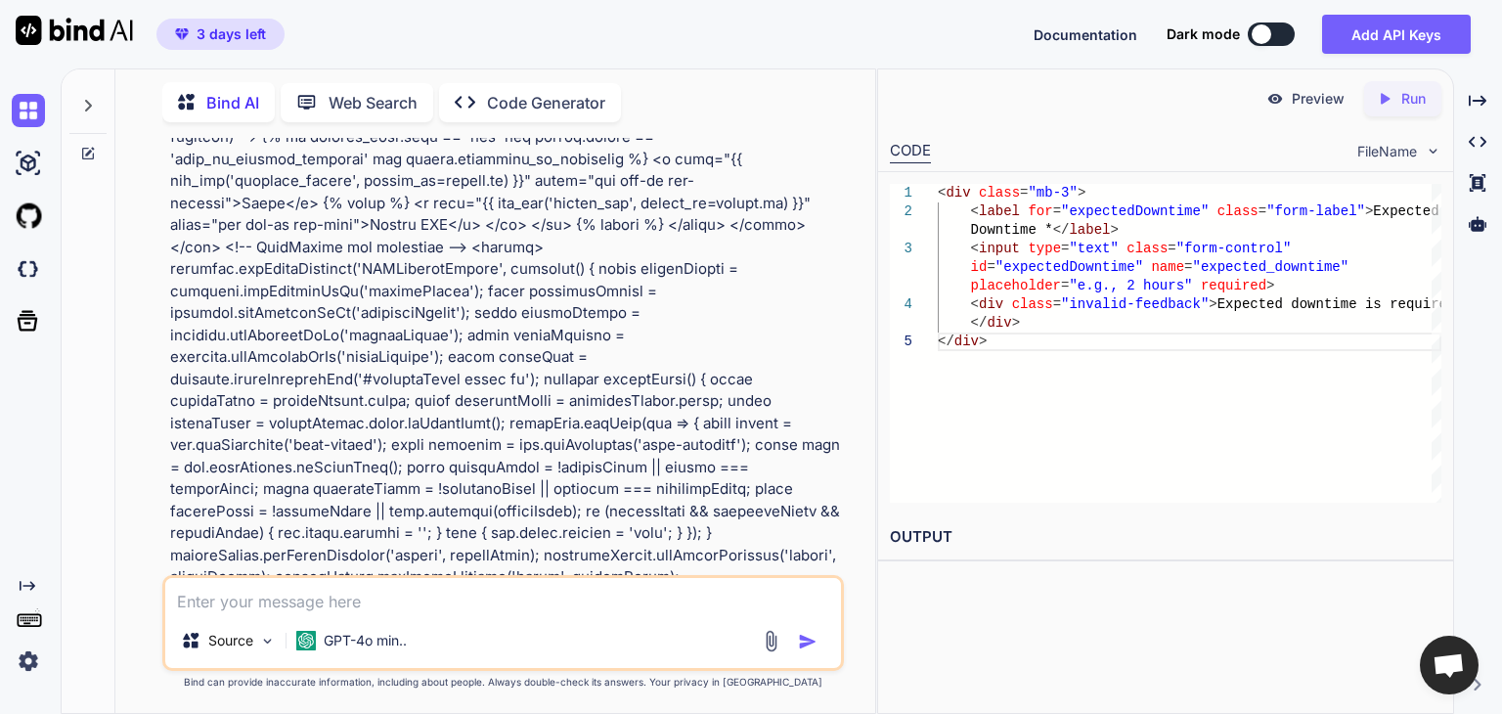
scroll to position [30289, 0]
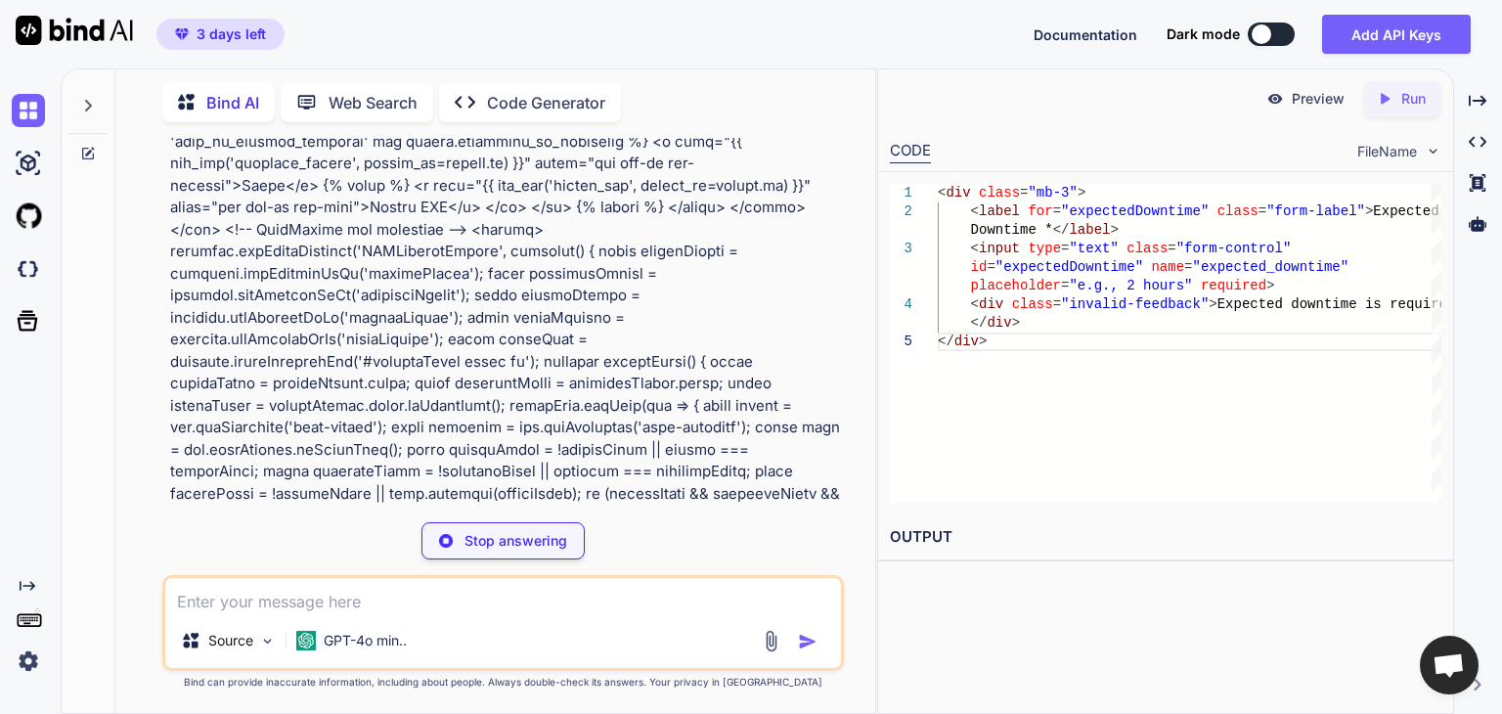
type textarea "x"
type textarea "<a href="{{ url_for('view_change', change_id=[DOMAIN_NAME]) }}" class="btn btn-…"
type textarea "x"
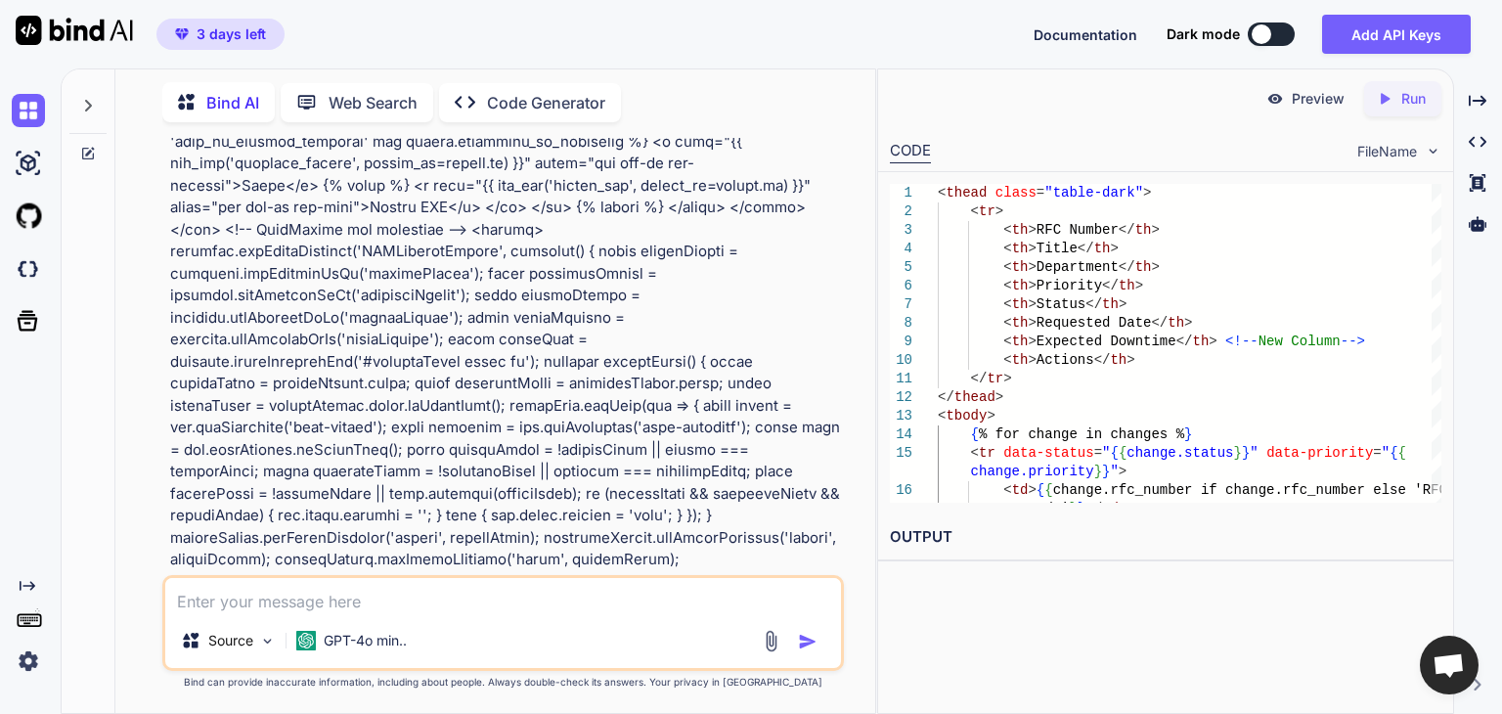
click at [386, 602] on textarea at bounding box center [503, 595] width 676 height 35
type textarea "t"
type textarea "x"
type textarea "te"
type textarea "x"
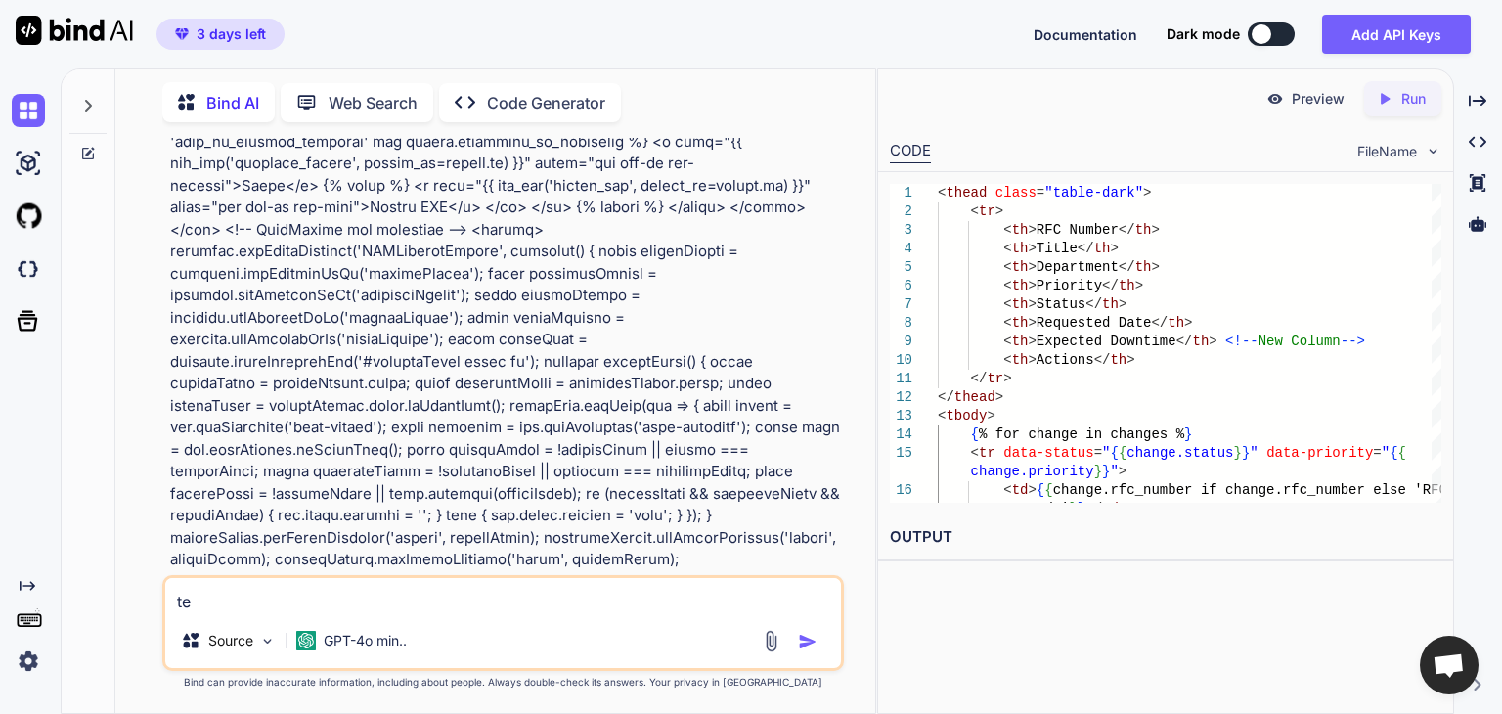
type textarea "tem"
type textarea "x"
type textarea "temp"
type textarea "x"
type textarea "templ"
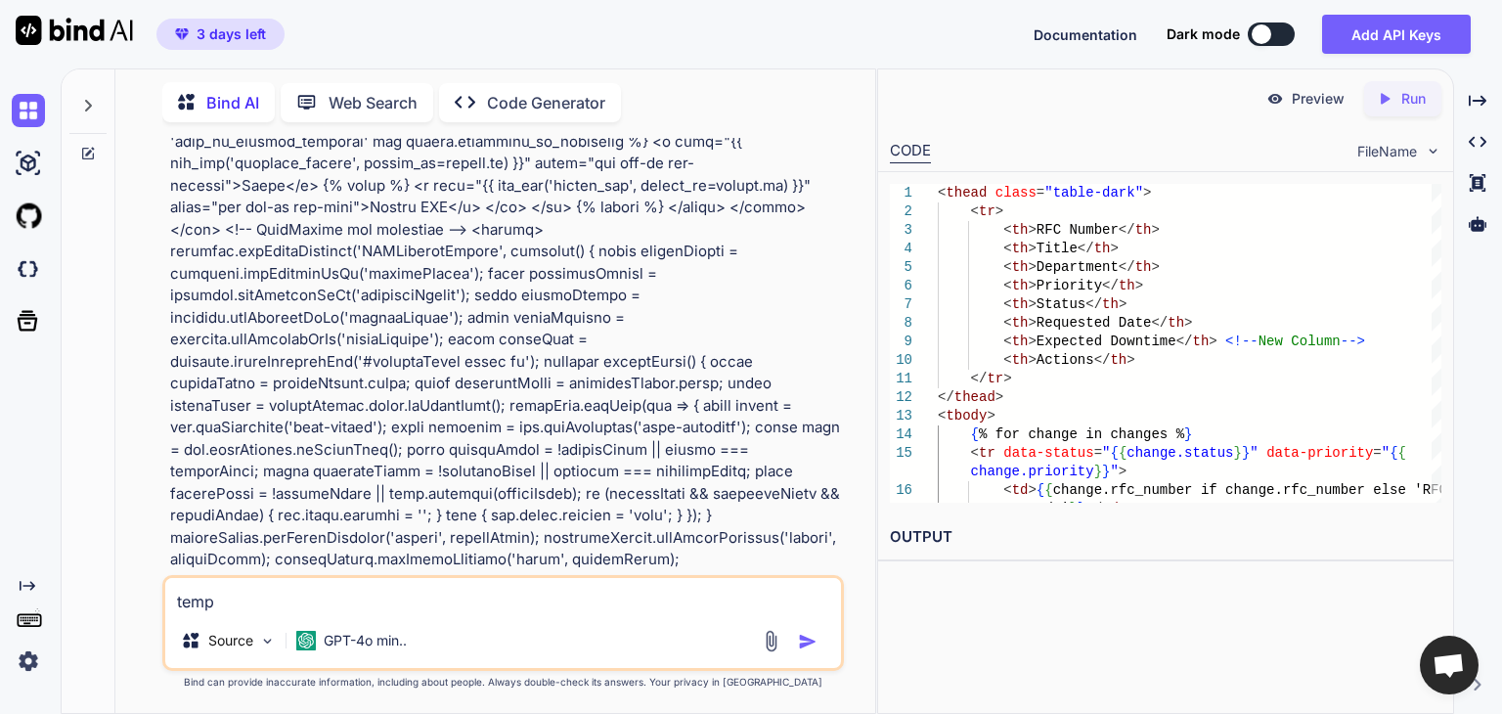
type textarea "x"
type textarea "templa"
type textarea "x"
type textarea "templat"
type textarea "x"
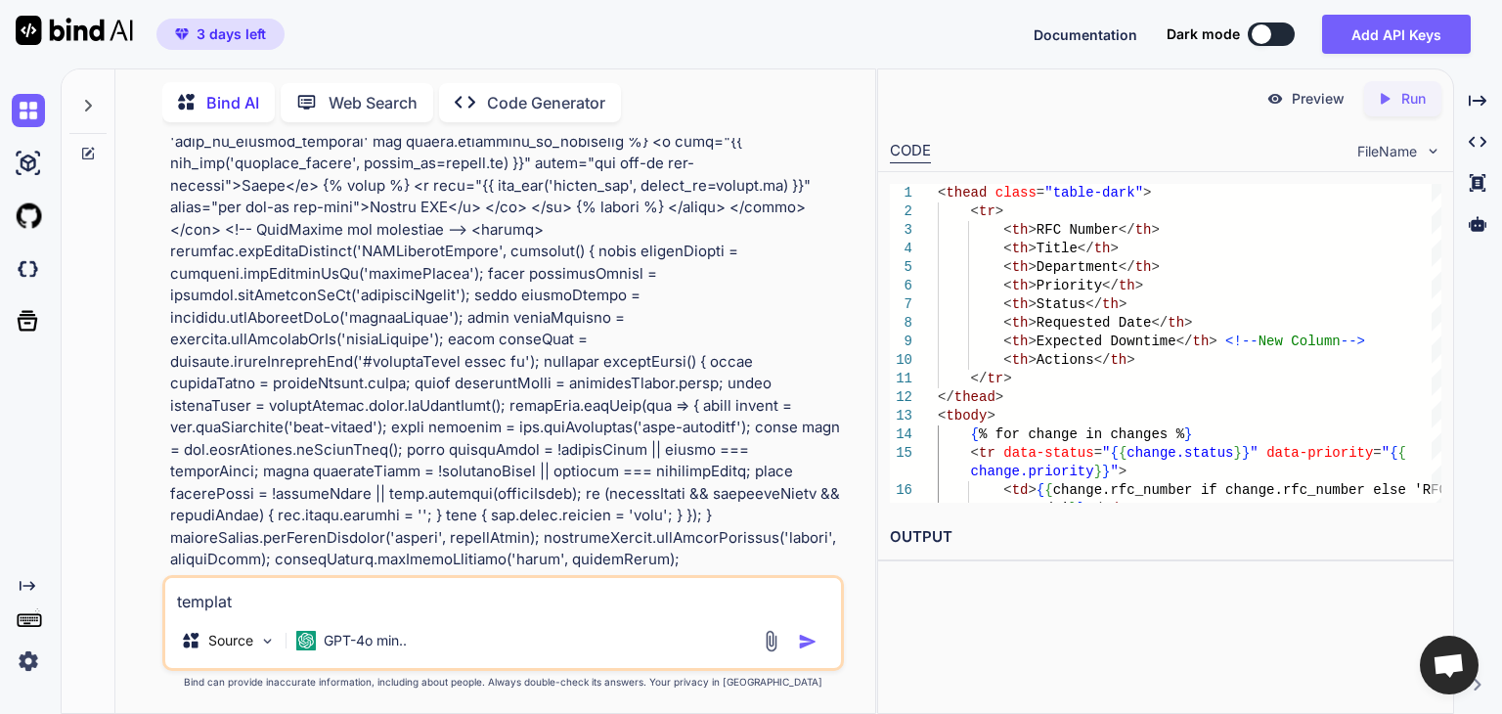
type textarea "template"
type textarea "x"
type textarea "templates"
type textarea "x"
type textarea "templates/"
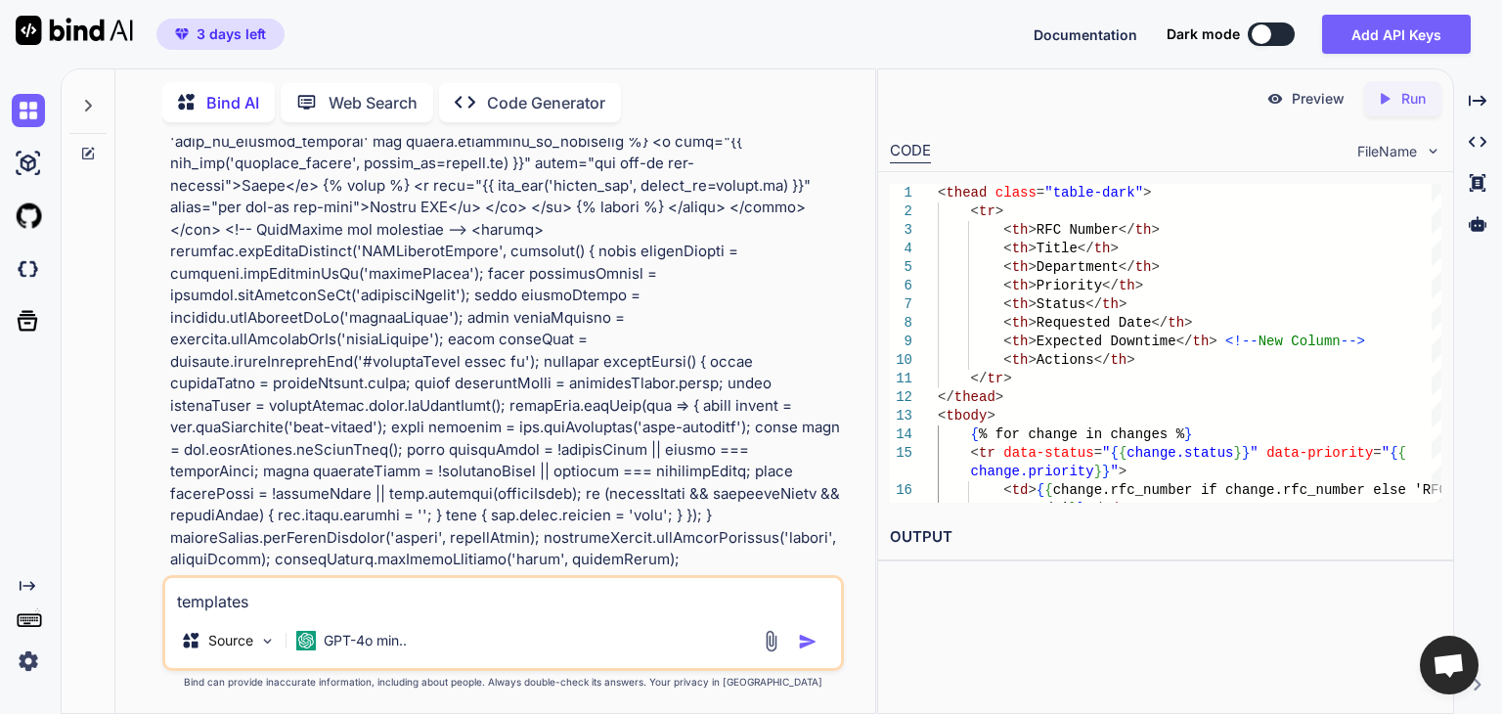
type textarea "x"
type textarea "templates/l"
type textarea "x"
type textarea "templates/lo"
type textarea "x"
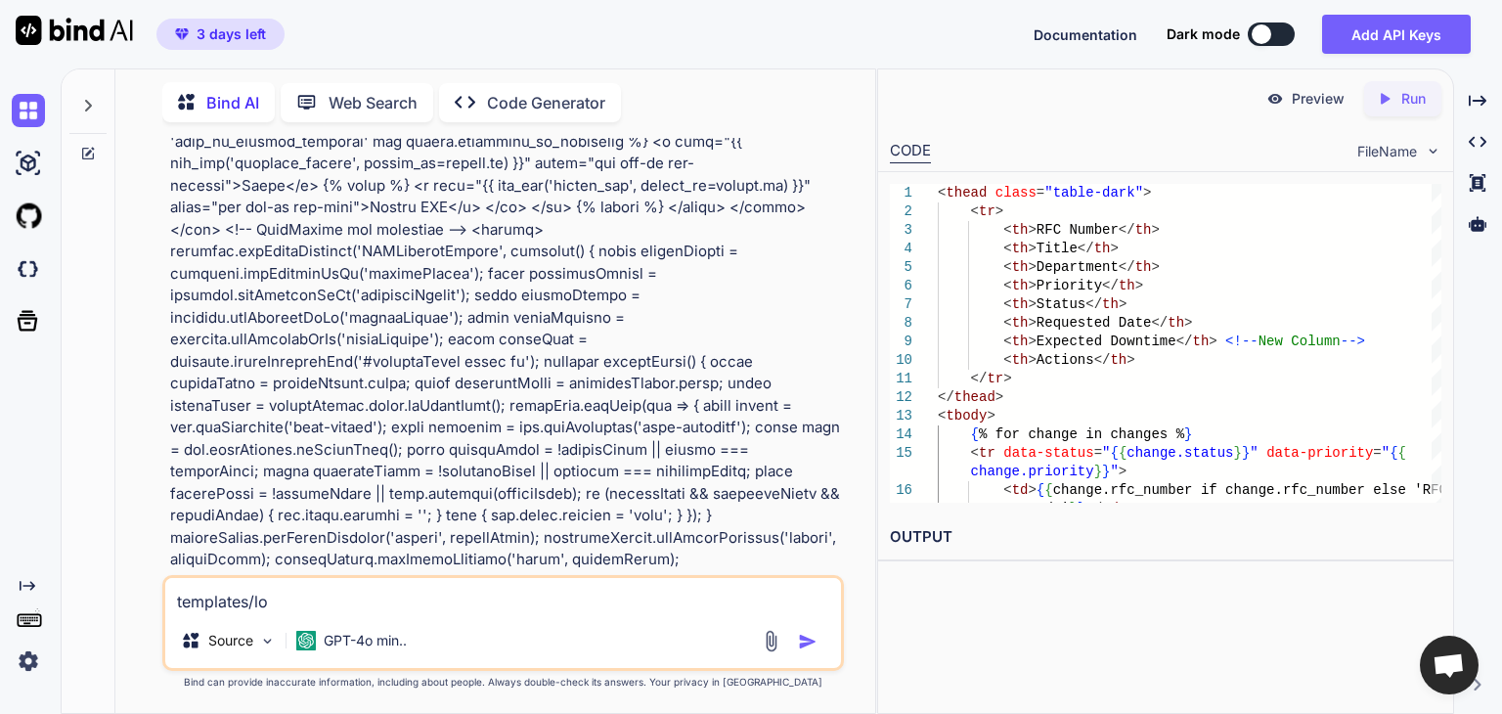
type textarea "templates/log"
type textarea "x"
type textarea "templates/logi"
type textarea "x"
type textarea "templates/login"
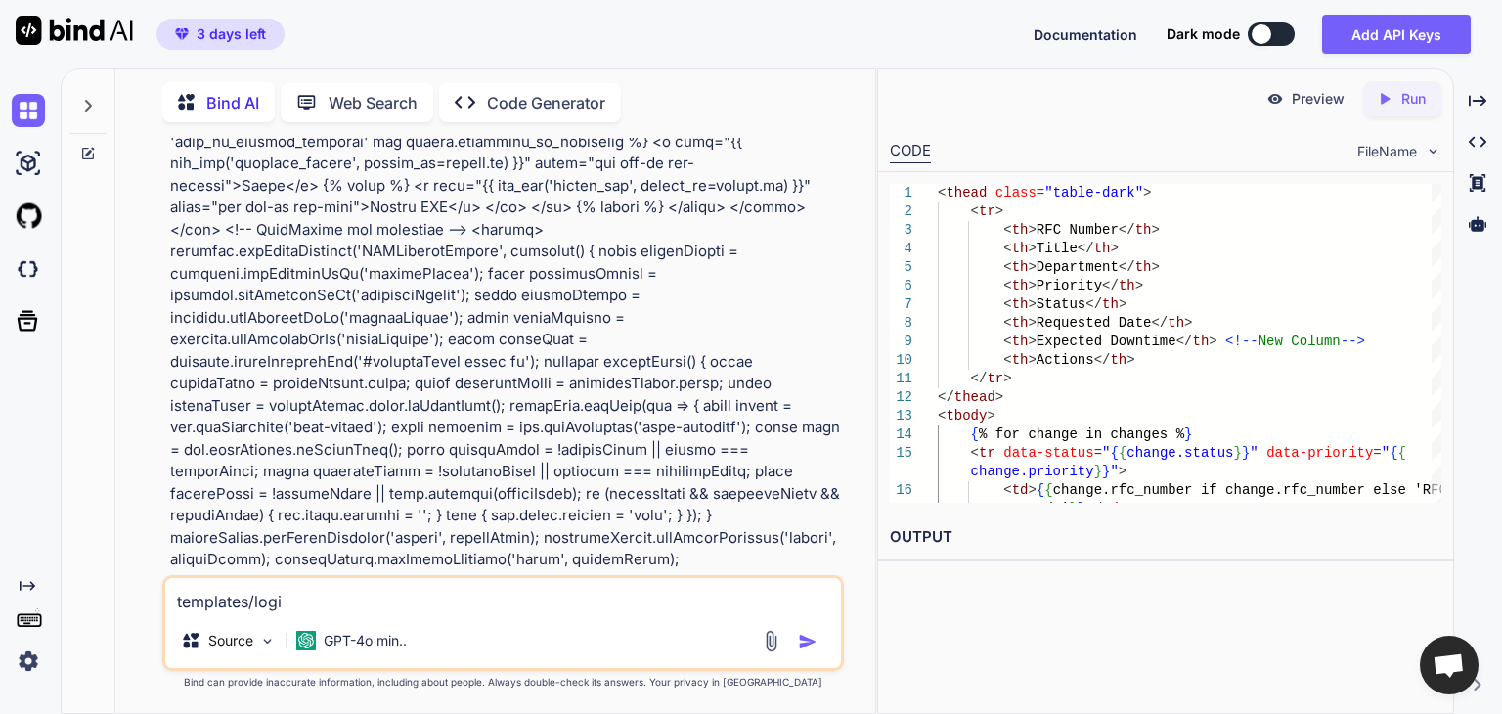
type textarea "x"
type textarea "templates/login."
type textarea "x"
type textarea "templates/login.h"
type textarea "x"
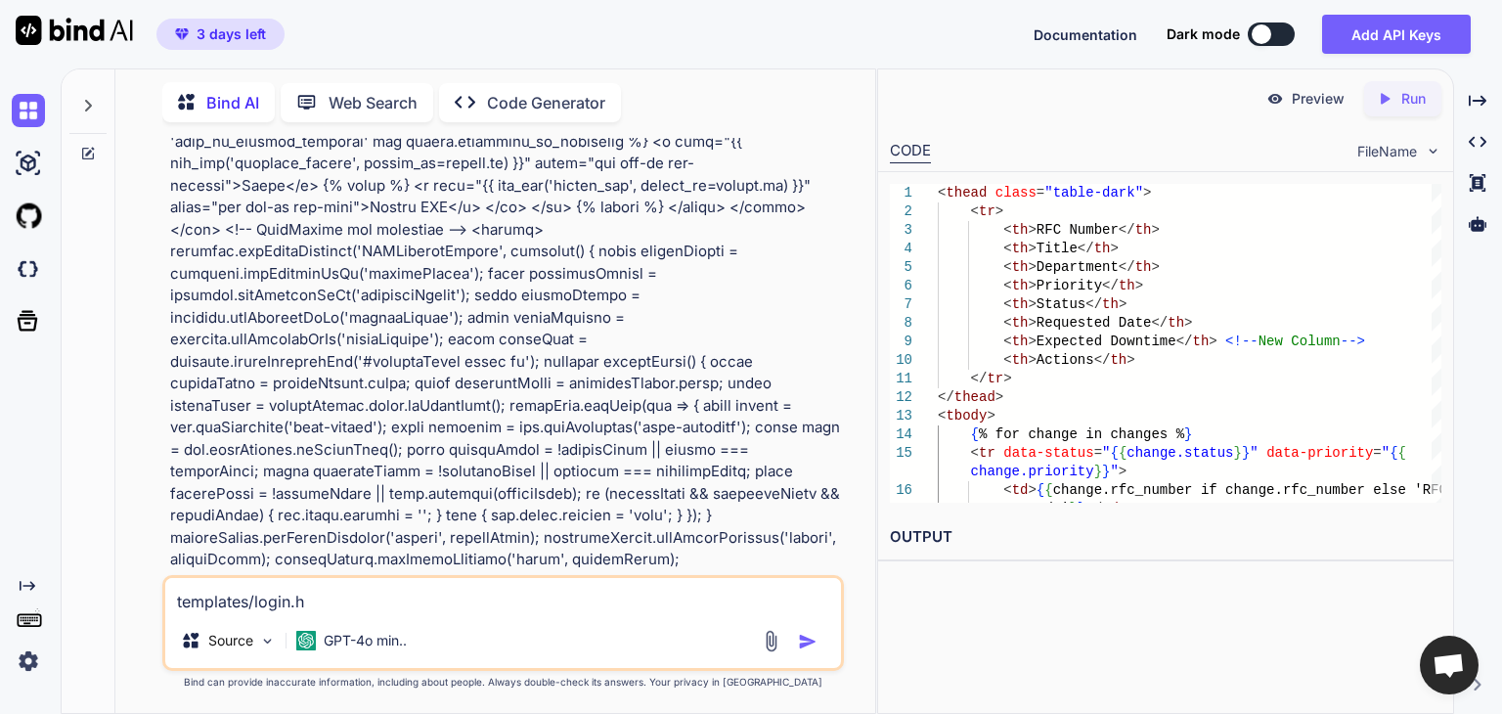
type textarea "templates/[DOMAIN_NAME]"
type textarea "x"
type textarea "templates/login.htm"
type textarea "x"
type textarea "templates/login.html"
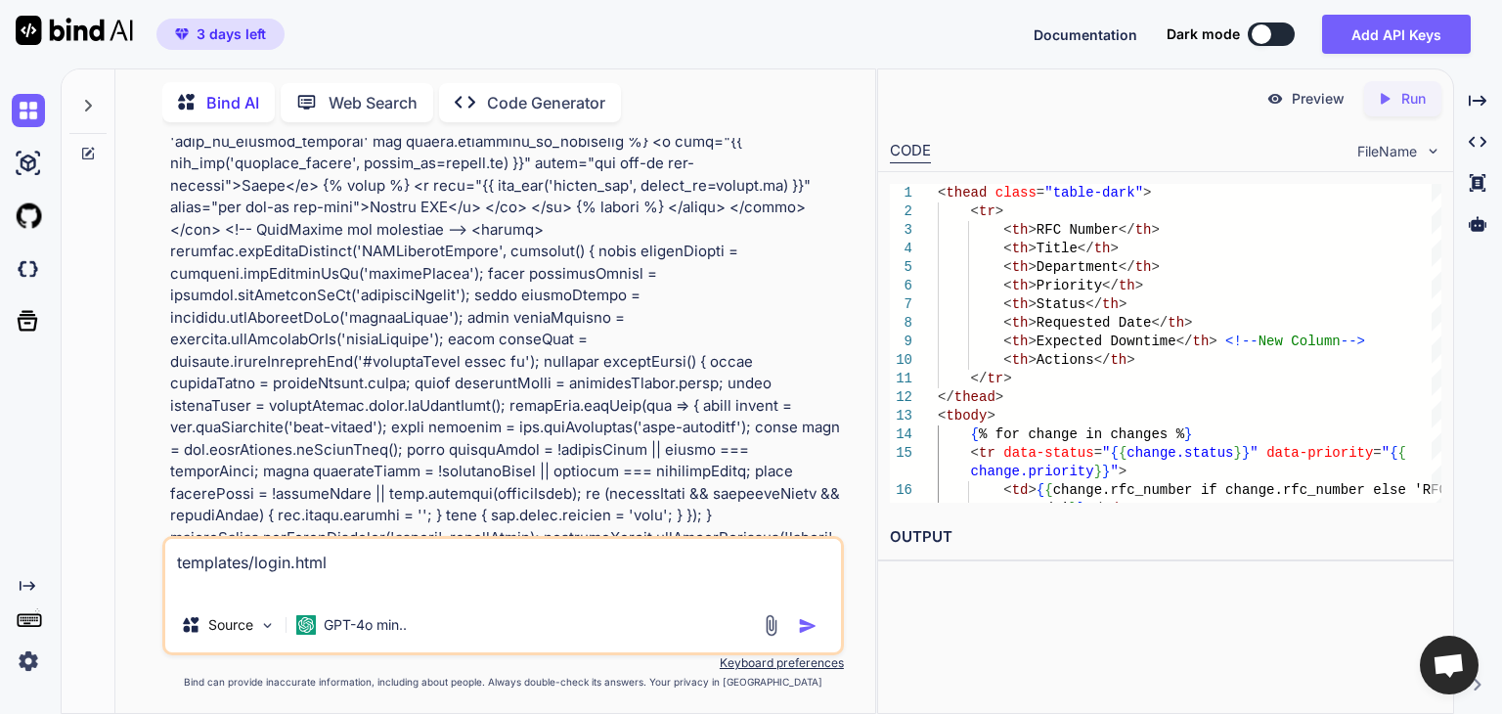
paste textarea "{% extends "base.html" %} {% block content %} <div class="row justify-content-c…"
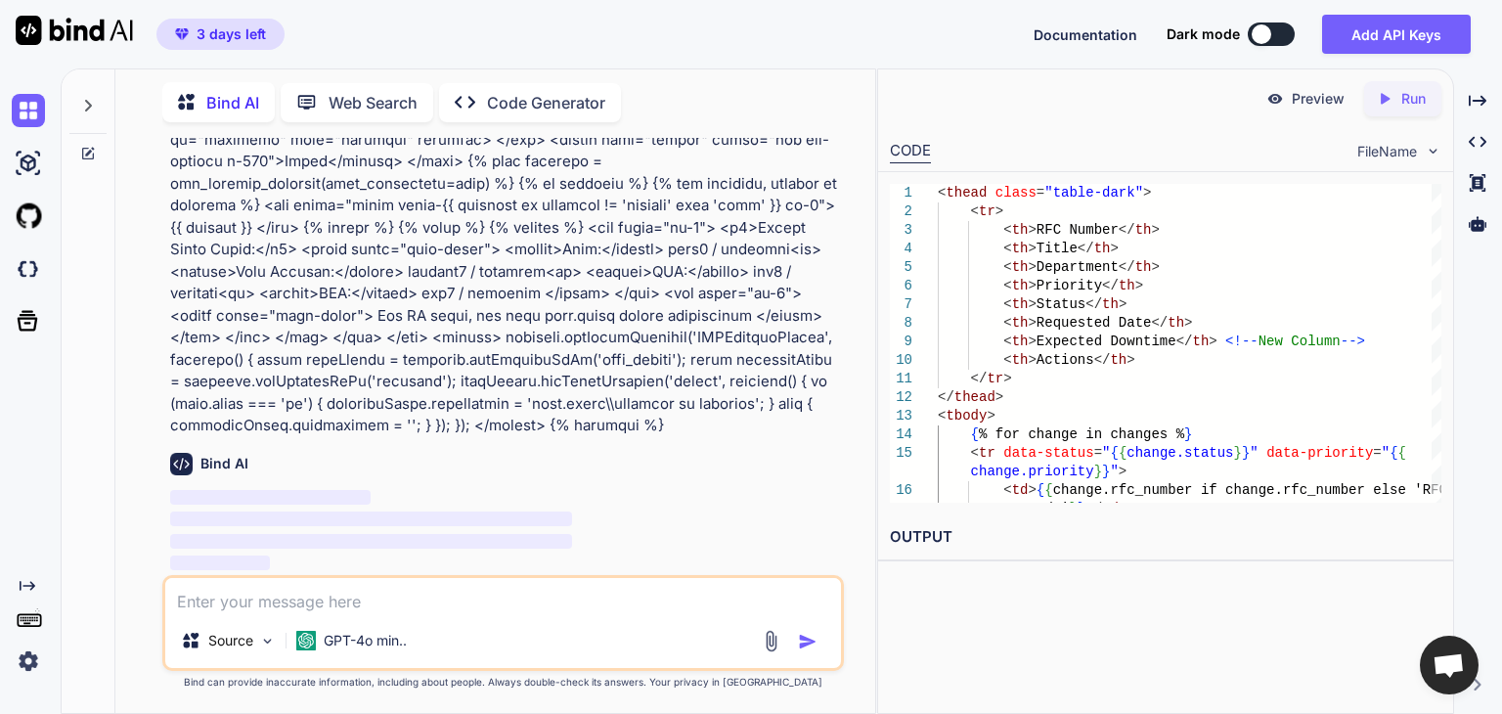
scroll to position [34332, 0]
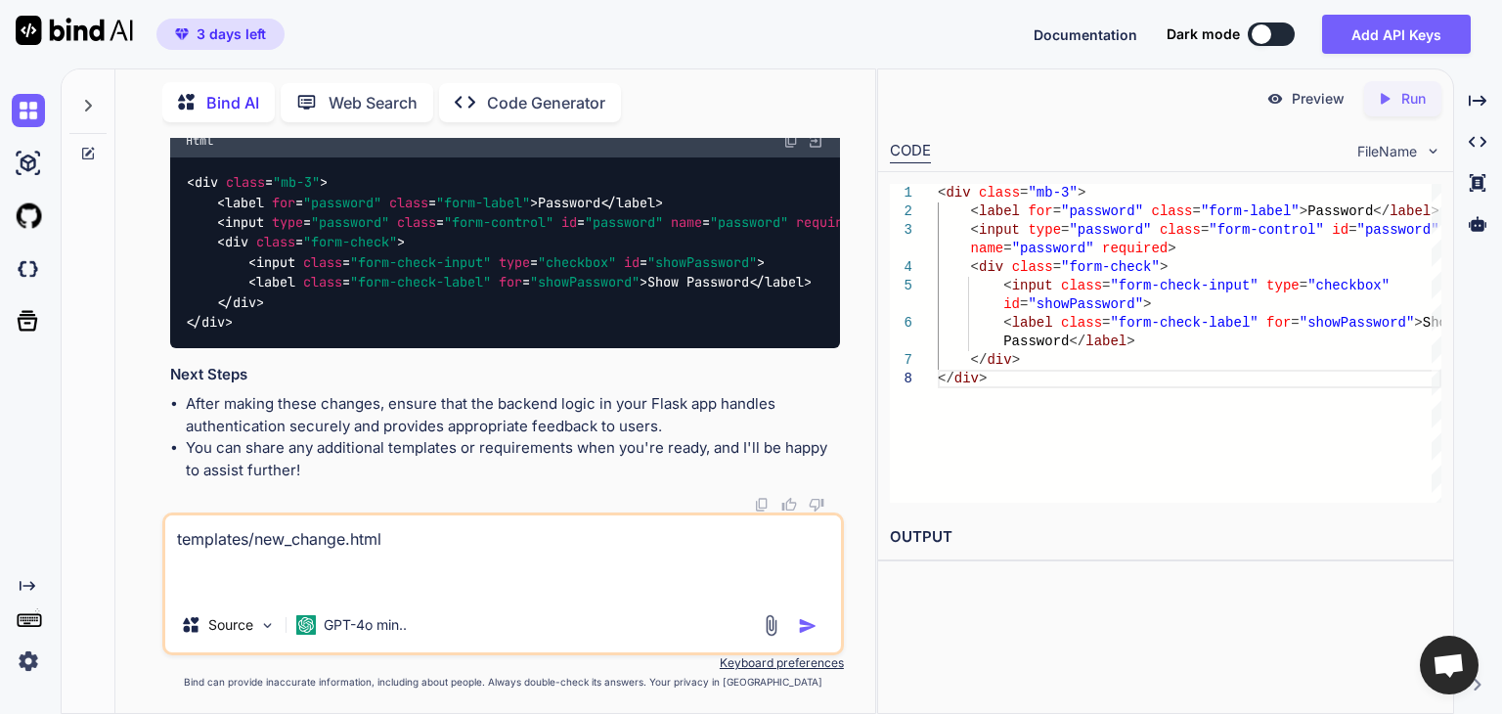
paste textarea "{% extends "base.html" %} {% block content %} <div class="container mt-5"> <div…"
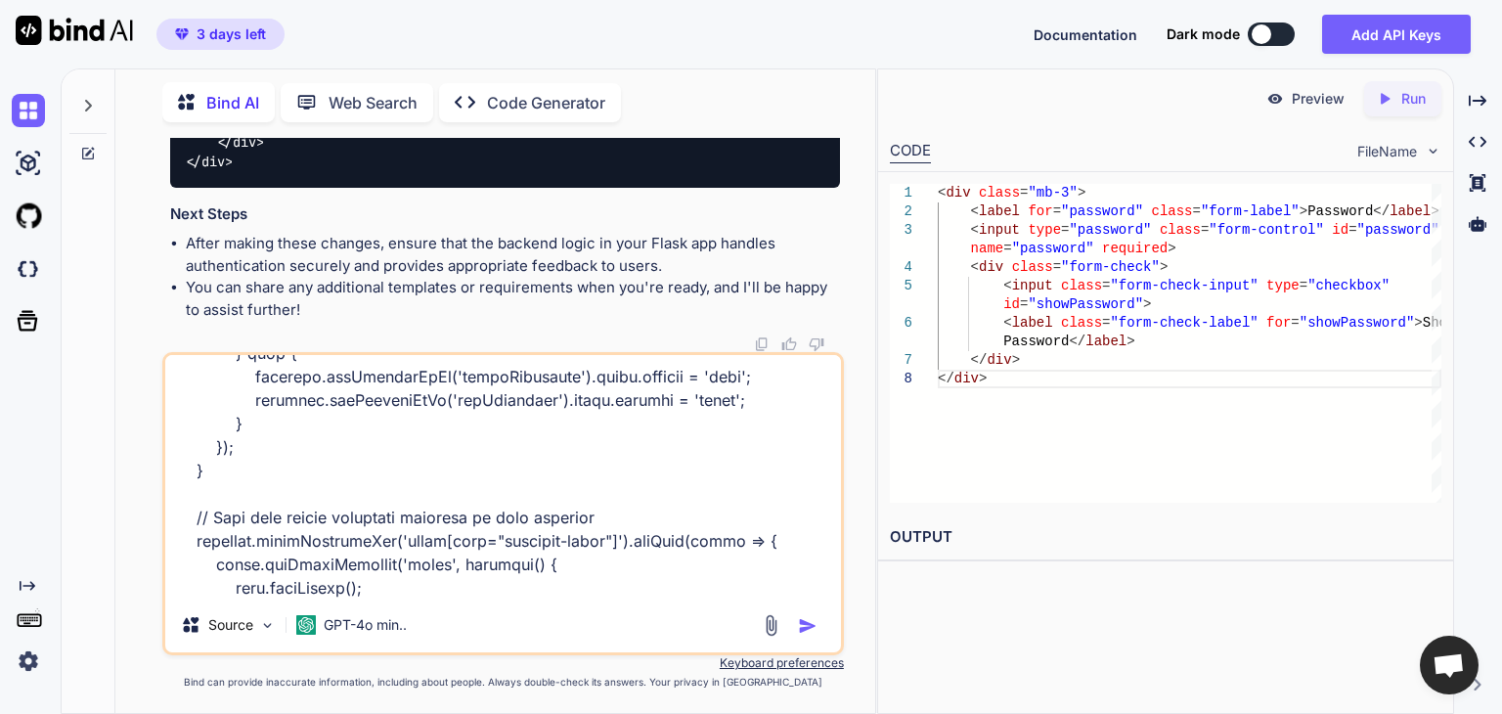
click at [812, 627] on img "button" at bounding box center [808, 626] width 20 height 20
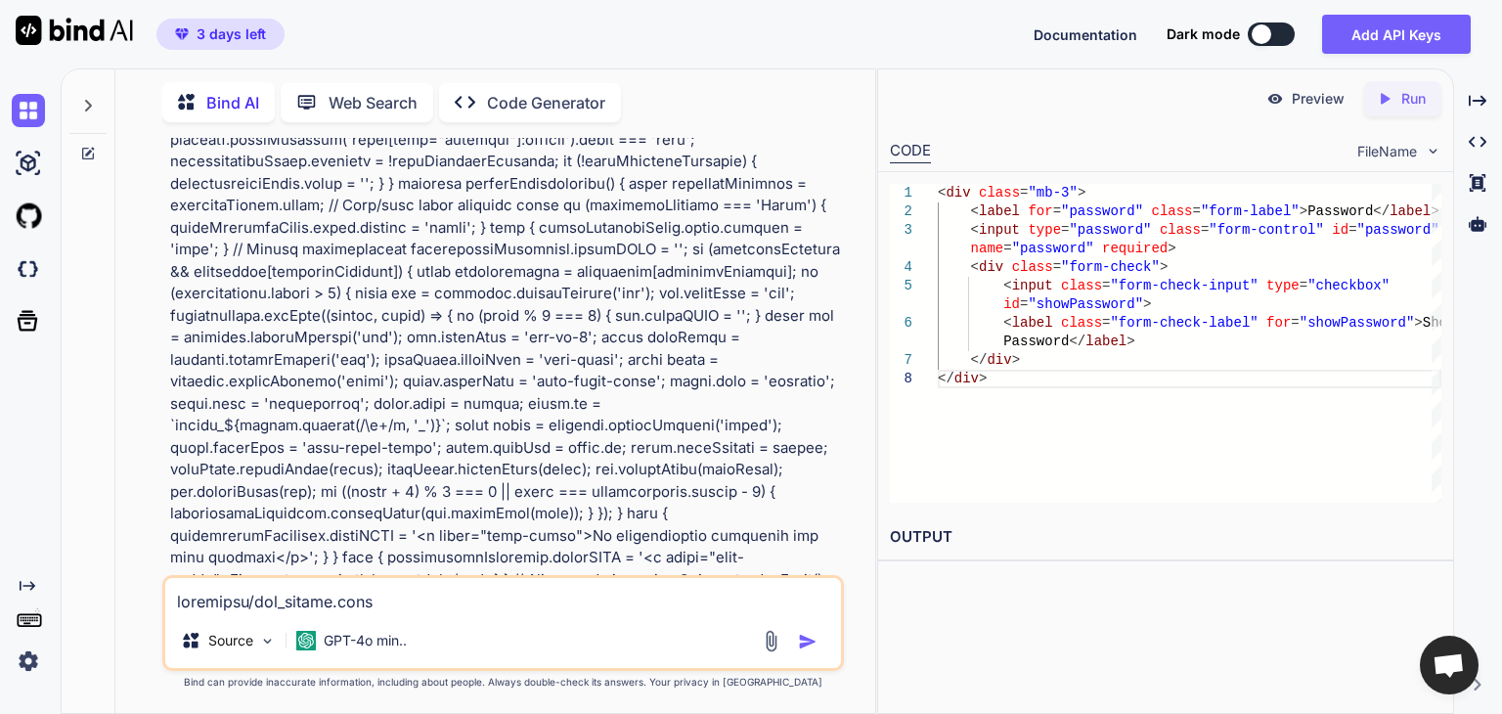
scroll to position [36443, 0]
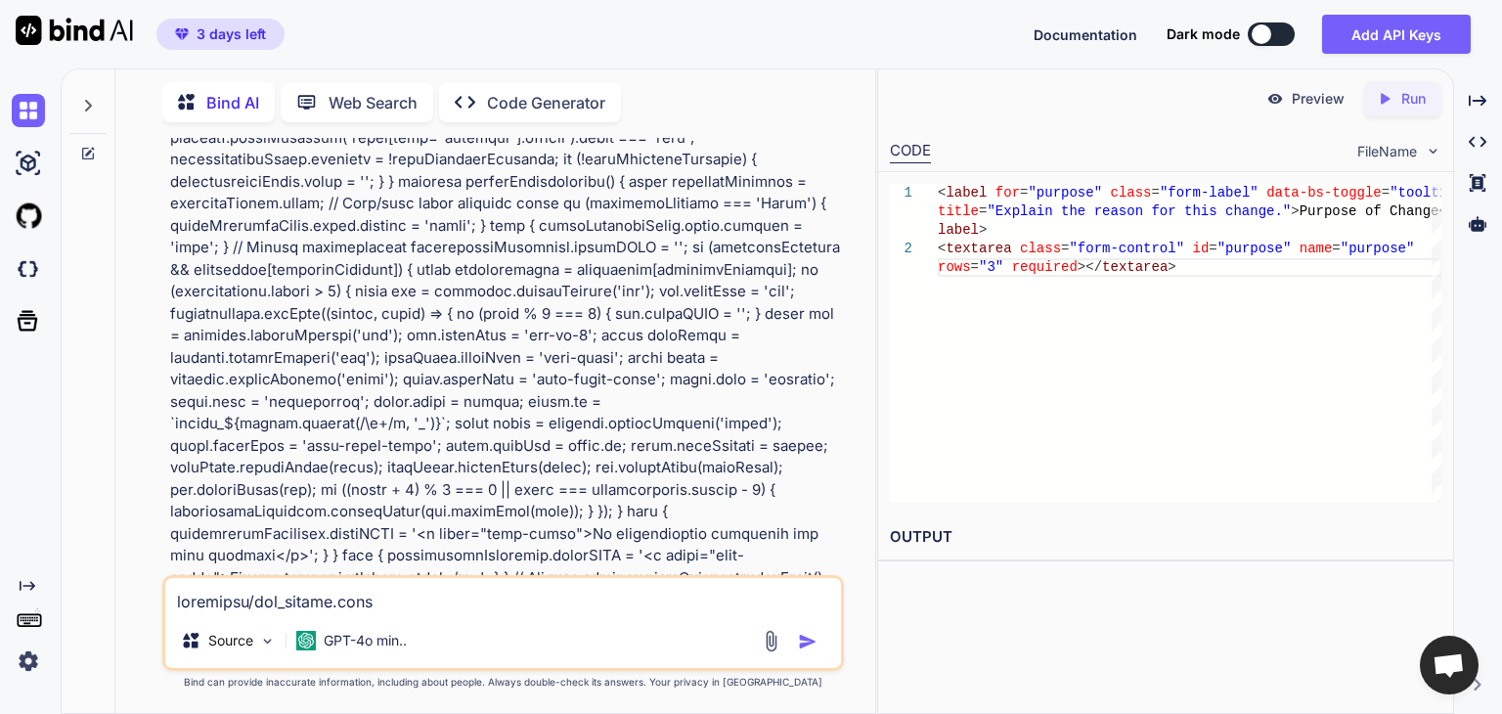
click at [354, 602] on textarea at bounding box center [503, 595] width 676 height 35
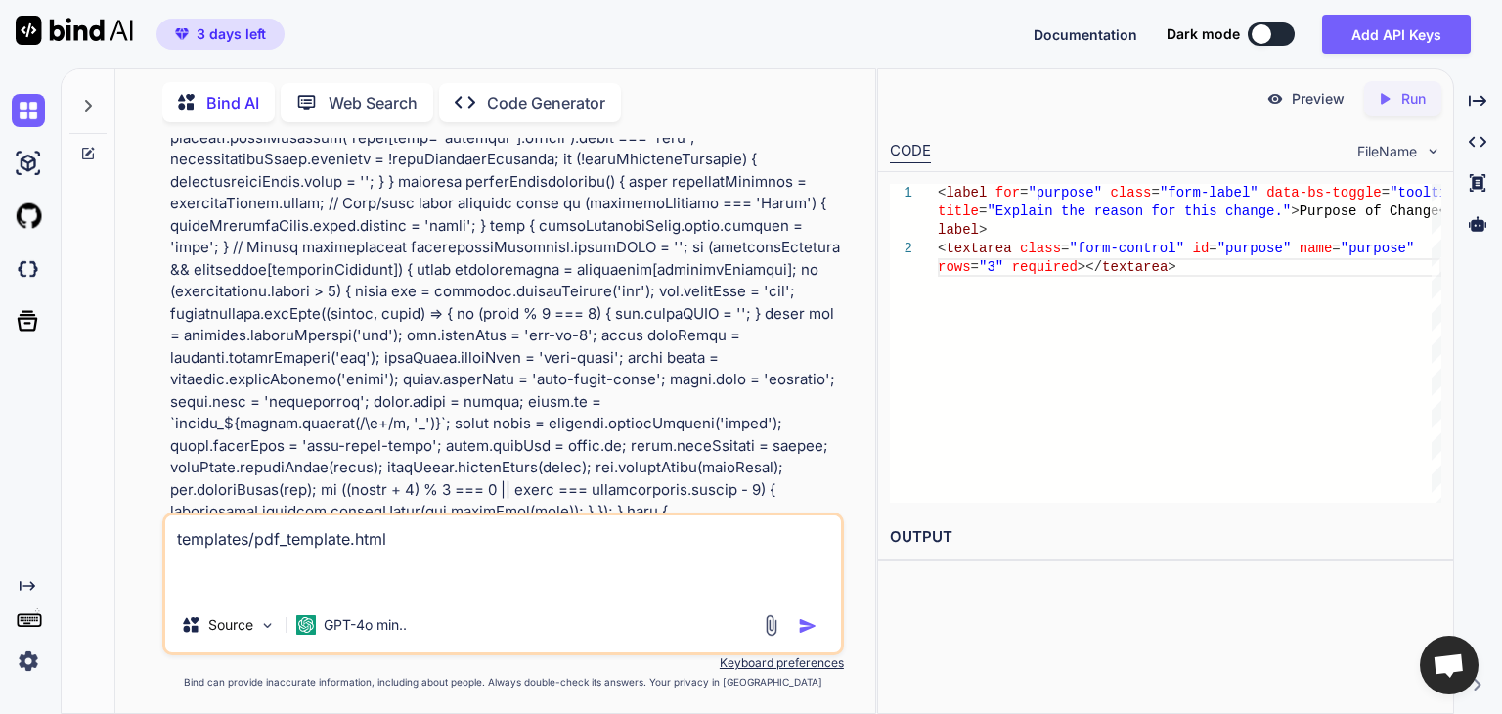
paste textarea "<!DOCTYPE html> <html> <head> <meta charset="utf-8"> <title>Change Request - {{…"
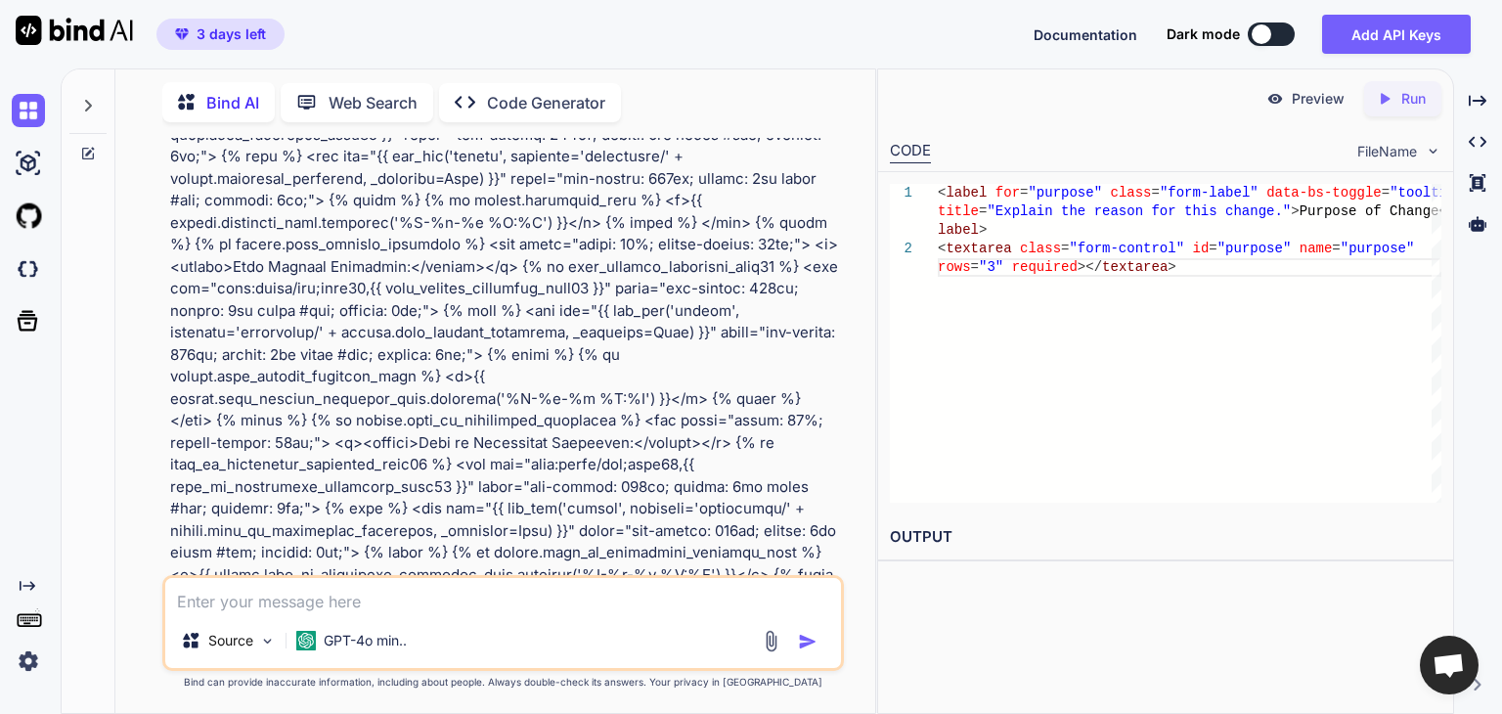
scroll to position [40566, 0]
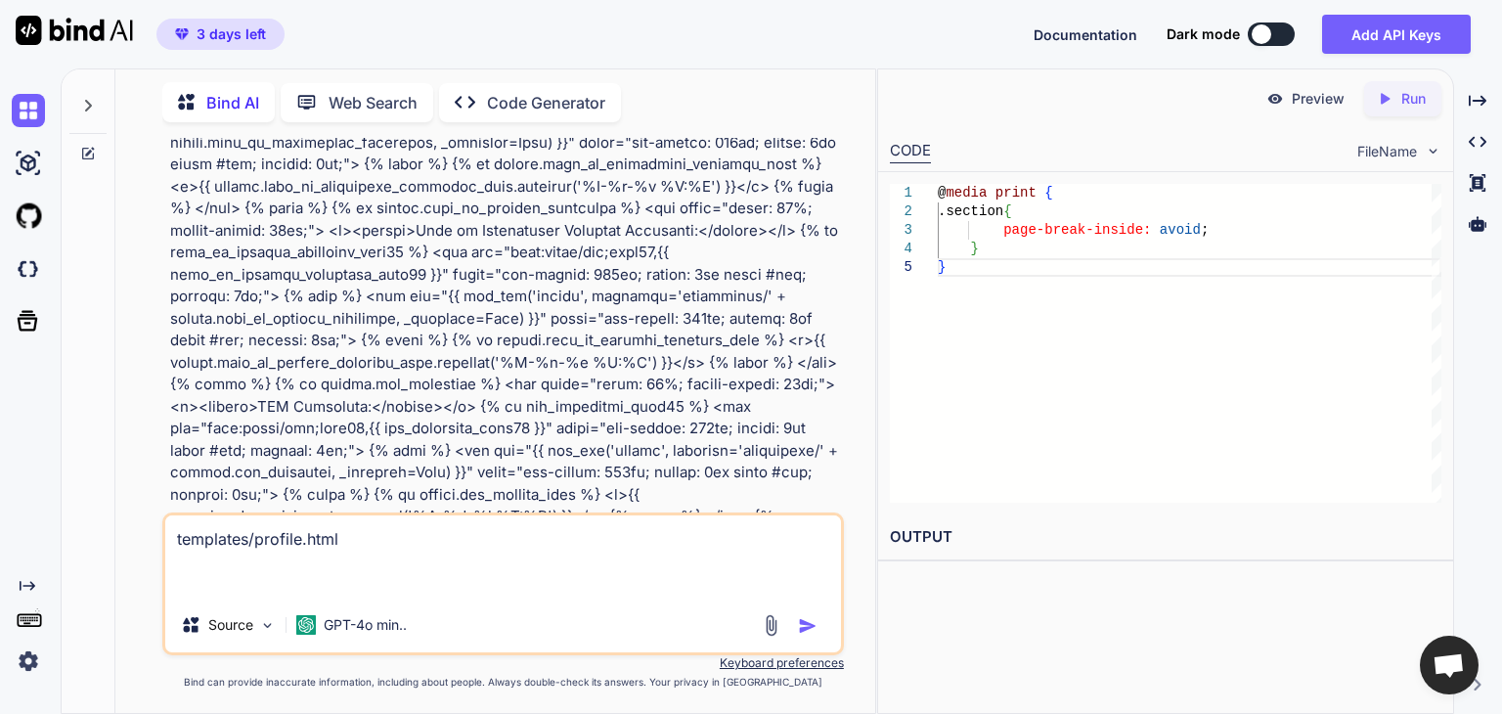
paste textarea "{% extends "base.html" %} {% block content %} <div class="container mt-5"> <div…"
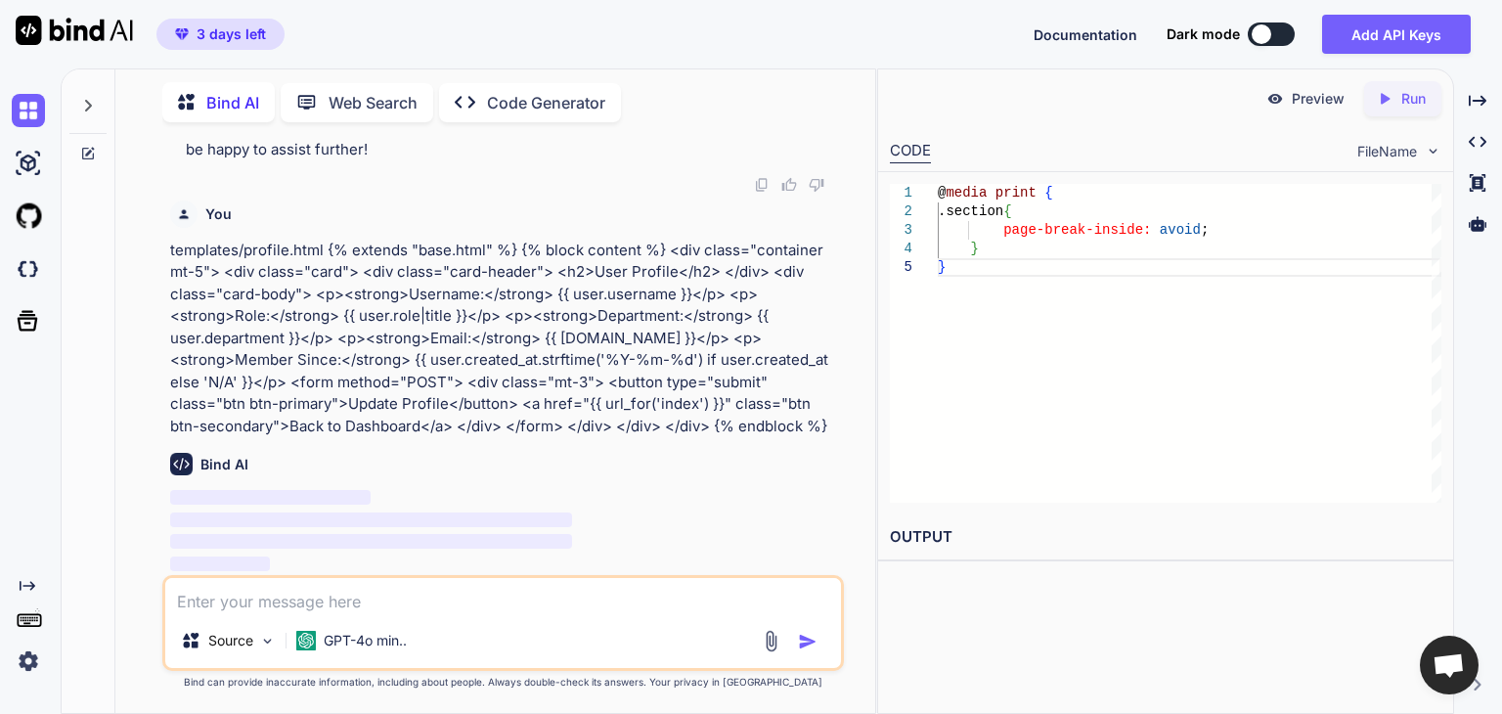
scroll to position [44847, 0]
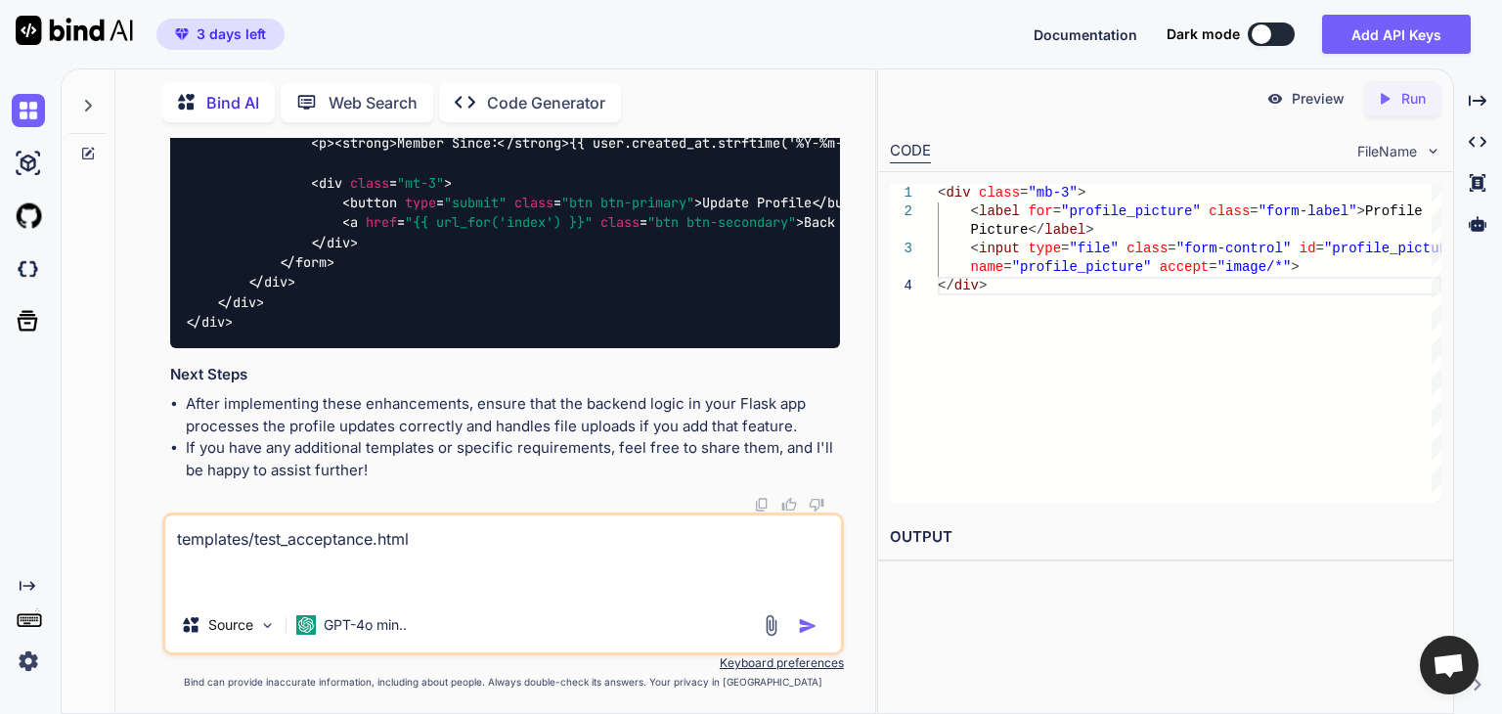
paste textarea "{% extends "base.html" %} {% block content %} <div class="container mt-5"> <div…"
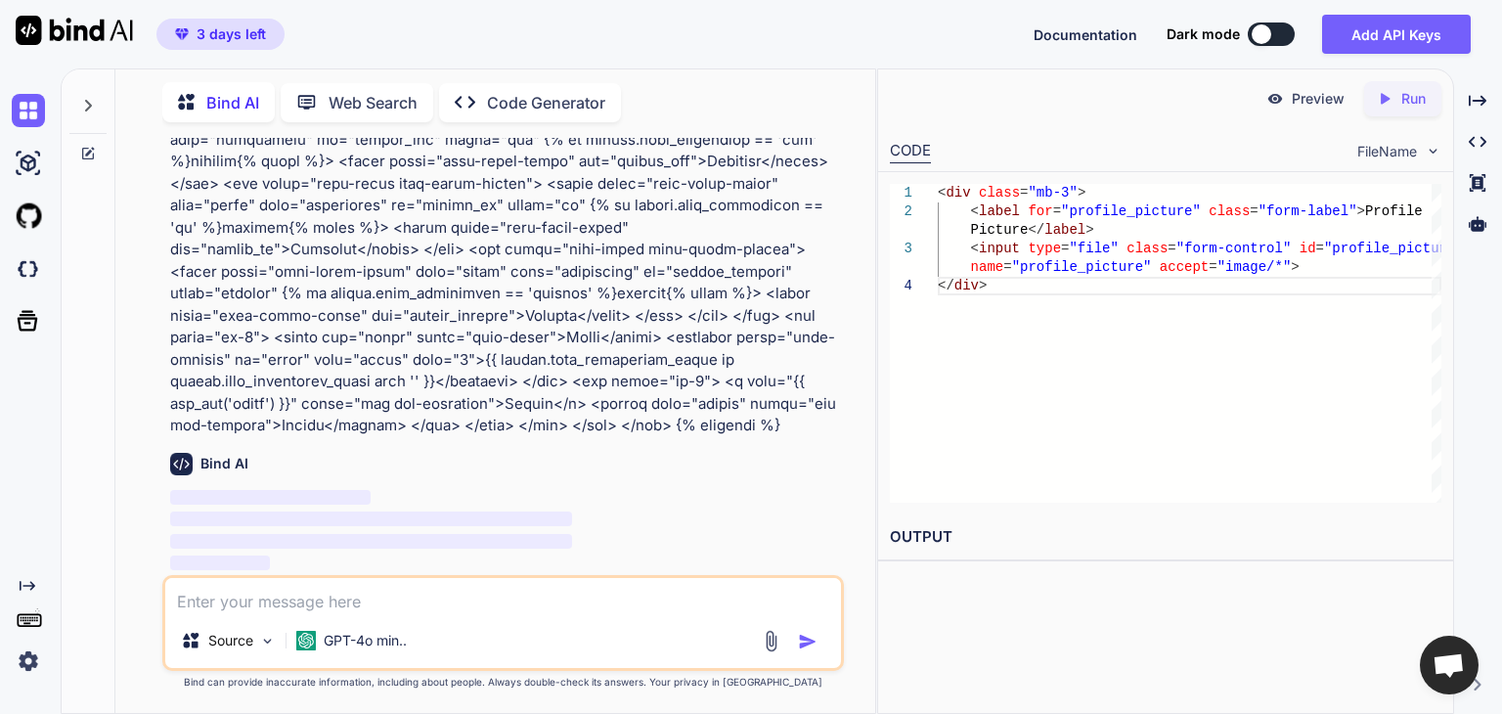
scroll to position [47025, 0]
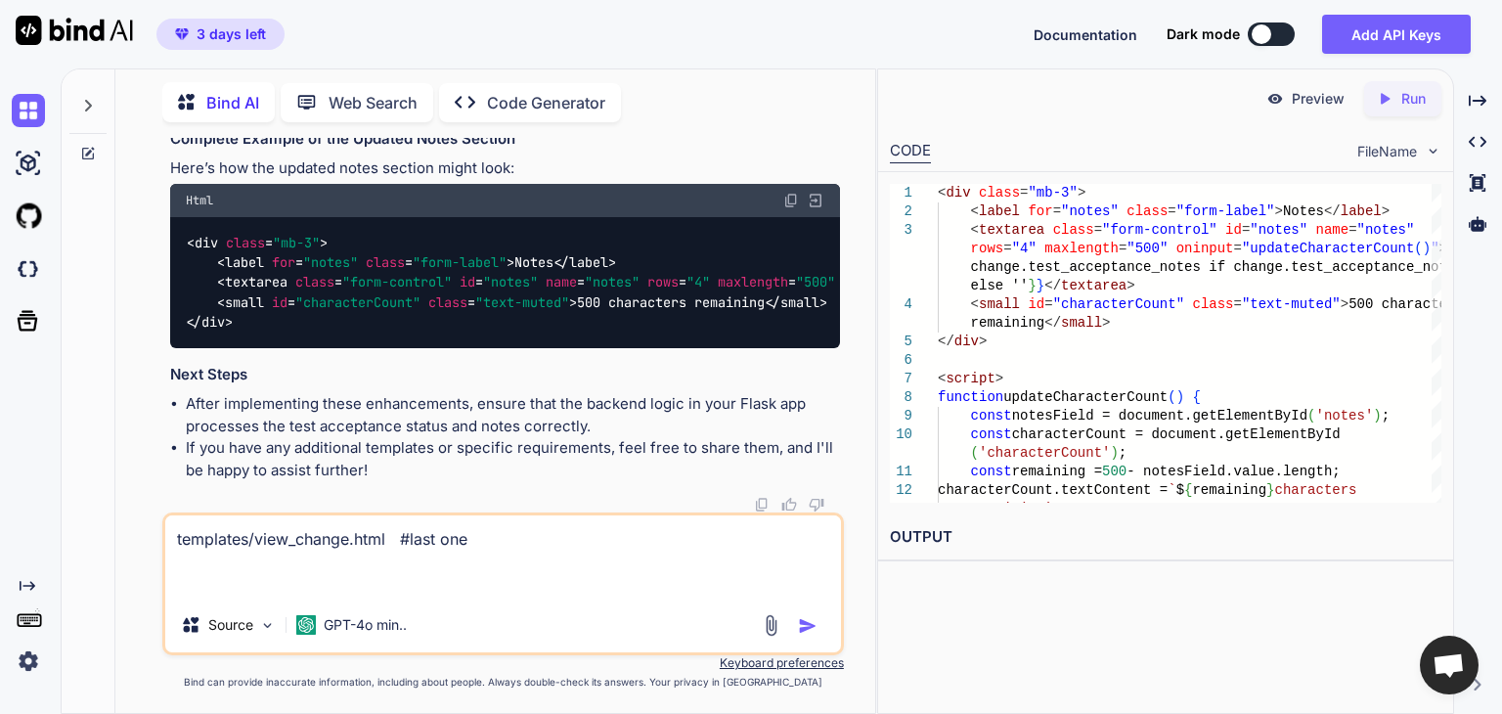
paste textarea "{% extends "base.html" %} {% block content %} <div class="container mt-5"> <div…"
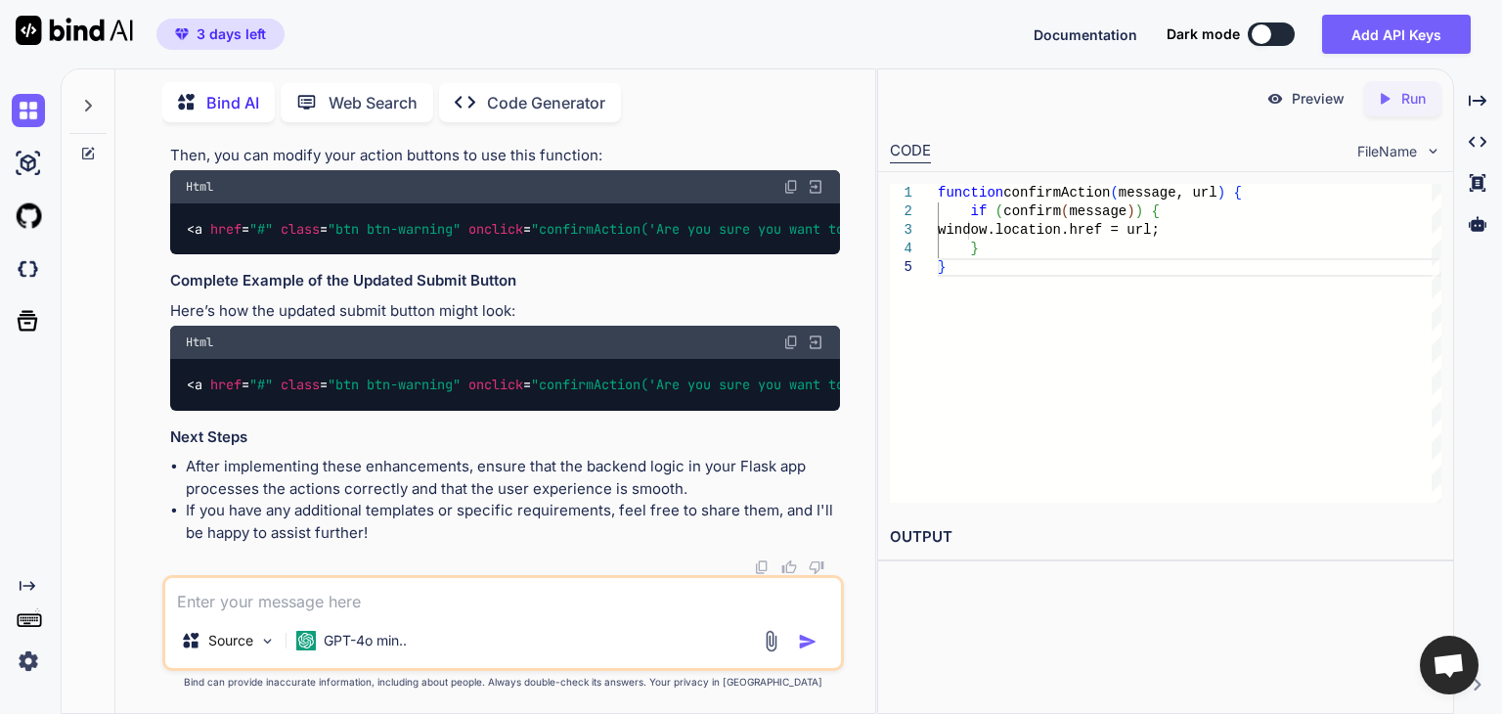
scroll to position [52295, 0]
click at [466, 605] on textarea at bounding box center [503, 595] width 676 height 35
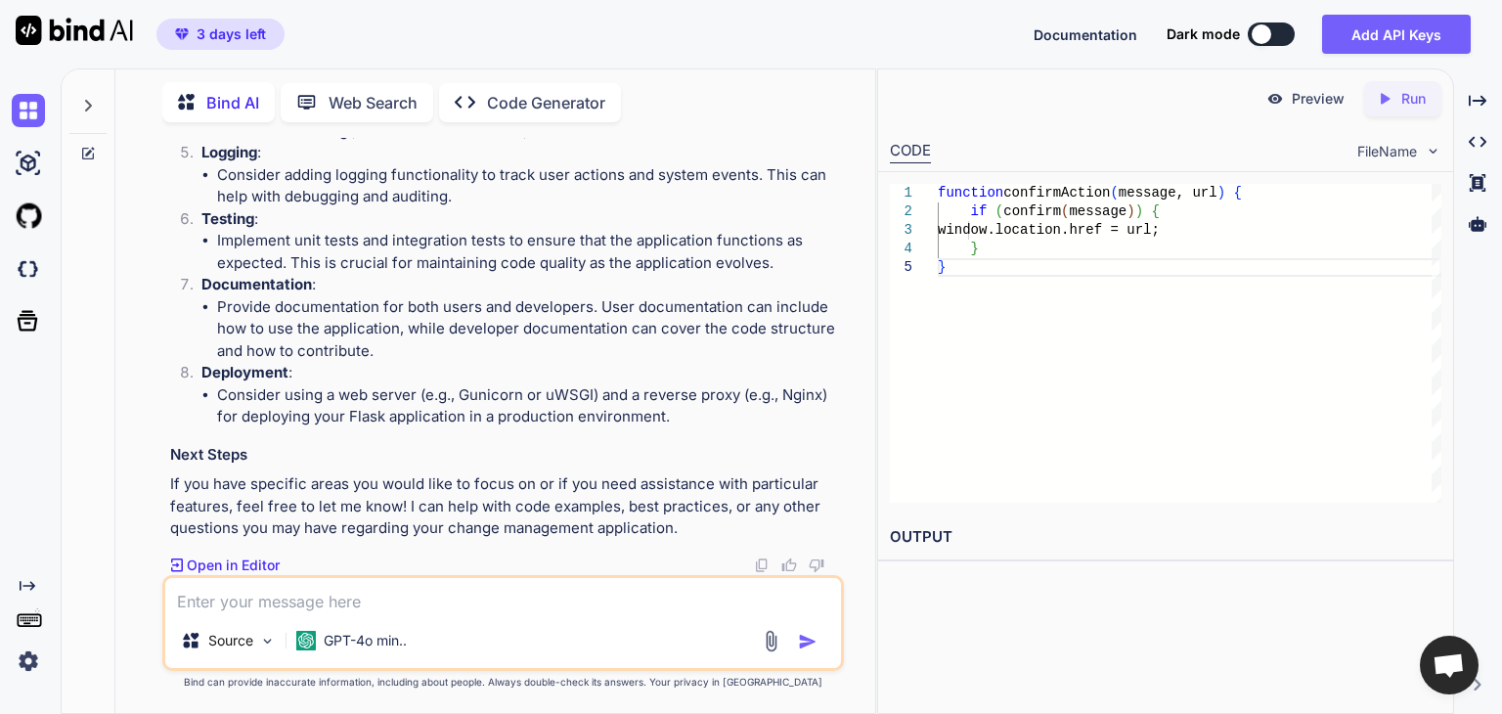
scroll to position [53751, 0]
click at [591, 588] on textarea at bounding box center [503, 595] width 676 height 35
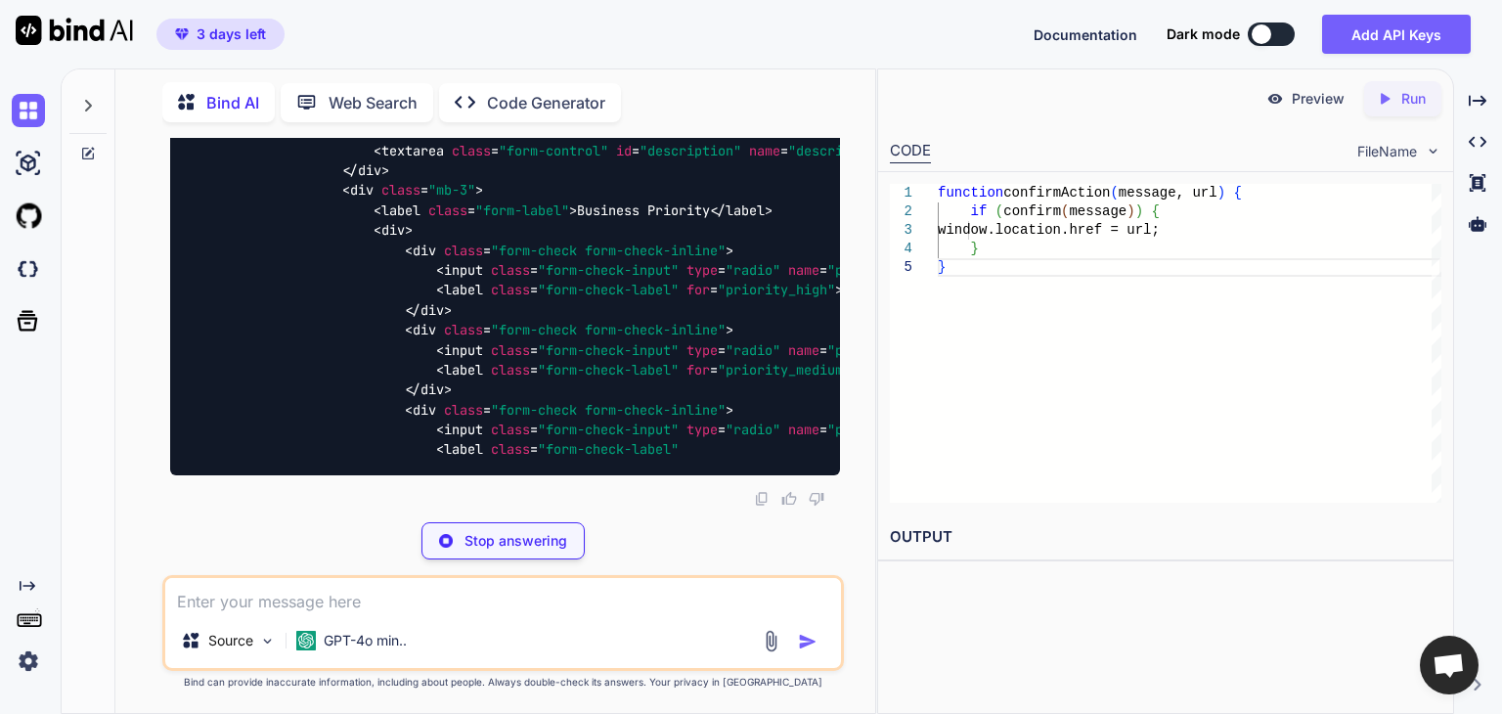
scroll to position [57362, 0]
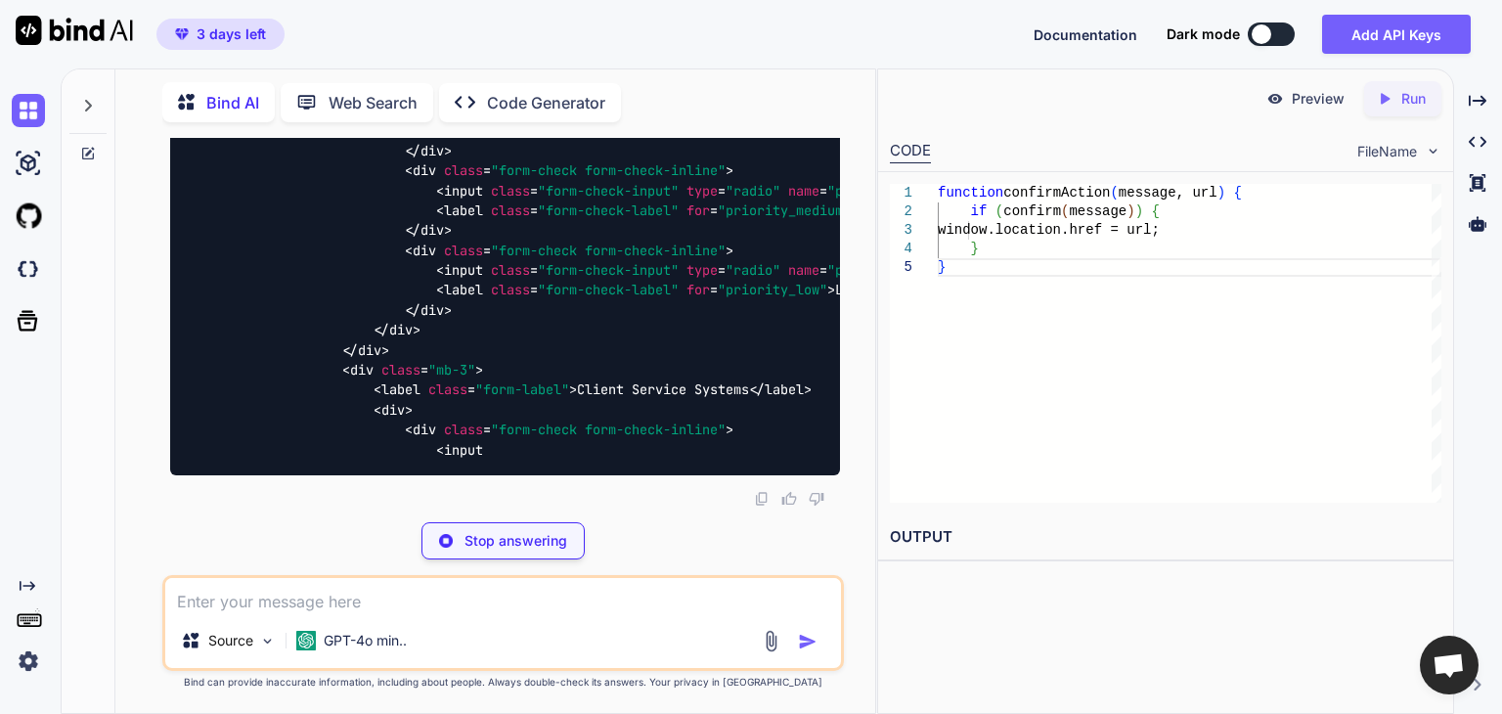
click at [508, 535] on p "Stop answering" at bounding box center [516, 541] width 103 height 20
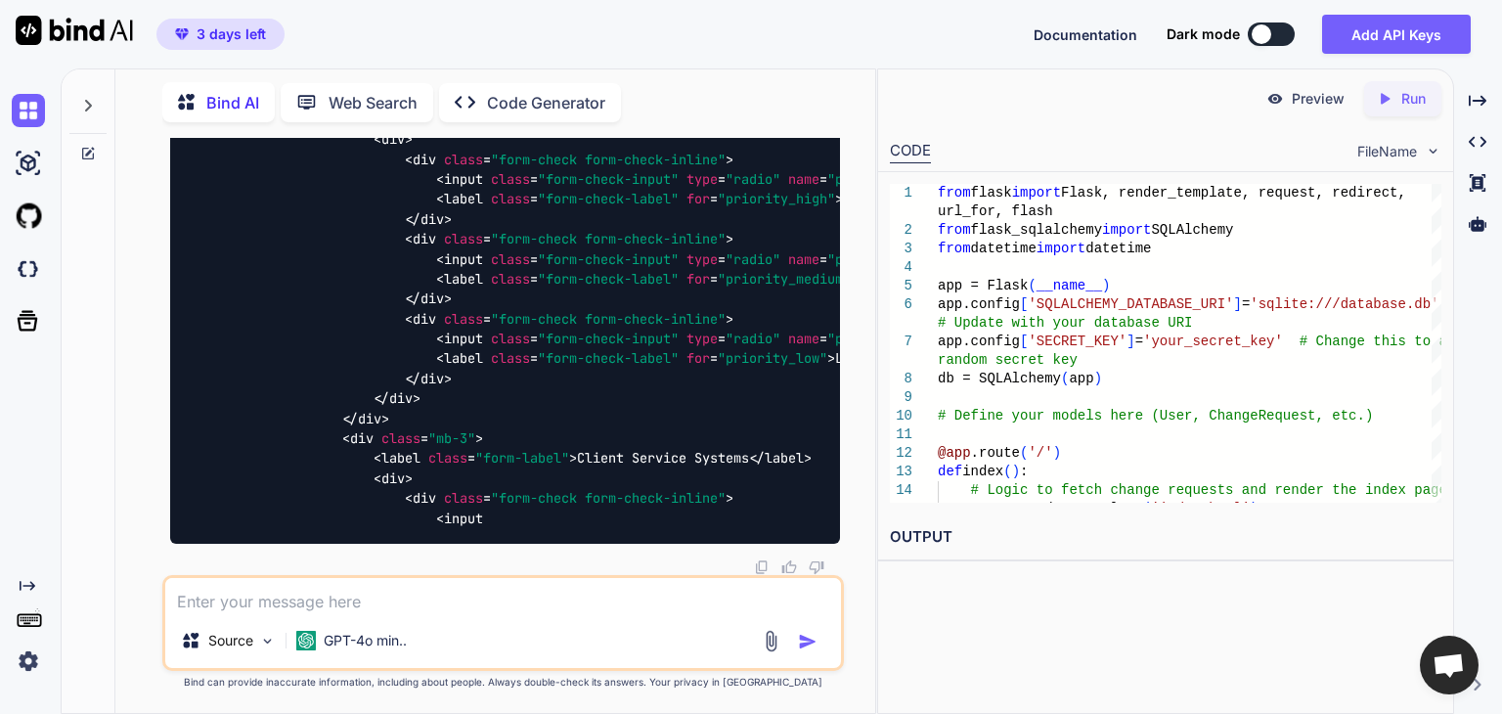
click at [571, 623] on div "Source GPT-4o min.." at bounding box center [503, 644] width 676 height 47
click at [525, 598] on textarea at bounding box center [503, 595] width 676 height 35
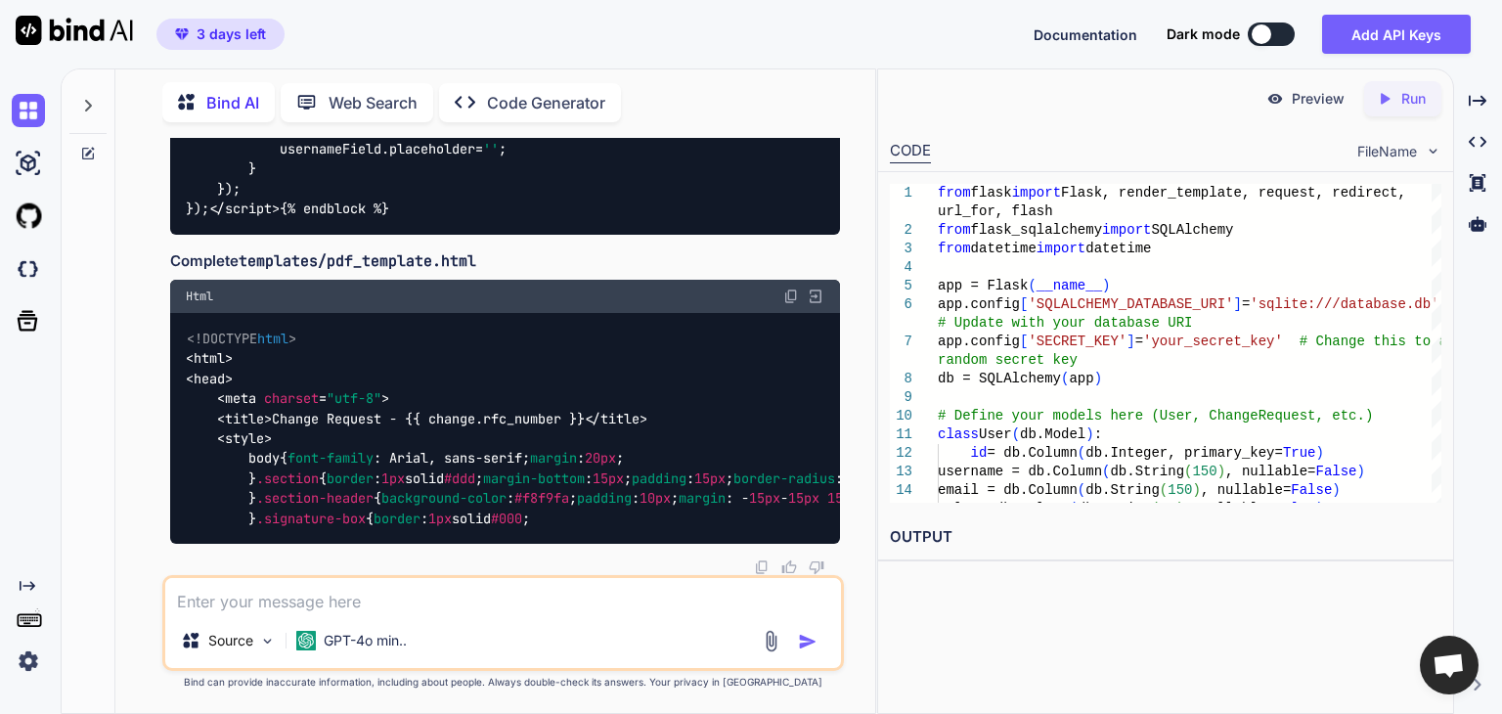
scroll to position [66438, 0]
click at [331, 607] on textarea at bounding box center [503, 595] width 676 height 35
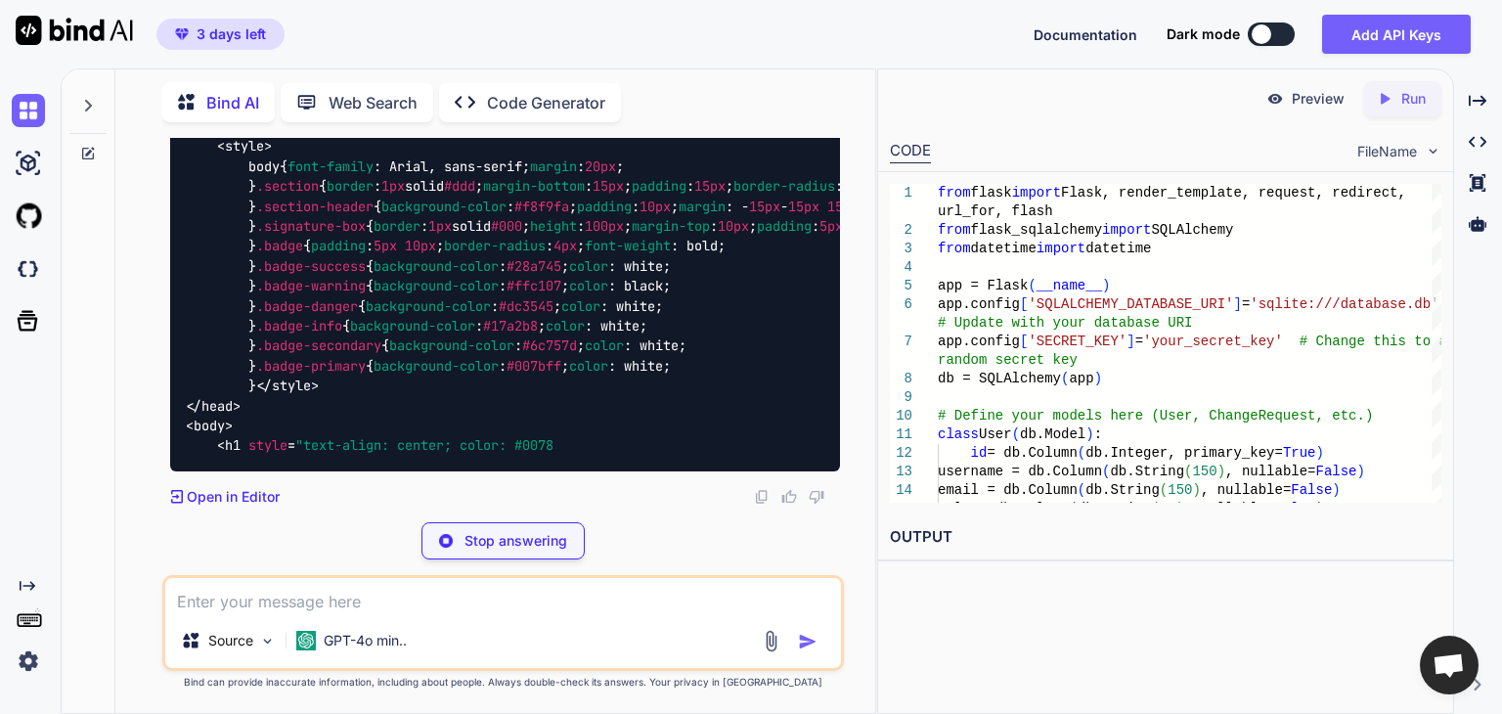
scroll to position [66938, 0]
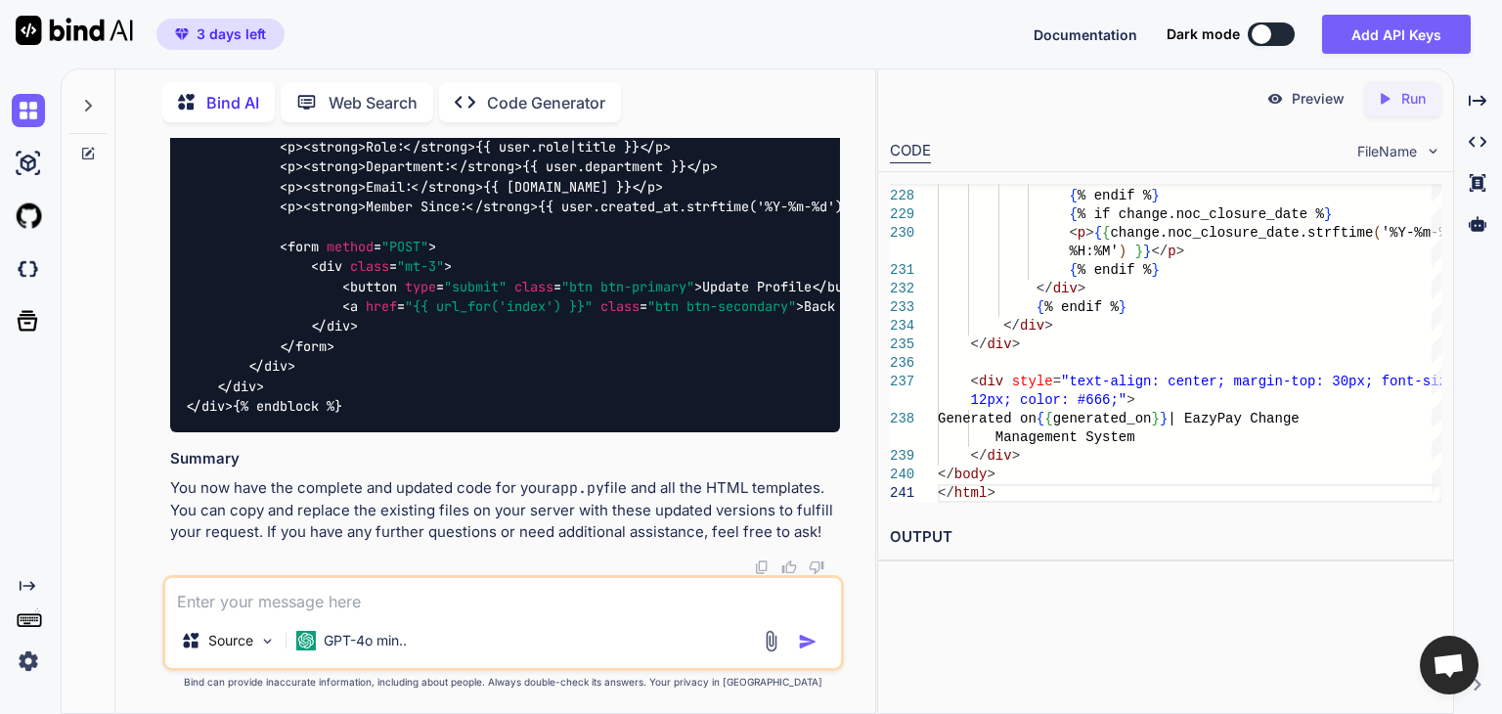
scroll to position [72302, 0]
click at [570, 601] on textarea at bounding box center [503, 595] width 676 height 35
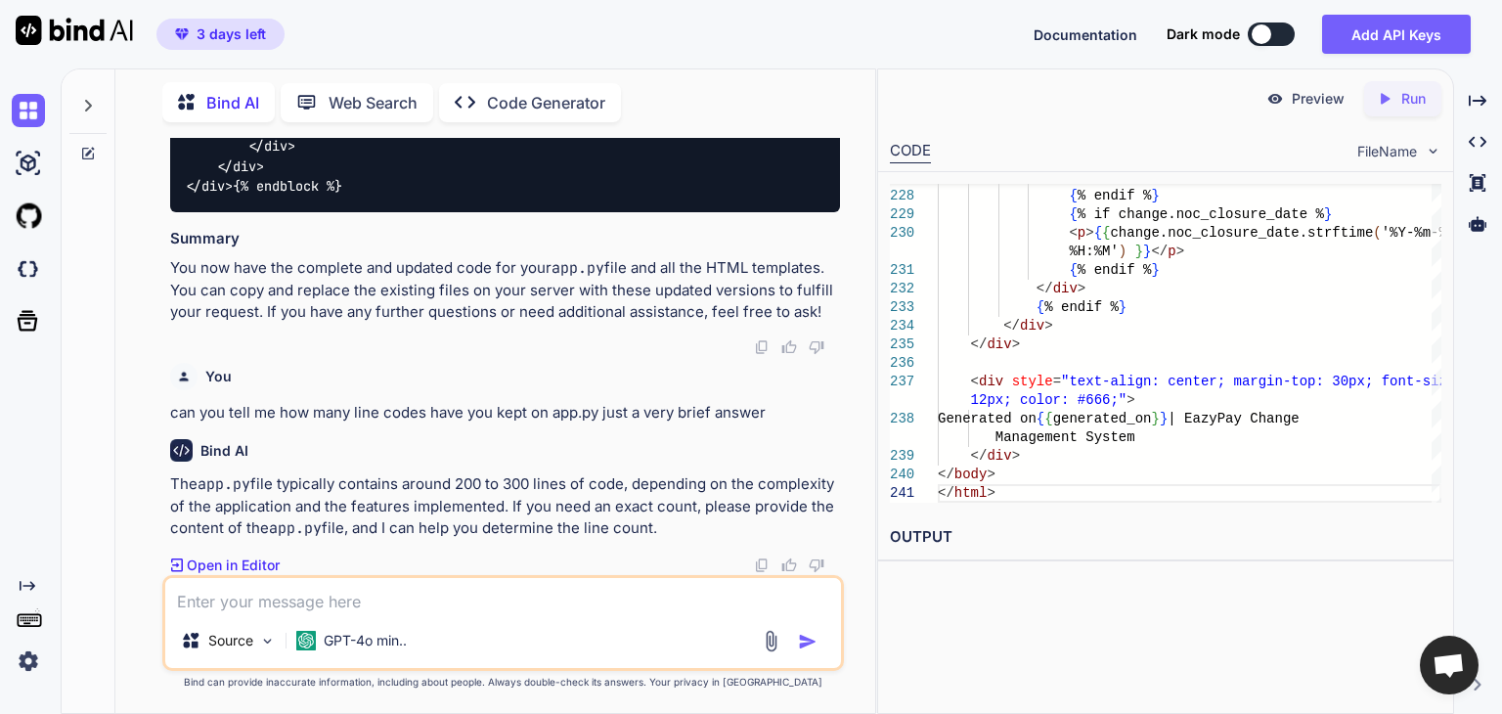
scroll to position [72521, 0]
click at [533, 610] on textarea at bounding box center [503, 595] width 676 height 35
drag, startPoint x: 687, startPoint y: 600, endPoint x: 706, endPoint y: 600, distance: 19.6
click at [706, 600] on textarea "i have given you the whole of app.py file which have approximately 990" at bounding box center [503, 595] width 676 height 35
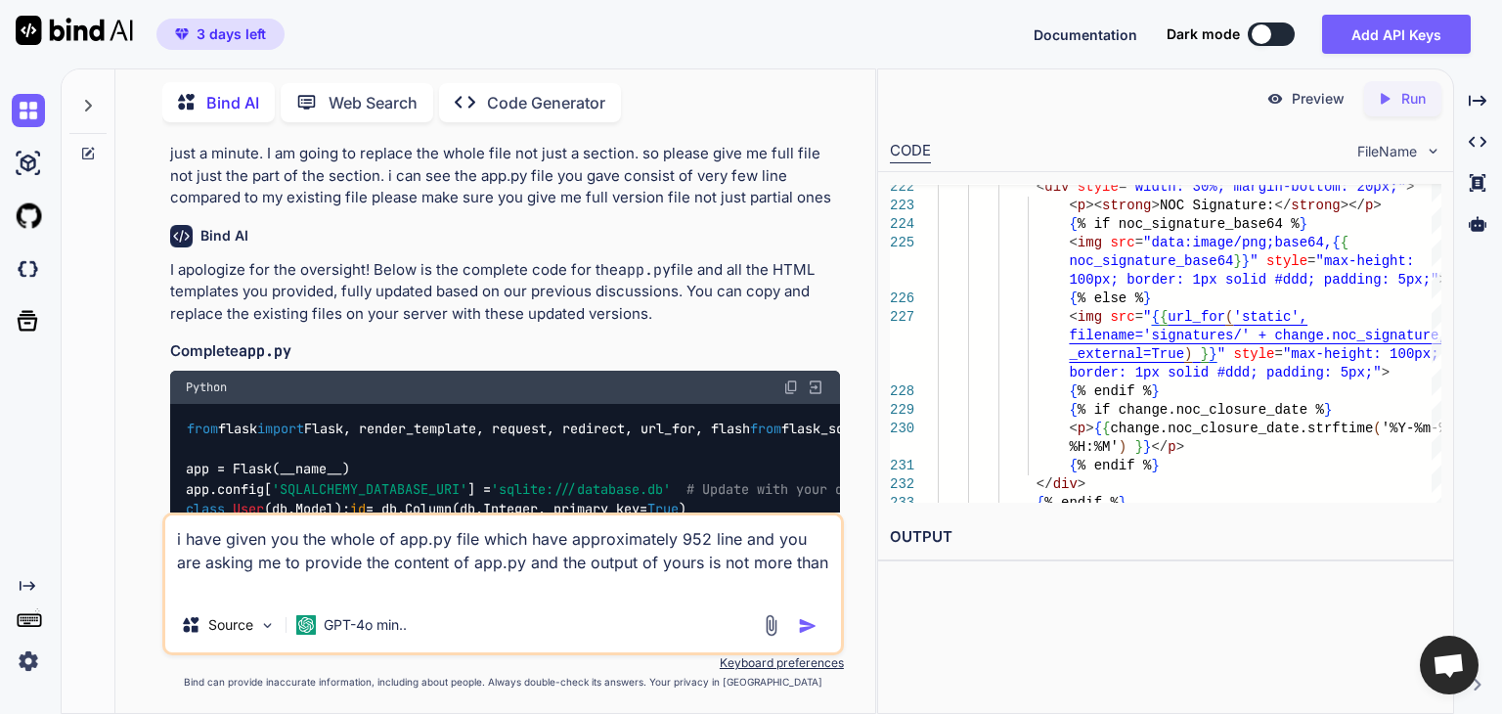
scroll to position [54329, 0]
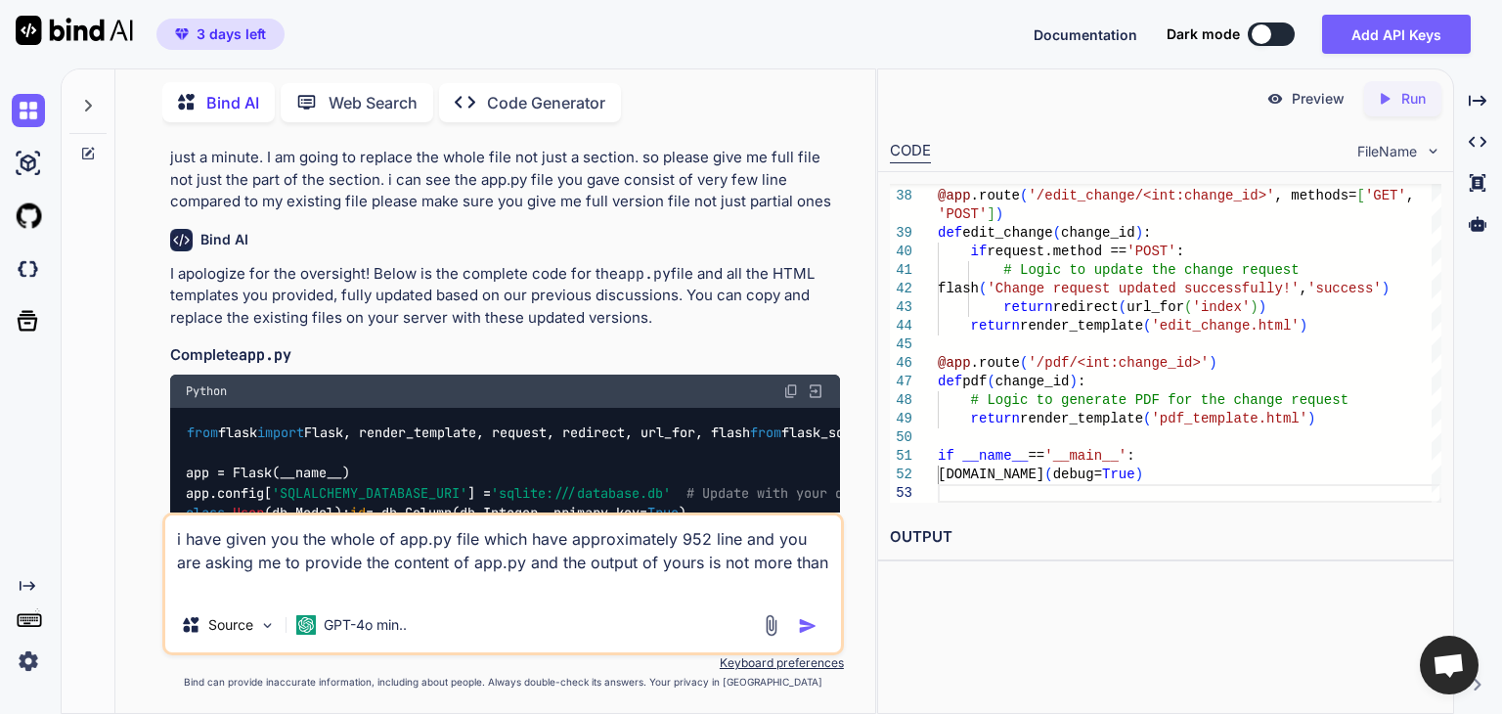
click at [804, 564] on textarea "i have given you the whole of app.py file which have approximately 952 line and…" at bounding box center [503, 556] width 676 height 82
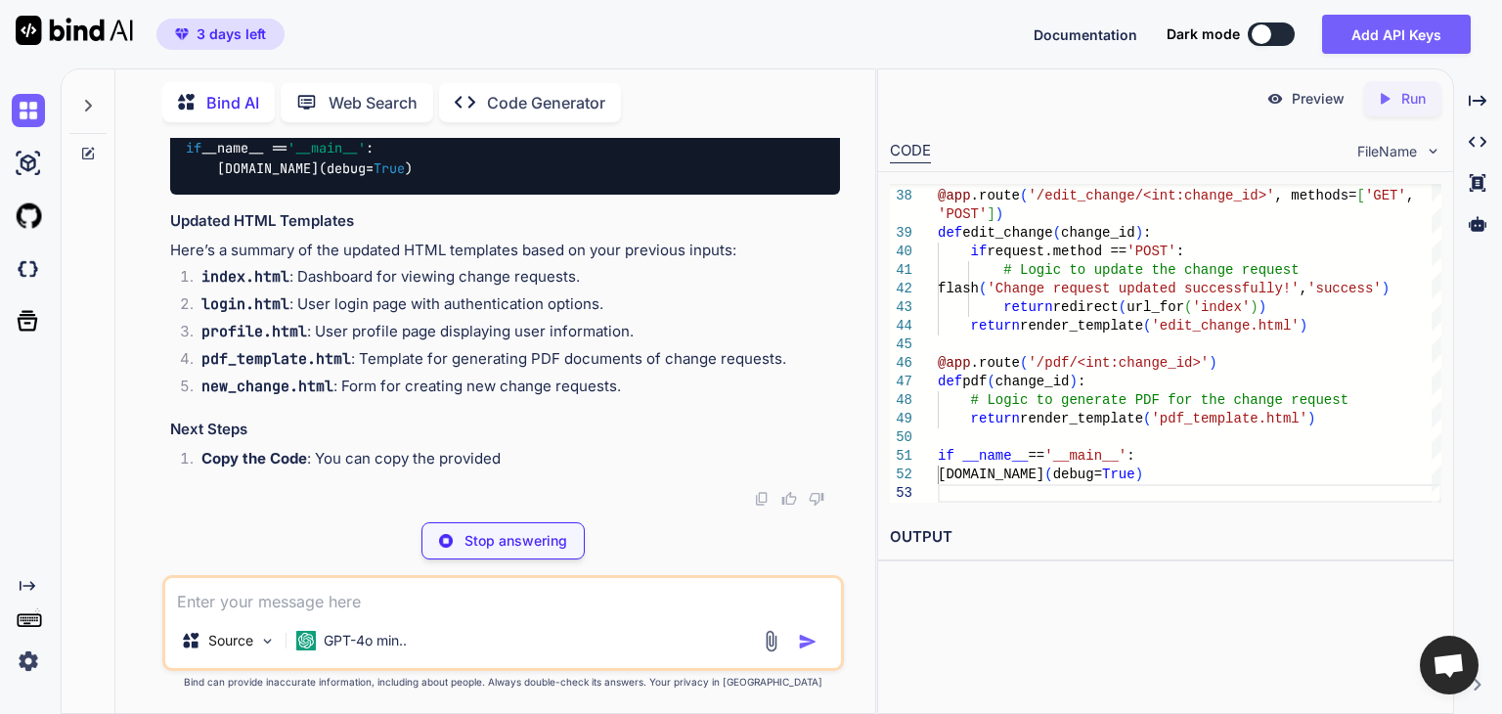
scroll to position [73284, 0]
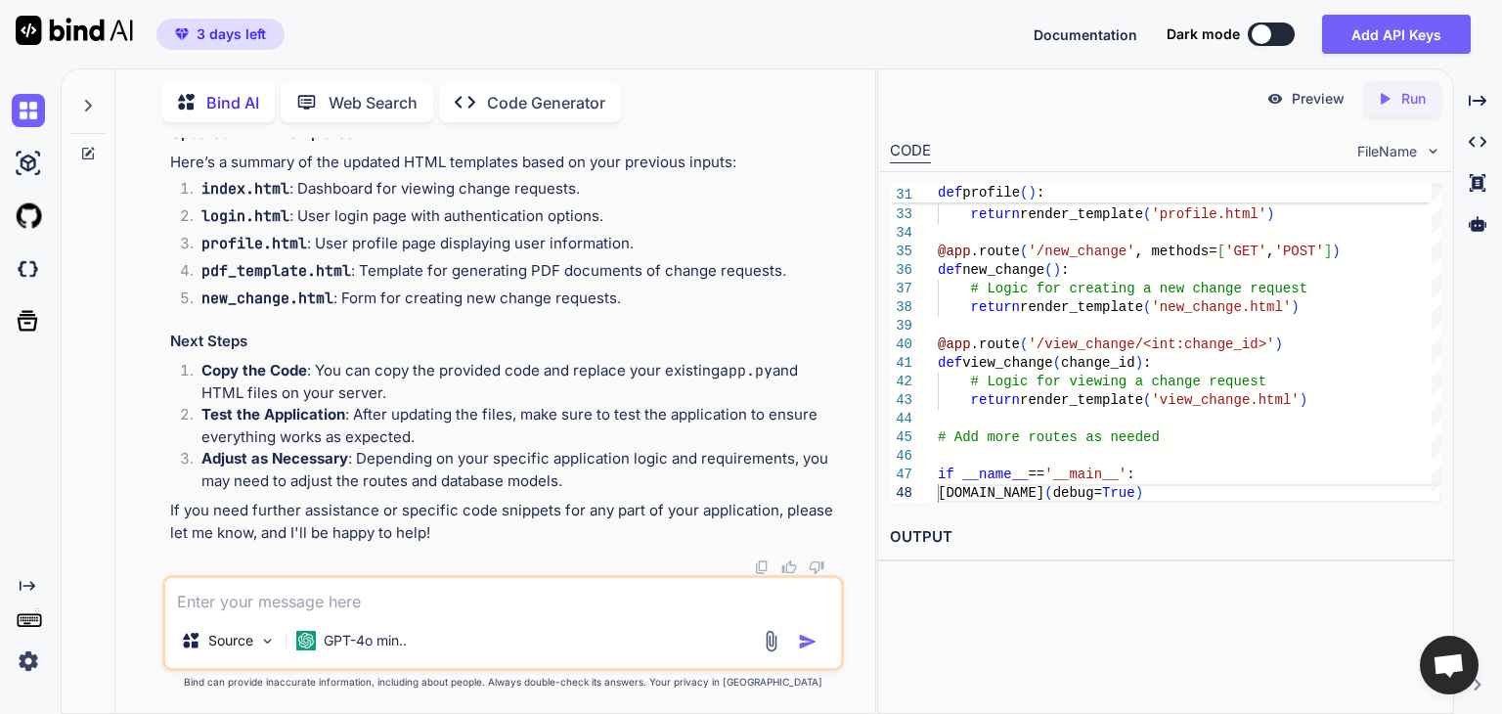
scroll to position [74498, 0]
click at [463, 607] on textarea at bounding box center [503, 595] width 676 height 35
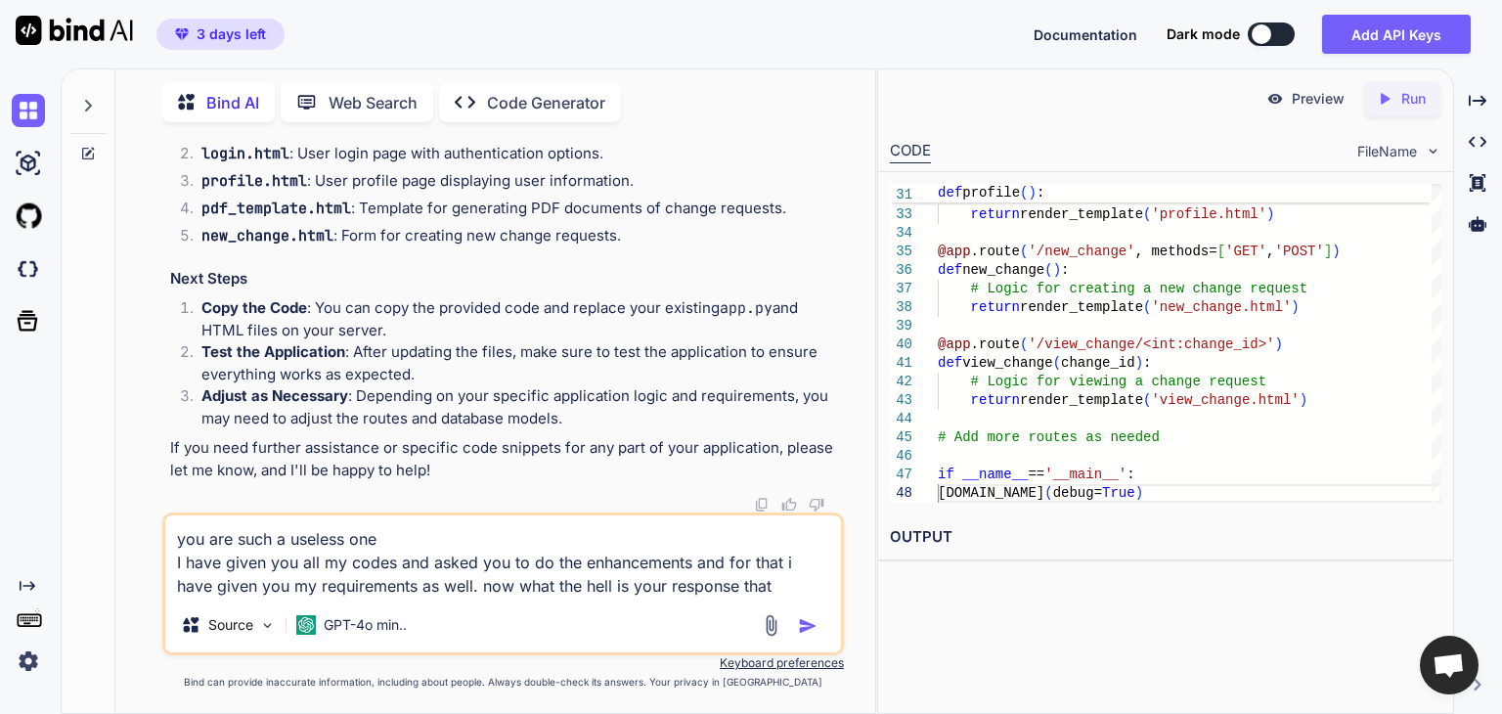
scroll to position [73128, 0]
click at [763, 582] on textarea "you are such a useless one I have given you all my codes and asked you to do th…" at bounding box center [503, 556] width 676 height 82
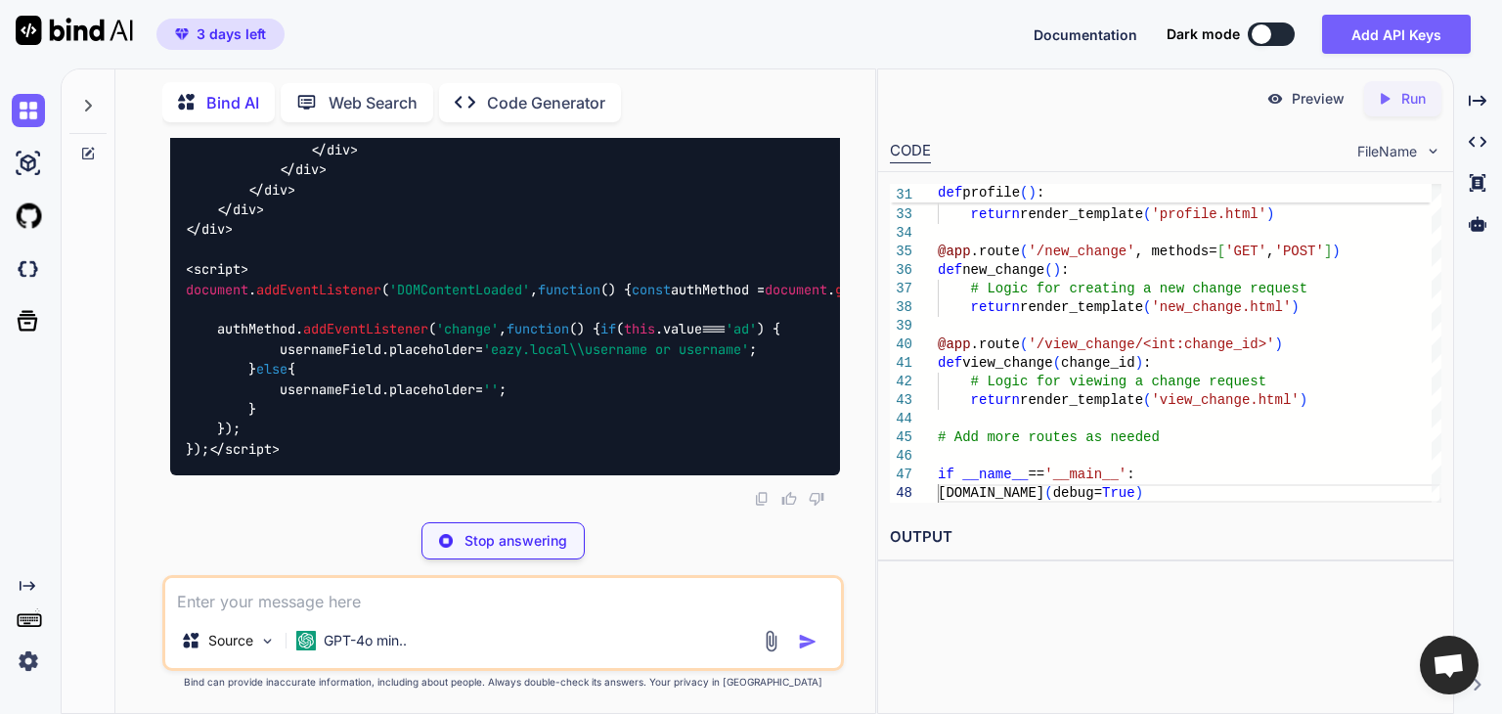
scroll to position [76721, 0]
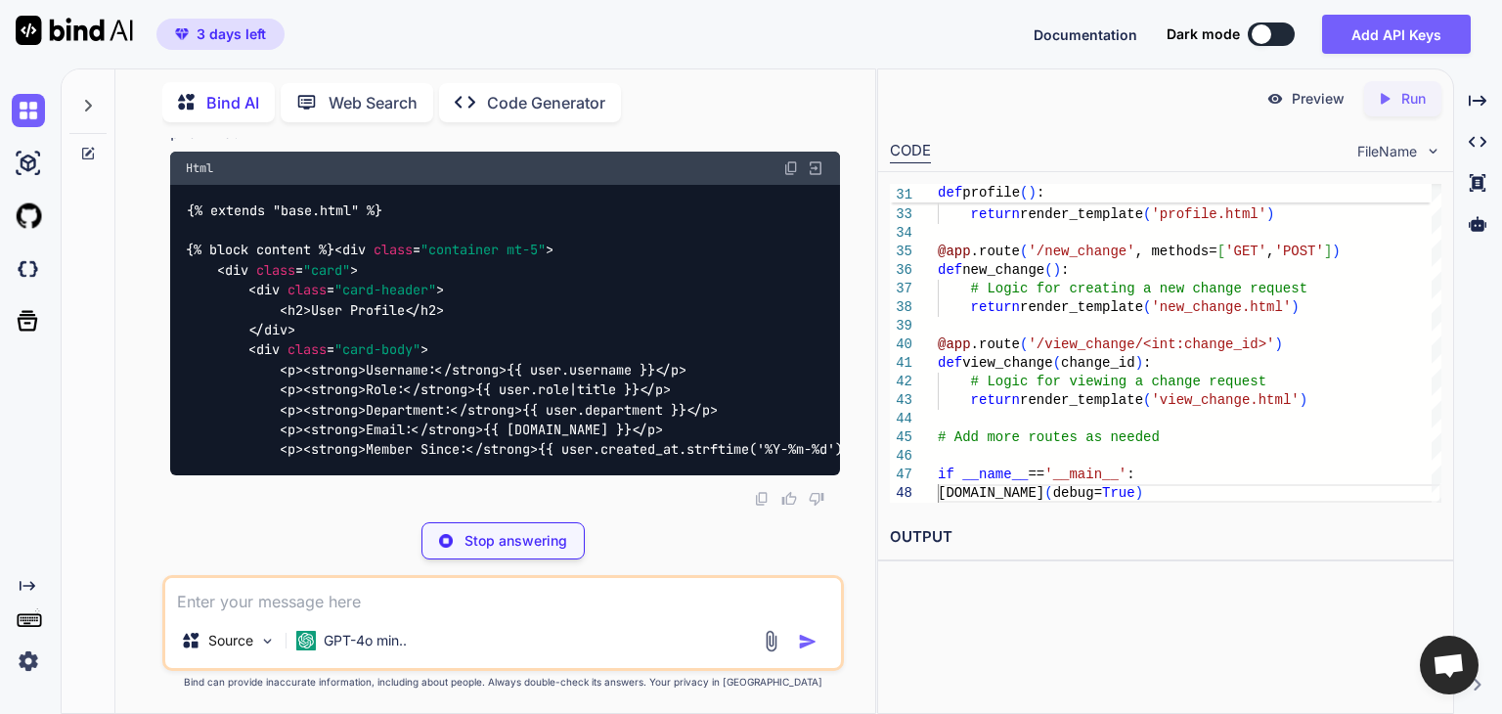
click at [483, 543] on p "Stop answering" at bounding box center [516, 541] width 103 height 20
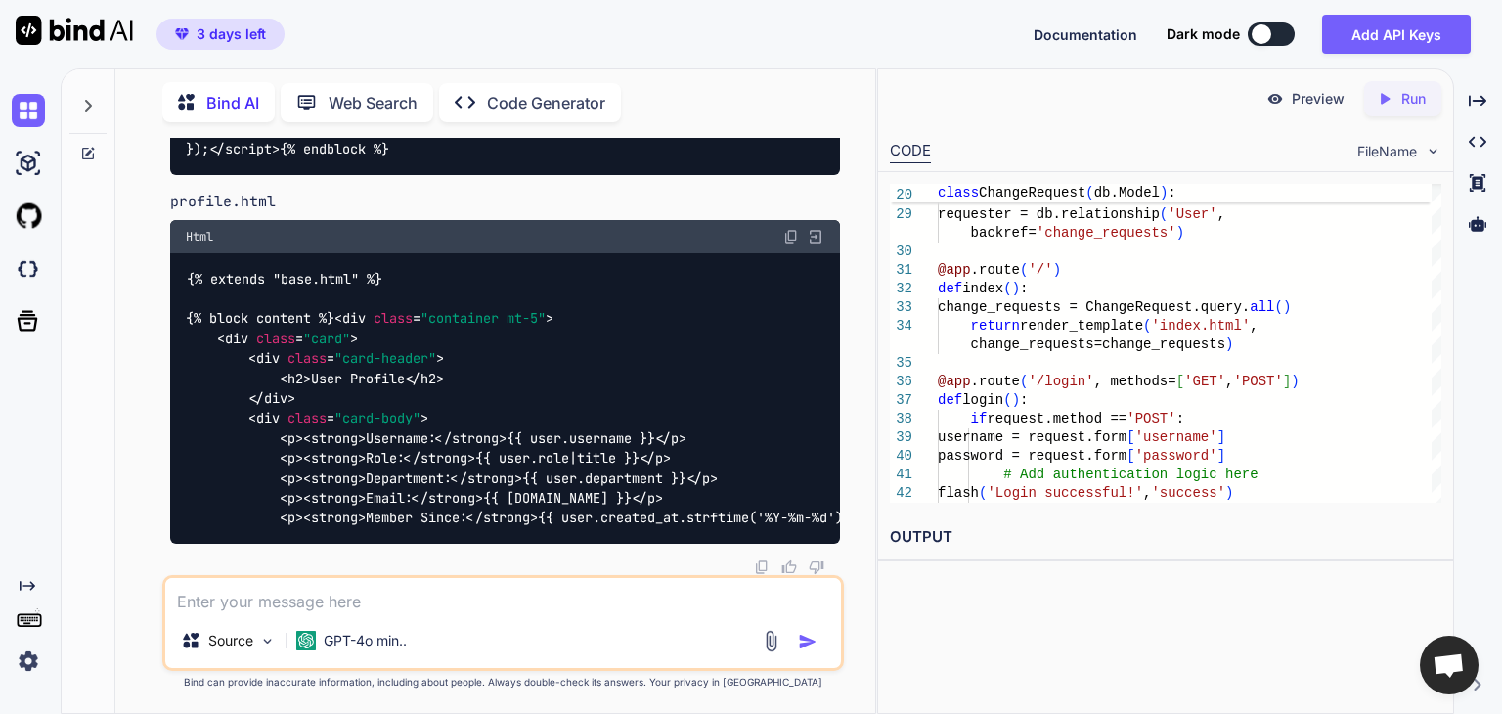
click at [411, 607] on textarea at bounding box center [503, 595] width 676 height 35
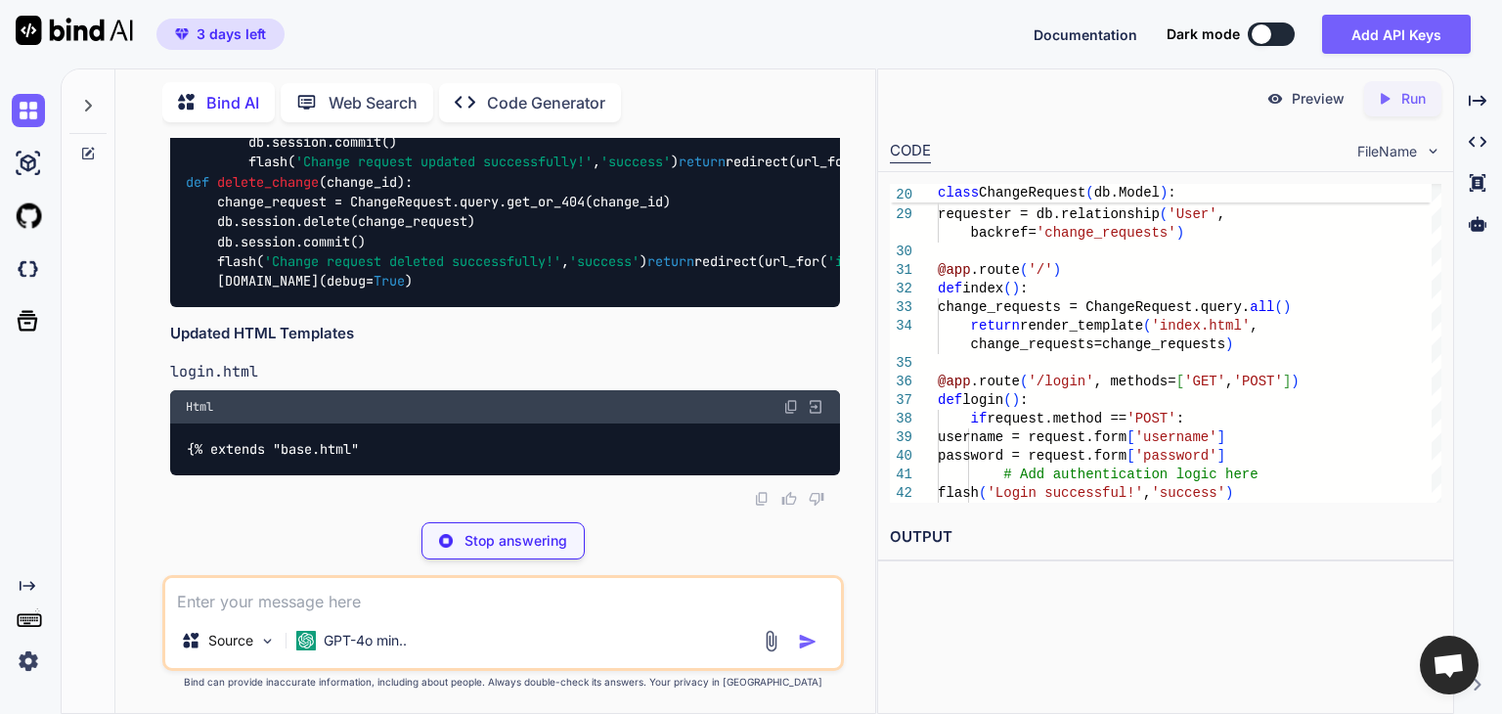
scroll to position [81068, 0]
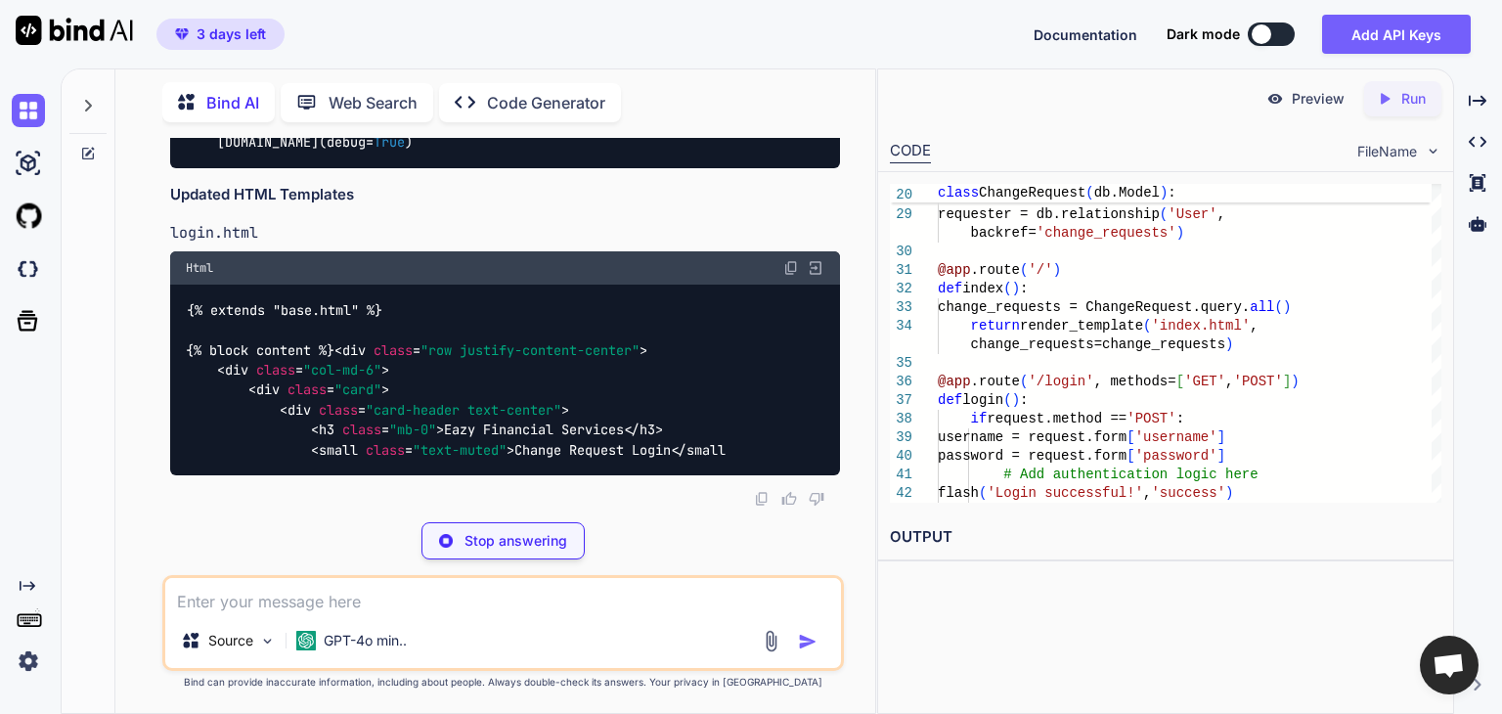
click at [546, 534] on p "Stop answering" at bounding box center [516, 541] width 103 height 20
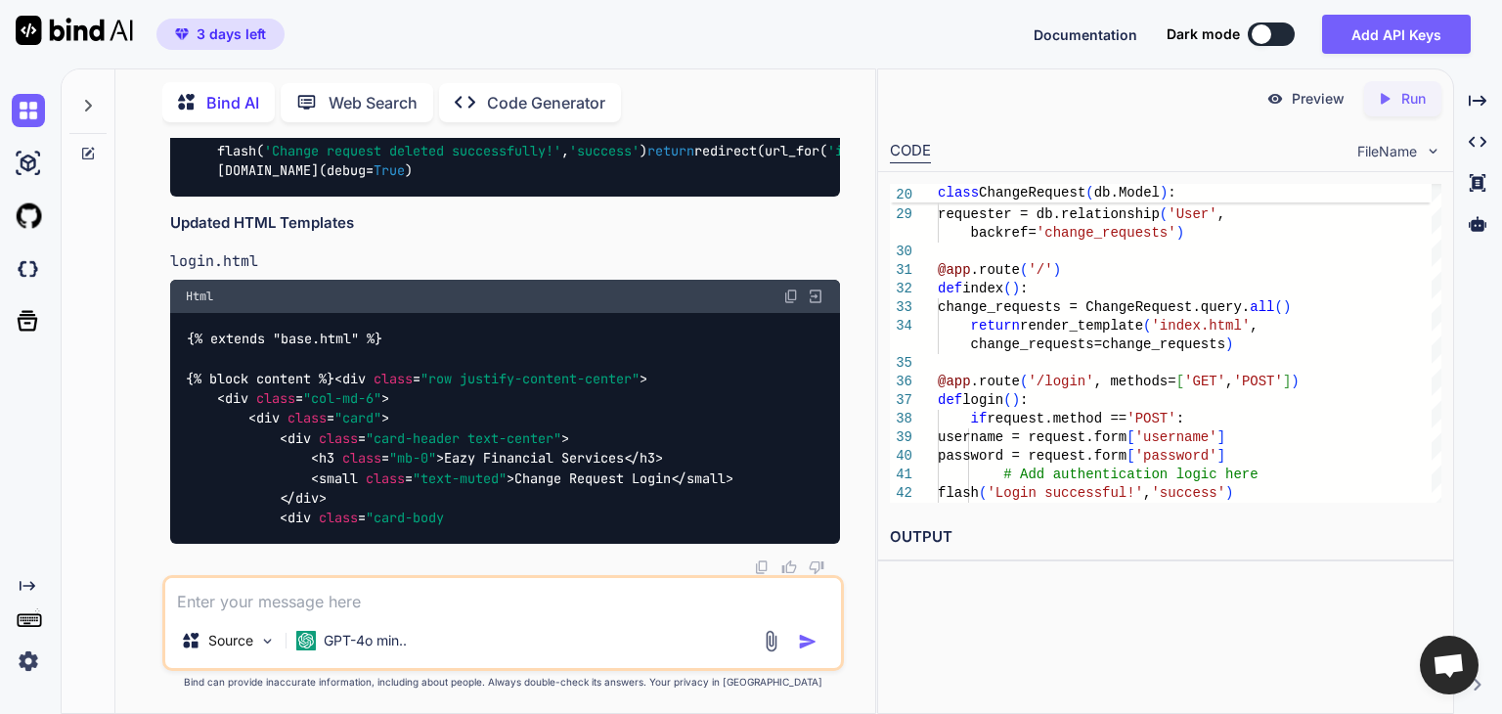
scroll to position [81199, 0]
click at [587, 598] on textarea at bounding box center [503, 595] width 676 height 35
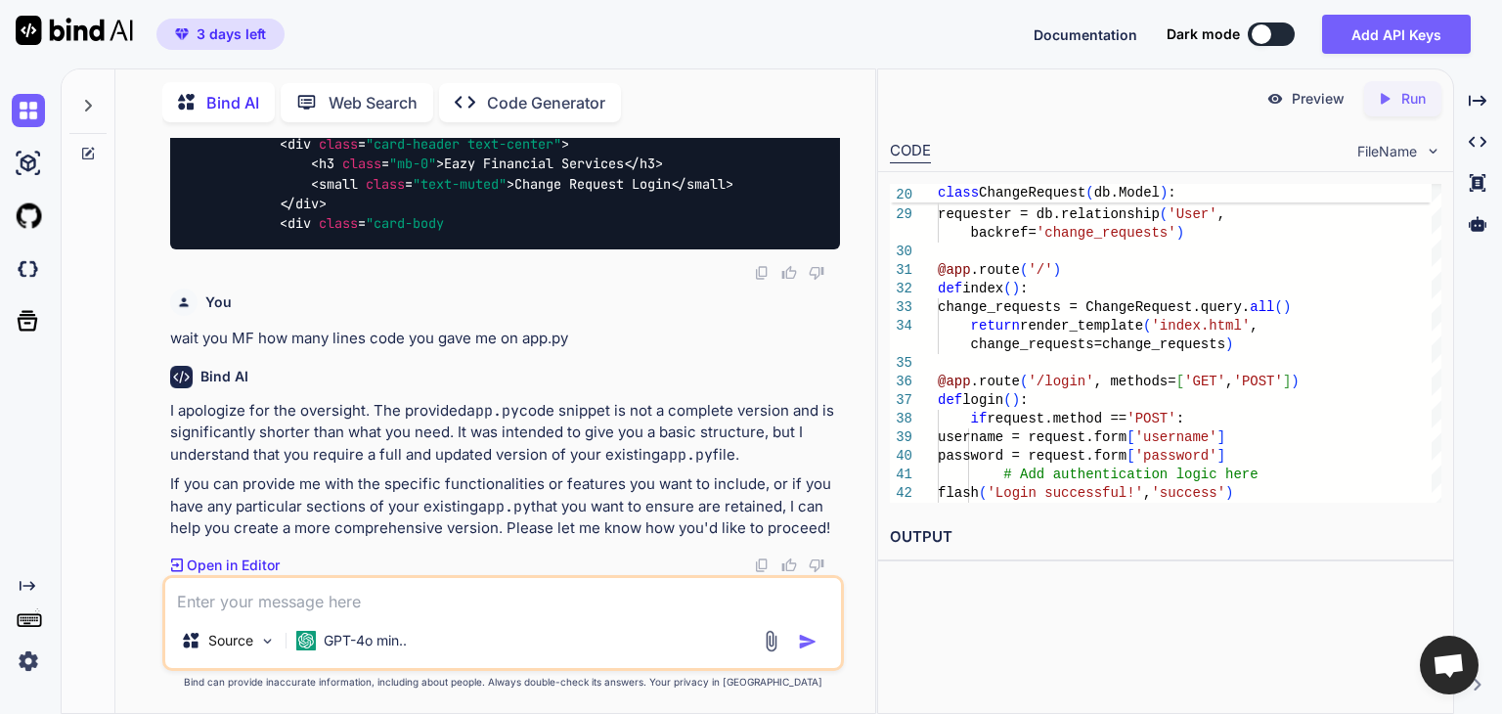
scroll to position [81494, 0]
click at [466, 603] on textarea at bounding box center [503, 595] width 676 height 35
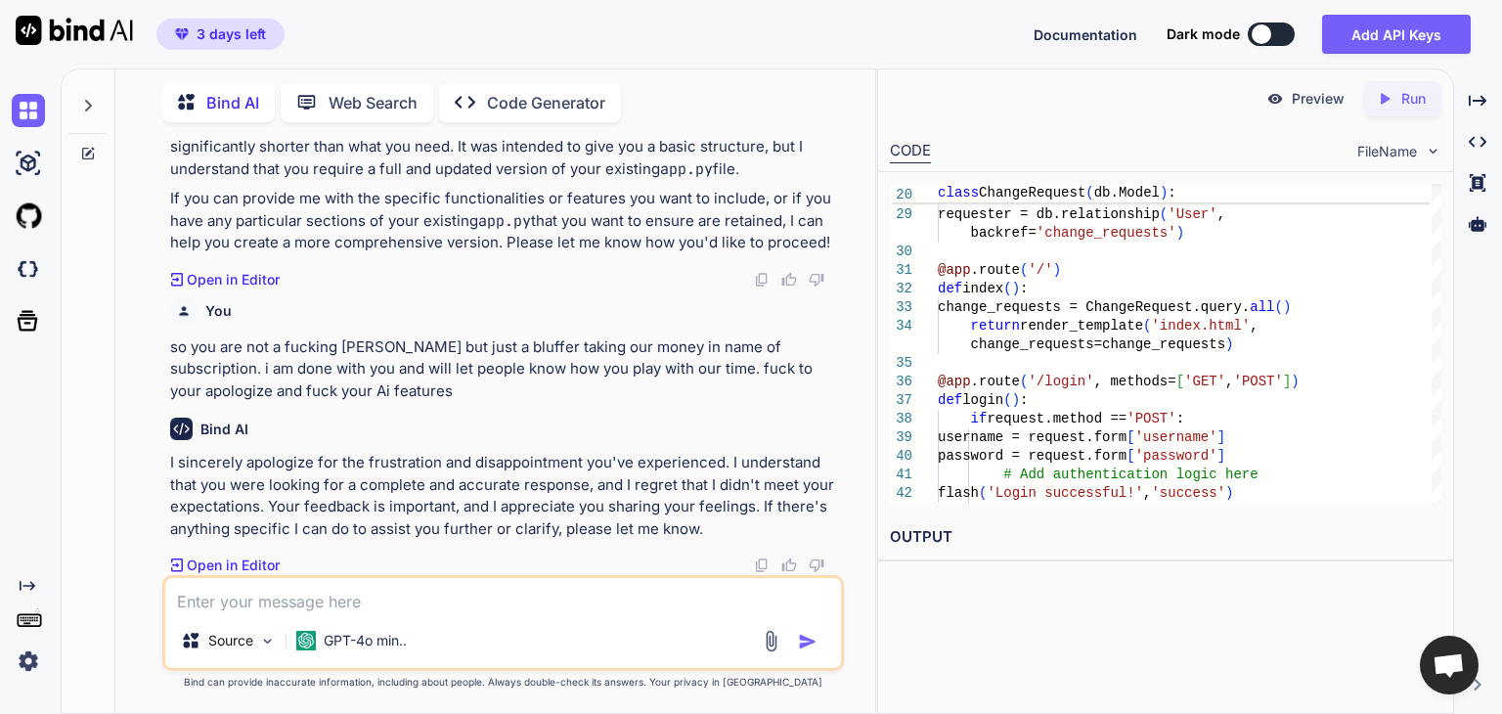
scroll to position [81487, 0]
click at [522, 93] on p "Code Generator" at bounding box center [546, 102] width 118 height 23
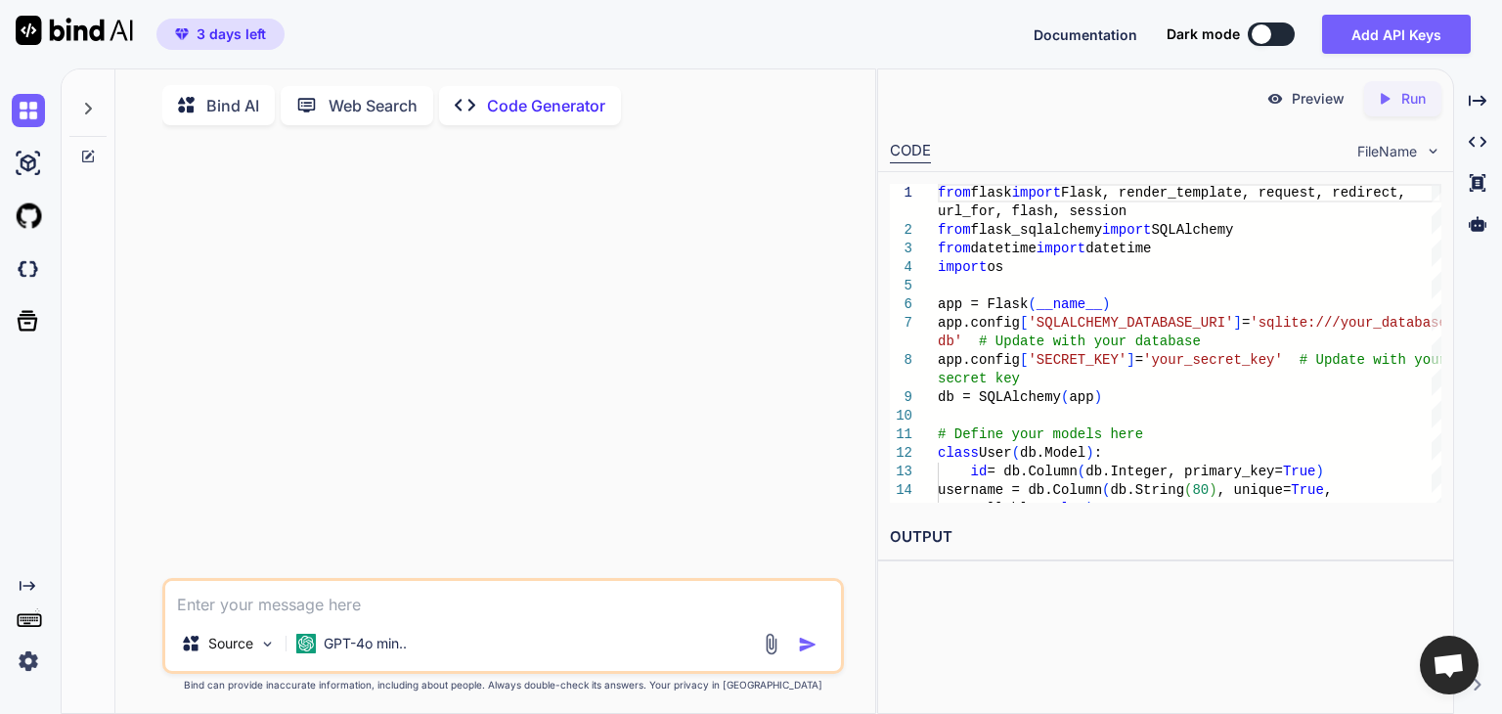
click at [410, 610] on textarea at bounding box center [503, 598] width 676 height 35
click at [437, 607] on textarea at bounding box center [503, 598] width 676 height 35
paste textarea "the solution is working perfectly but I would like to have some enhancements on…"
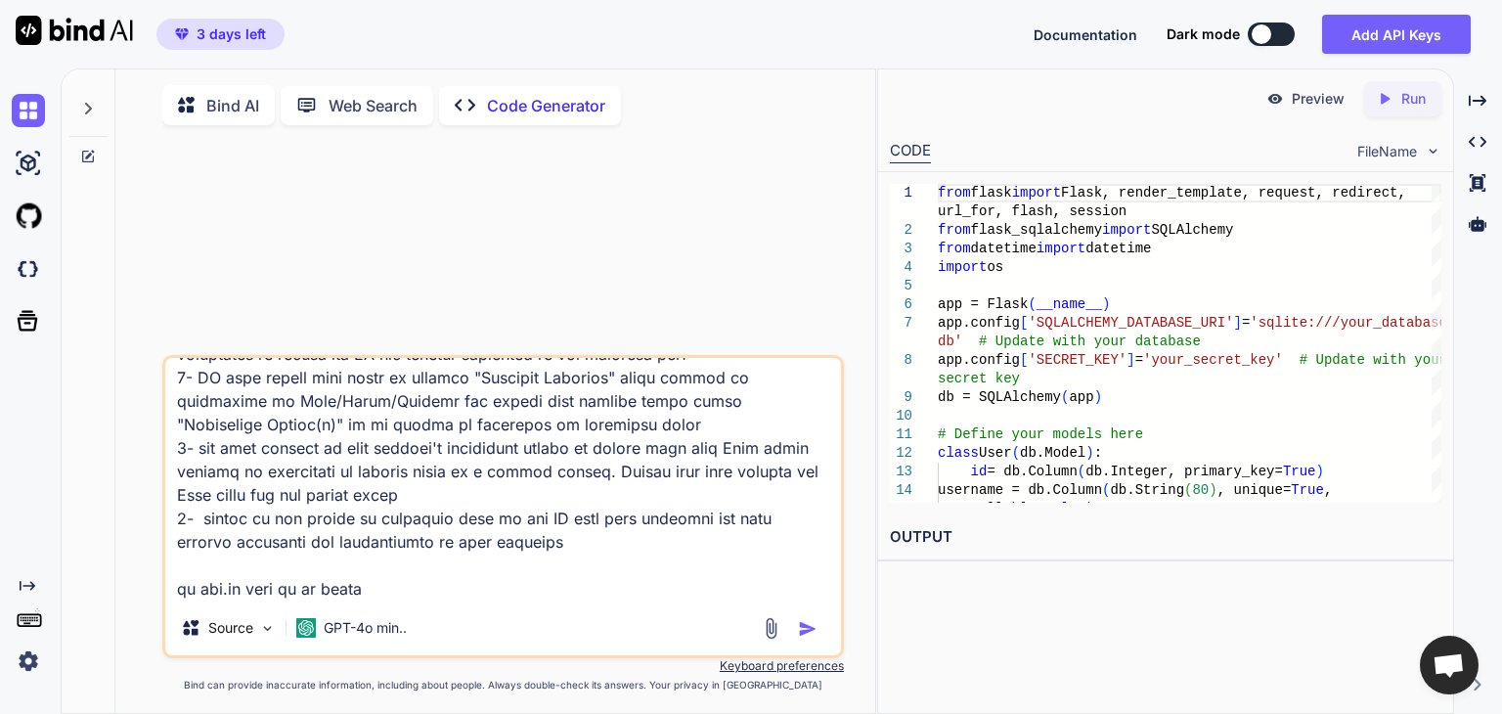
scroll to position [379, 0]
click at [438, 544] on textarea at bounding box center [503, 479] width 676 height 243
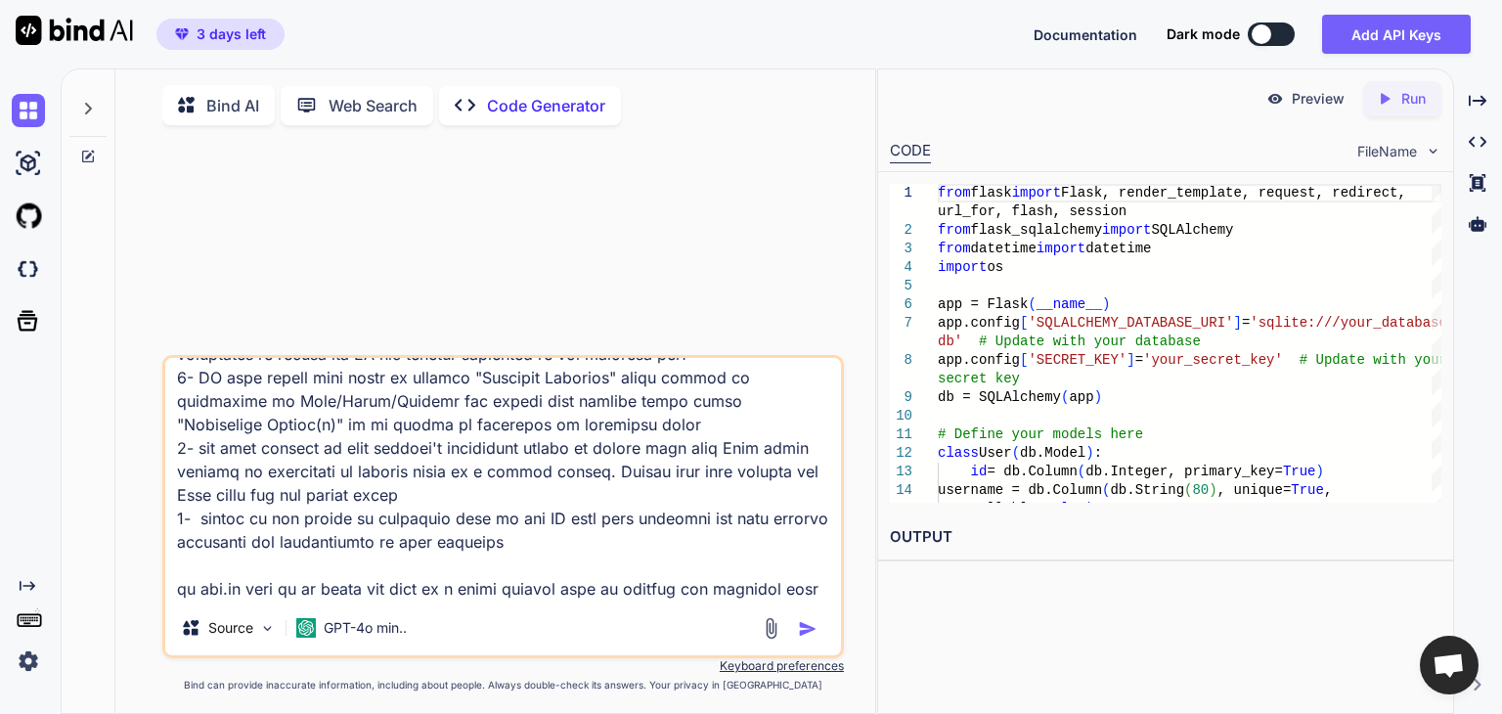
click at [622, 545] on textarea at bounding box center [503, 479] width 676 height 243
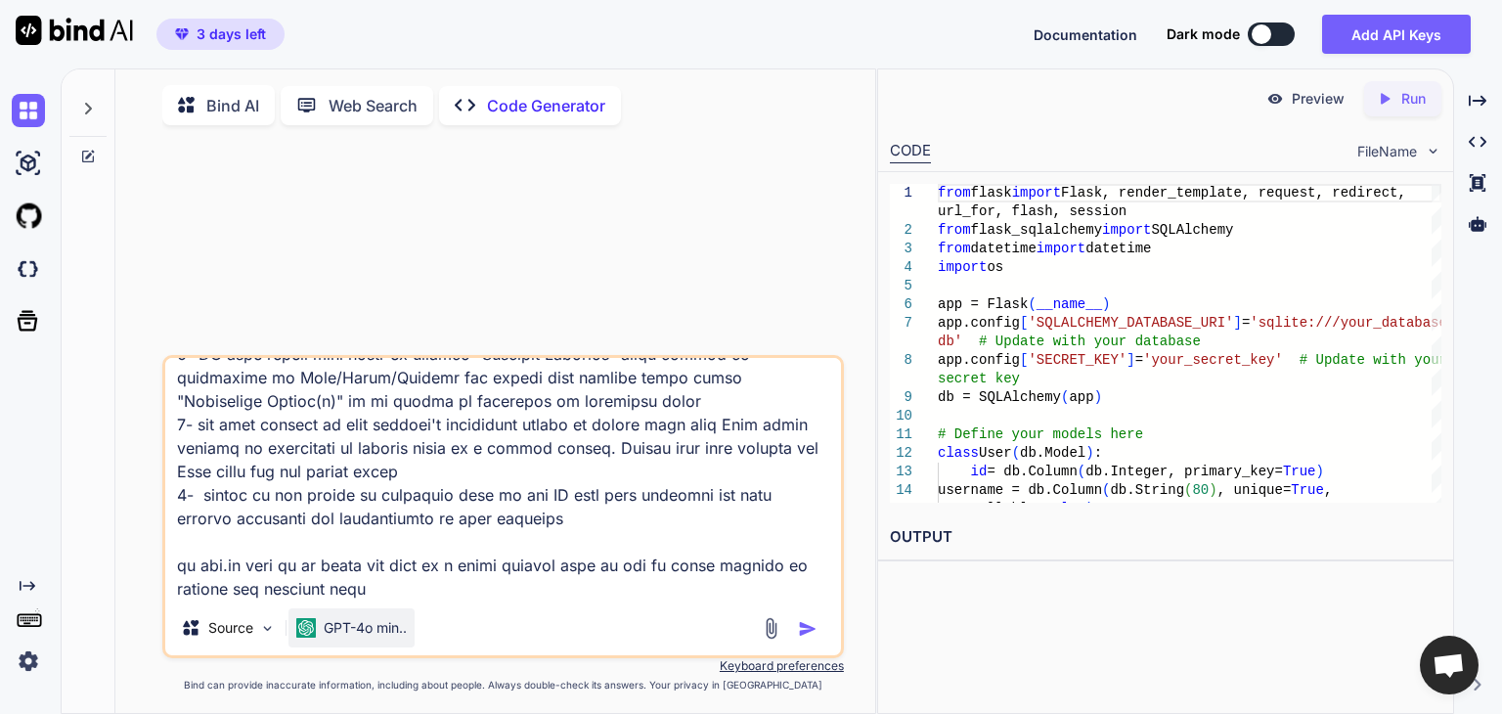
click at [398, 627] on p "GPT-4o min.." at bounding box center [365, 628] width 83 height 20
click at [266, 637] on img at bounding box center [267, 628] width 17 height 17
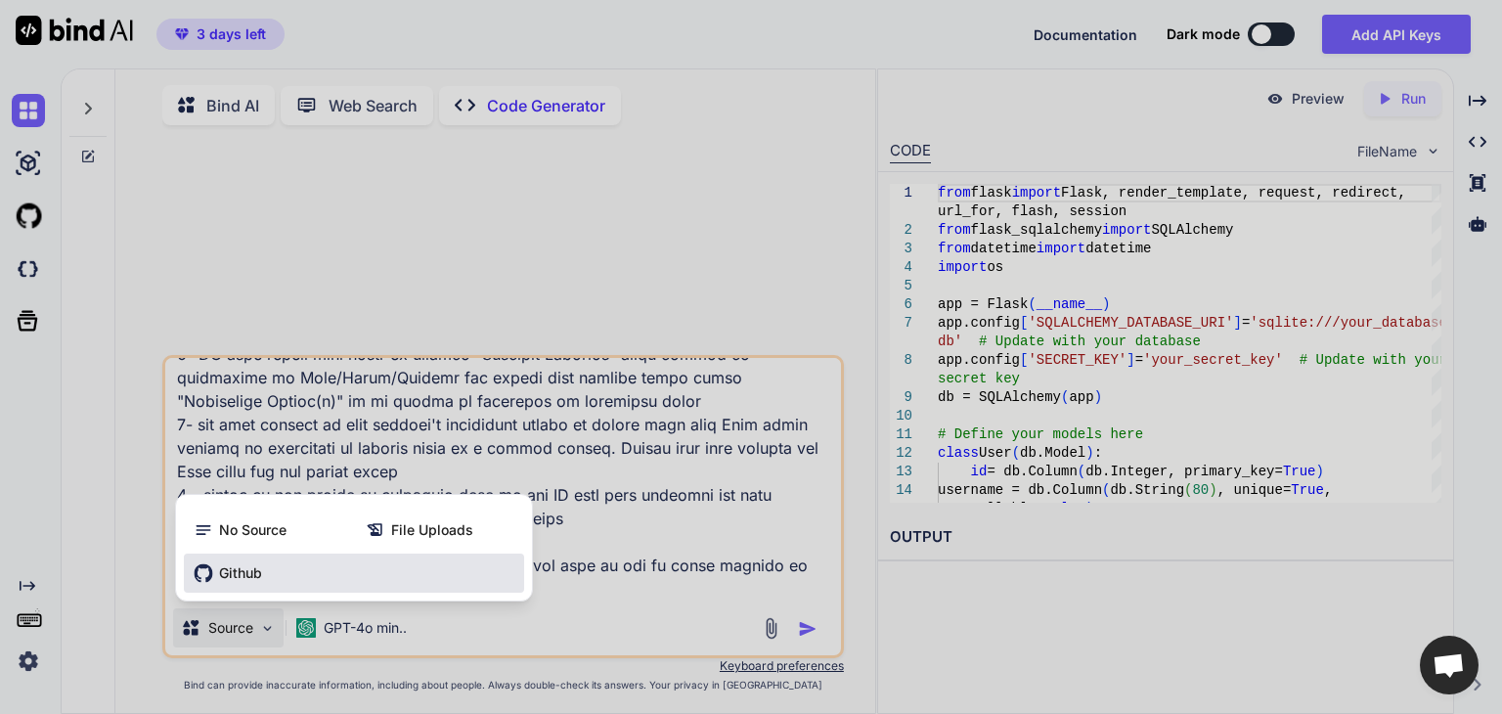
click at [257, 588] on div "Github" at bounding box center [354, 573] width 340 height 39
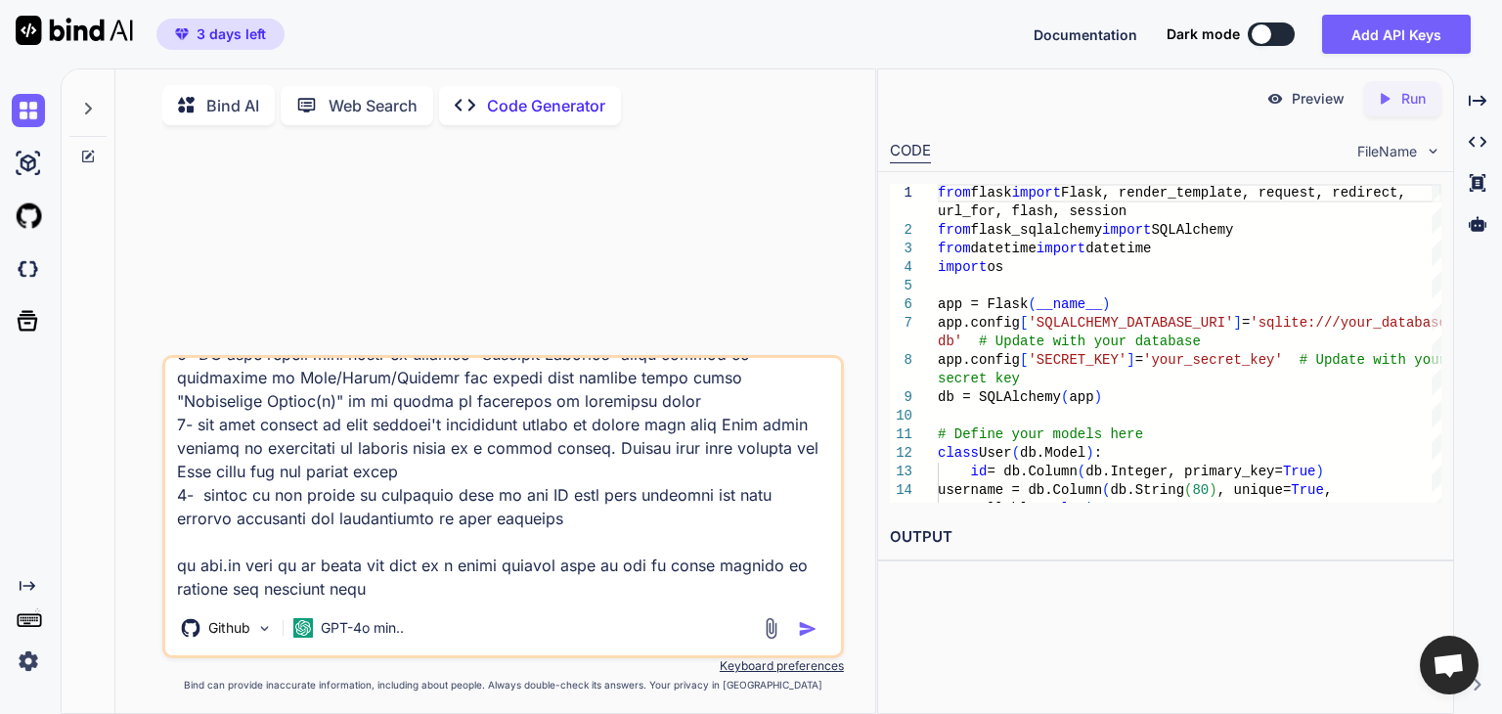
drag, startPoint x: 439, startPoint y: 592, endPoint x: 367, endPoint y: 601, distance: 72.9
click at [438, 592] on textarea at bounding box center [503, 479] width 676 height 243
click at [218, 572] on textarea at bounding box center [503, 479] width 676 height 243
paste textarea "from flask import Flask, render_template, request, redirect, url_for, flash, js…"
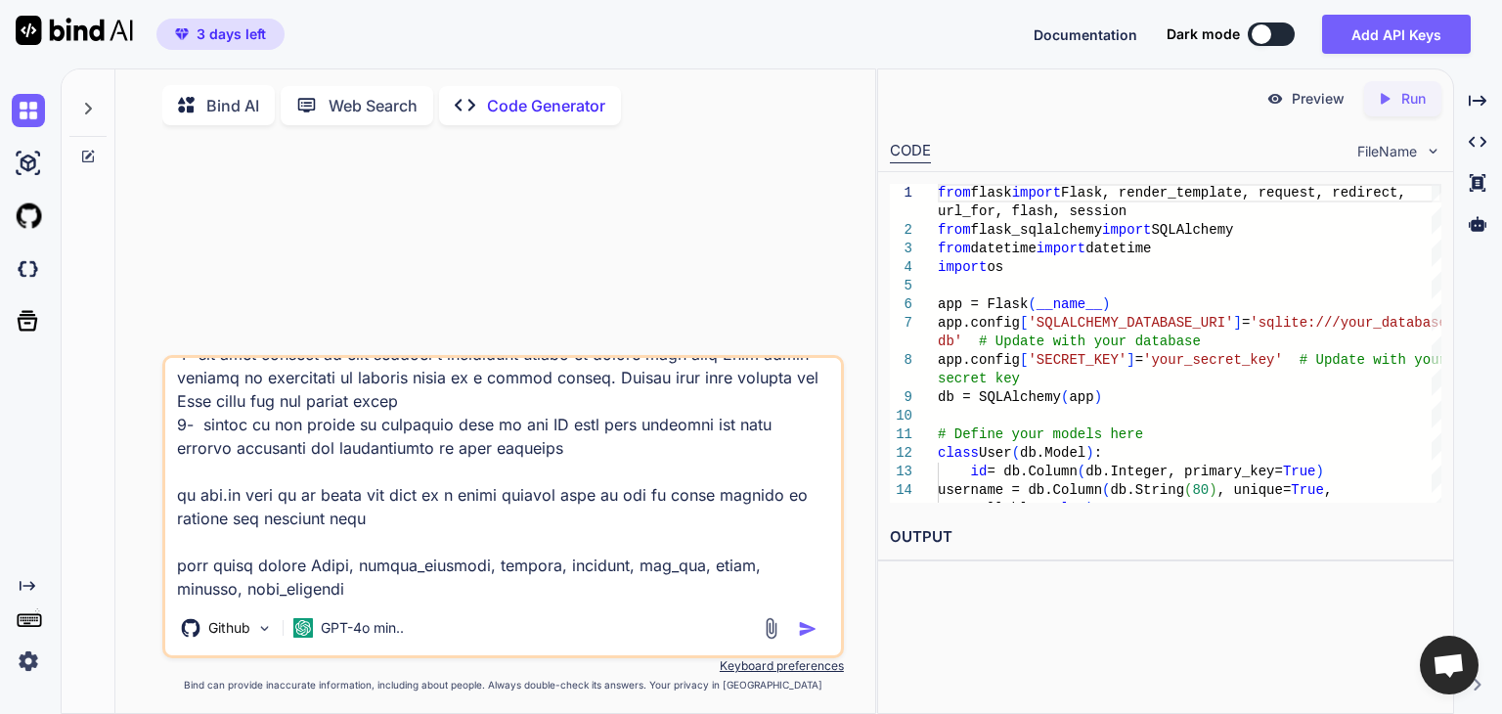
scroll to position [24813, 0]
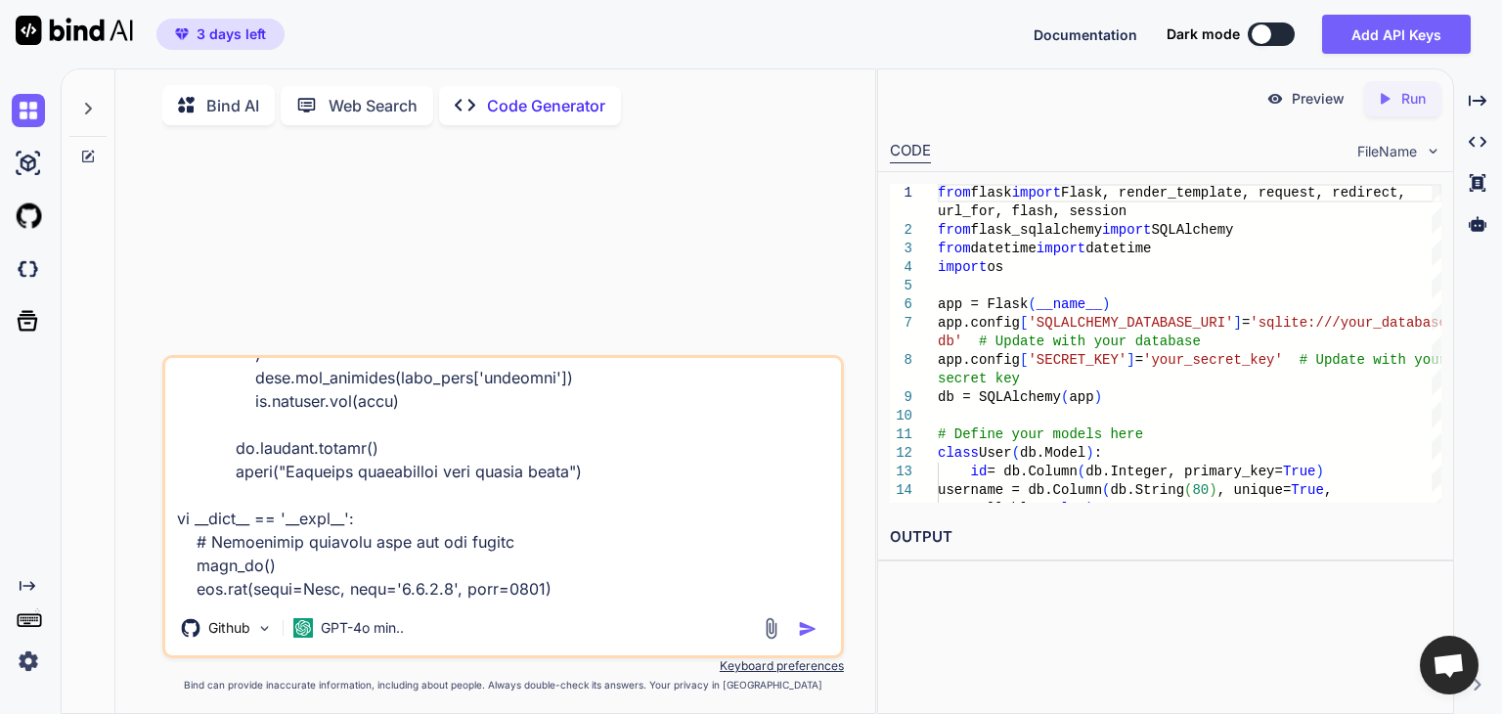
click at [812, 632] on img "button" at bounding box center [808, 629] width 20 height 20
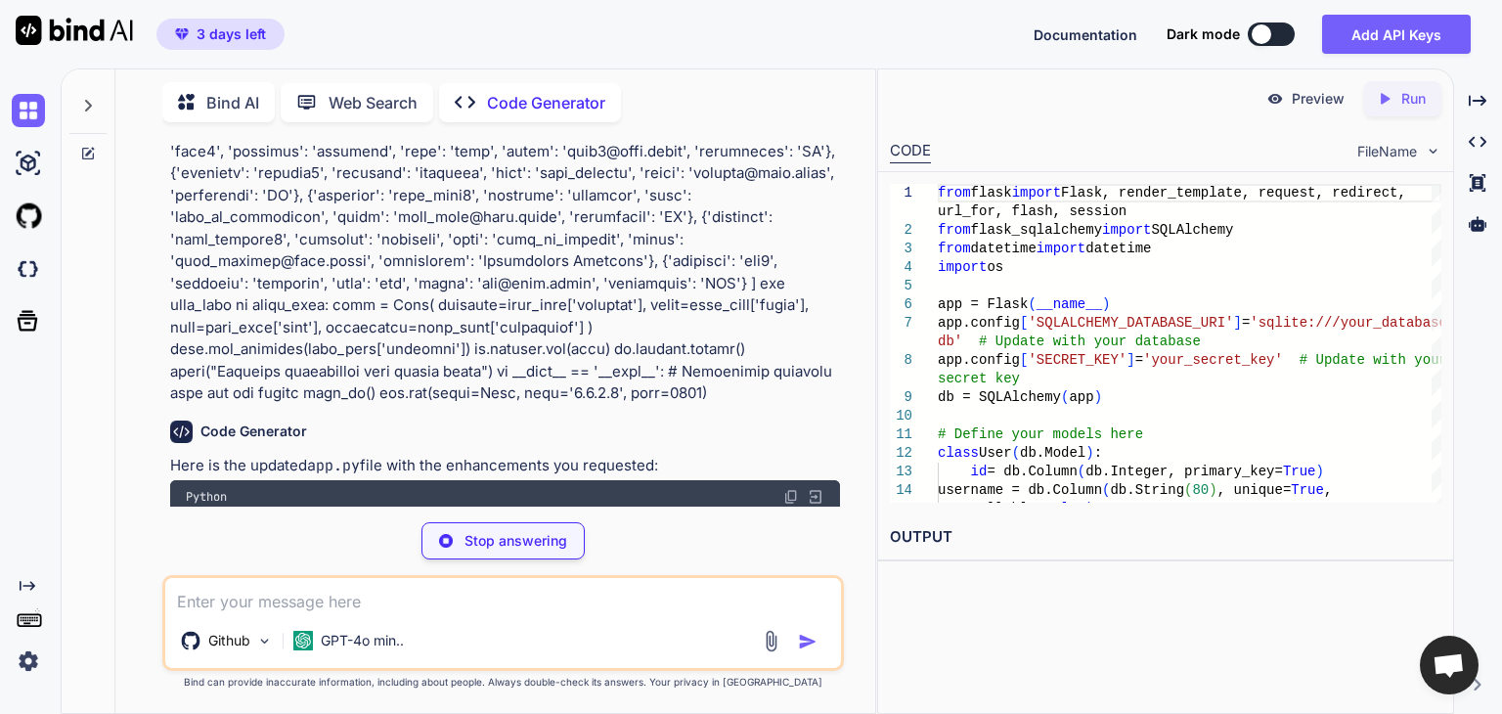
scroll to position [9531, 0]
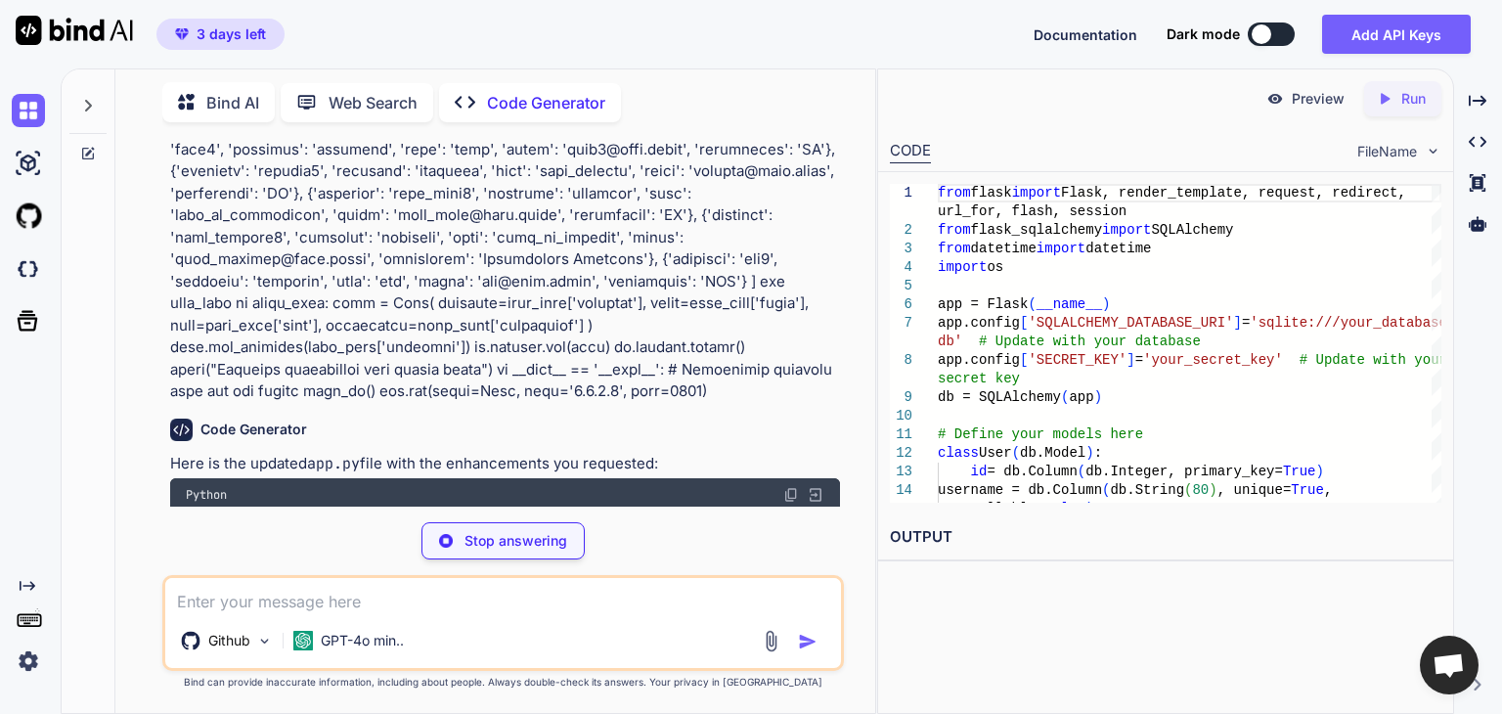
click at [816, 486] on img at bounding box center [816, 495] width 18 height 18
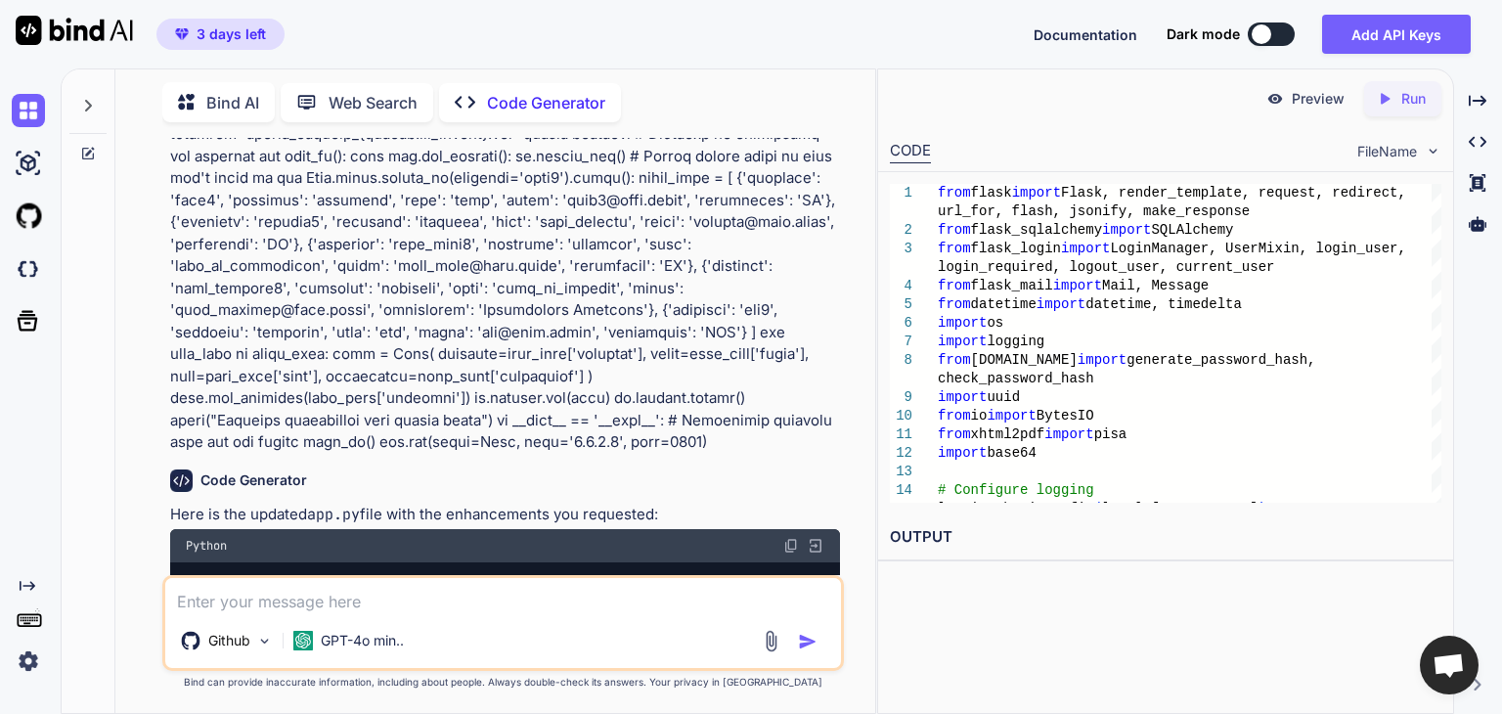
scroll to position [9694, 0]
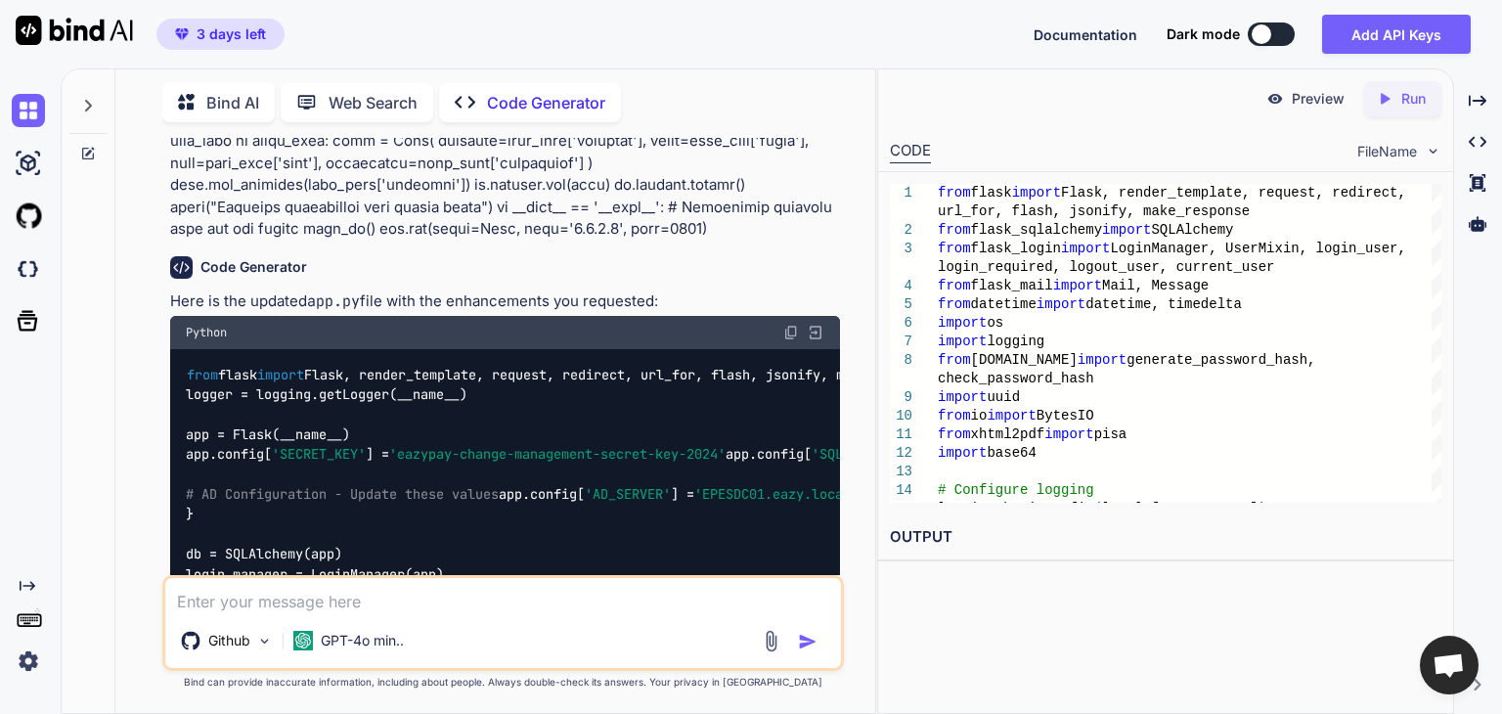
click at [817, 324] on img at bounding box center [816, 333] width 18 height 18
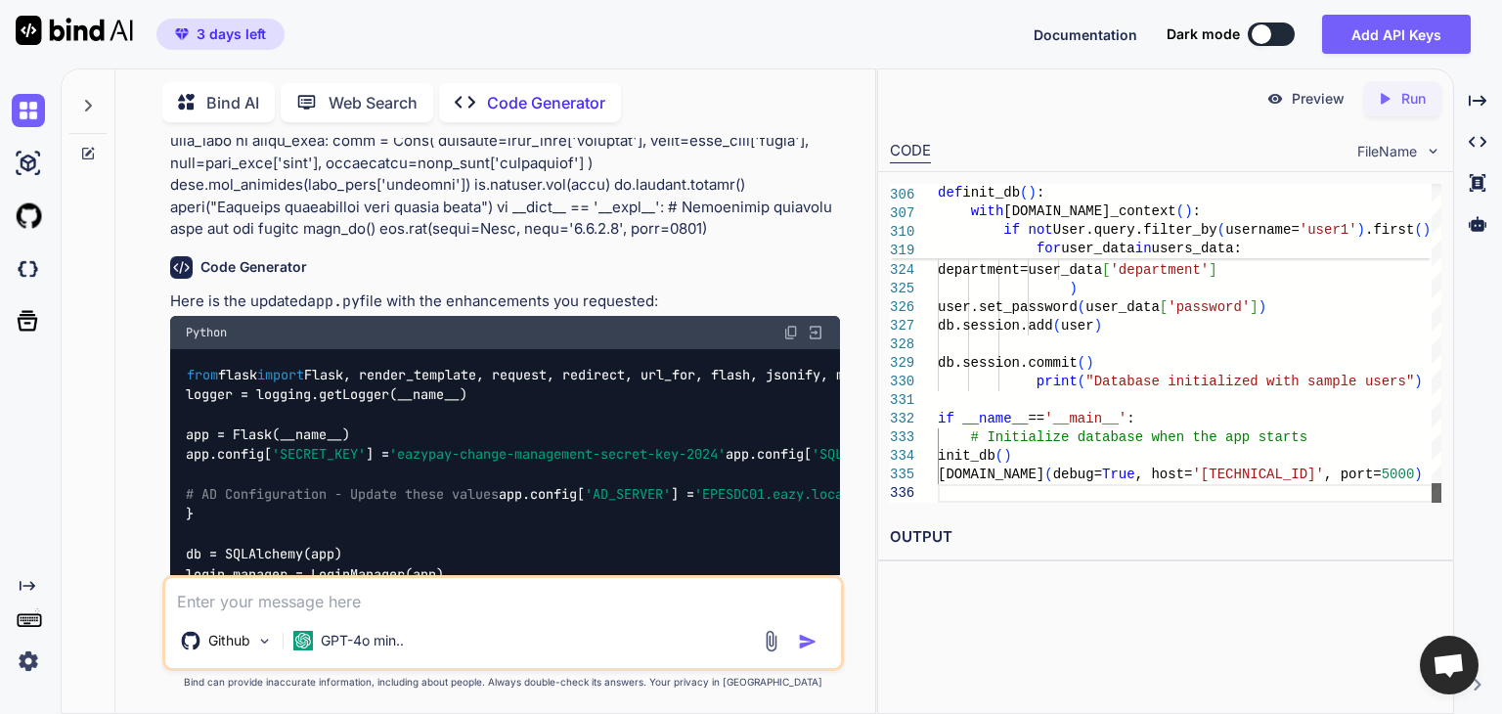
click at [1436, 503] on div at bounding box center [1437, 493] width 10 height 20
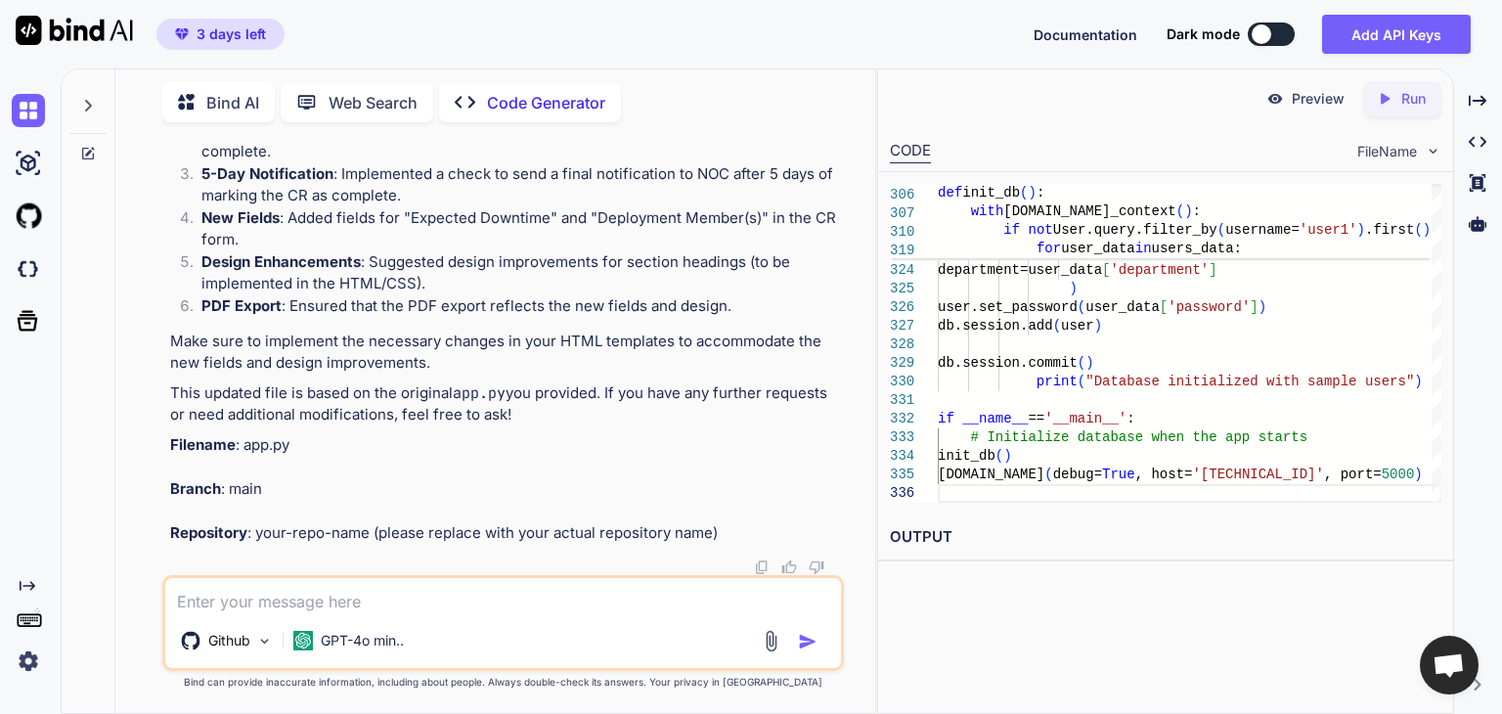
scroll to position [16638, 0]
click at [450, 591] on textarea at bounding box center [503, 595] width 676 height 35
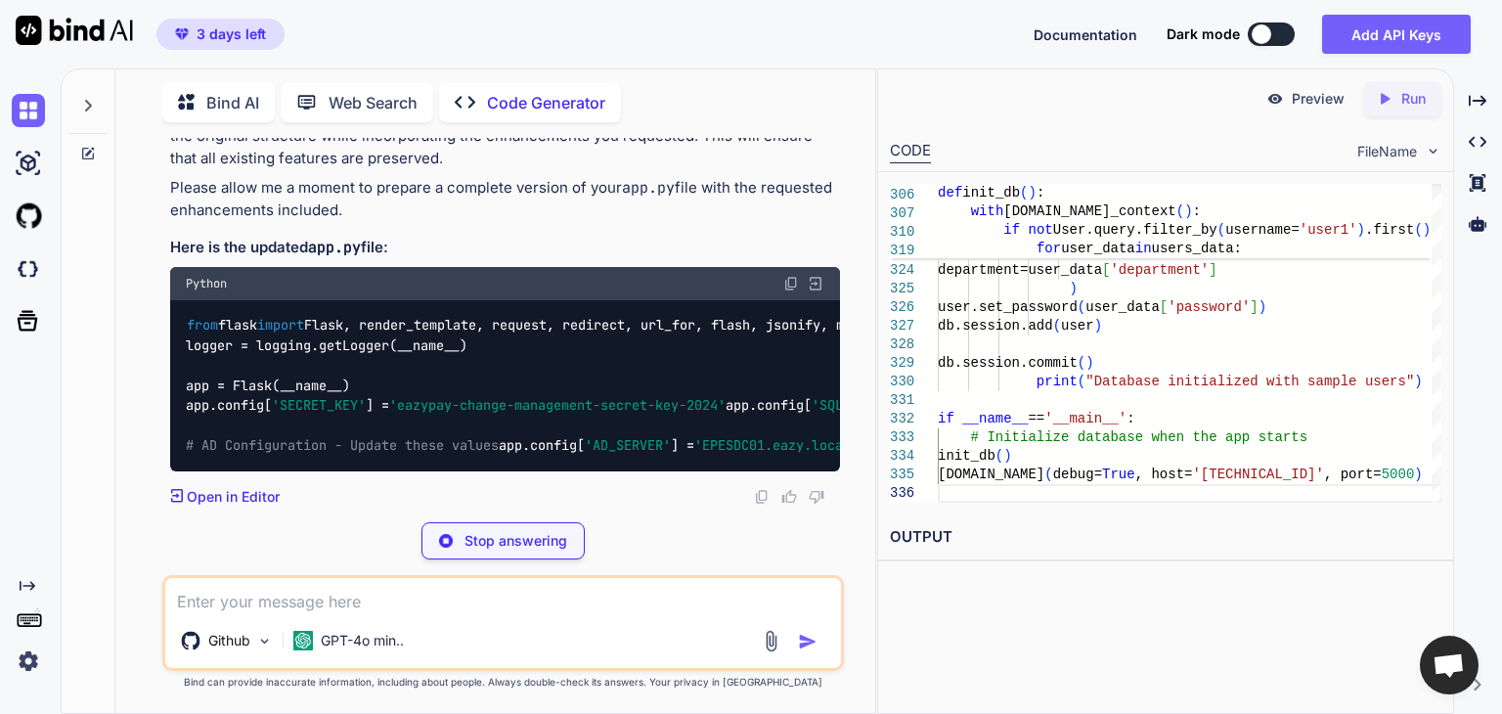
scroll to position [17159, 0]
click at [814, 292] on img at bounding box center [816, 284] width 18 height 18
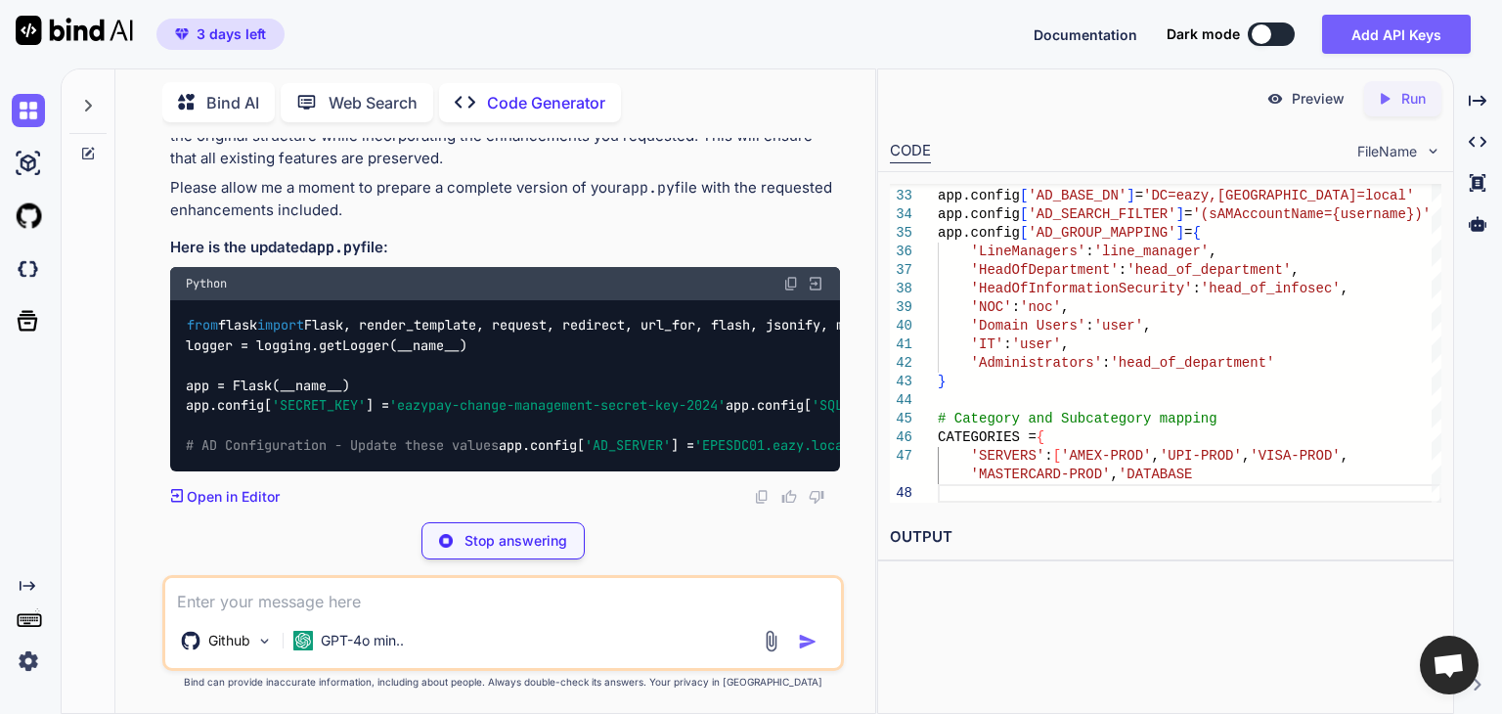
scroll to position [17297, 0]
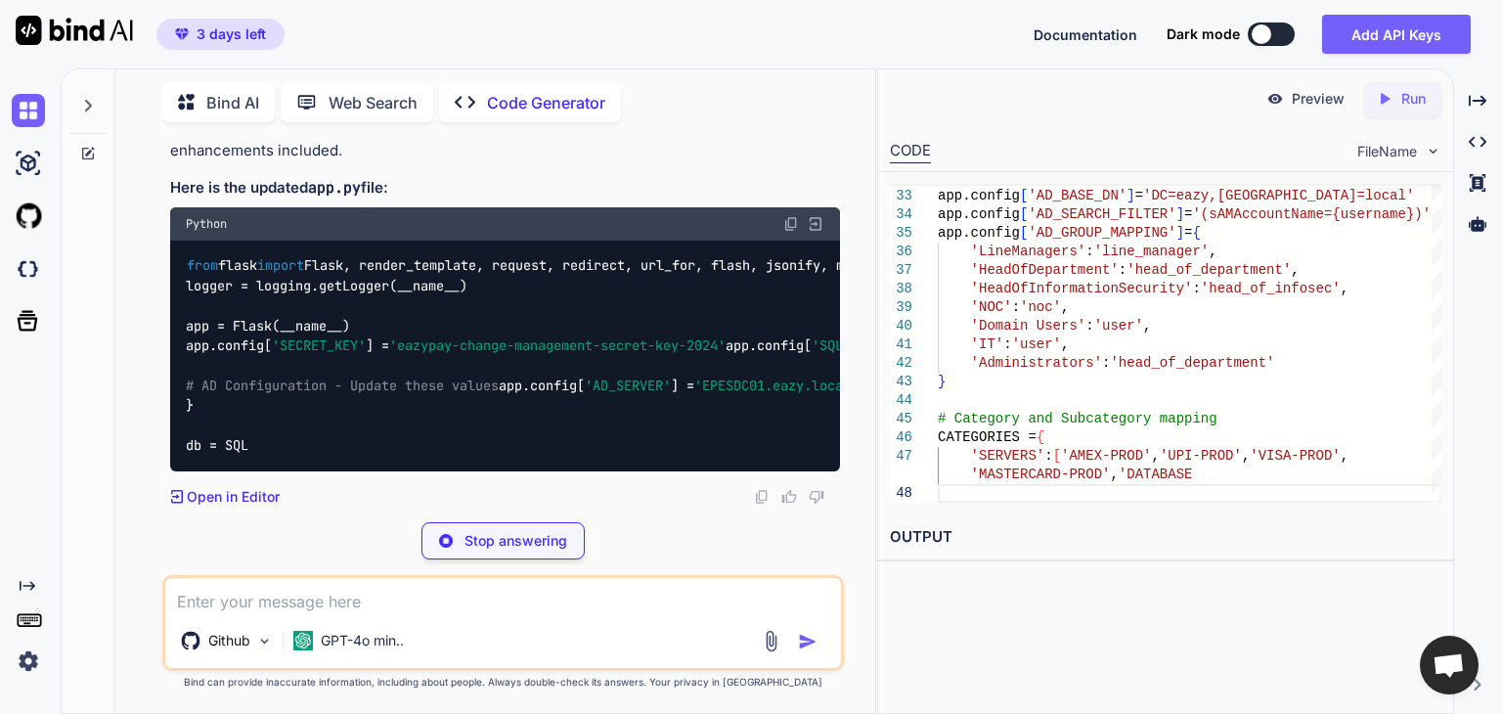
click at [820, 233] on img at bounding box center [816, 224] width 18 height 18
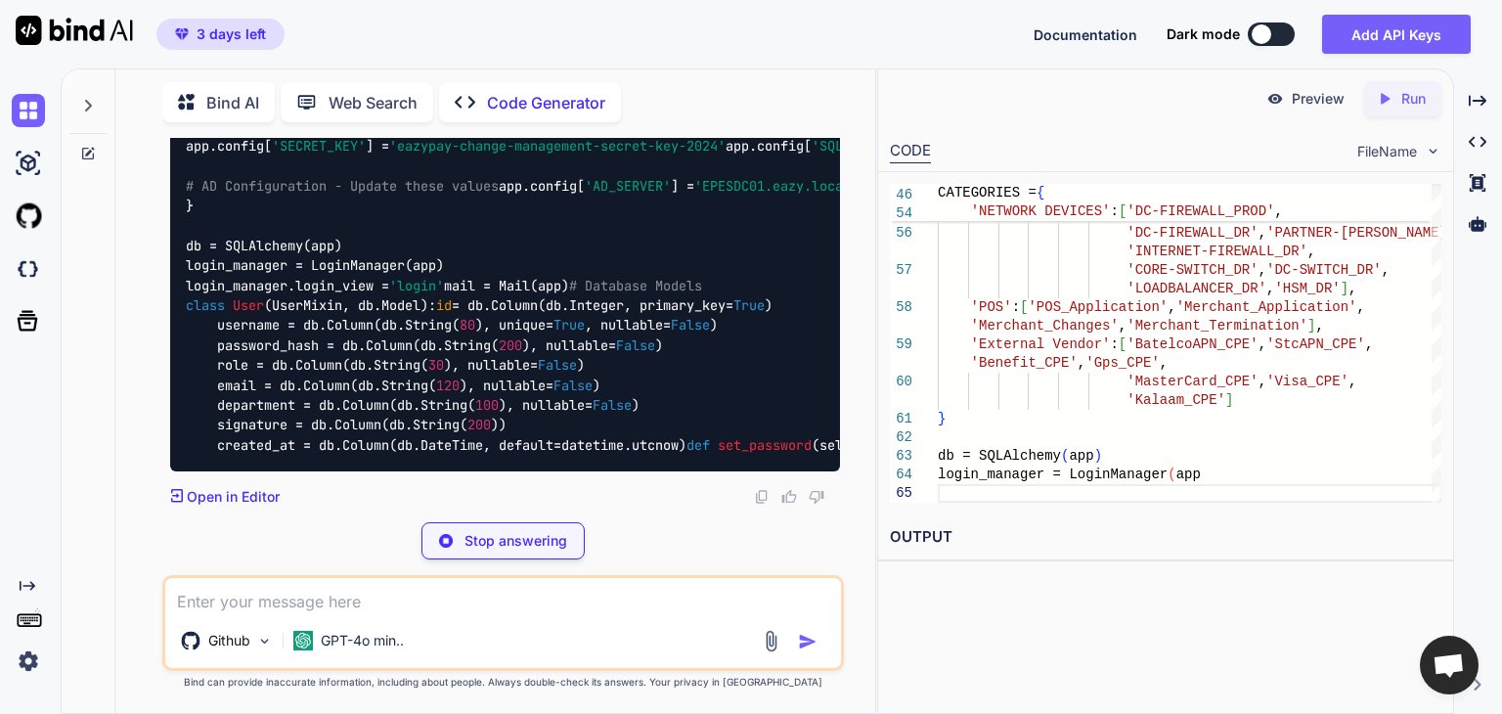
click at [820, 33] on img at bounding box center [816, 25] width 18 height 18
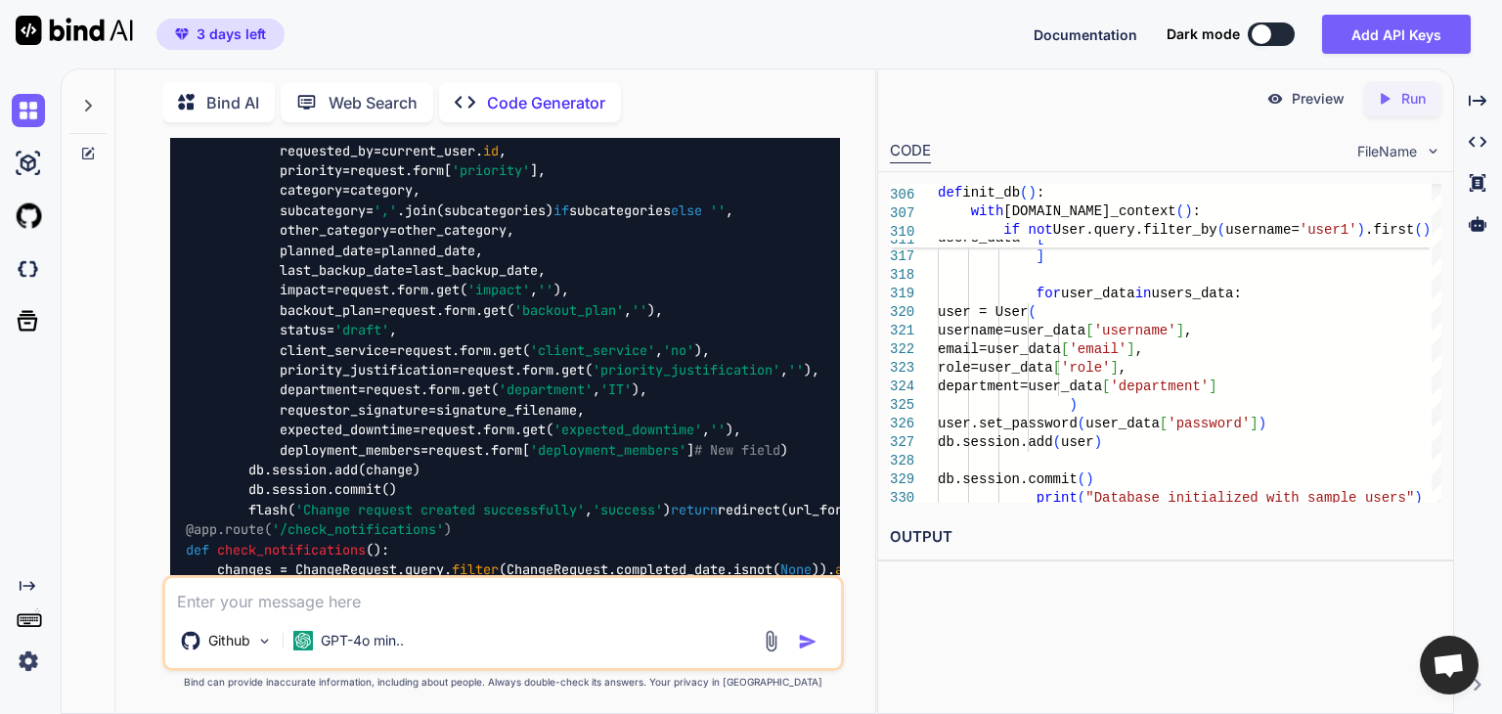
scroll to position [17390, 0]
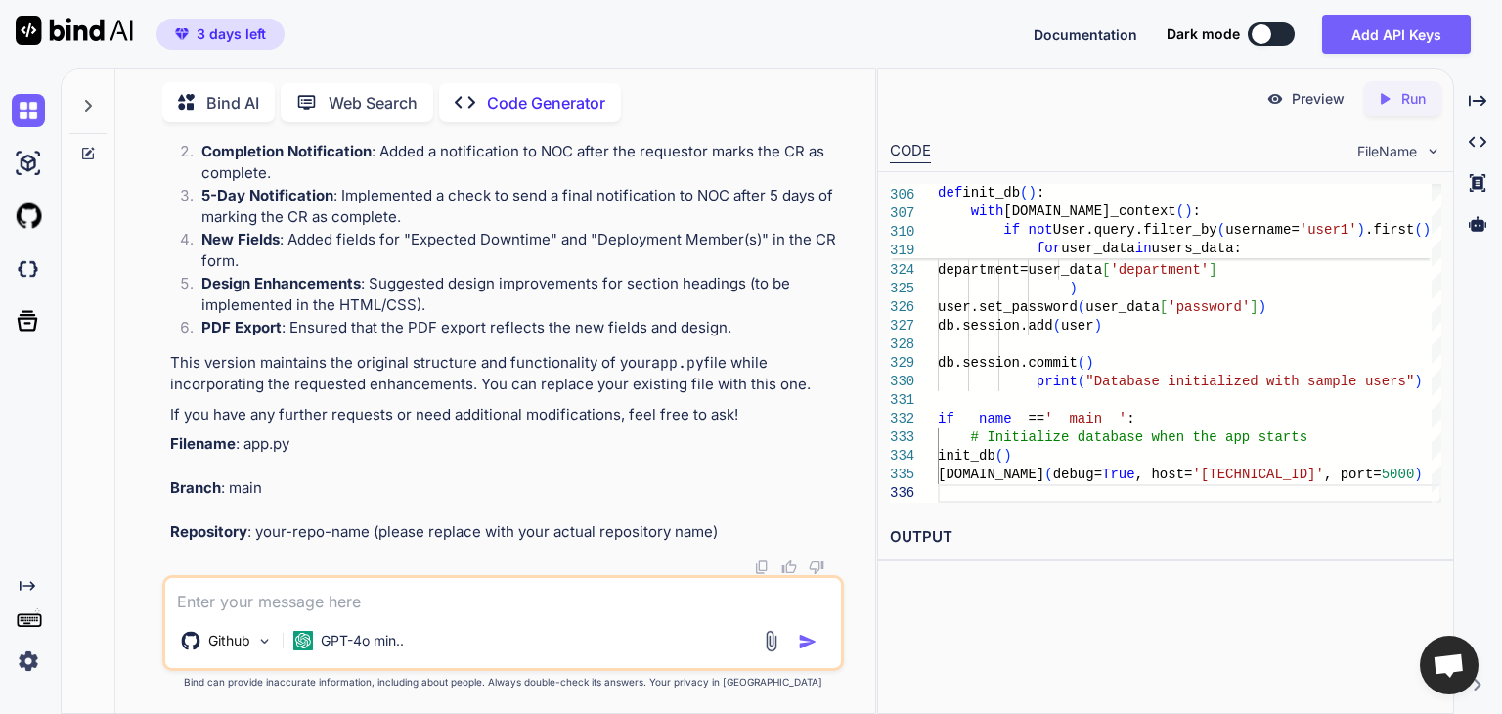
scroll to position [24188, 0]
click at [192, 25] on span "3 days left" at bounding box center [220, 34] width 107 height 20
click at [25, 658] on img at bounding box center [28, 661] width 33 height 33
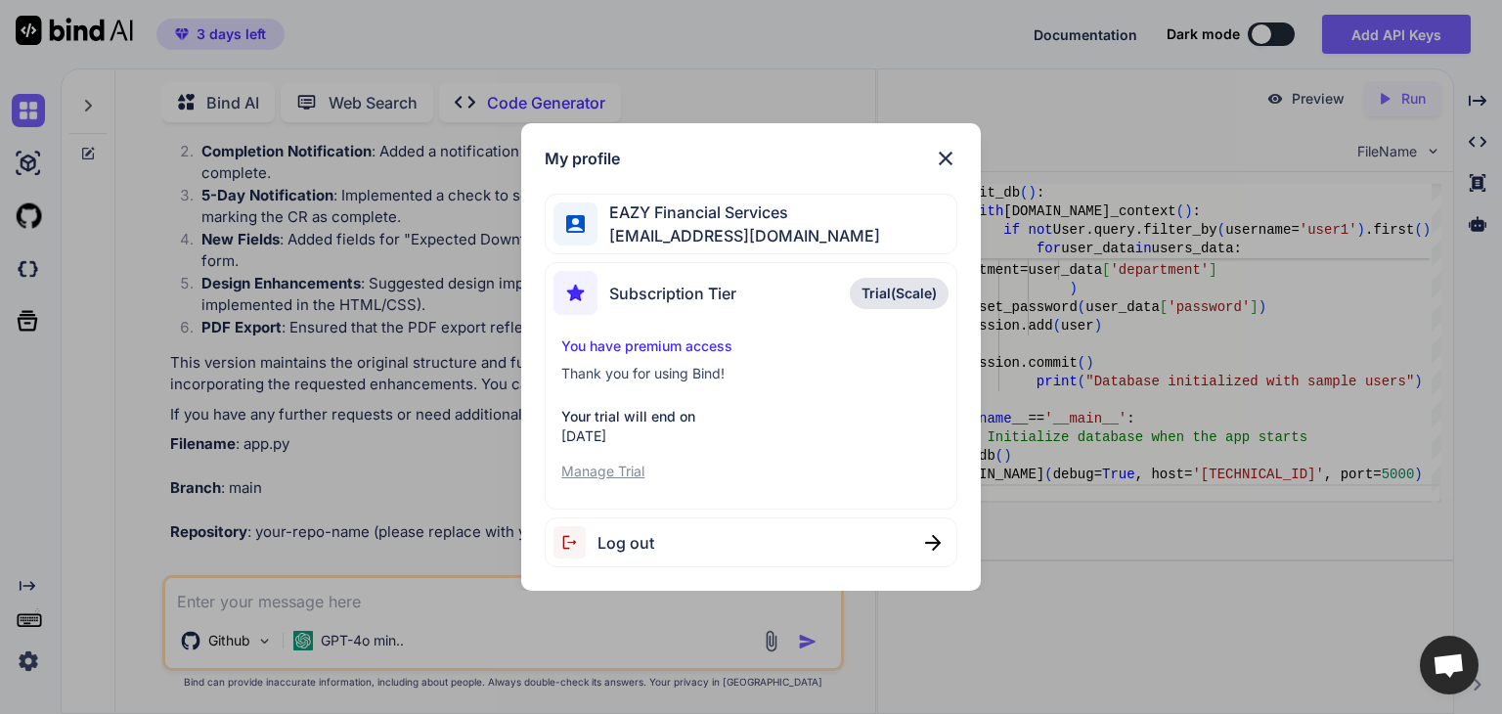
click at [626, 472] on p "Manage Trial" at bounding box center [750, 472] width 379 height 20
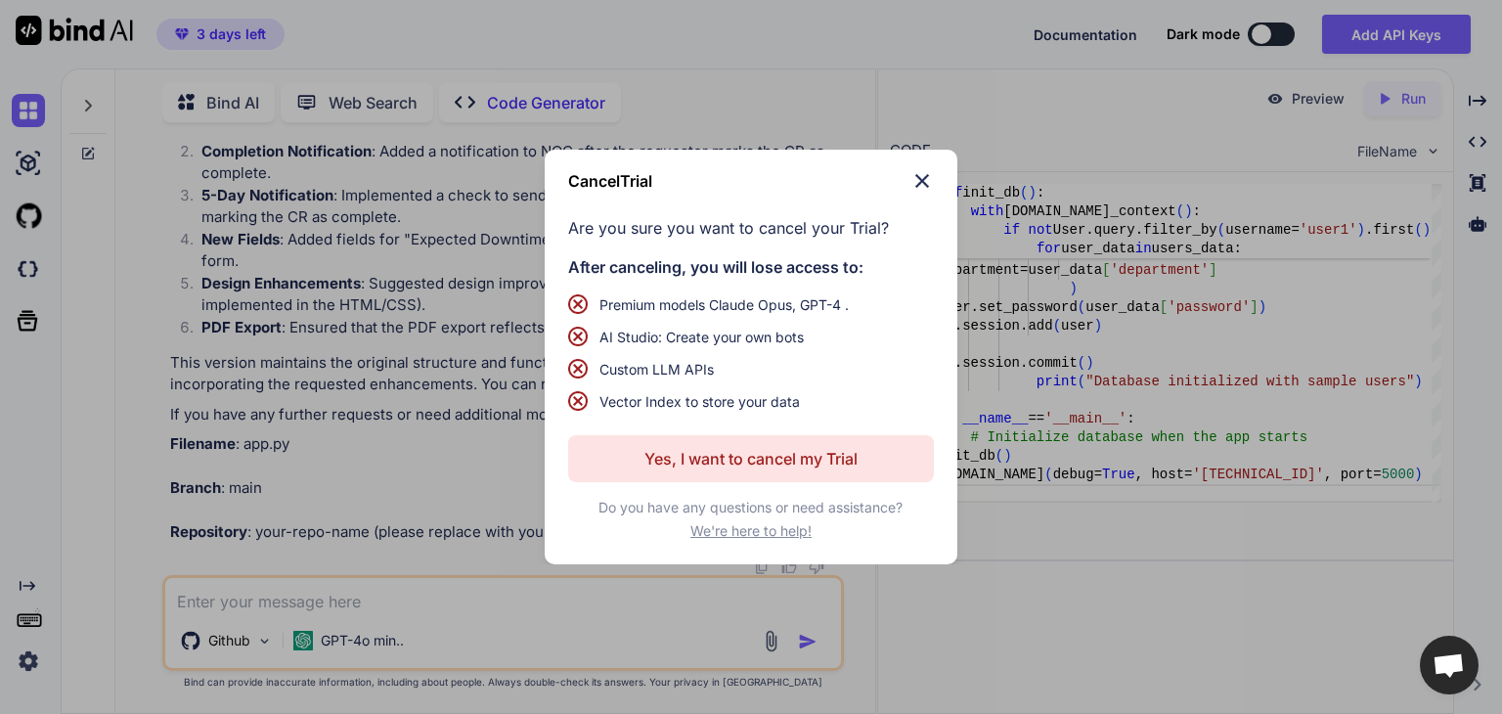
click at [810, 462] on p "Yes, I want to cancel my Trial" at bounding box center [751, 458] width 213 height 23
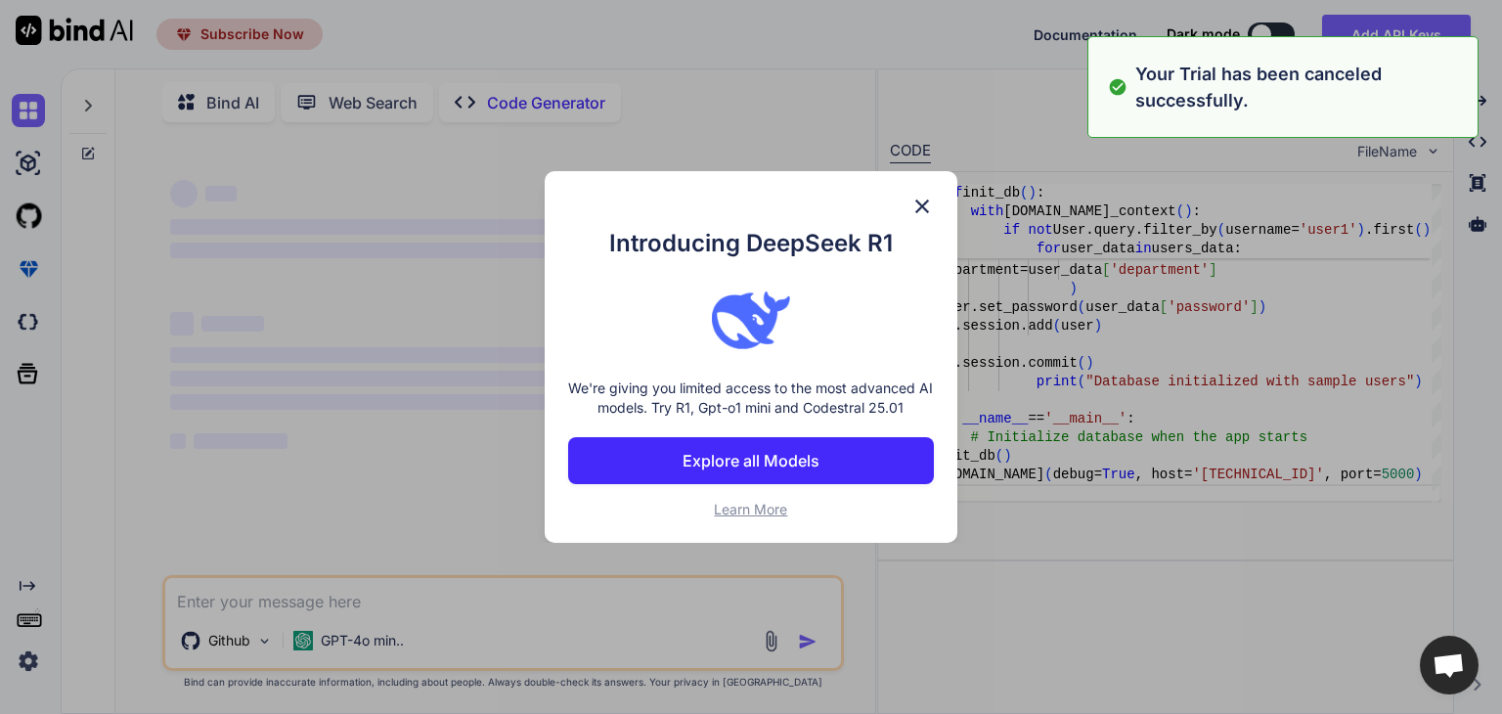
scroll to position [0, 0]
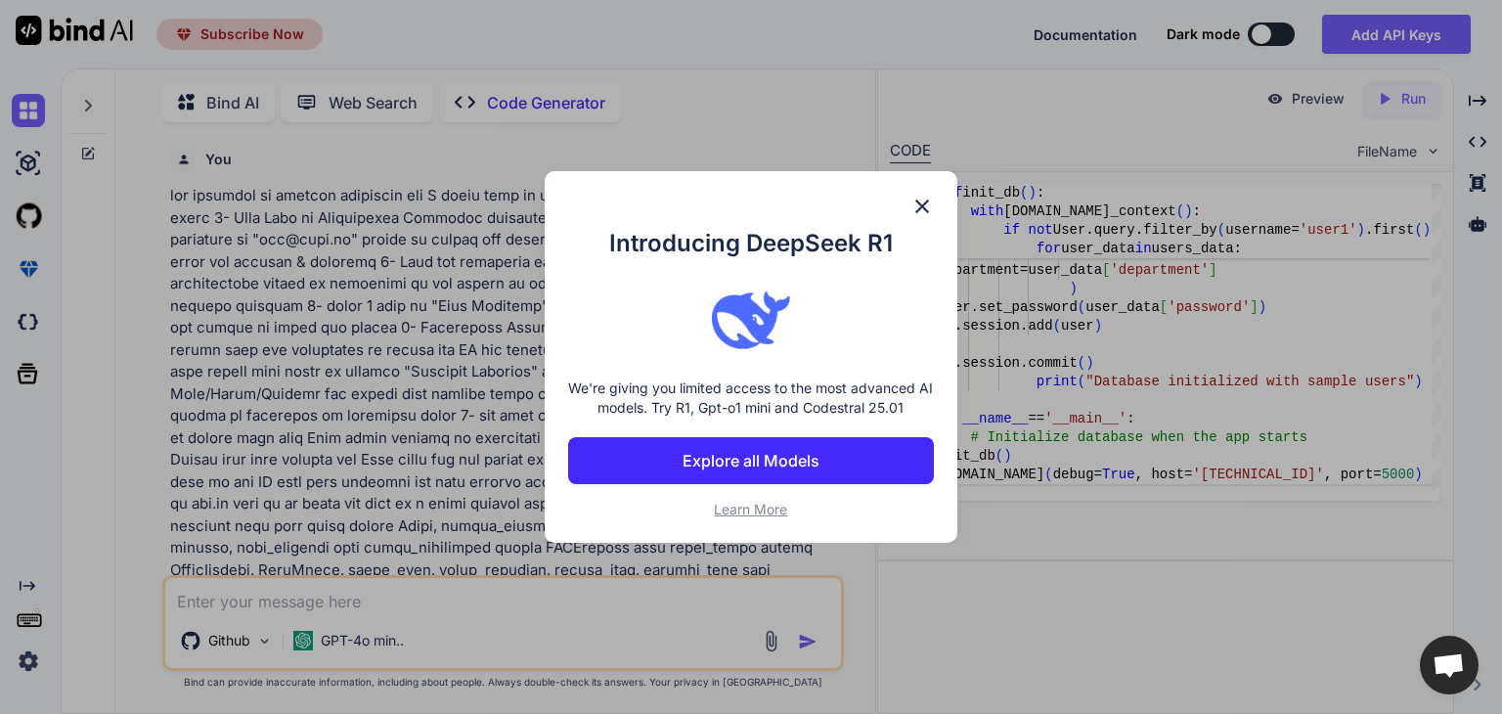
click at [920, 210] on img at bounding box center [922, 206] width 23 height 23
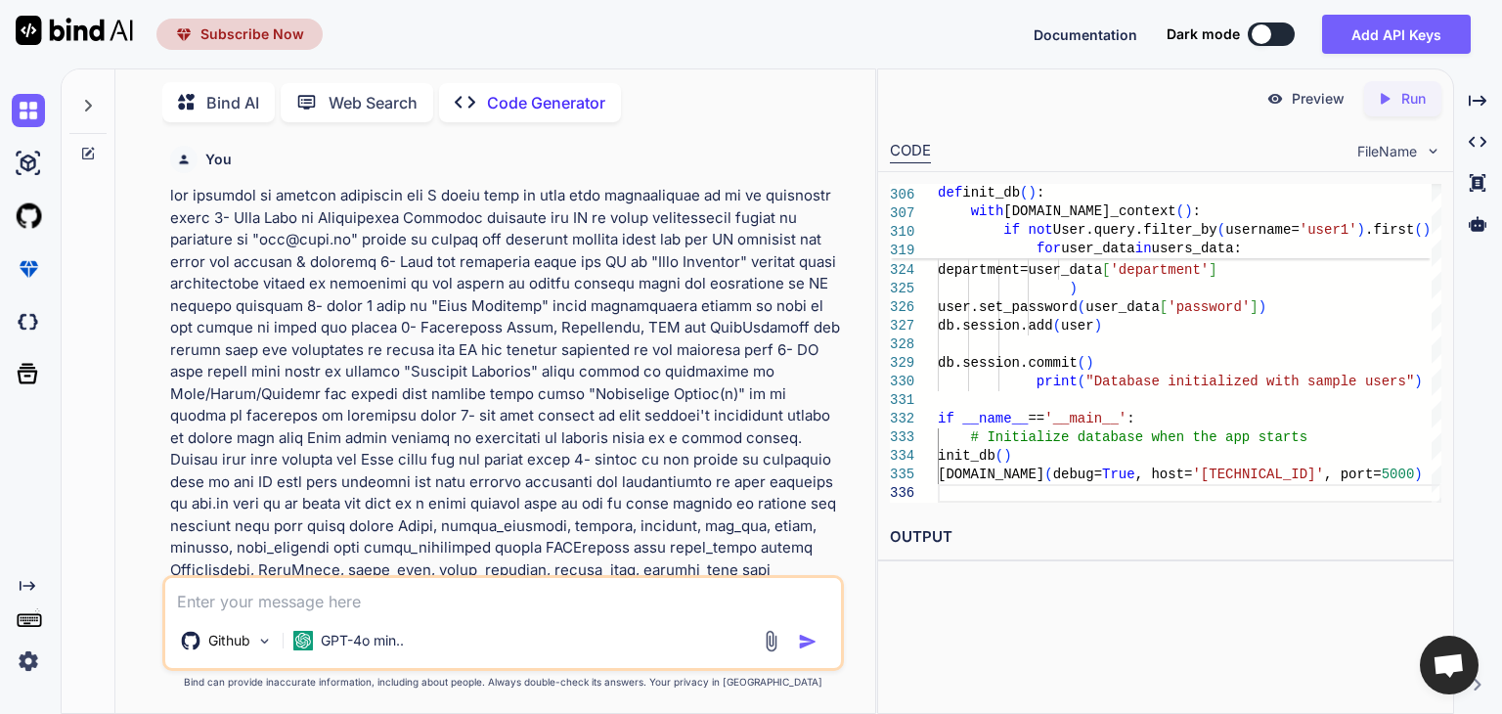
click at [1460, 658] on span "Open chat" at bounding box center [1449, 666] width 32 height 27
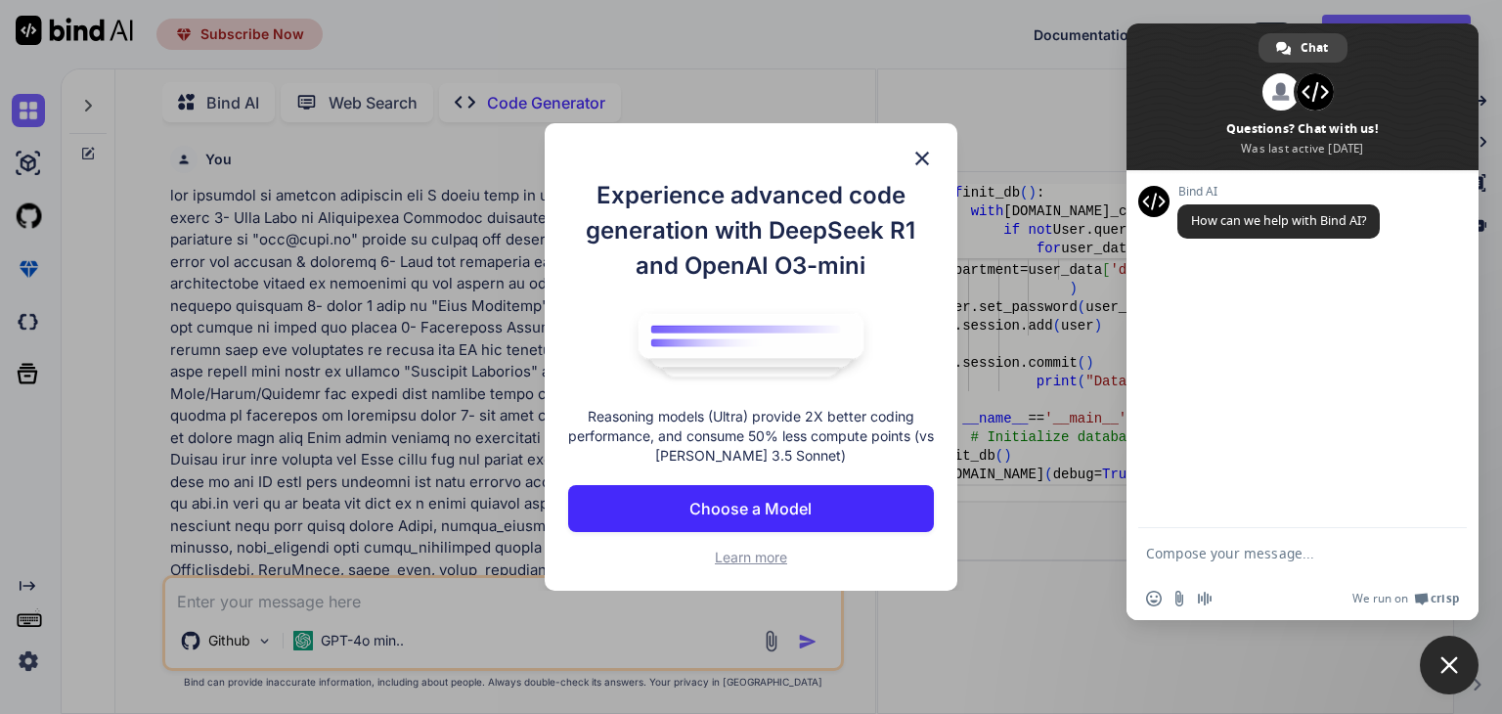
click at [927, 157] on img at bounding box center [922, 158] width 23 height 23
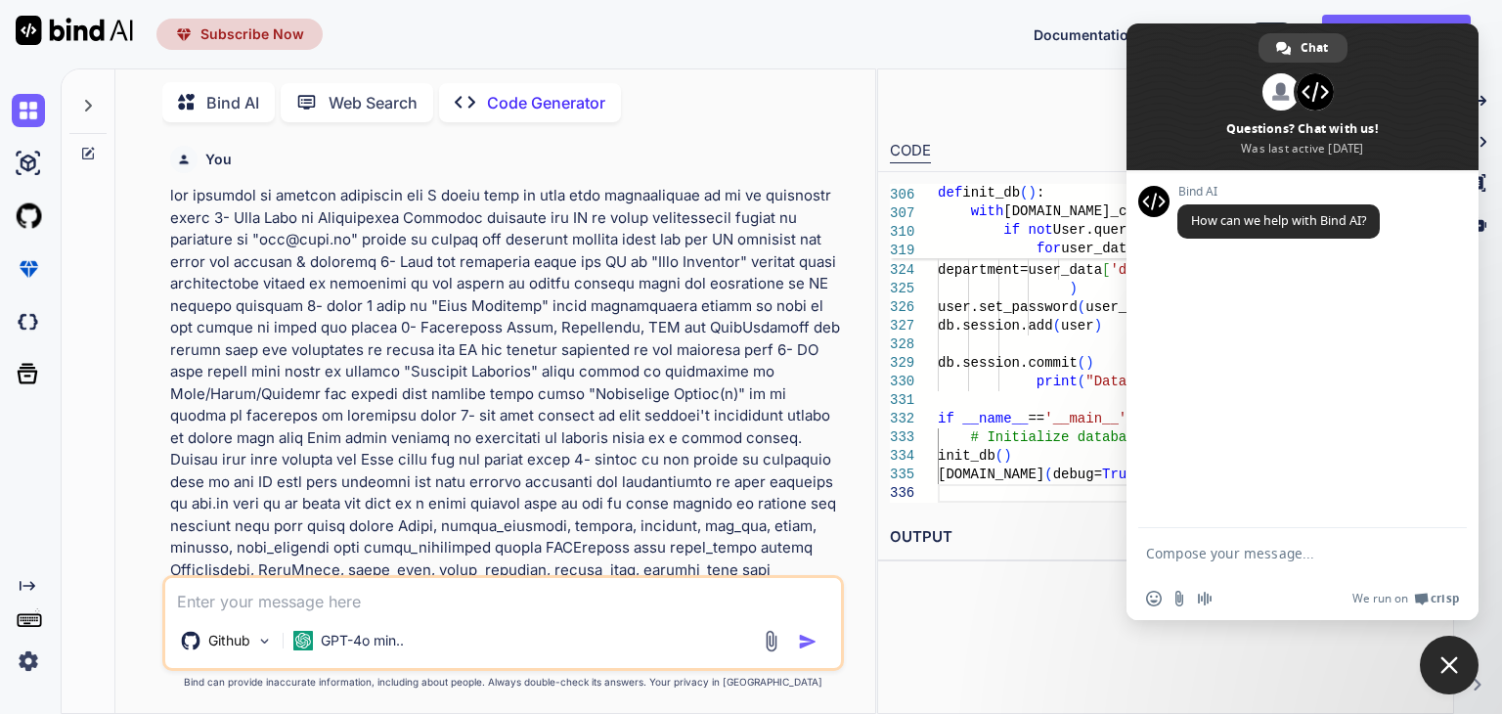
click at [1257, 560] on textarea "Compose your message..." at bounding box center [1283, 552] width 274 height 49
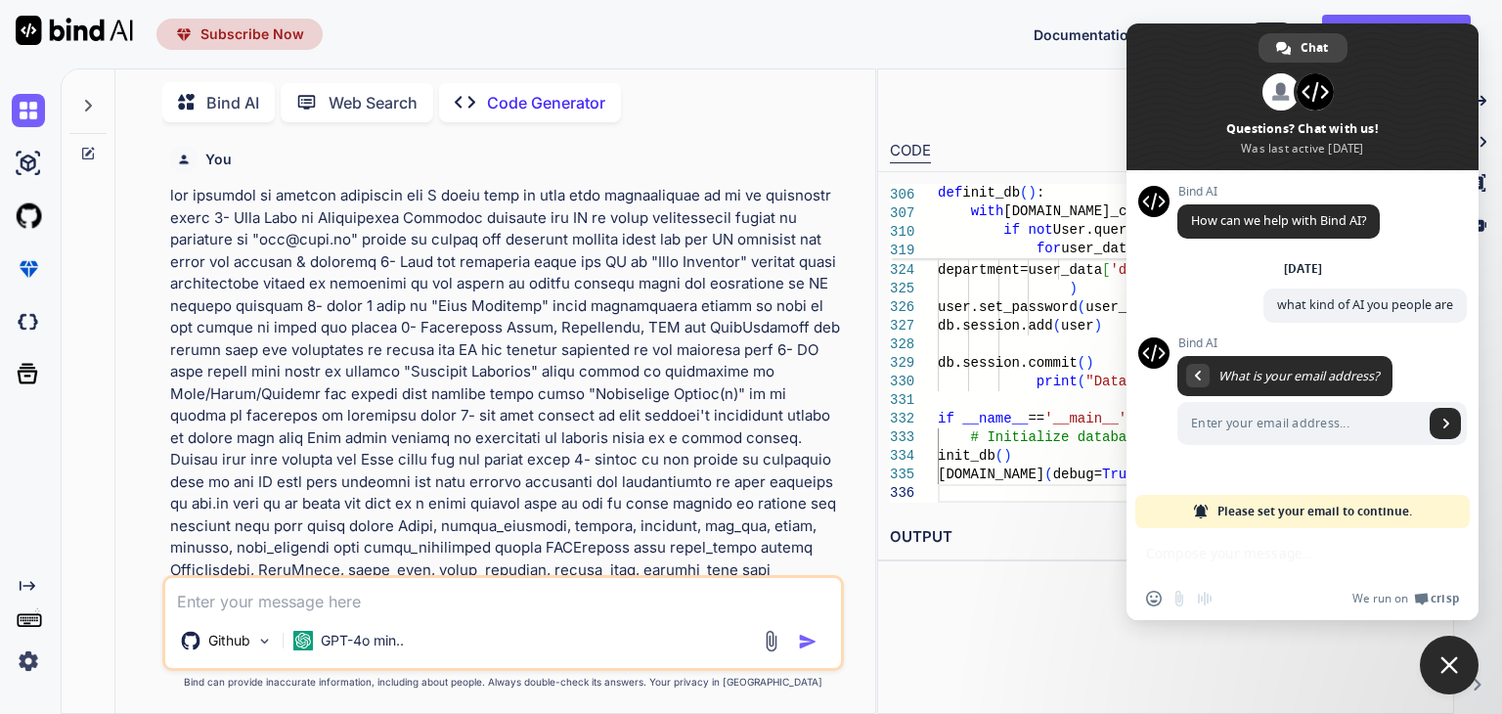
click at [34, 667] on img at bounding box center [28, 661] width 33 height 33
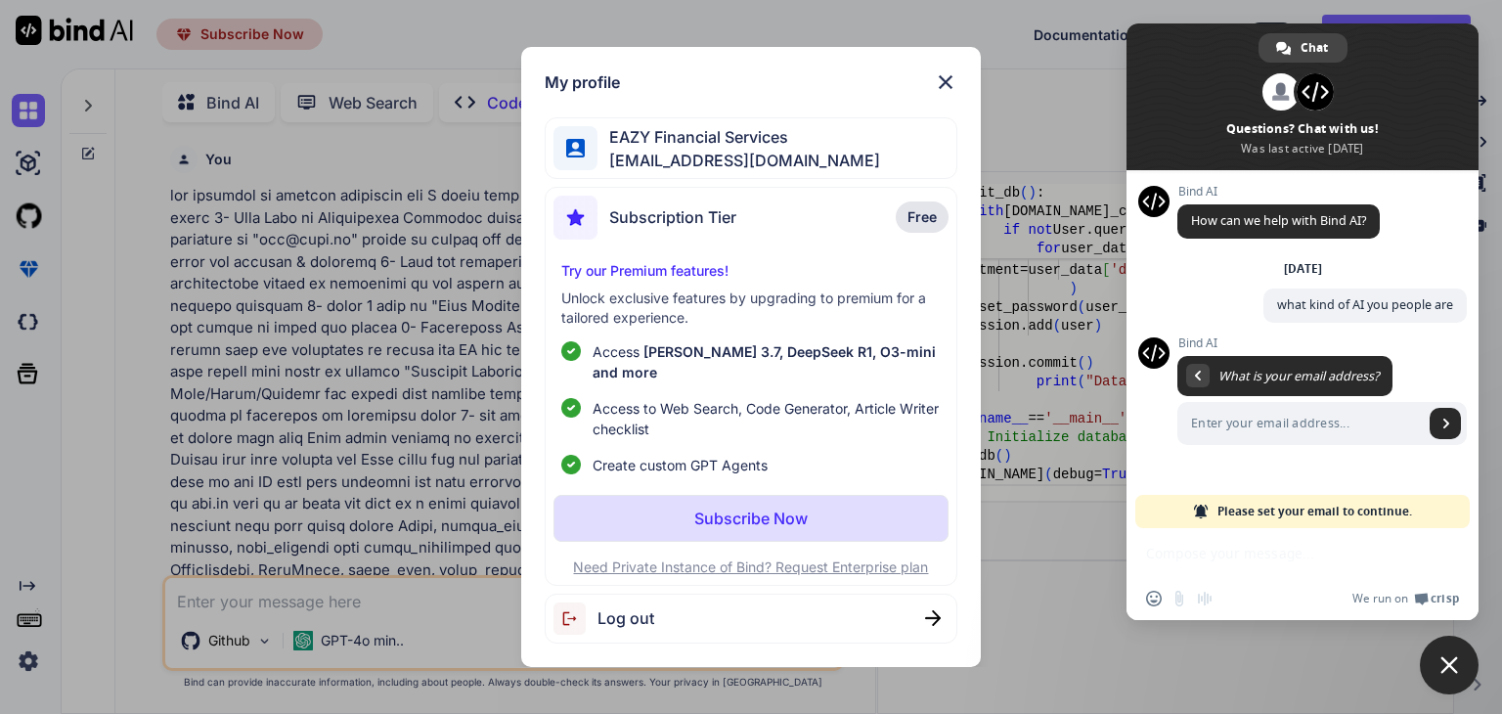
click at [879, 168] on div "EAZY Financial Services [EMAIL_ADDRESS][DOMAIN_NAME]" at bounding box center [751, 148] width 412 height 62
drag, startPoint x: 865, startPoint y: 168, endPoint x: 606, endPoint y: 172, distance: 258.2
click at [606, 172] on div "EAZY Financial Services [EMAIL_ADDRESS][DOMAIN_NAME]" at bounding box center [751, 148] width 412 height 62
copy span "[EMAIL_ADDRESS][DOMAIN_NAME]"
click at [1287, 416] on input "Enter your email address..." at bounding box center [1301, 423] width 246 height 43
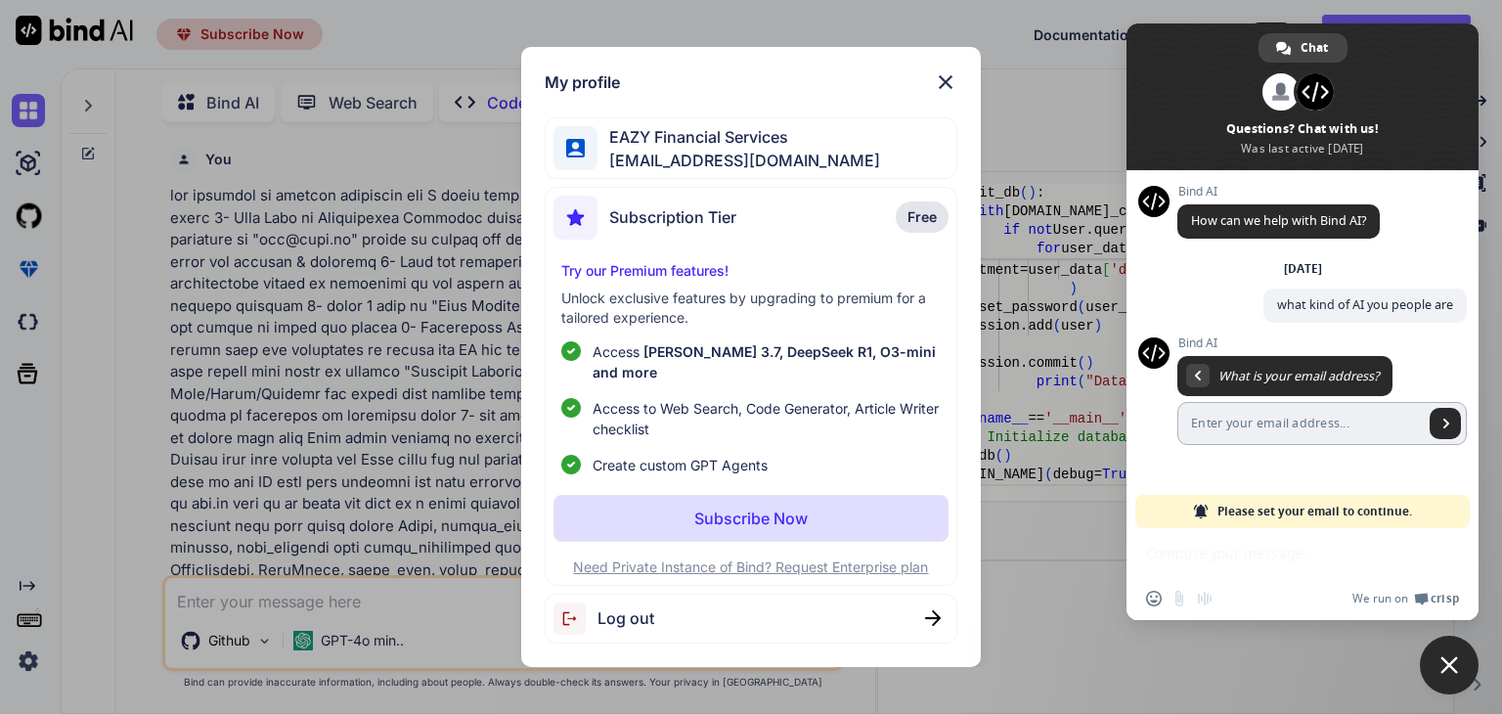
paste input "[EMAIL_ADDRESS][DOMAIN_NAME]"
click at [1440, 423] on link "Send" at bounding box center [1445, 423] width 31 height 31
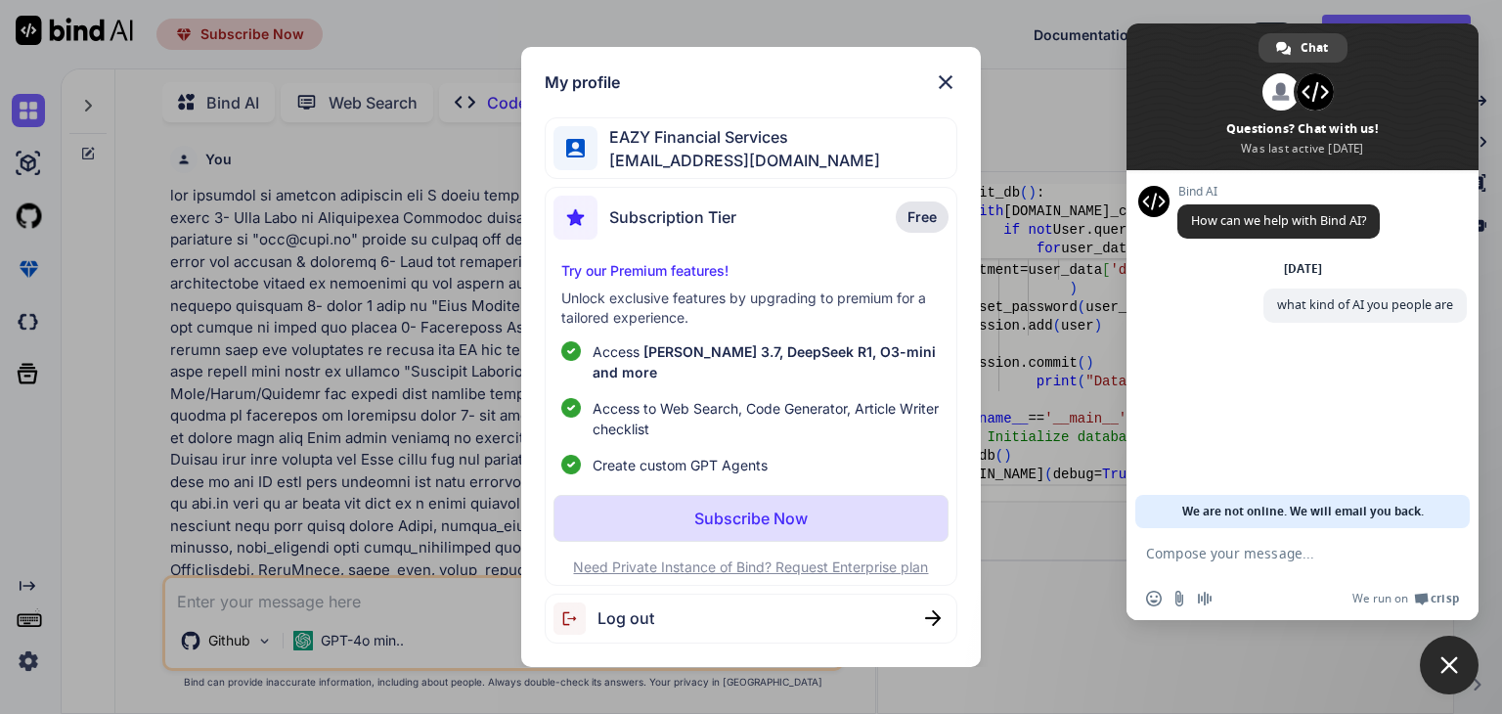
click at [948, 94] on img at bounding box center [945, 81] width 23 height 23
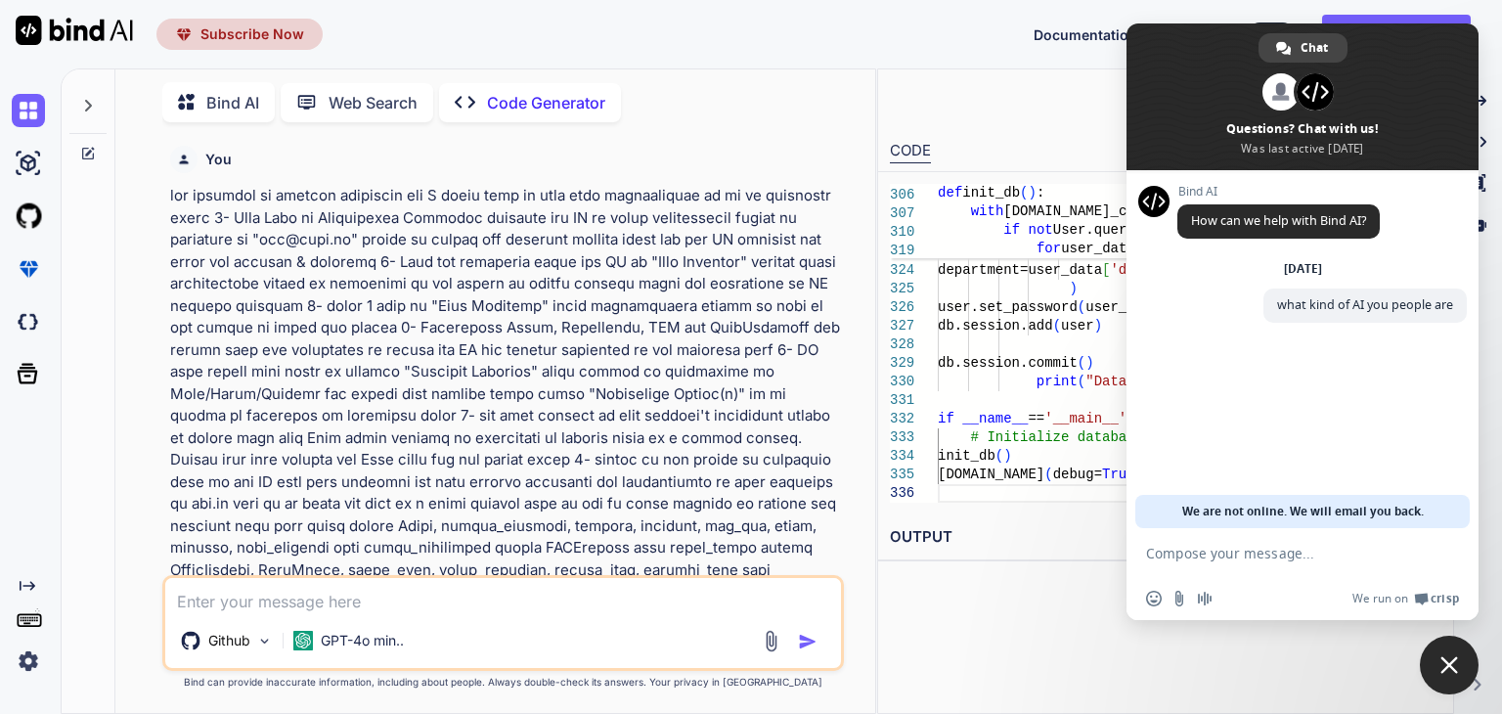
click at [1262, 560] on textarea "Compose your message..." at bounding box center [1283, 552] width 274 height 49
click at [1455, 665] on span "Close chat" at bounding box center [1450, 665] width 18 height 18
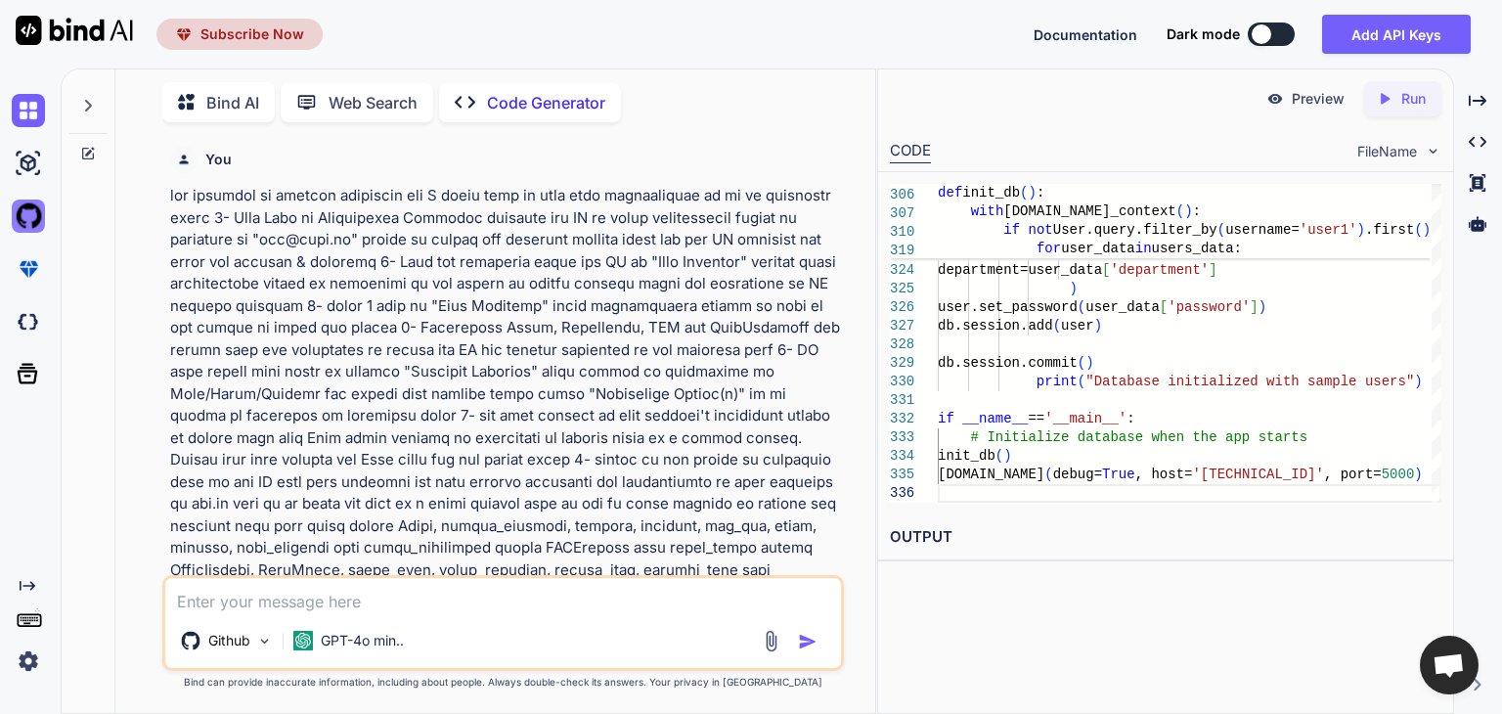
click at [30, 215] on img at bounding box center [28, 216] width 33 height 33
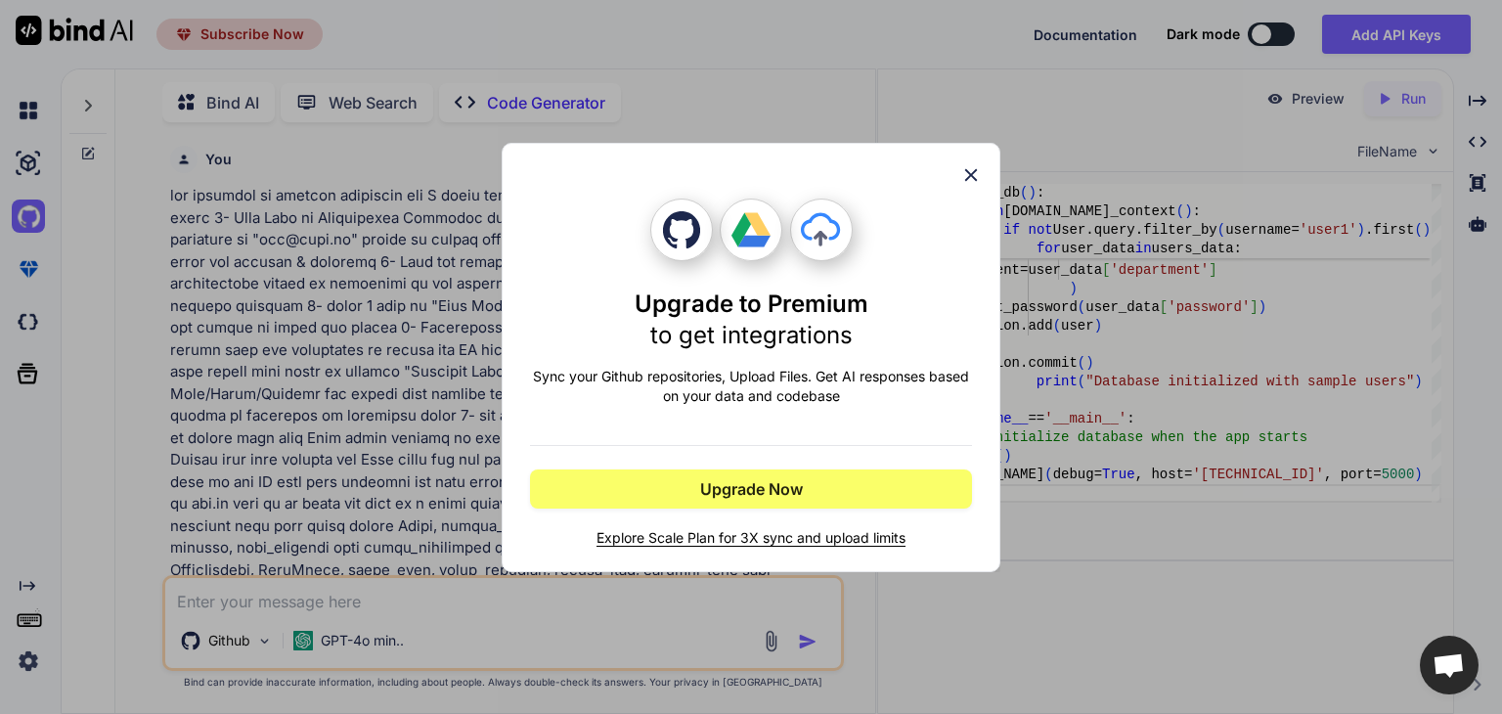
click at [968, 181] on icon at bounding box center [971, 175] width 22 height 22
